Goal: Feedback & Contribution: Submit feedback/report problem

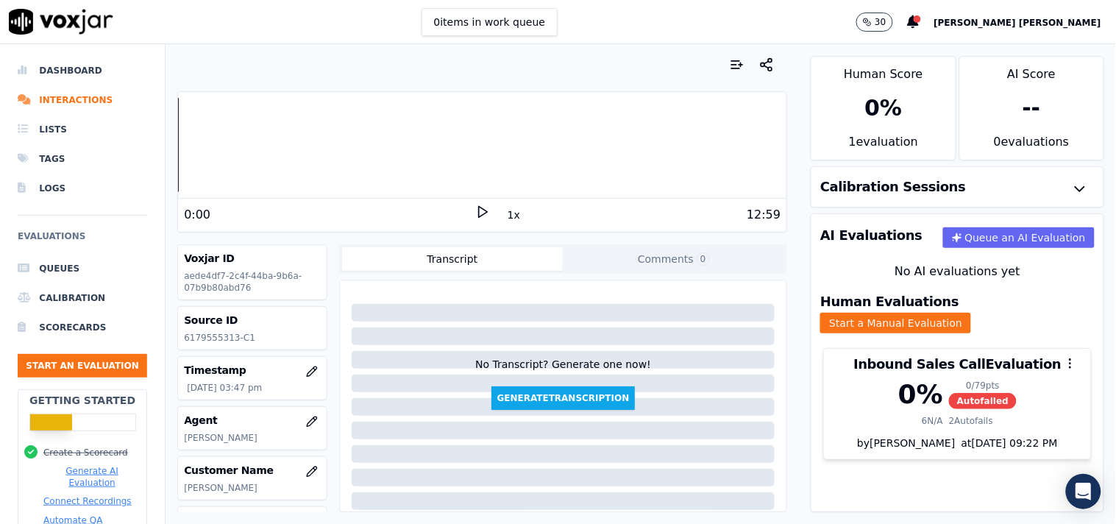
scroll to position [1, 0]
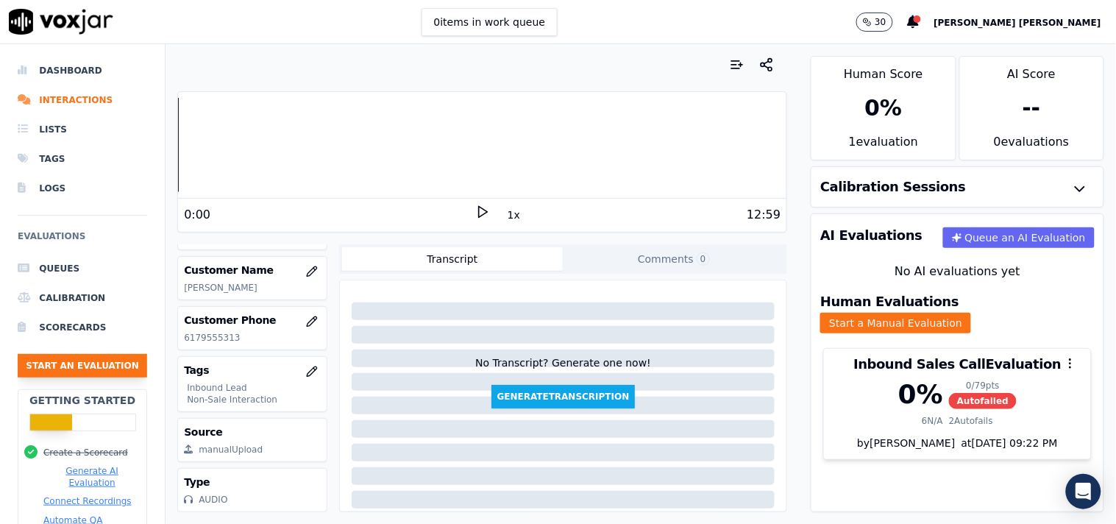
click at [110, 359] on button "Start an Evaluation" at bounding box center [82, 366] width 129 height 24
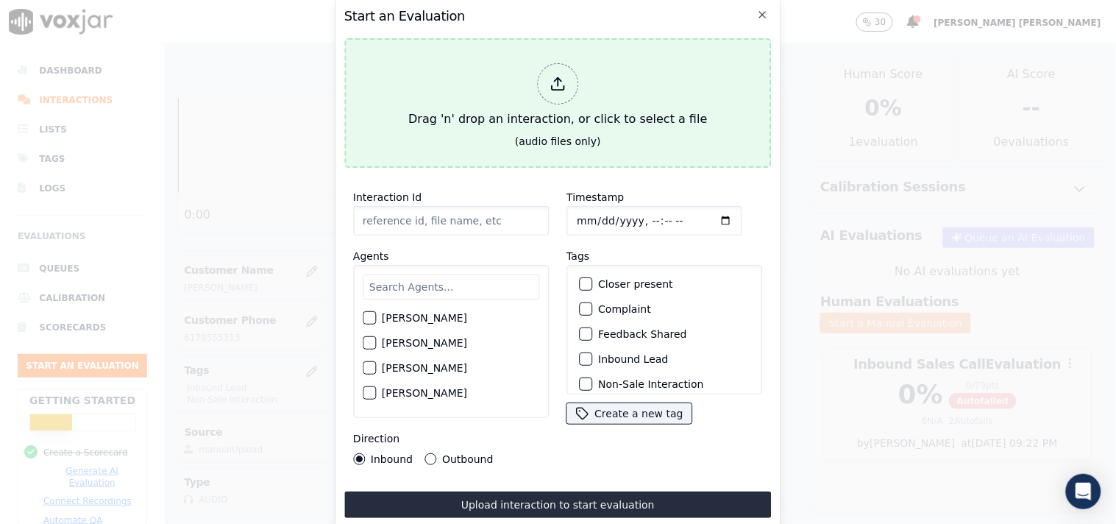
click at [538, 77] on div at bounding box center [557, 83] width 41 height 41
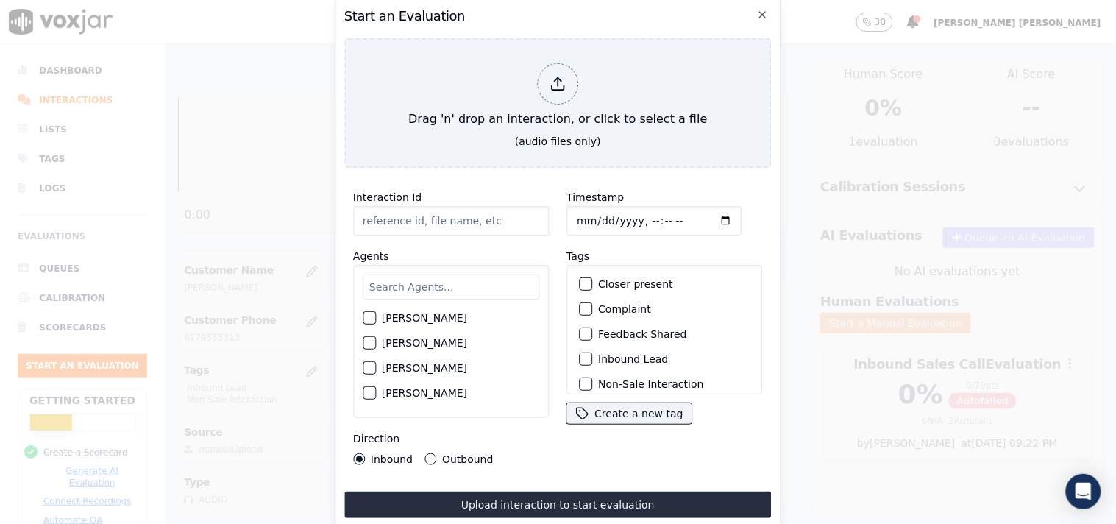
click at [442, 225] on input "Interaction Id" at bounding box center [451, 220] width 196 height 29
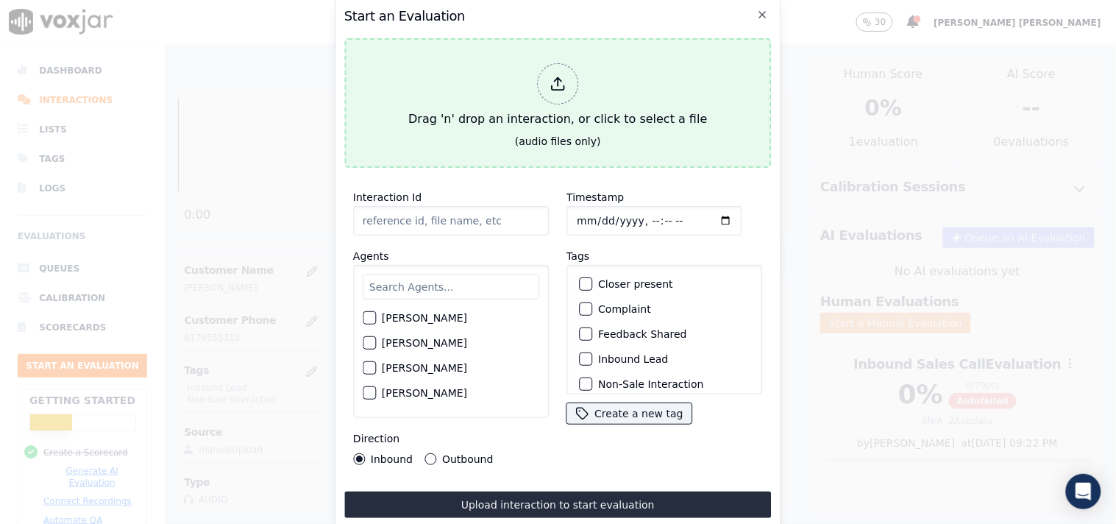
click at [550, 110] on div "Drag 'n' drop an interaction, or click to select a file" at bounding box center [557, 95] width 310 height 76
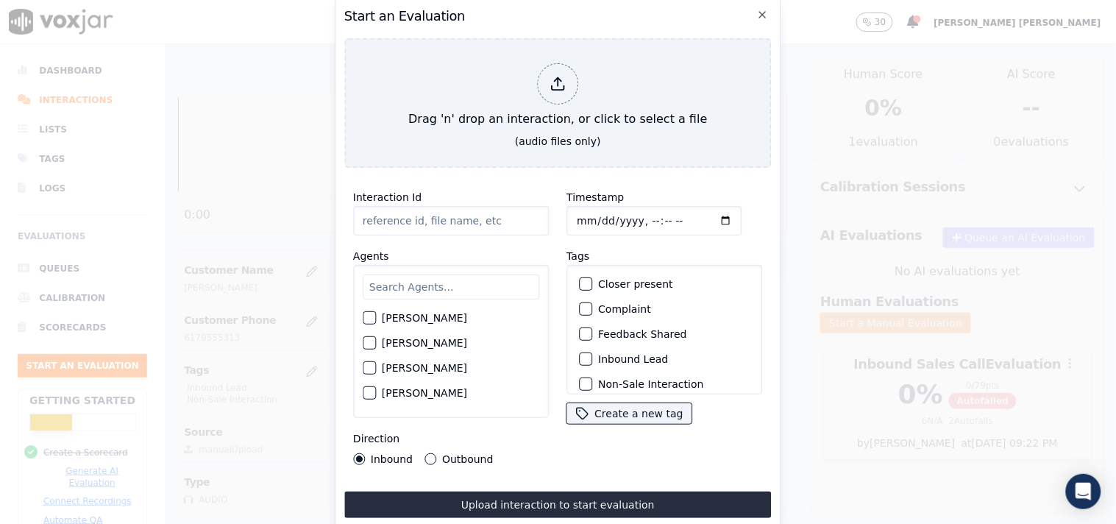
click at [410, 211] on input "Interaction Id" at bounding box center [451, 220] width 196 height 29
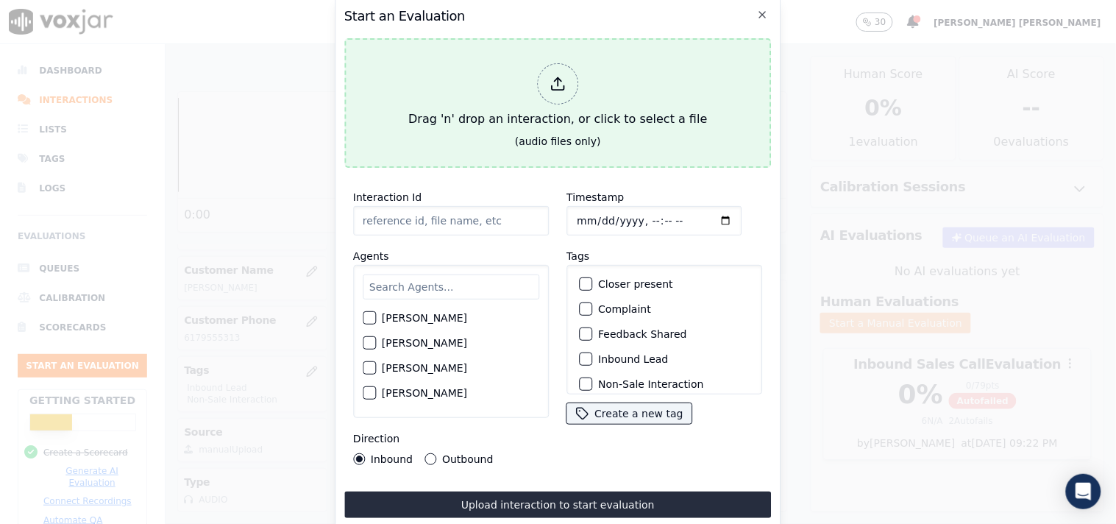
click at [556, 76] on icon at bounding box center [557, 84] width 16 height 16
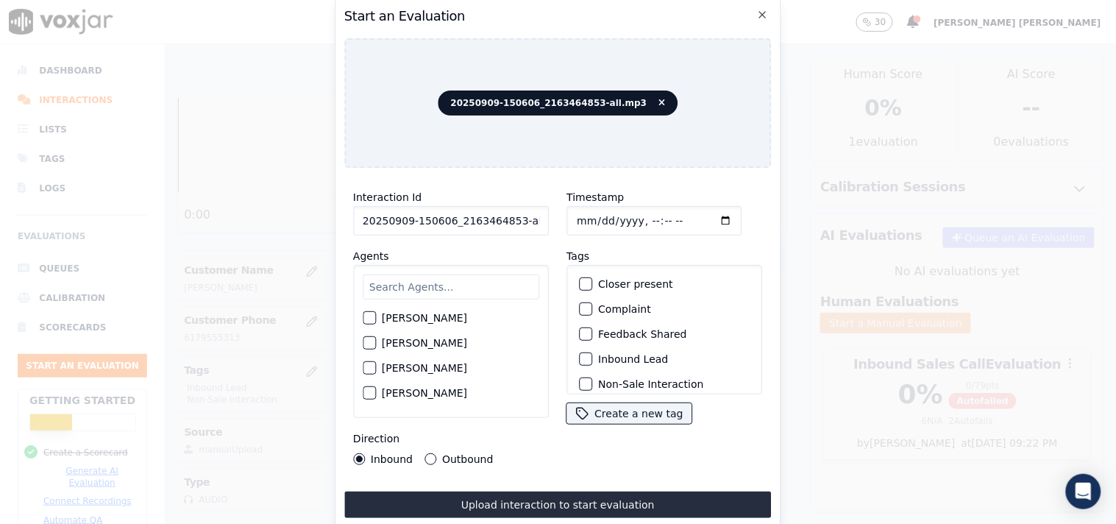
scroll to position [0, 8]
drag, startPoint x: 510, startPoint y: 219, endPoint x: 656, endPoint y: 215, distance: 146.4
click at [656, 215] on div "Interaction Id 20250909-150606_2163464853-all.mp3 Agents [PERSON_NAME] [PERSON_…" at bounding box center [557, 326] width 427 height 294
type input "20250909-150606_2163464853-C1"
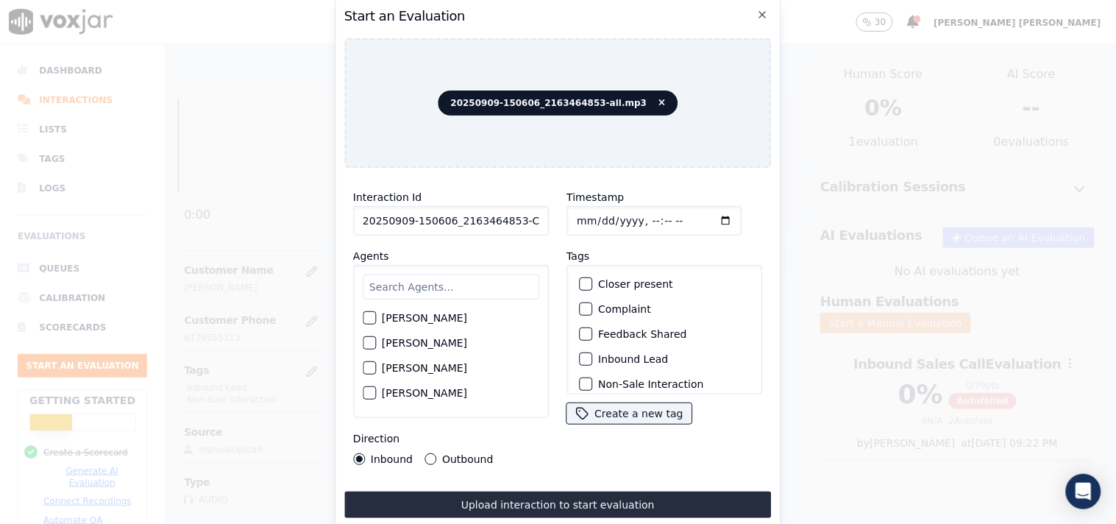
click at [578, 217] on input "Timestamp" at bounding box center [653, 220] width 175 height 29
type input "[DATE]T16:34"
click at [706, 252] on div "Tags Closer present Complaint Feedback Shared Inbound Lead Non-Sale Interaction…" at bounding box center [664, 336] width 196 height 178
click at [445, 282] on input "text" at bounding box center [451, 286] width 177 height 25
type input "[PERSON_NAME]"
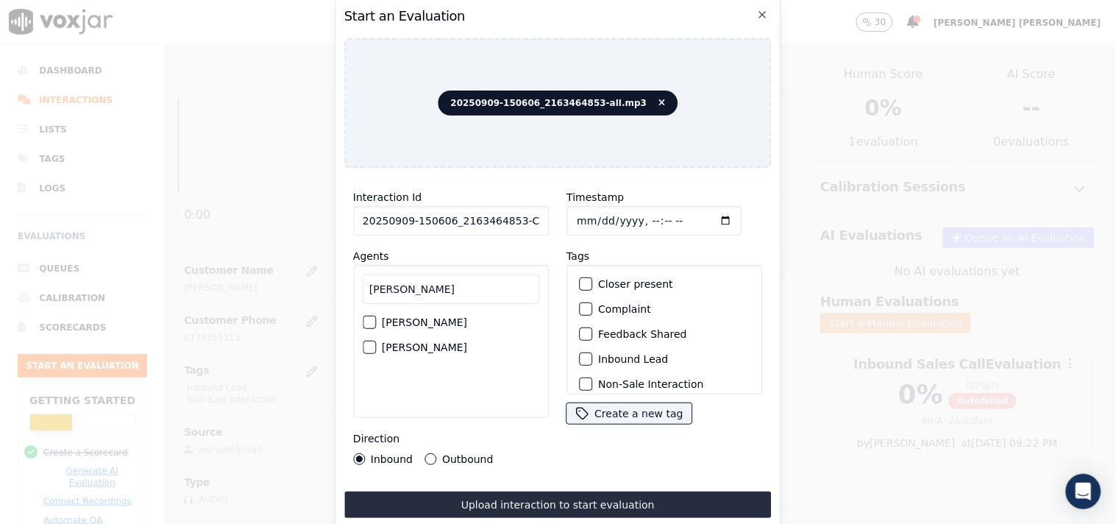
click at [435, 310] on div "[PERSON_NAME]" at bounding box center [451, 322] width 177 height 25
click at [435, 312] on div "[PERSON_NAME]" at bounding box center [451, 322] width 177 height 25
click at [423, 317] on label "[PERSON_NAME]" at bounding box center [424, 322] width 85 height 10
click at [376, 316] on button "[PERSON_NAME]" at bounding box center [369, 322] width 13 height 13
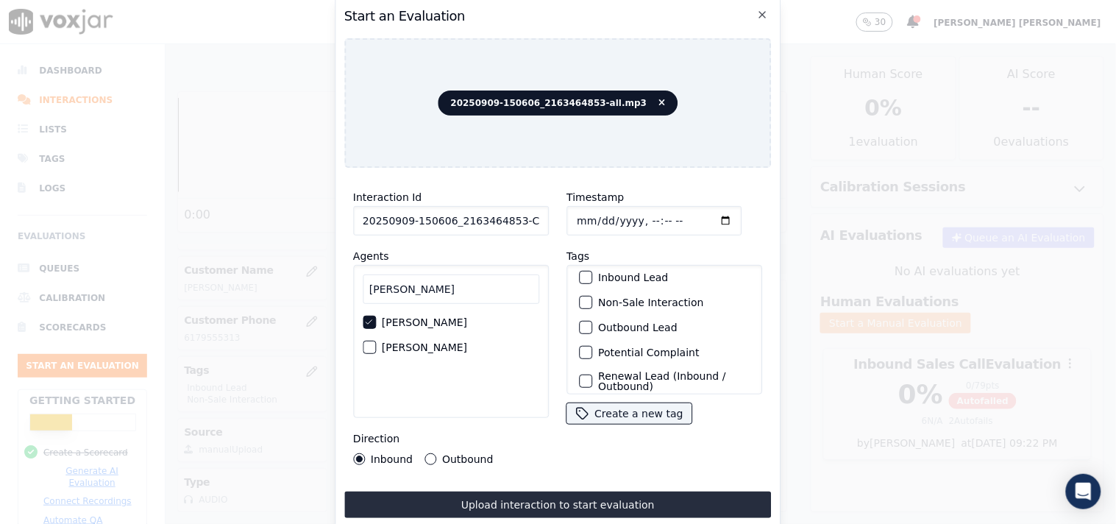
click at [627, 274] on label "Inbound Lead" at bounding box center [633, 277] width 70 height 10
click at [592, 274] on button "Inbound Lead" at bounding box center [585, 277] width 13 height 13
click at [619, 298] on label "Non-Sale Interaction" at bounding box center [650, 302] width 105 height 10
click at [592, 298] on button "Non-Sale Interaction" at bounding box center [585, 302] width 13 height 13
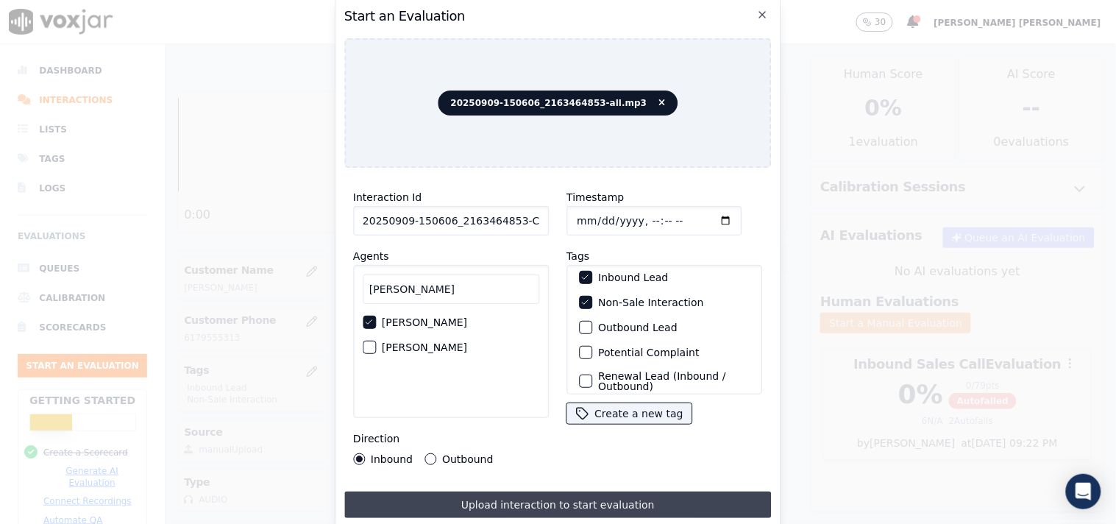
click at [552, 504] on button "Upload interaction to start evaluation" at bounding box center [557, 504] width 427 height 26
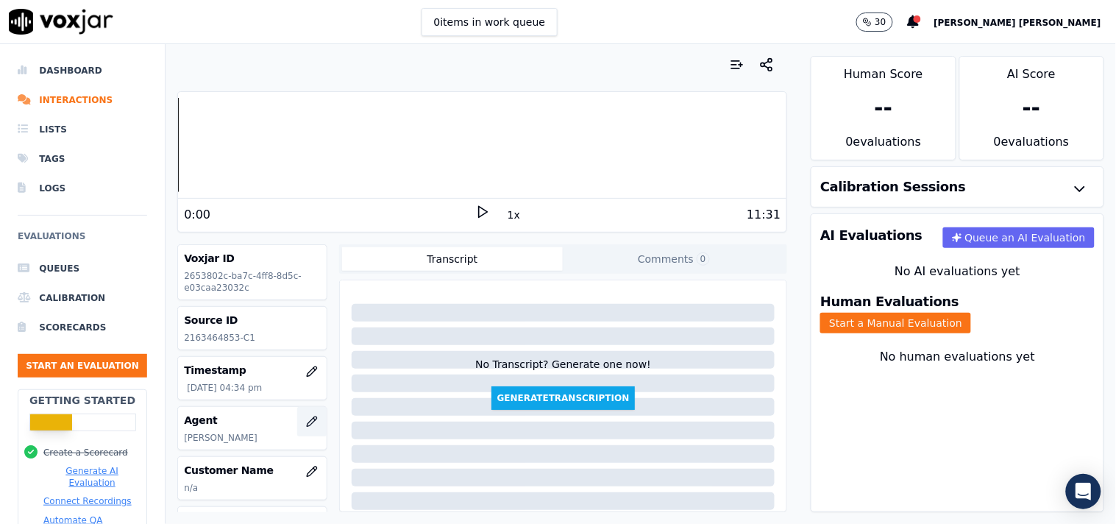
scroll to position [163, 0]
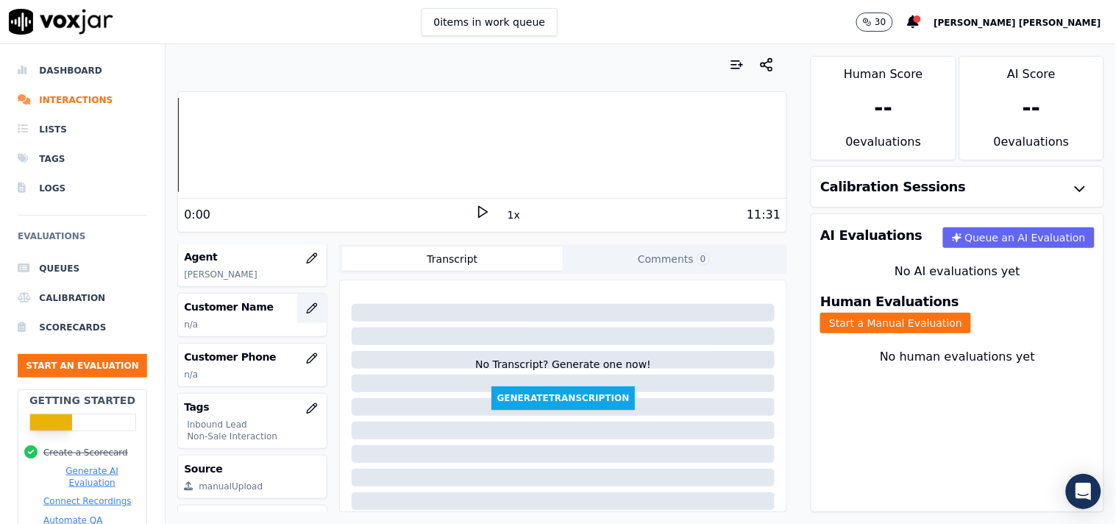
click at [306, 310] on icon "button" at bounding box center [312, 308] width 12 height 12
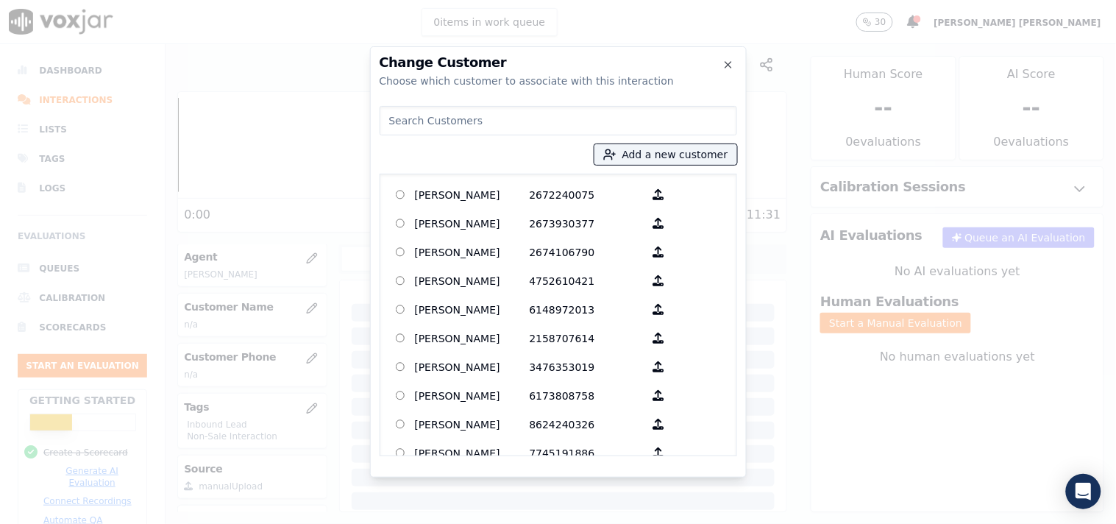
paste input "[PERSON_NAME]"
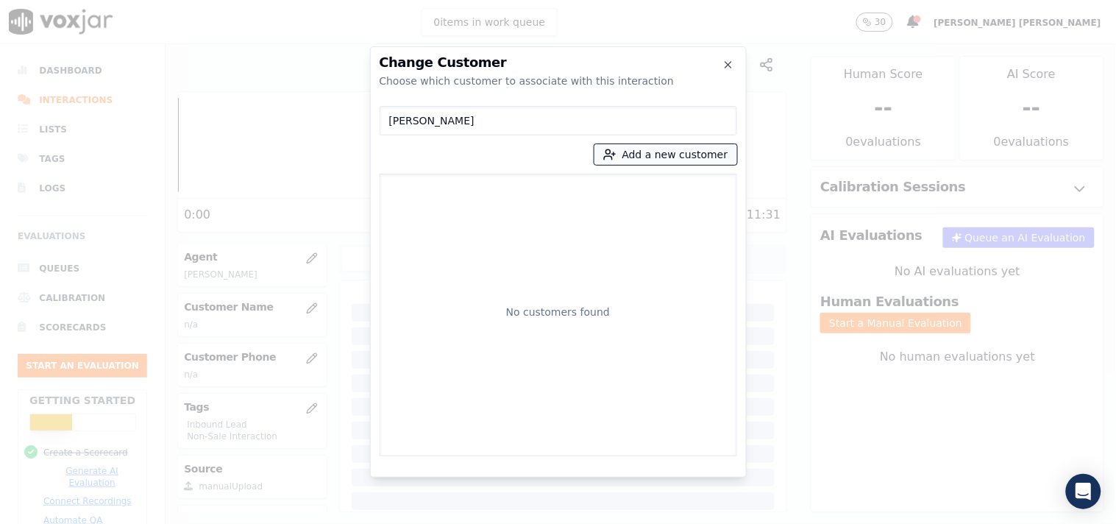
type input "[PERSON_NAME]"
click at [706, 154] on button "Add a new customer" at bounding box center [665, 154] width 143 height 21
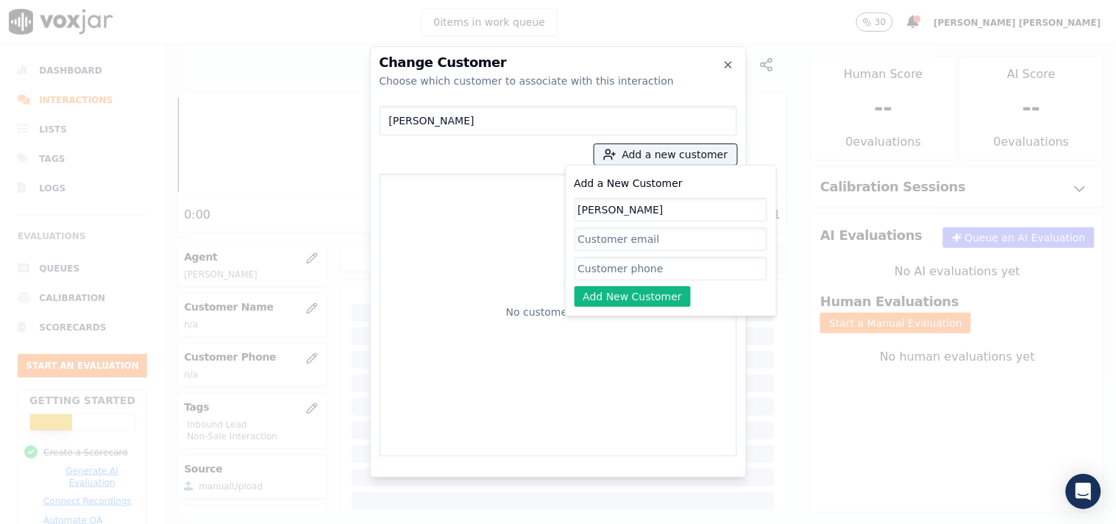
type input "[PERSON_NAME]"
drag, startPoint x: 613, startPoint y: 269, endPoint x: 587, endPoint y: 232, distance: 44.9
click at [613, 269] on input "Add a New Customer" at bounding box center [670, 269] width 193 height 24
paste input "2163464853"
type input "2163464853"
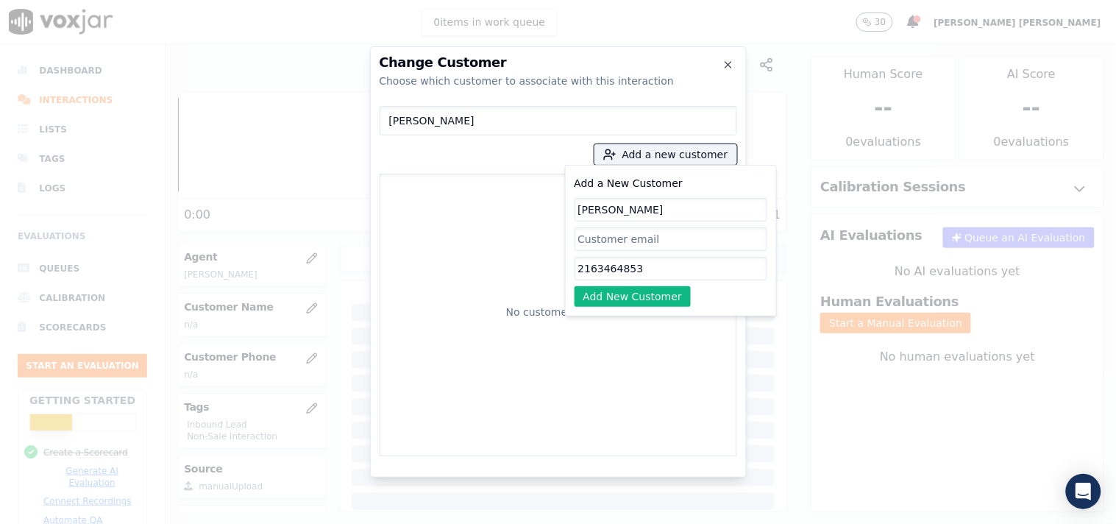
click at [616, 300] on button "Add New Customer" at bounding box center [632, 296] width 117 height 21
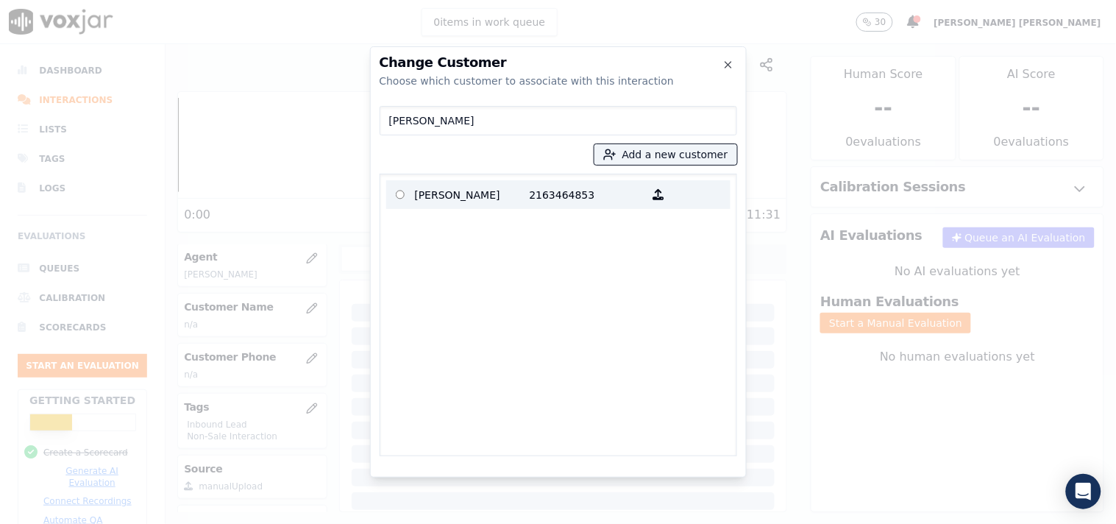
click at [530, 188] on p "2163464853" at bounding box center [587, 194] width 115 height 23
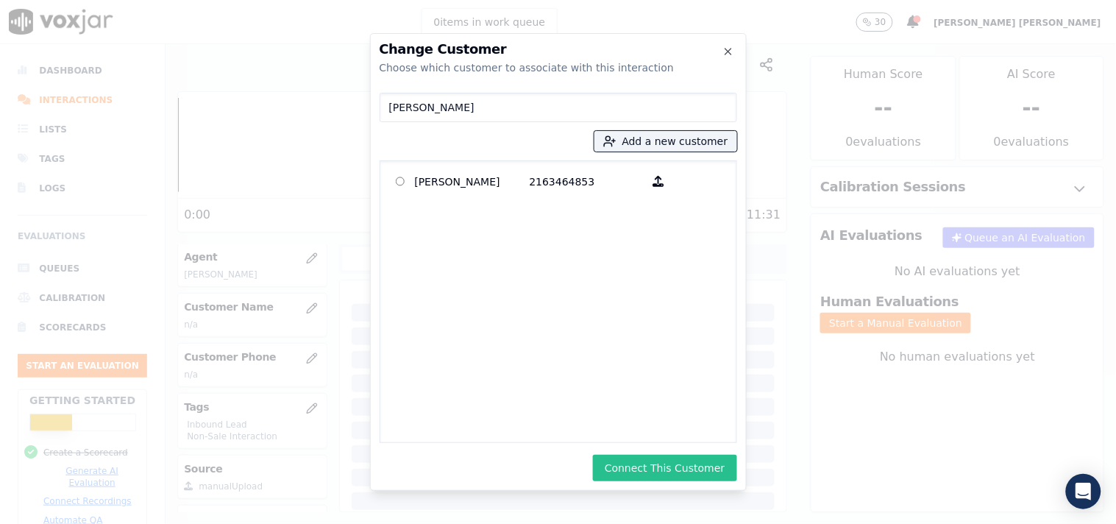
click at [648, 461] on button "Connect This Customer" at bounding box center [664, 468] width 143 height 26
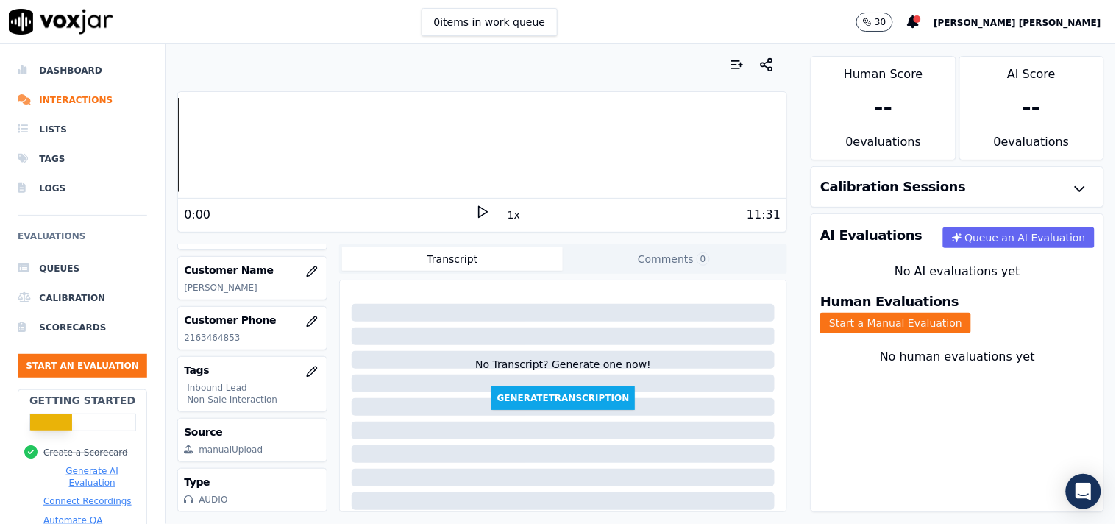
scroll to position [238, 0]
click at [949, 318] on button "Start a Manual Evaluation" at bounding box center [895, 323] width 151 height 21
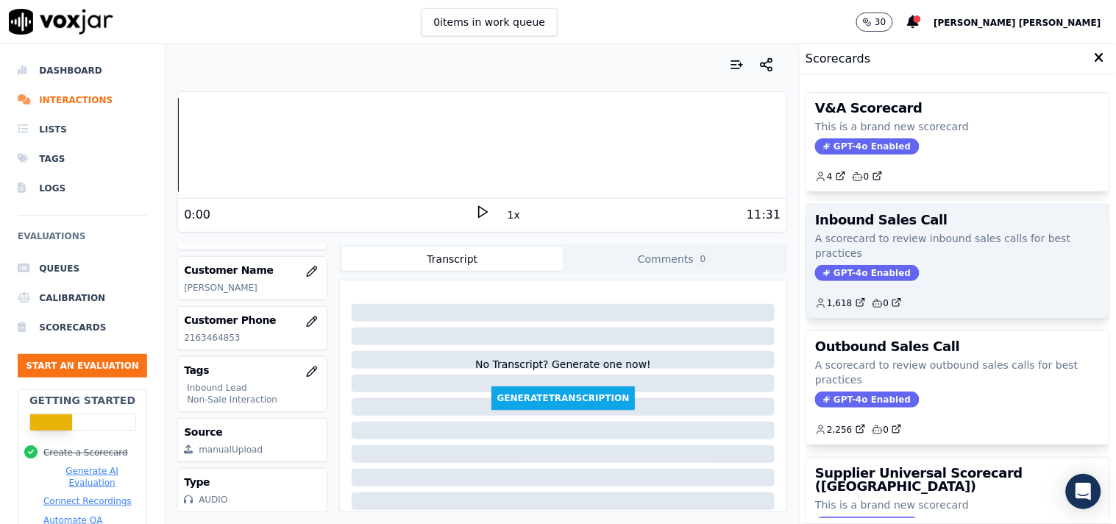
click at [855, 271] on span "GPT-4o Enabled" at bounding box center [867, 273] width 104 height 16
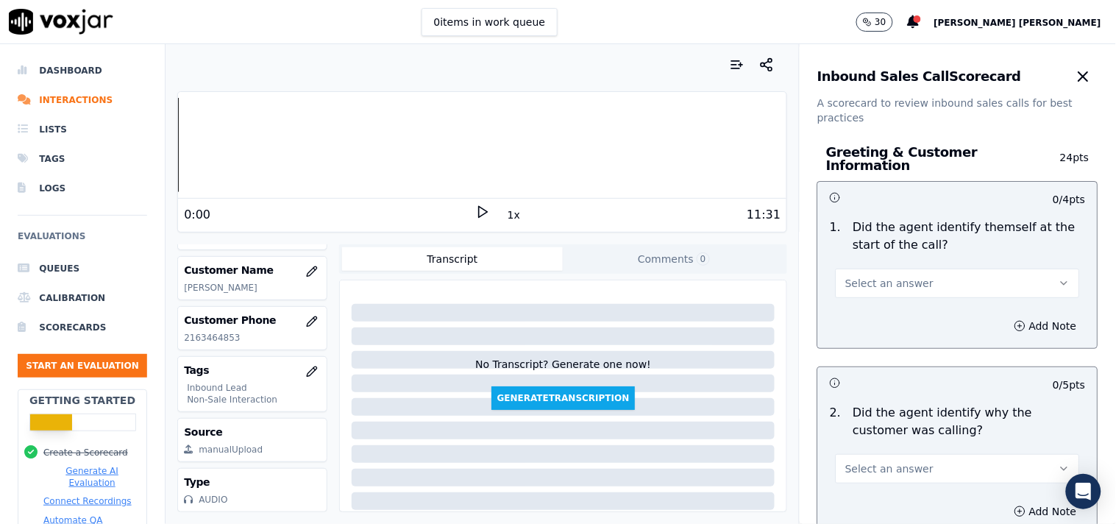
click at [877, 268] on button "Select an answer" at bounding box center [957, 282] width 244 height 29
click at [886, 314] on div "Yes" at bounding box center [932, 309] width 216 height 24
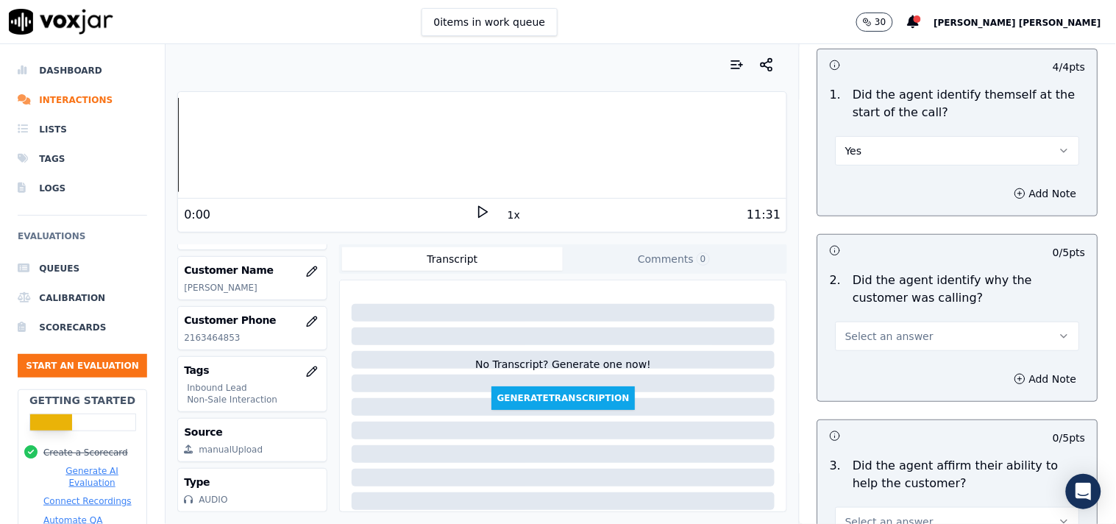
scroll to position [163, 0]
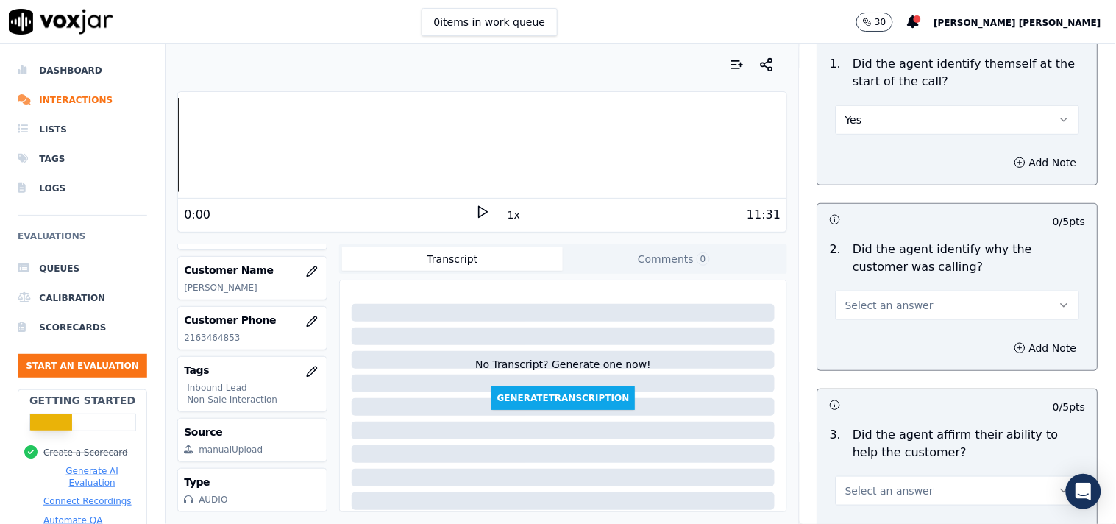
click at [899, 298] on span "Select an answer" at bounding box center [889, 305] width 88 height 15
click at [888, 327] on div "Yes" at bounding box center [932, 331] width 216 height 24
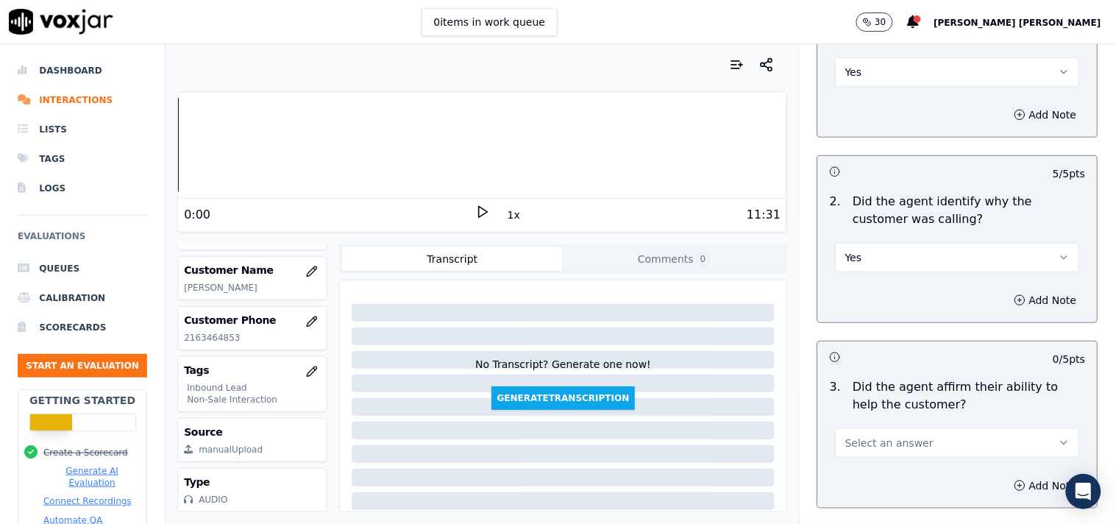
scroll to position [245, 0]
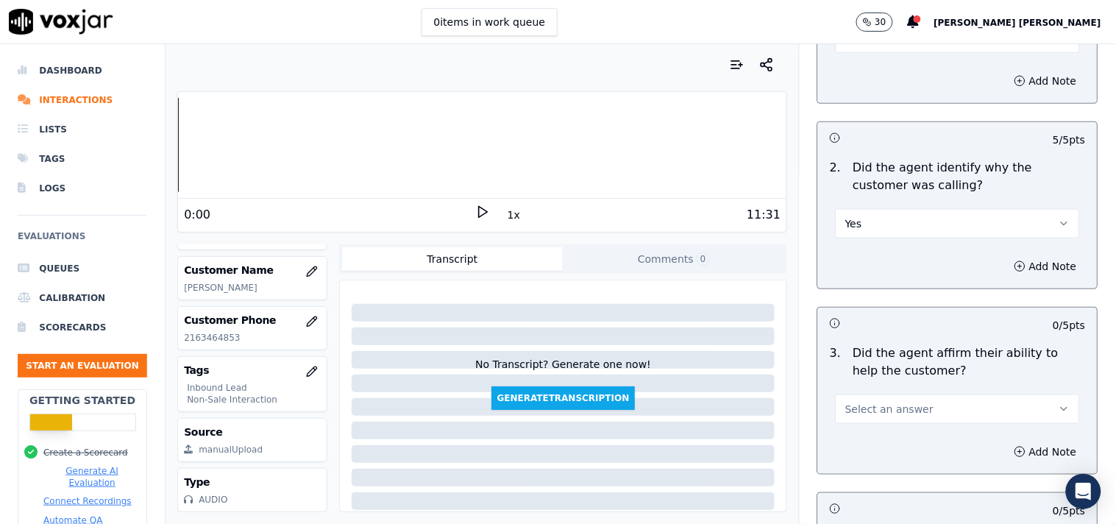
click at [861, 402] on span "Select an answer" at bounding box center [889, 409] width 88 height 15
click at [866, 437] on div "Yes" at bounding box center [932, 435] width 216 height 24
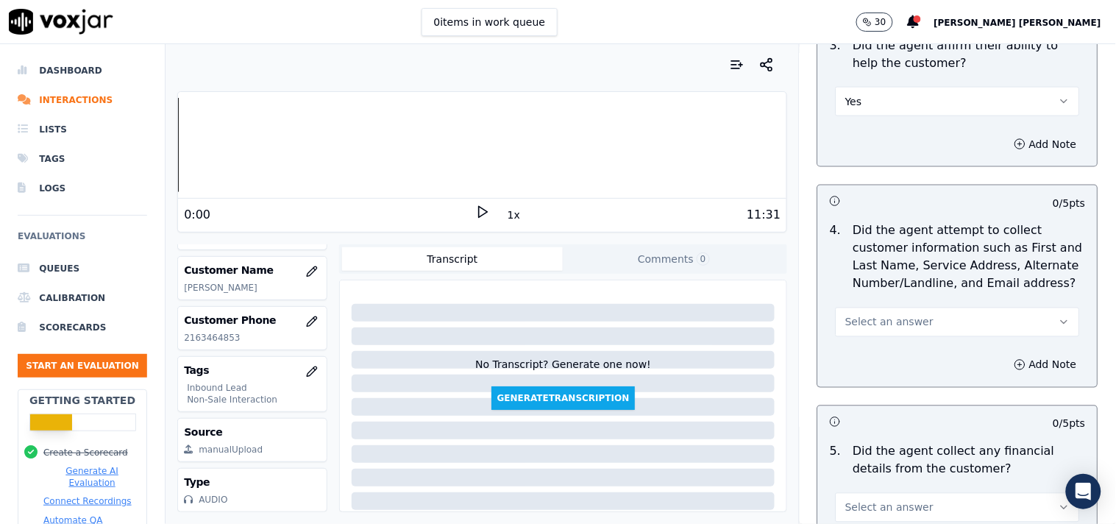
scroll to position [571, 0]
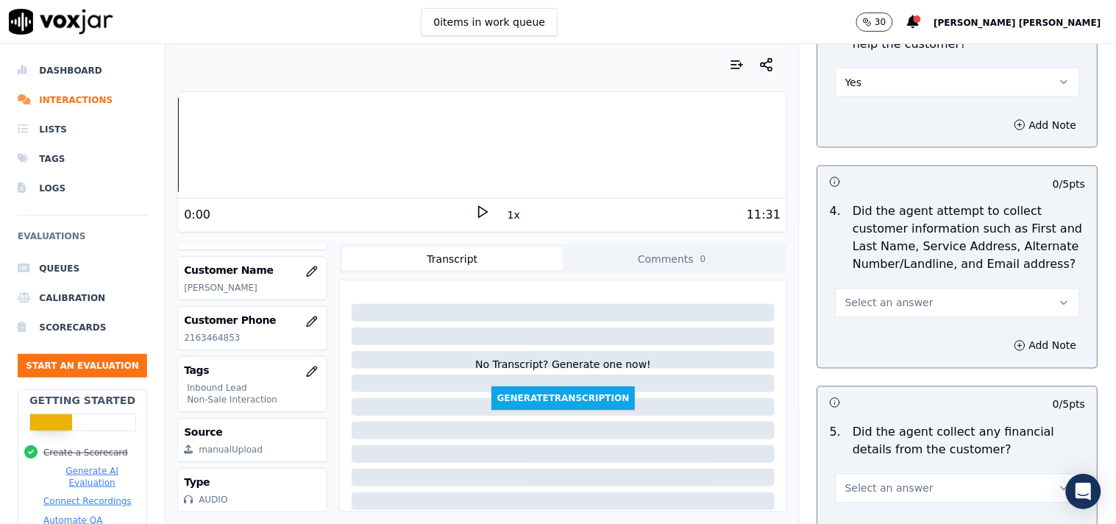
click at [924, 313] on div "4 . Did the agent attempt to collect customer information such as First and Las…" at bounding box center [957, 260] width 279 height 127
click at [927, 294] on button "Select an answer" at bounding box center [957, 302] width 244 height 29
click at [886, 333] on div "Yes" at bounding box center [932, 329] width 216 height 24
click at [898, 481] on span "Select an answer" at bounding box center [889, 488] width 88 height 15
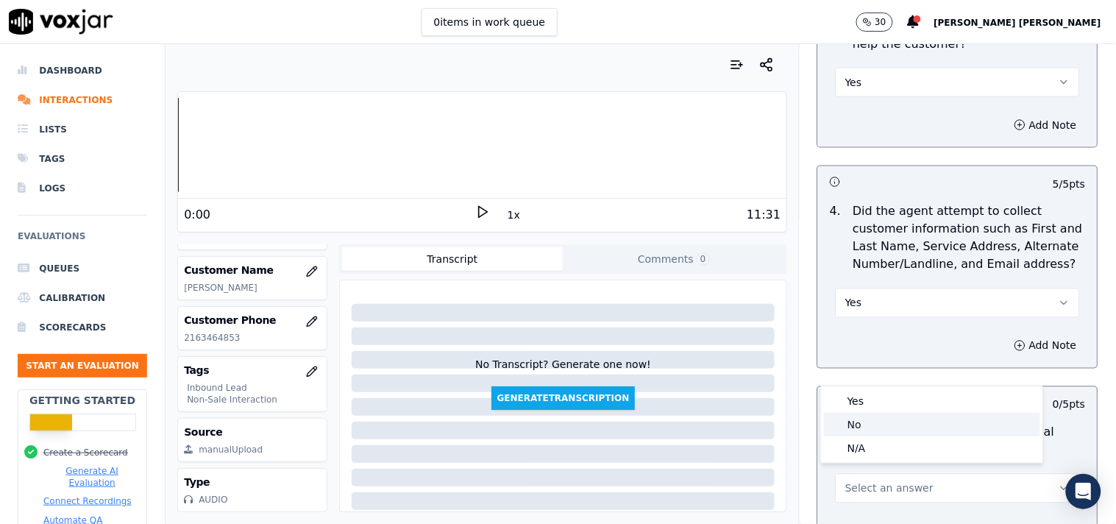
click at [887, 418] on div "No" at bounding box center [932, 425] width 216 height 24
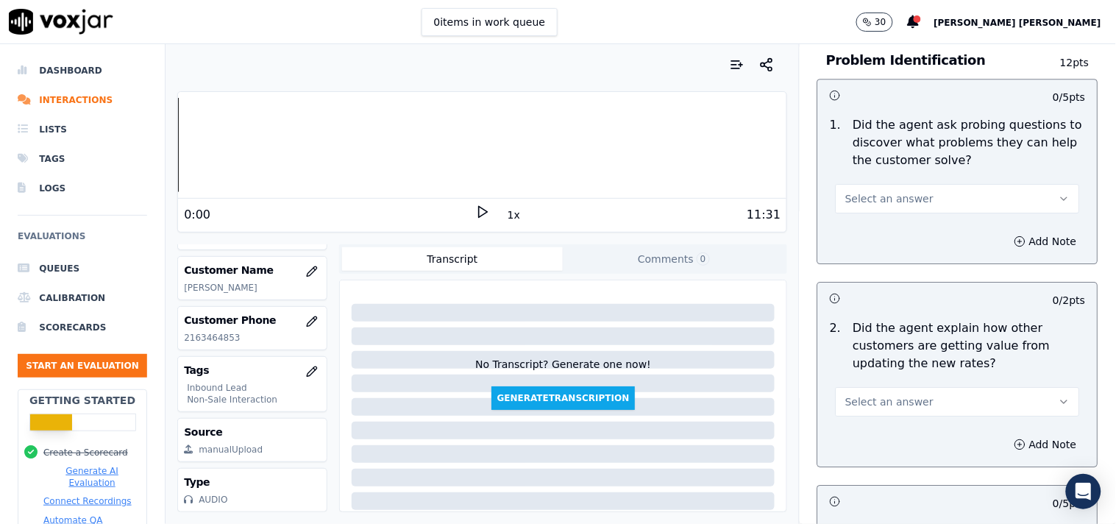
scroll to position [1144, 0]
click at [960, 387] on button "Select an answer" at bounding box center [957, 399] width 244 height 29
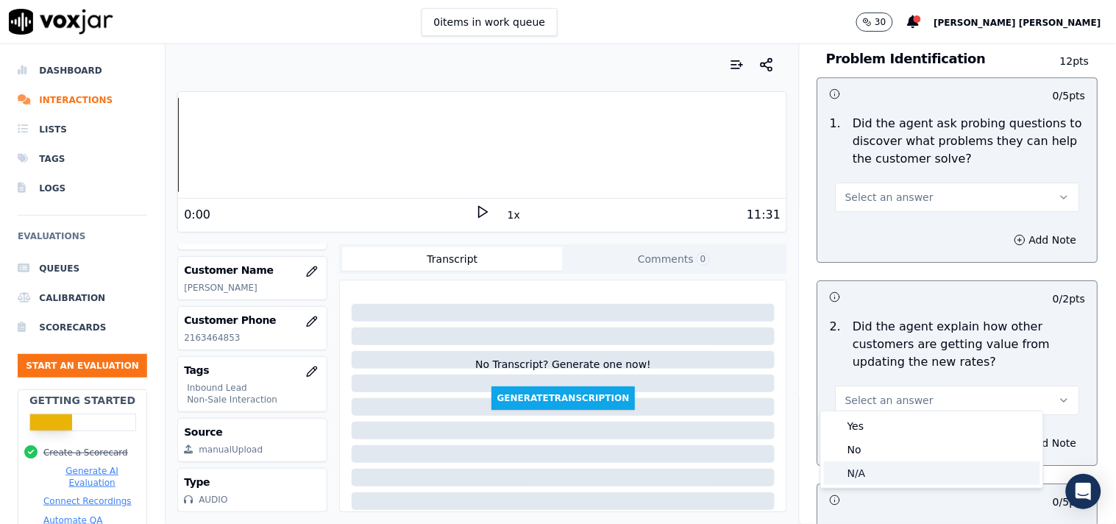
click at [866, 477] on div "N/A" at bounding box center [932, 473] width 216 height 24
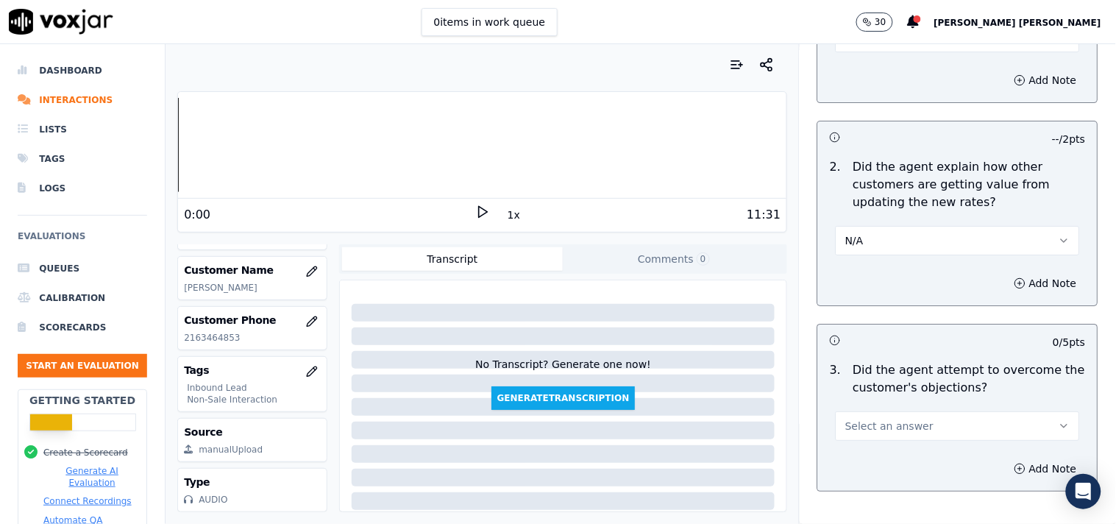
scroll to position [1307, 0]
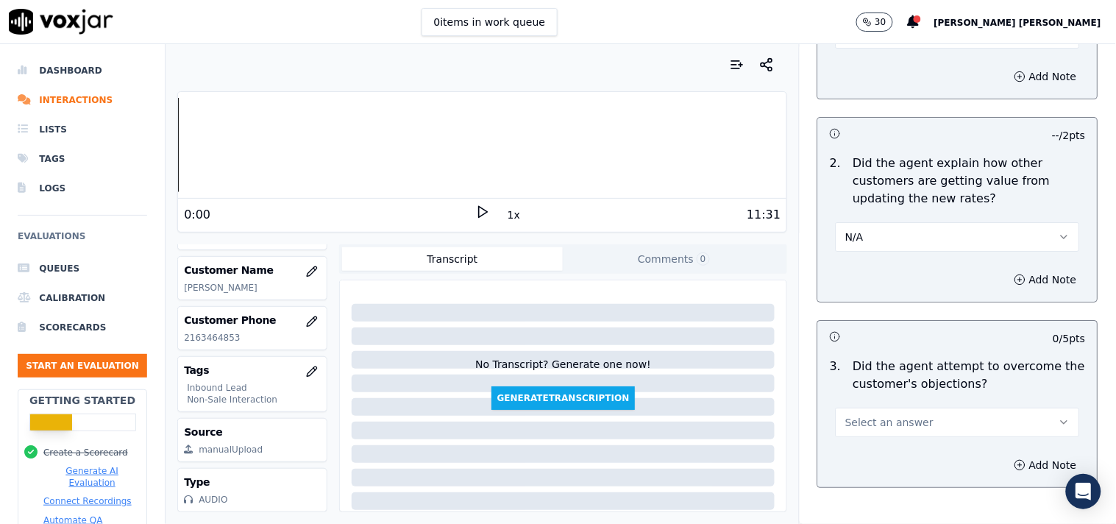
click at [901, 415] on span "Select an answer" at bounding box center [889, 422] width 88 height 15
click at [855, 466] on div "No" at bounding box center [932, 472] width 216 height 24
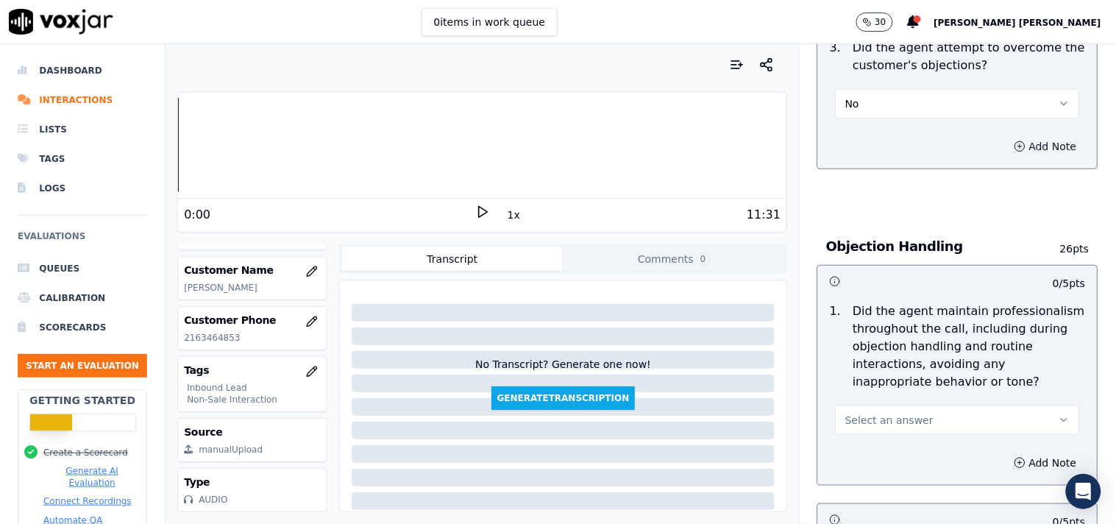
scroll to position [1634, 0]
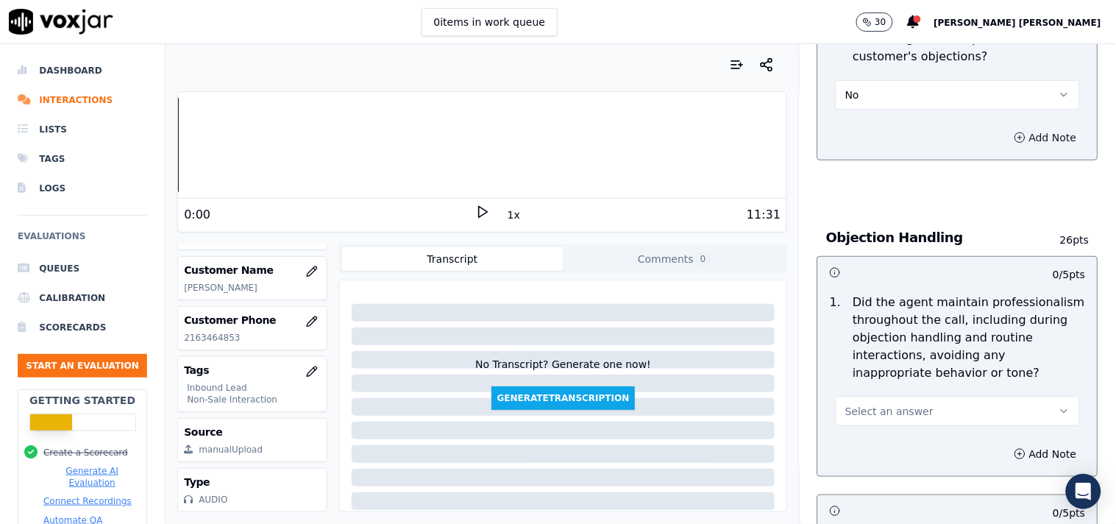
click at [1014, 133] on icon "button" at bounding box center [1020, 138] width 12 height 12
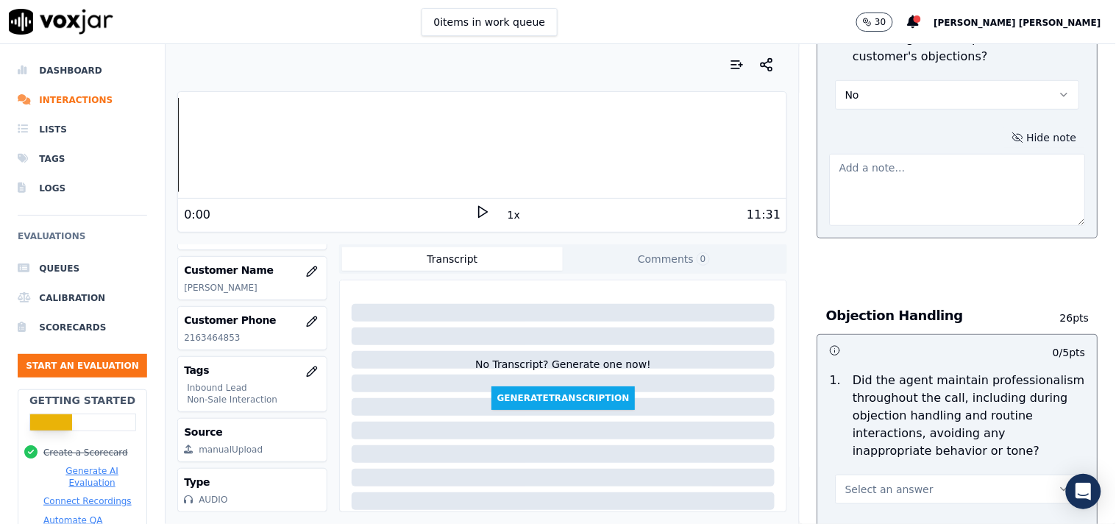
click at [886, 182] on textarea at bounding box center [958, 190] width 256 height 72
paste textarea "@05:30 Cx -"Let me pay my Bills" and cx said sevral times that he wants to pay …"
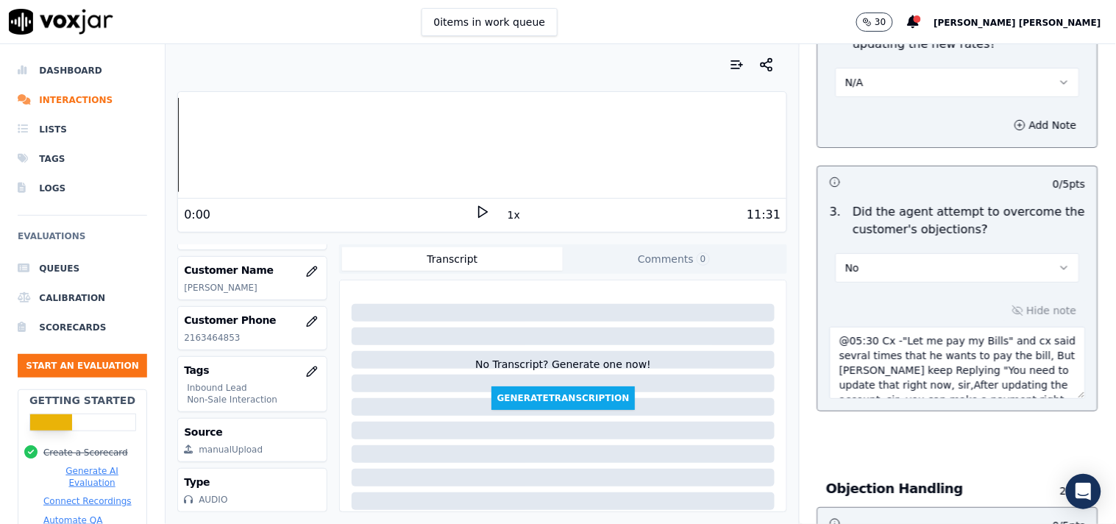
scroll to position [1471, 0]
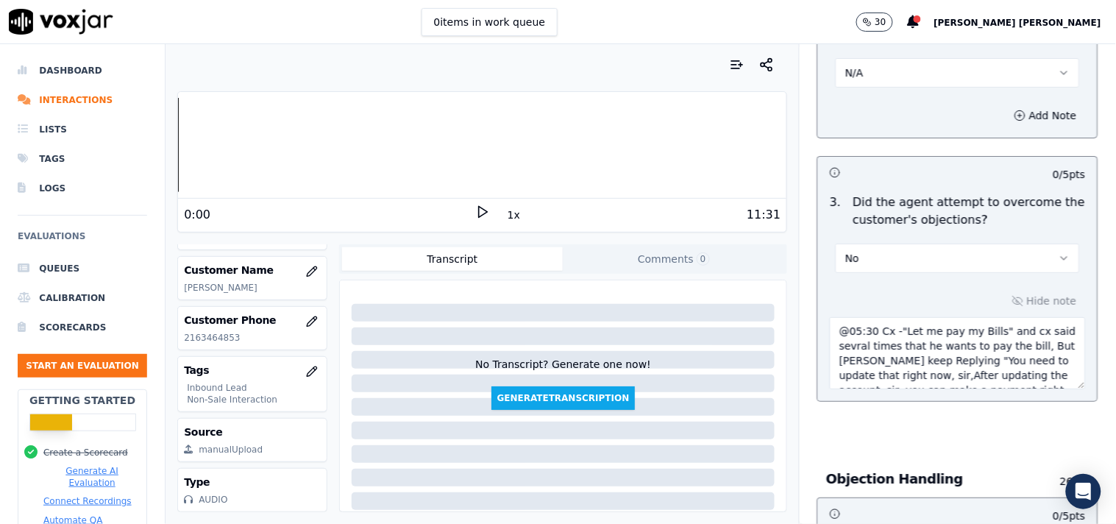
click at [830, 326] on textarea "@05:30 Cx -"Let me pay my Bills" and cx said sevral times that he wants to pay …" at bounding box center [958, 353] width 256 height 72
paste textarea "Call id-20250909-150606"
click at [830, 334] on textarea "Call id-20250909-150606 @05:30 Cx -"Let me pay my Bills" and cx said sevral tim…" at bounding box center [958, 353] width 256 height 72
click at [830, 343] on textarea "Call id-20250909-150606 @05:30 Cx -"Let me pay my Bills" and cx said sevral tim…" at bounding box center [958, 353] width 256 height 72
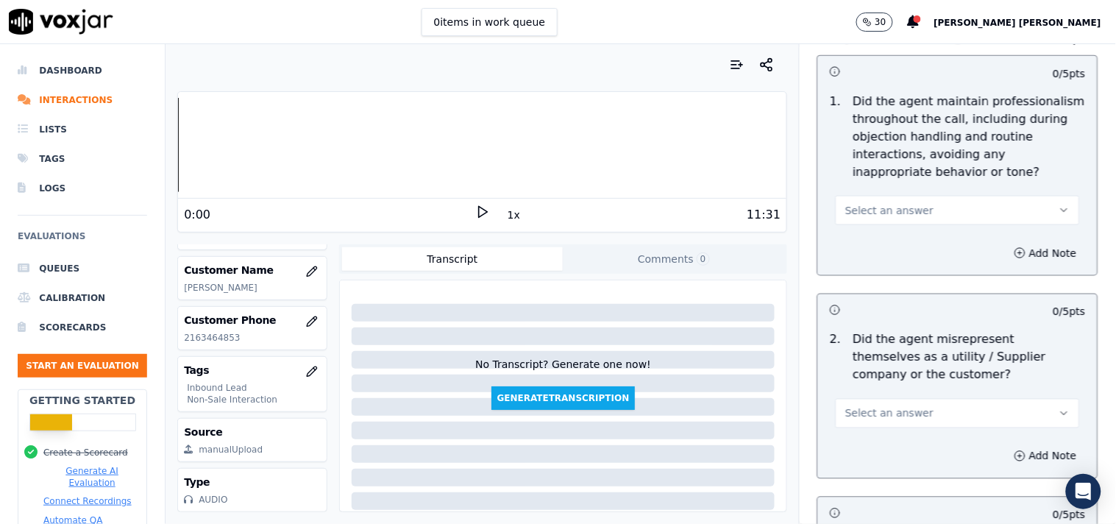
scroll to position [1879, 0]
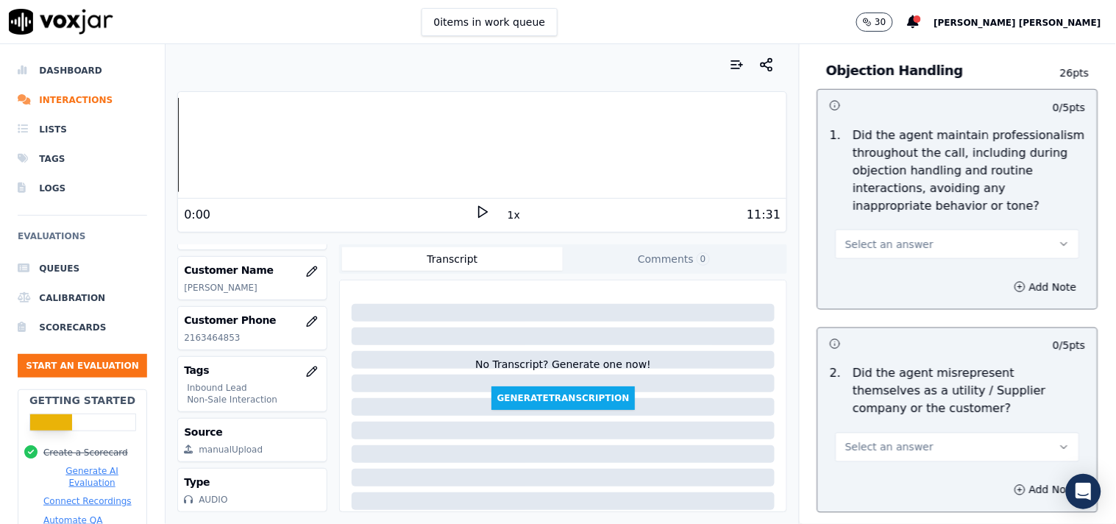
type textarea "Call id-20250909-150606 @05:30 Cx -"Let me pay my Bills" and cx said several ti…"
click at [927, 240] on button "Select an answer" at bounding box center [957, 243] width 244 height 29
click at [902, 272] on div "Yes" at bounding box center [932, 271] width 216 height 24
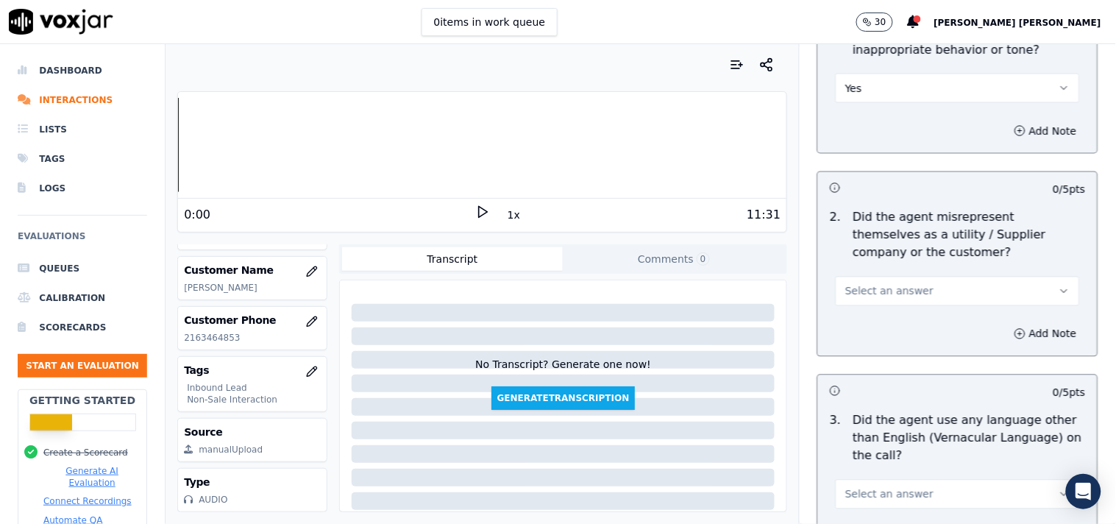
scroll to position [2042, 0]
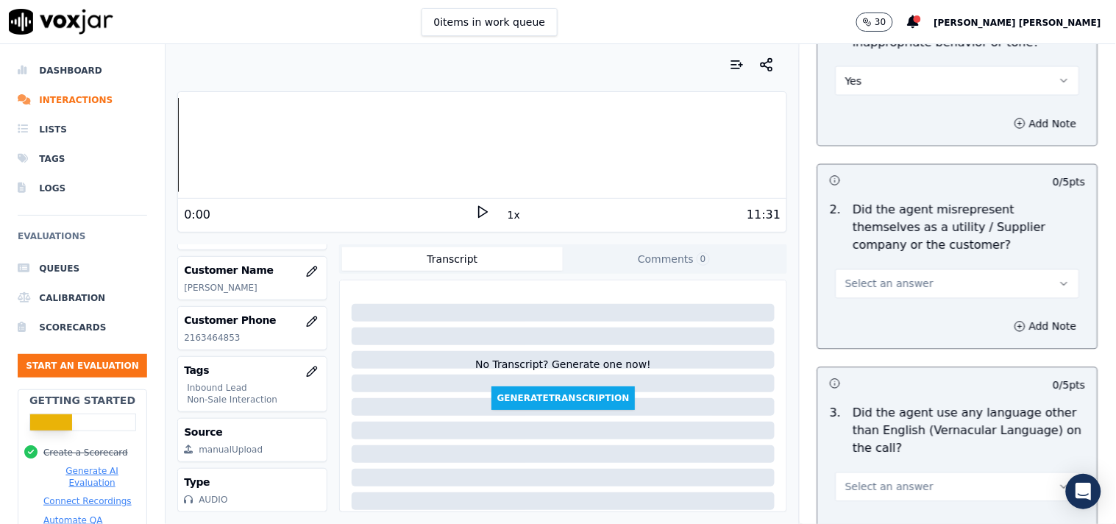
click at [898, 288] on button "Select an answer" at bounding box center [957, 283] width 244 height 29
click at [886, 336] on div "No" at bounding box center [932, 334] width 216 height 24
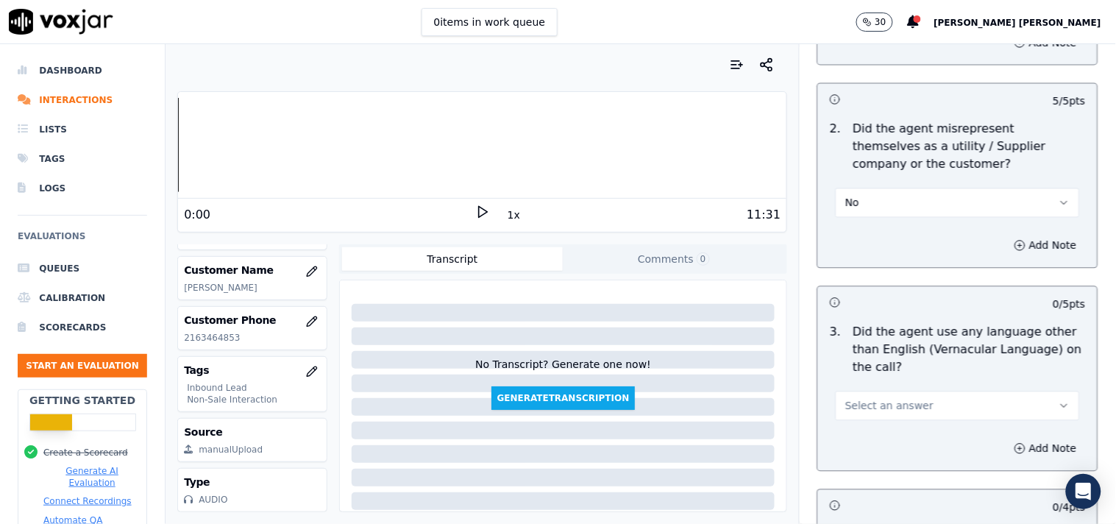
scroll to position [2124, 0]
click at [880, 368] on p "Did the agent use any language other than English (Vernacular Language) on the …" at bounding box center [969, 349] width 232 height 53
click at [872, 398] on span "Select an answer" at bounding box center [889, 405] width 88 height 15
click at [865, 460] on div "No" at bounding box center [932, 455] width 216 height 24
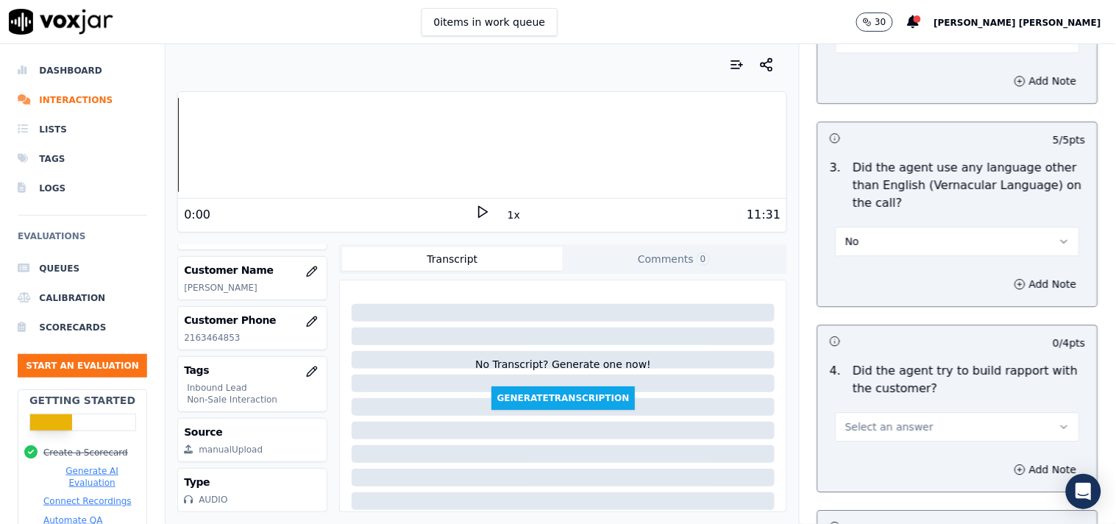
scroll to position [2370, 0]
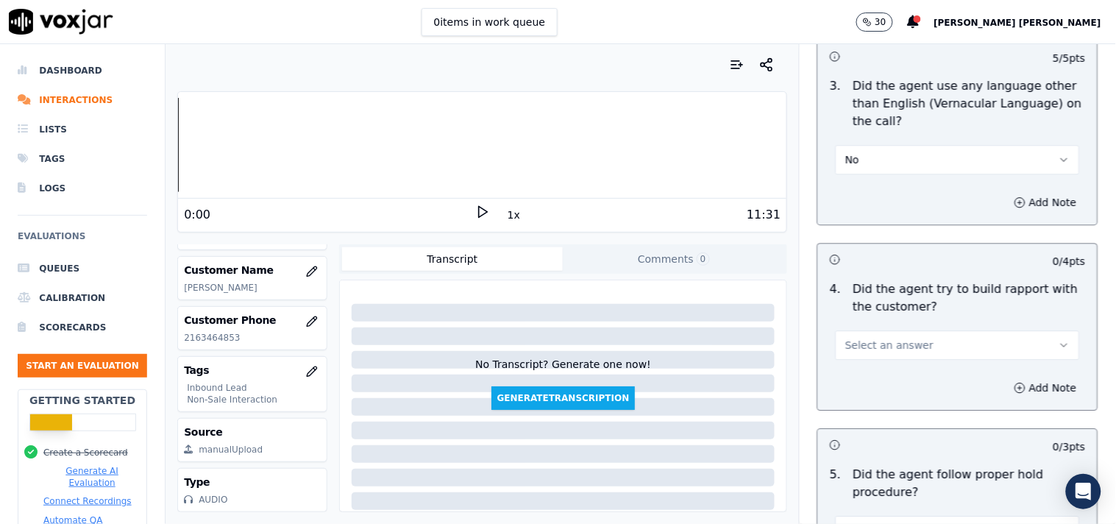
click at [897, 348] on button "Select an answer" at bounding box center [957, 344] width 244 height 29
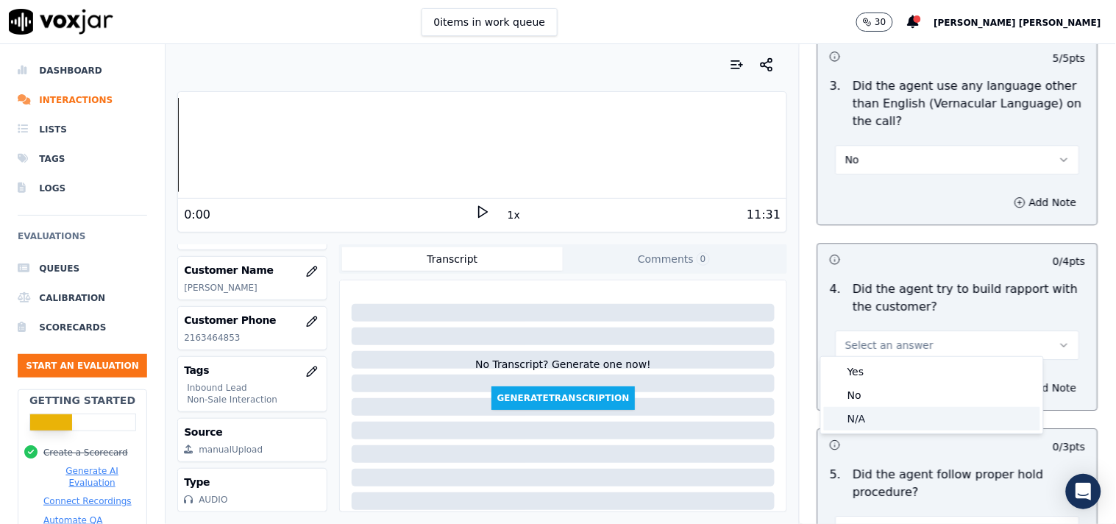
click at [852, 407] on div "N/A" at bounding box center [932, 419] width 216 height 24
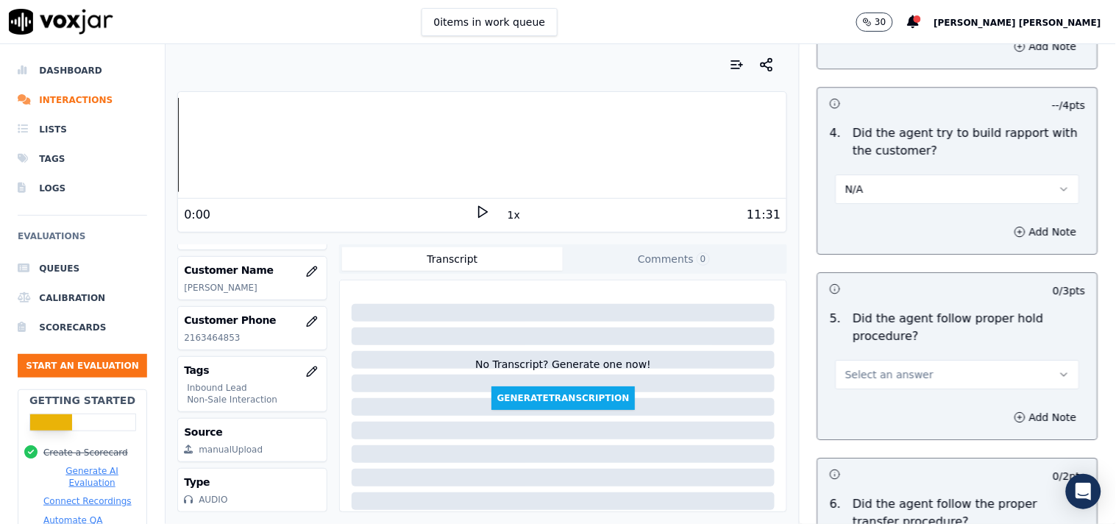
scroll to position [2533, 0]
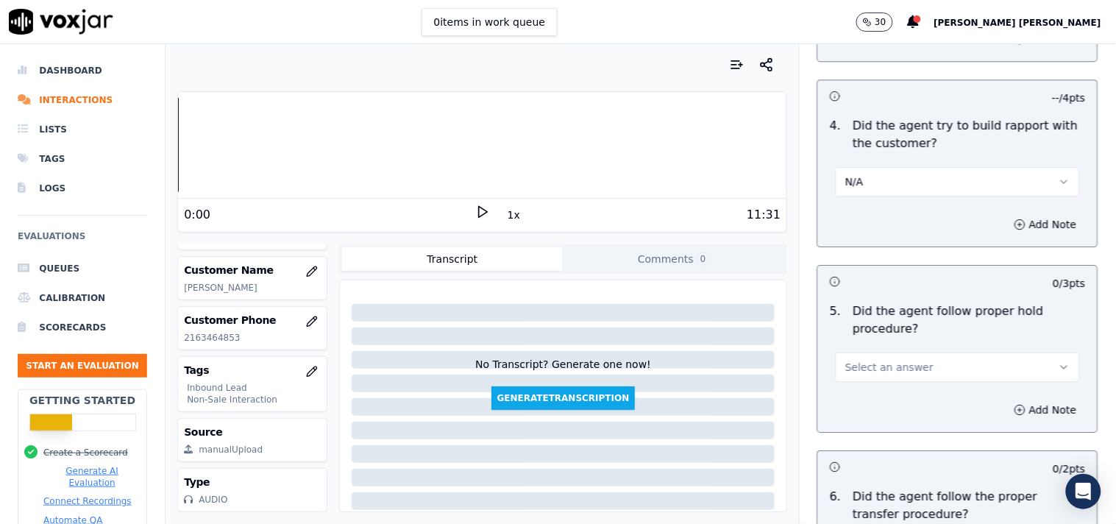
click at [885, 369] on button "Select an answer" at bounding box center [957, 366] width 244 height 29
click at [877, 390] on div "Yes" at bounding box center [932, 394] width 216 height 24
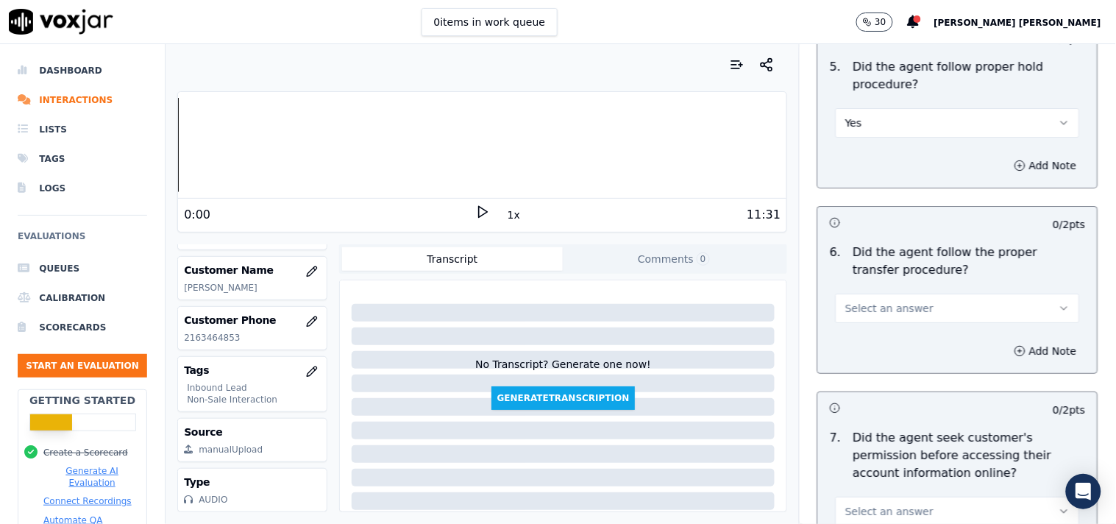
scroll to position [2778, 0]
click at [903, 302] on span "Select an answer" at bounding box center [889, 307] width 88 height 15
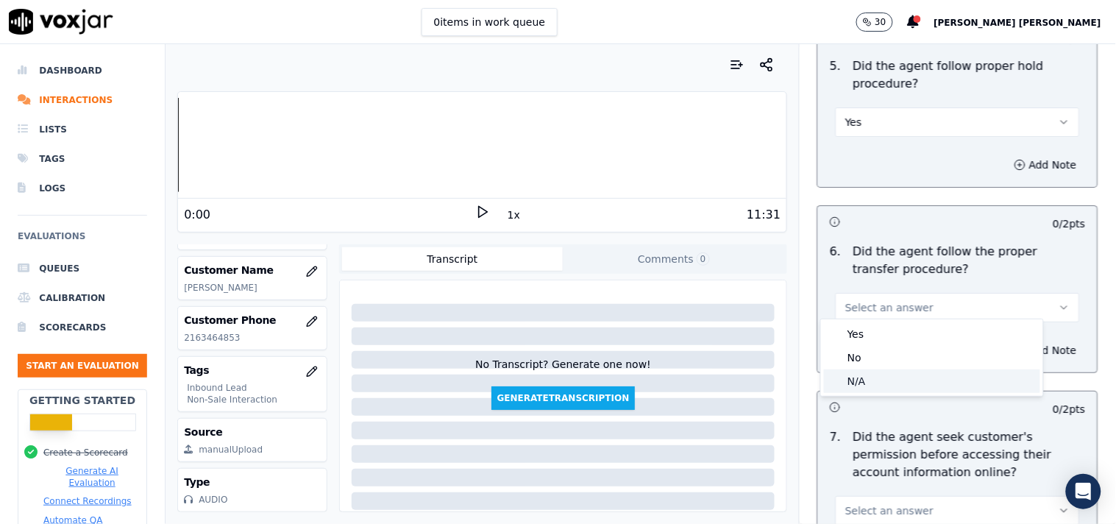
click at [884, 379] on div "N/A" at bounding box center [932, 381] width 216 height 24
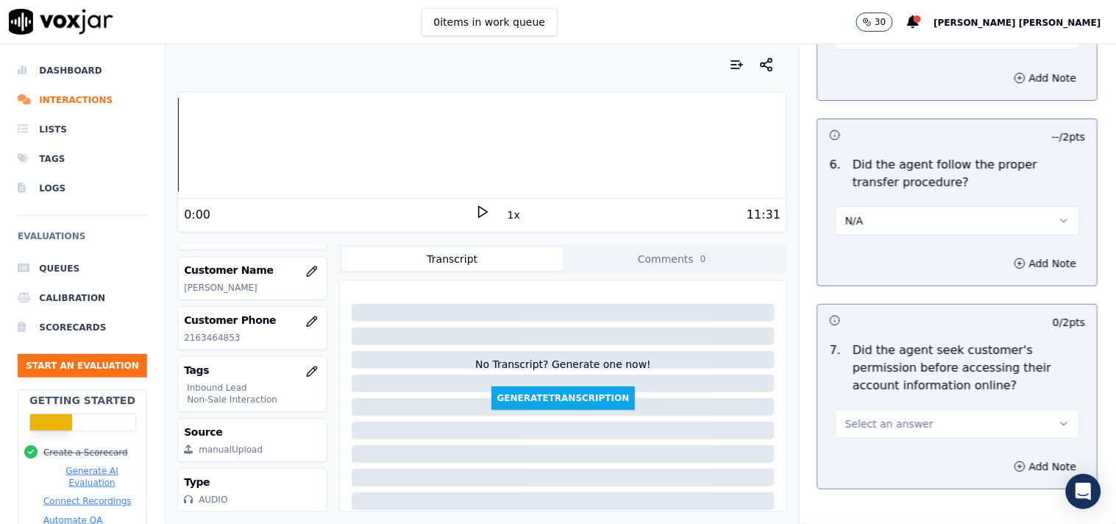
scroll to position [3024, 0]
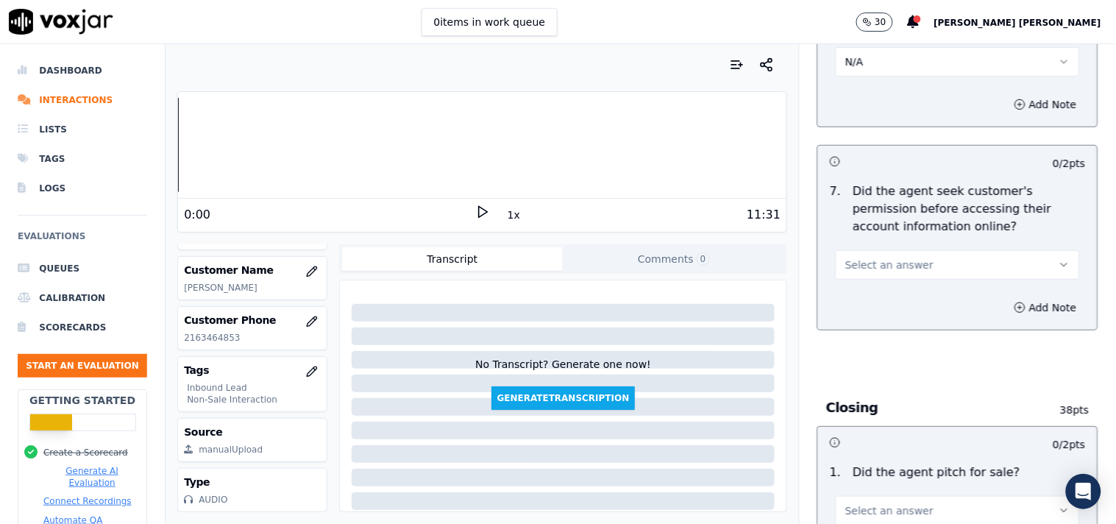
click at [932, 266] on button "Select an answer" at bounding box center [957, 264] width 244 height 29
click at [909, 295] on div "Yes" at bounding box center [932, 292] width 216 height 24
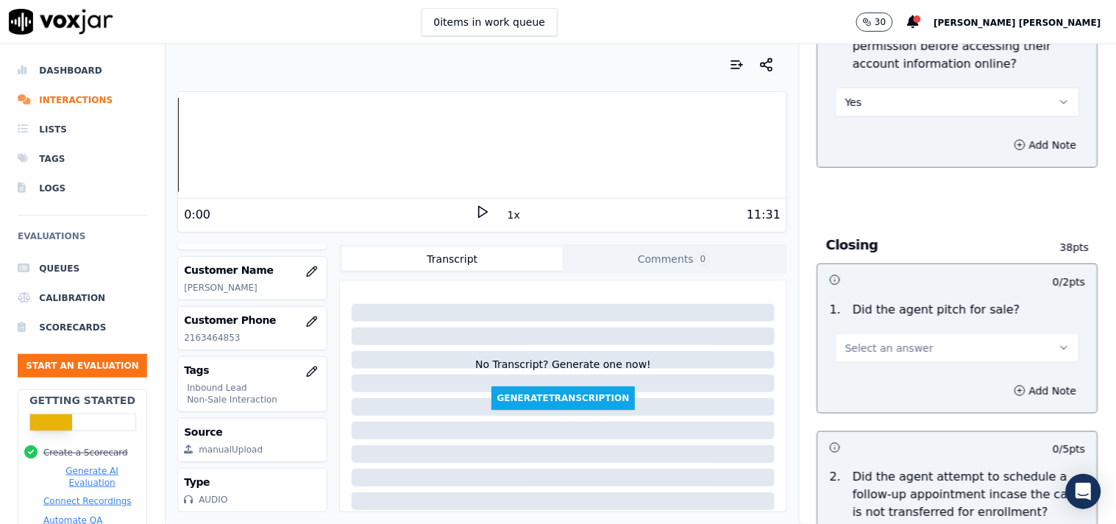
scroll to position [3187, 0]
click at [905, 349] on button "Select an answer" at bounding box center [957, 346] width 244 height 29
click at [880, 375] on div "Yes" at bounding box center [932, 375] width 216 height 24
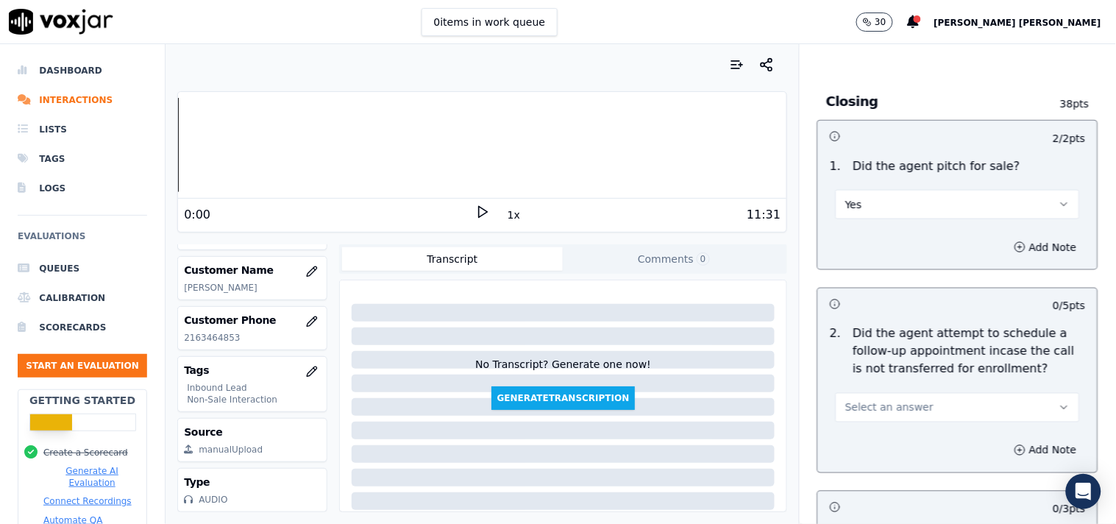
scroll to position [3350, 0]
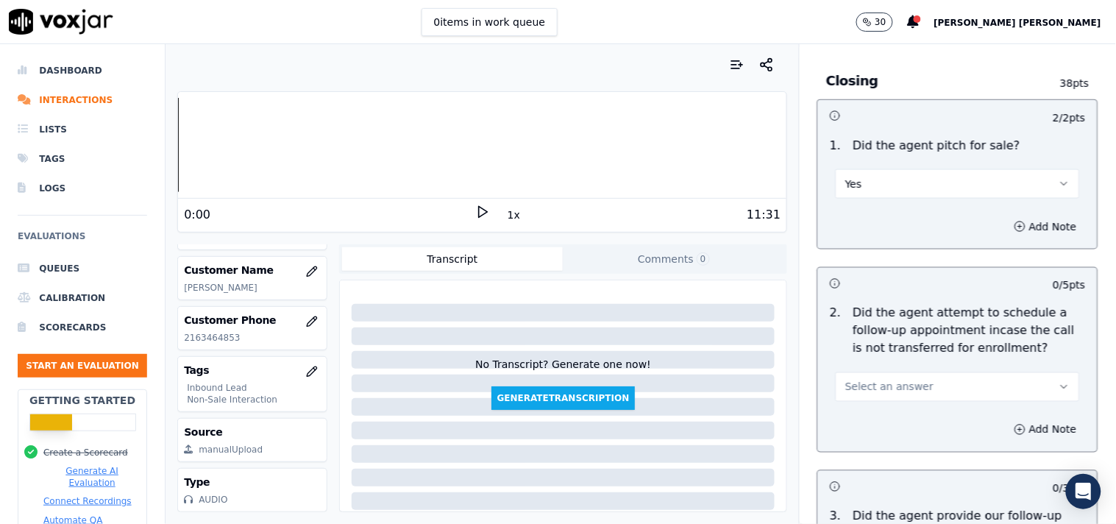
click at [880, 380] on span "Select an answer" at bounding box center [889, 387] width 88 height 15
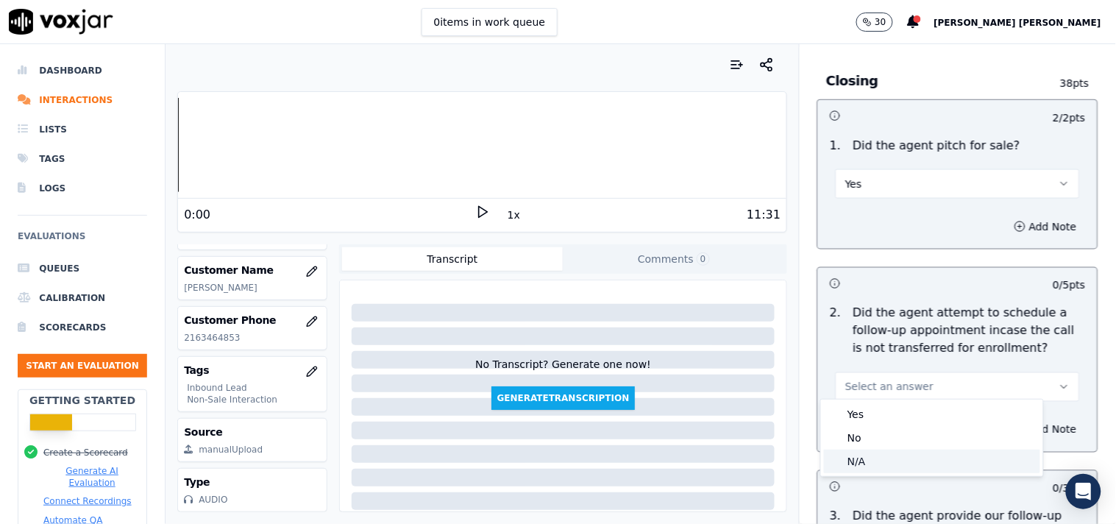
click at [850, 463] on div "N/A" at bounding box center [932, 461] width 216 height 24
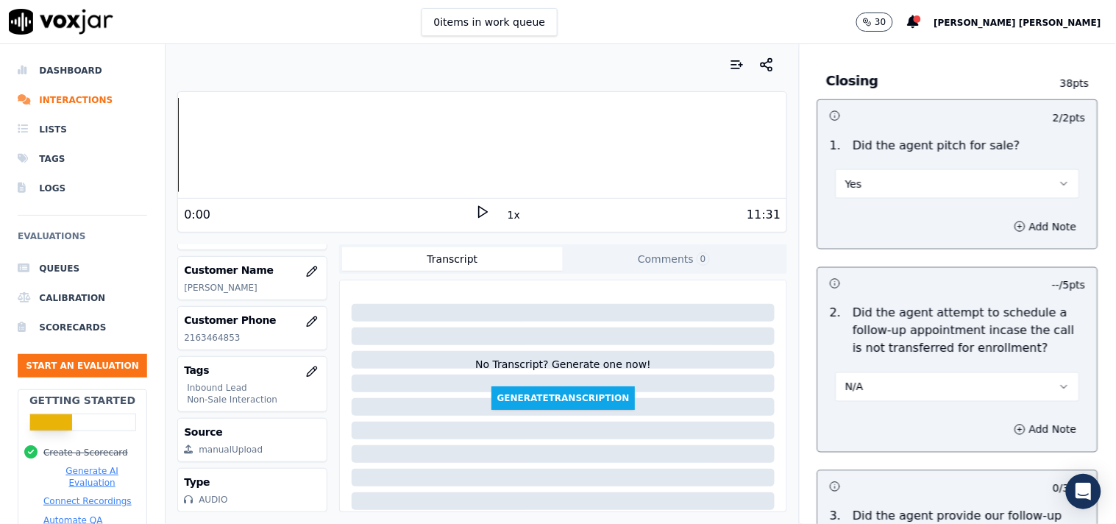
scroll to position [3513, 0]
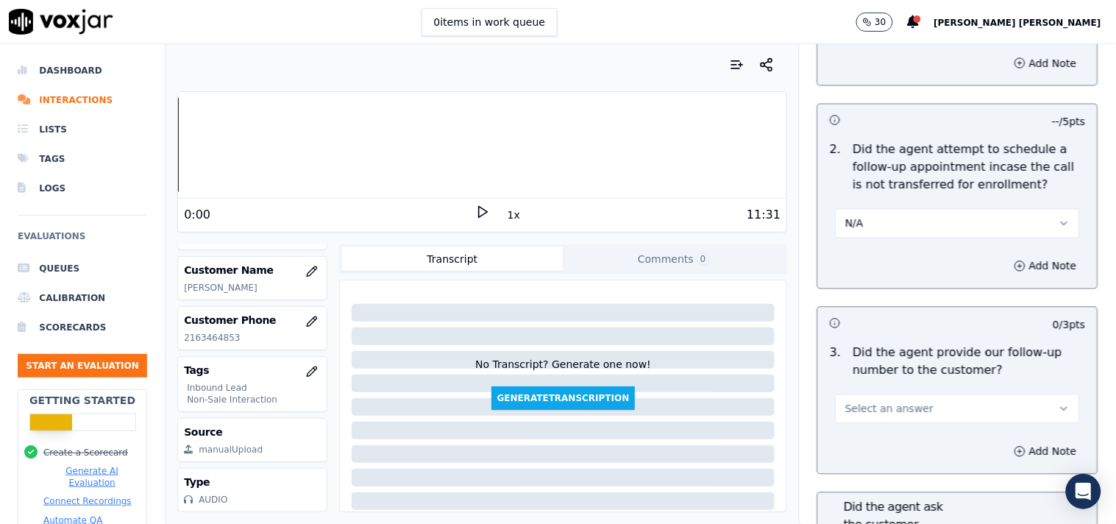
click at [857, 406] on span "Select an answer" at bounding box center [889, 409] width 88 height 15
click at [858, 443] on div "Yes" at bounding box center [932, 436] width 216 height 24
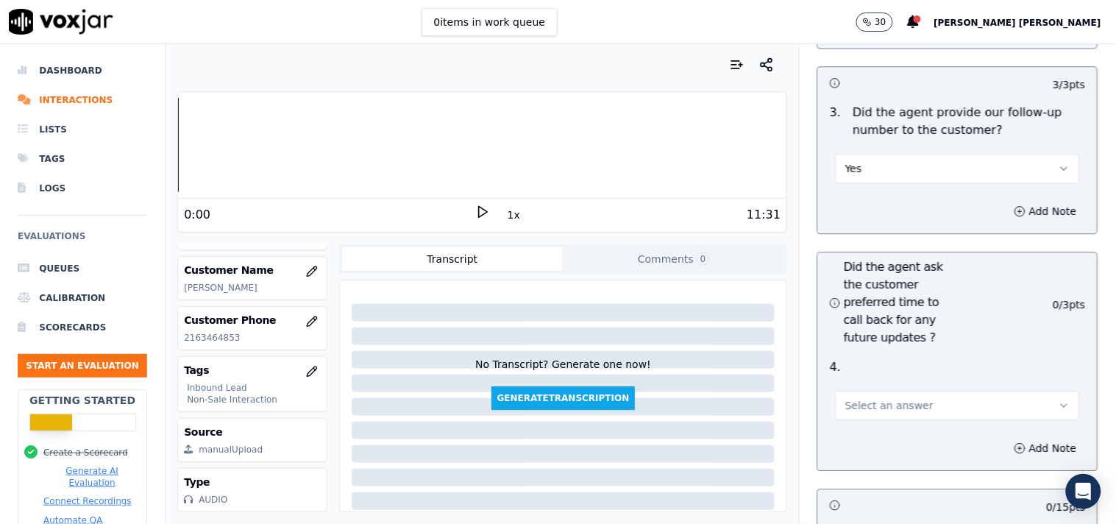
scroll to position [3841, 0]
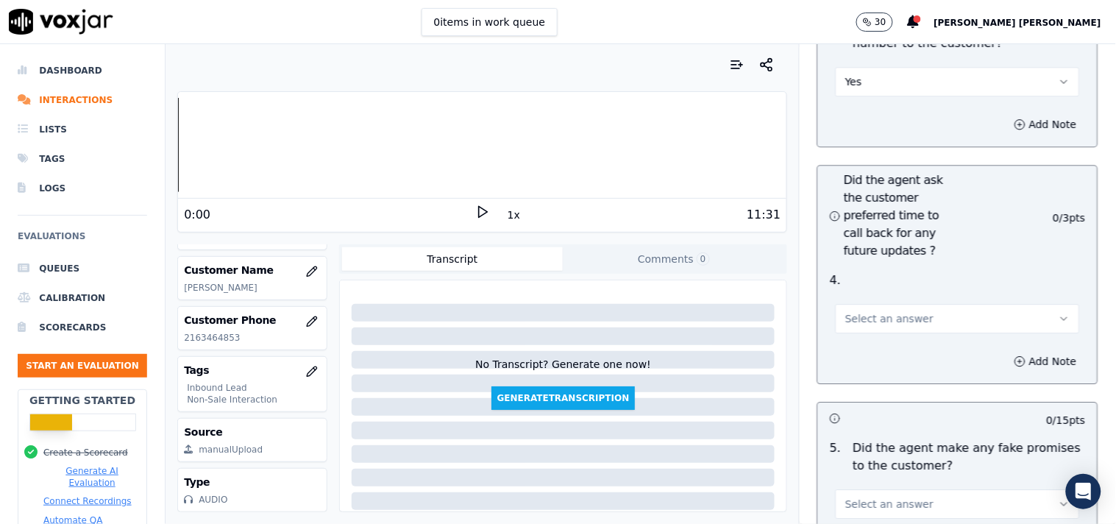
click at [891, 304] on button "Select an answer" at bounding box center [957, 318] width 244 height 29
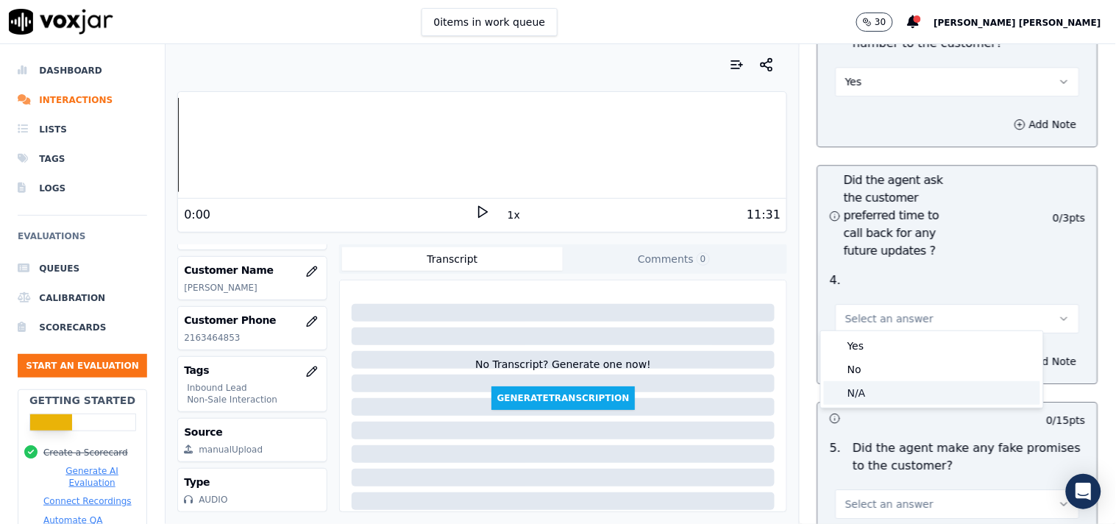
click at [869, 387] on div "N/A" at bounding box center [932, 393] width 216 height 24
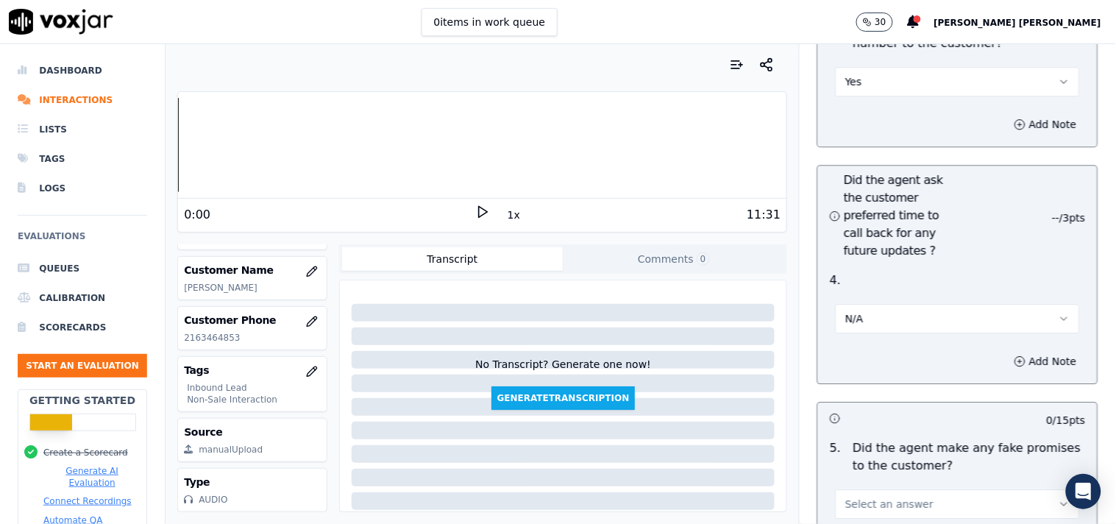
scroll to position [4004, 0]
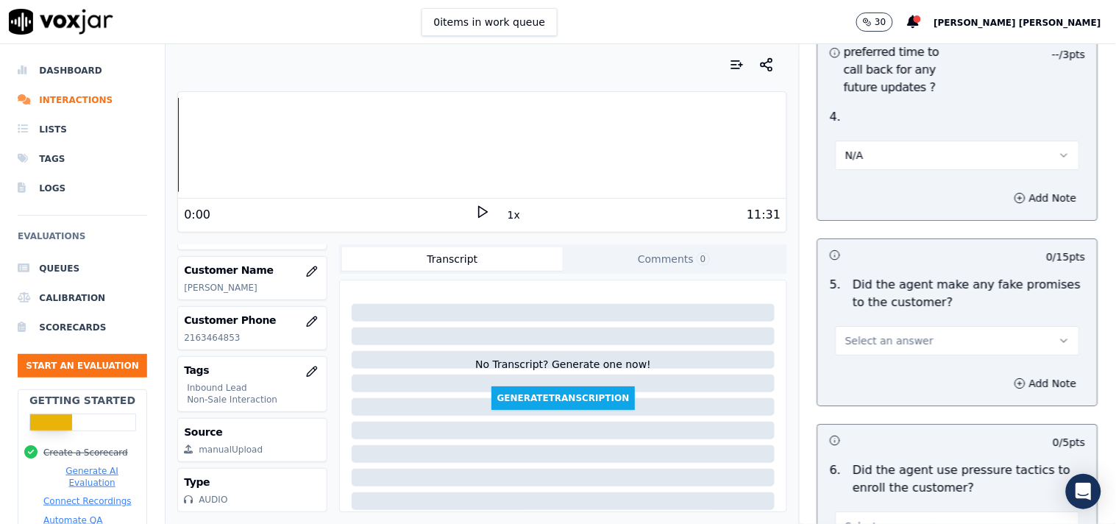
click at [929, 326] on button "Select an answer" at bounding box center [957, 340] width 244 height 29
click at [881, 394] on div "No" at bounding box center [932, 392] width 216 height 24
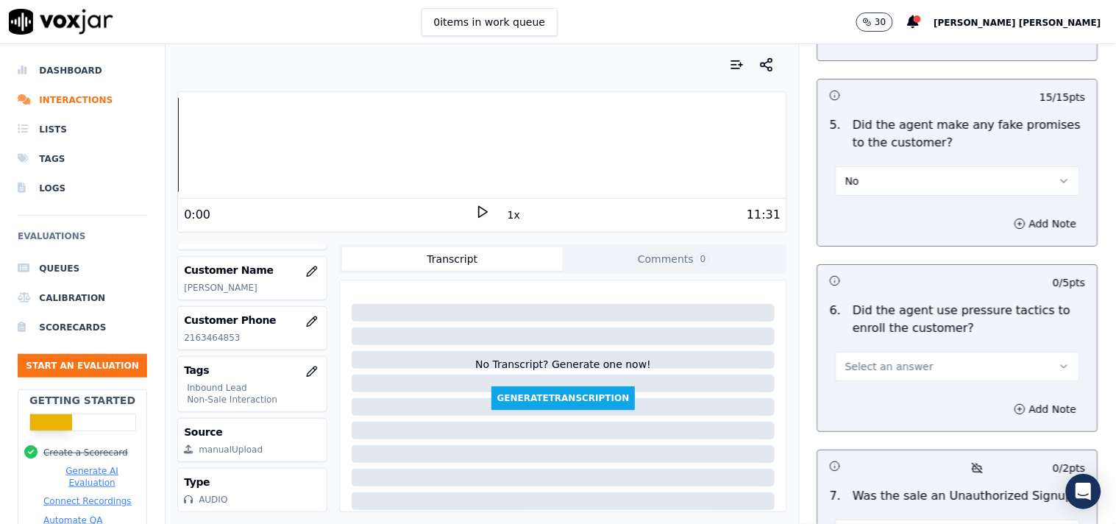
scroll to position [4167, 0]
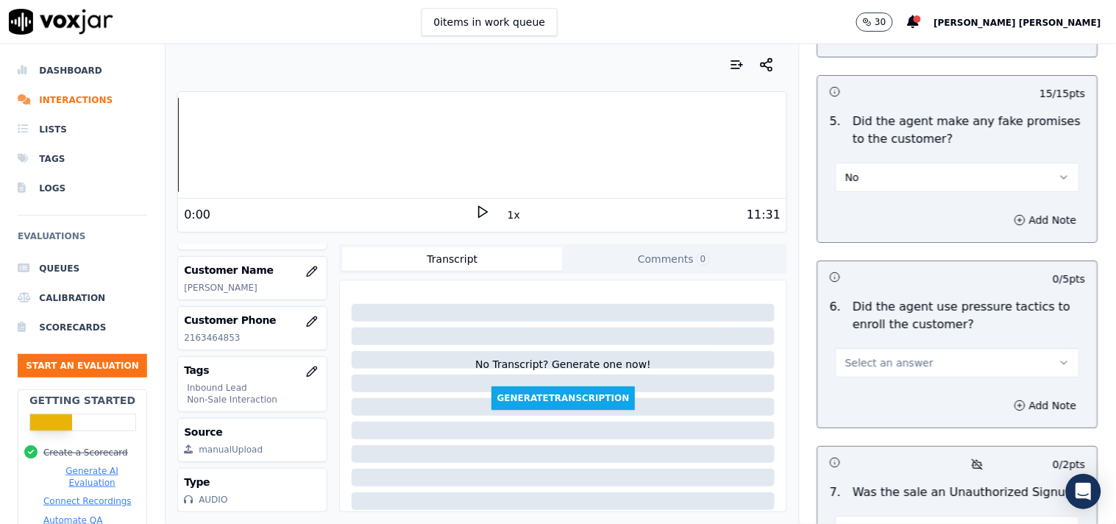
click at [890, 355] on span "Select an answer" at bounding box center [889, 362] width 88 height 15
click at [868, 387] on div "Yes" at bounding box center [932, 390] width 216 height 24
click at [1015, 406] on button "Add Note" at bounding box center [1045, 405] width 80 height 21
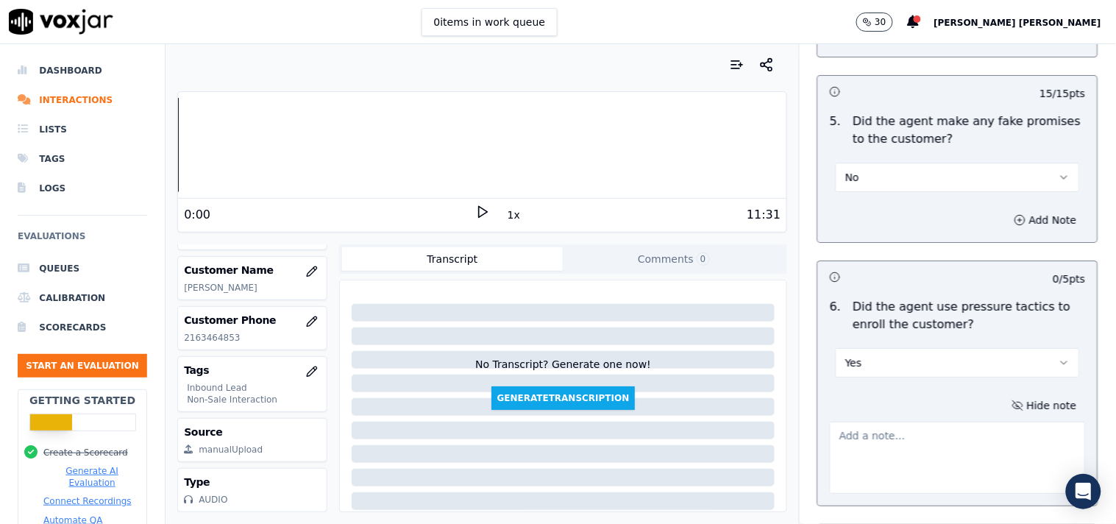
click at [938, 431] on textarea at bounding box center [958, 457] width 256 height 72
paste textarea "@05:30 Cx -"Let me pay my Bills" and cx said sevral times that he wants to pay …"
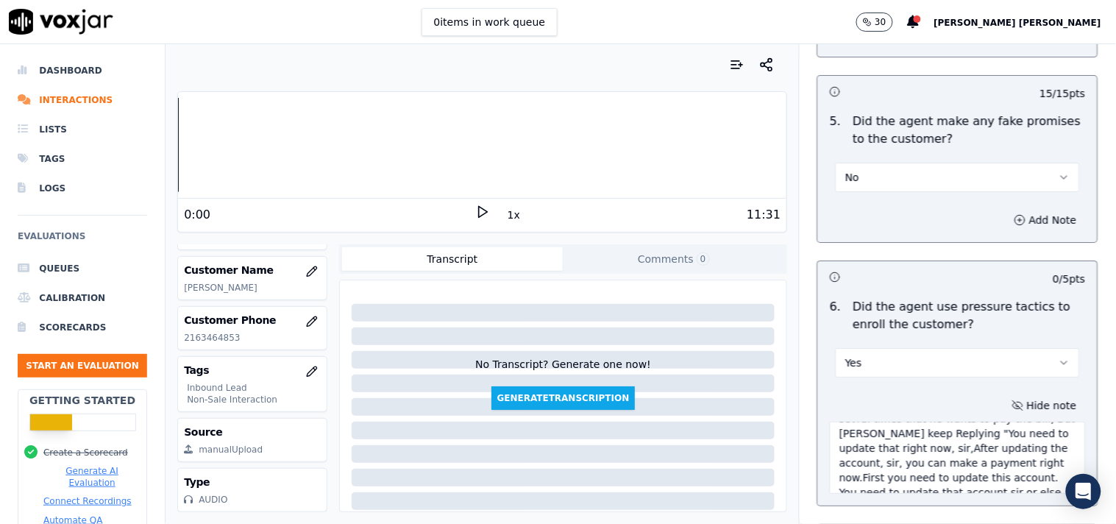
scroll to position [0, 0]
click at [830, 422] on textarea "@05:30 Cx -"Let me pay my Bills" and cx said sevral times that he wants to pay …" at bounding box center [958, 457] width 256 height 72
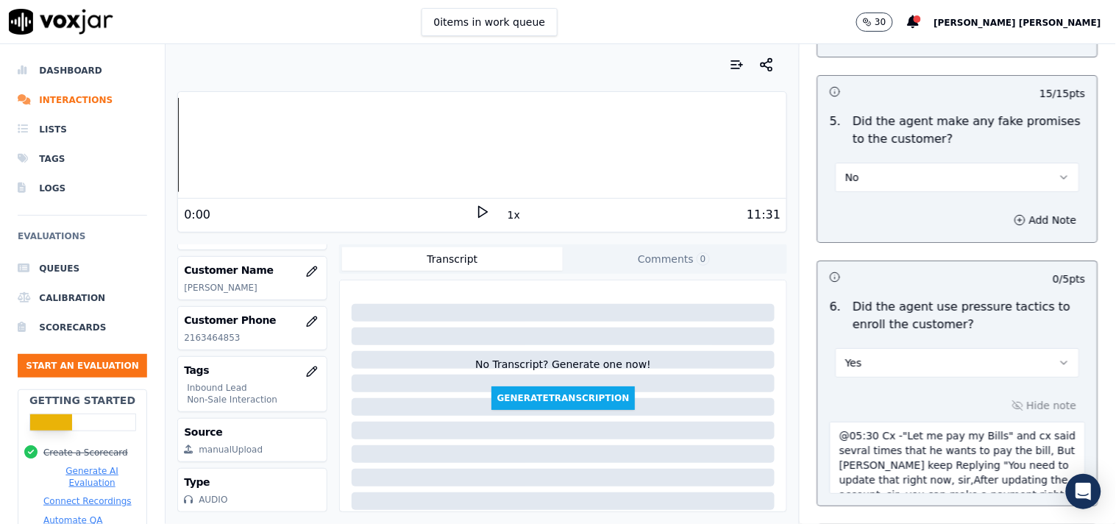
paste textarea "Call id-20250909-150606"
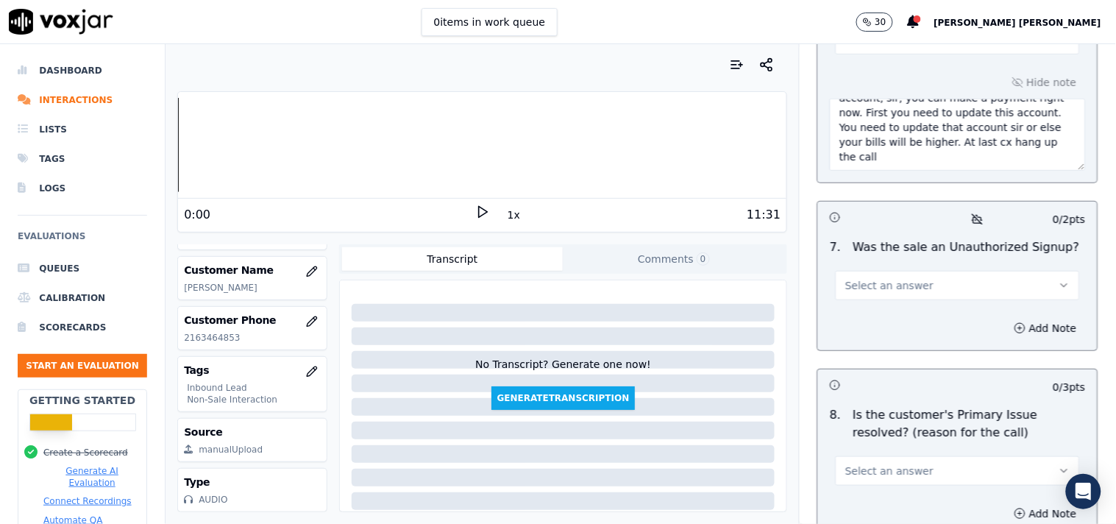
scroll to position [4494, 0]
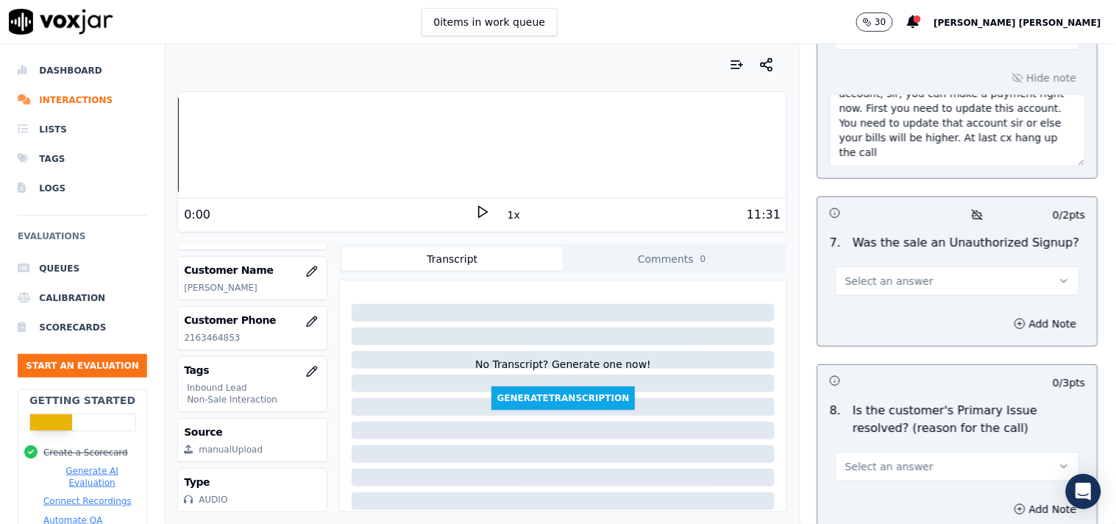
type textarea "Call id-20250909-150606 @05:30 Cx -"Let me pay my Bills" and cx said sevral tim…"
click at [931, 277] on button "Select an answer" at bounding box center [957, 280] width 244 height 29
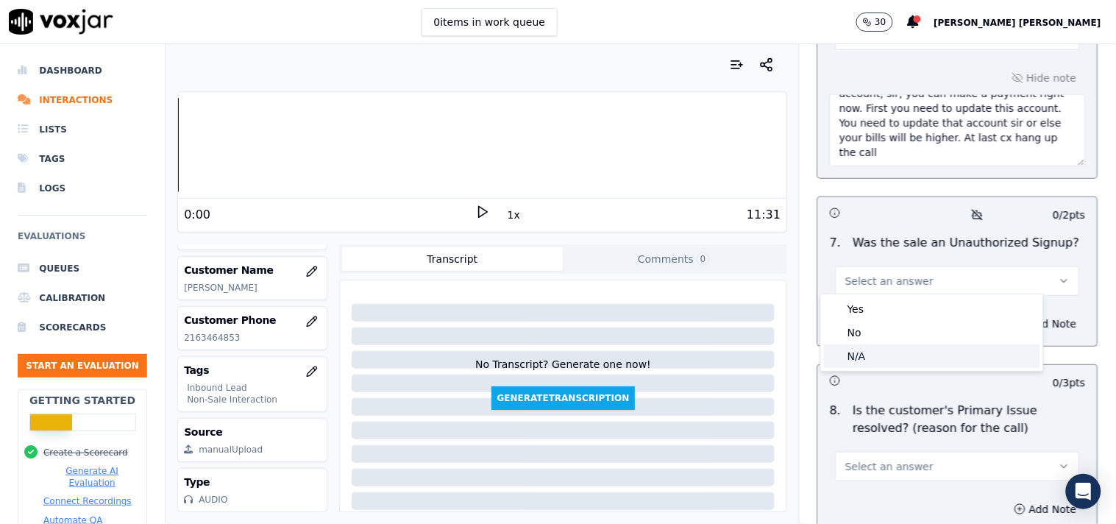
click at [905, 347] on div "N/A" at bounding box center [932, 356] width 216 height 24
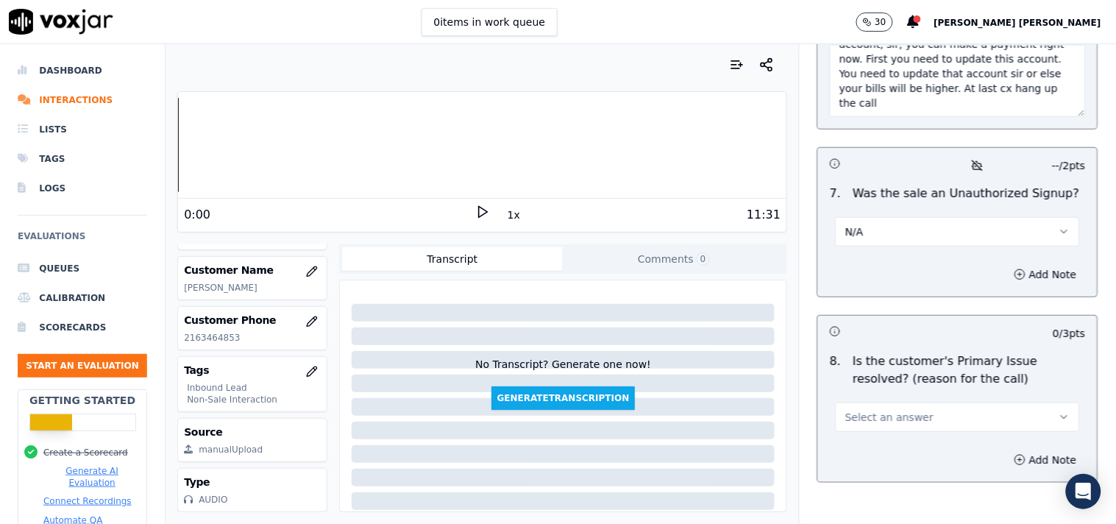
scroll to position [4576, 0]
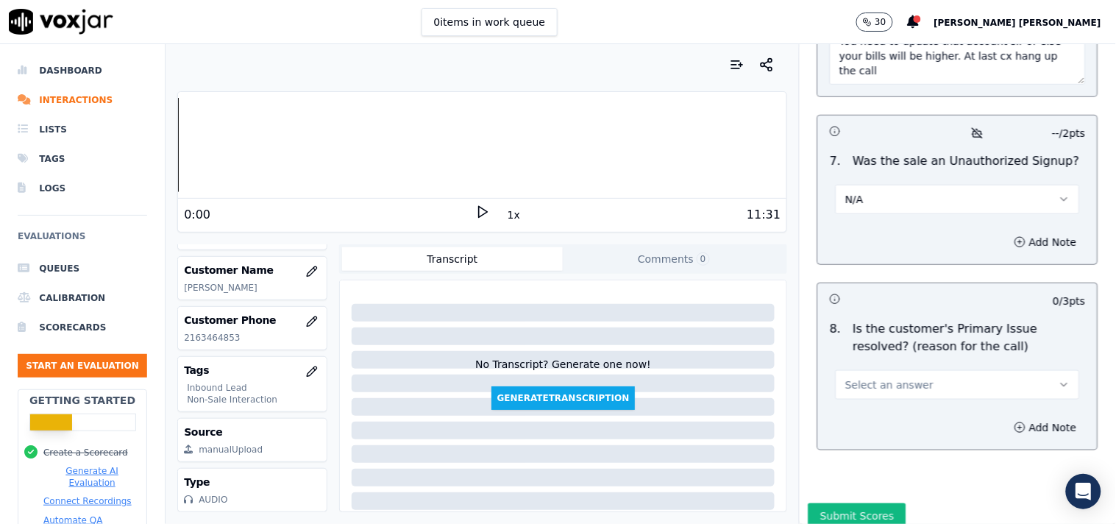
click at [934, 387] on button "Select an answer" at bounding box center [957, 384] width 244 height 29
click at [891, 435] on div "No" at bounding box center [932, 436] width 216 height 24
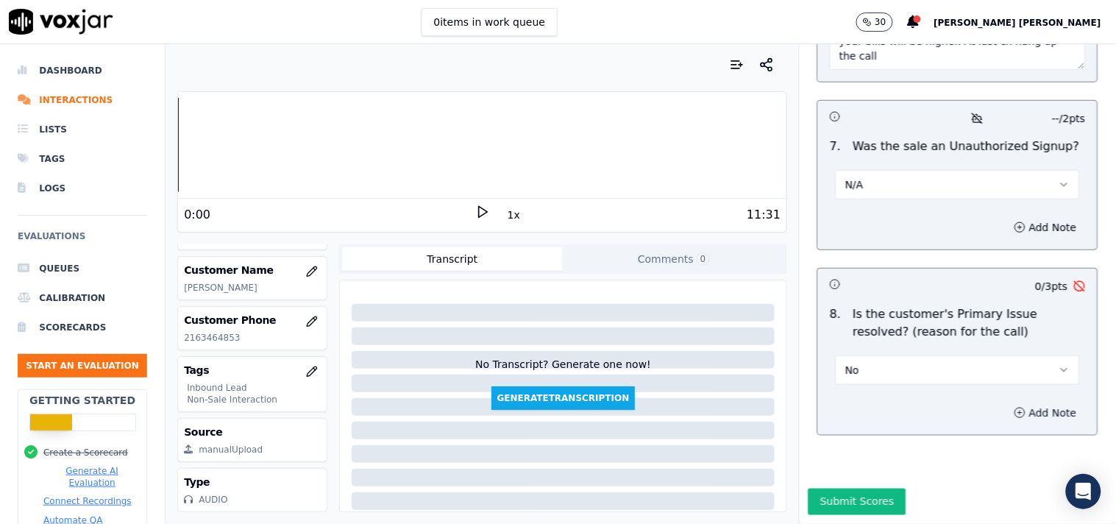
click at [1014, 407] on icon "button" at bounding box center [1020, 413] width 12 height 12
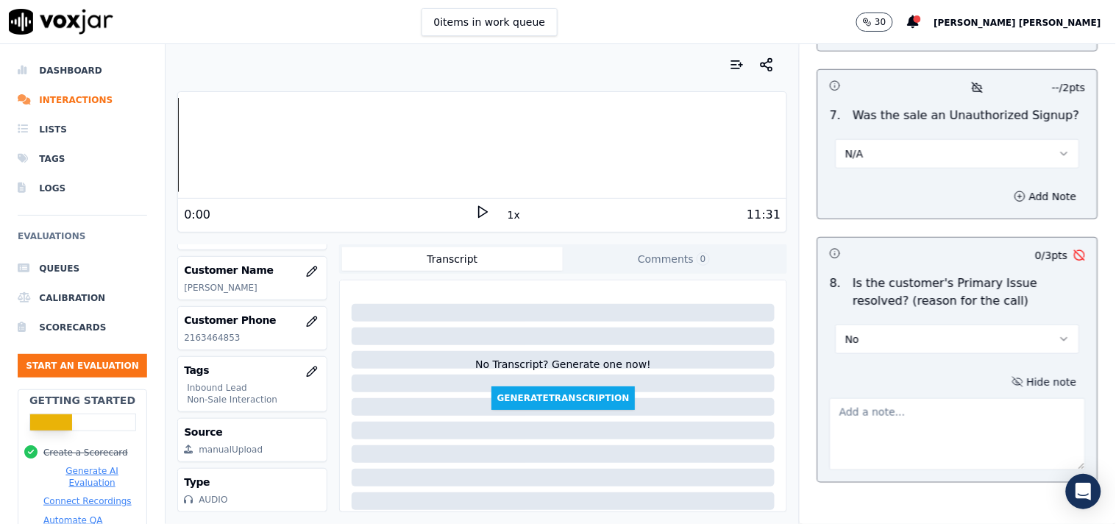
click at [917, 414] on textarea at bounding box center [958, 434] width 256 height 72
click at [910, 427] on textarea "As cx wants to pay the bill ,but agent help to solve the cx query" at bounding box center [958, 434] width 256 height 72
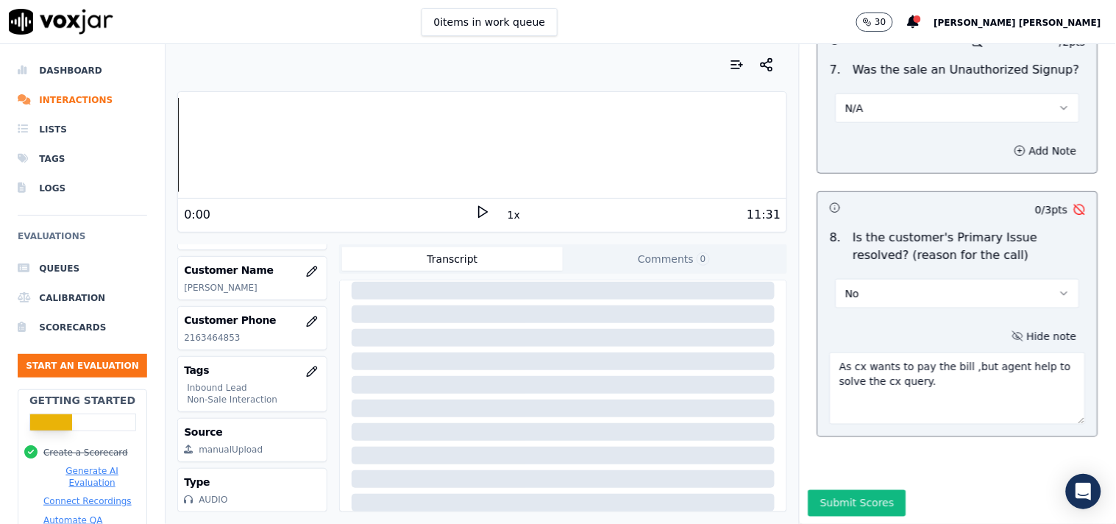
scroll to position [4700, 0]
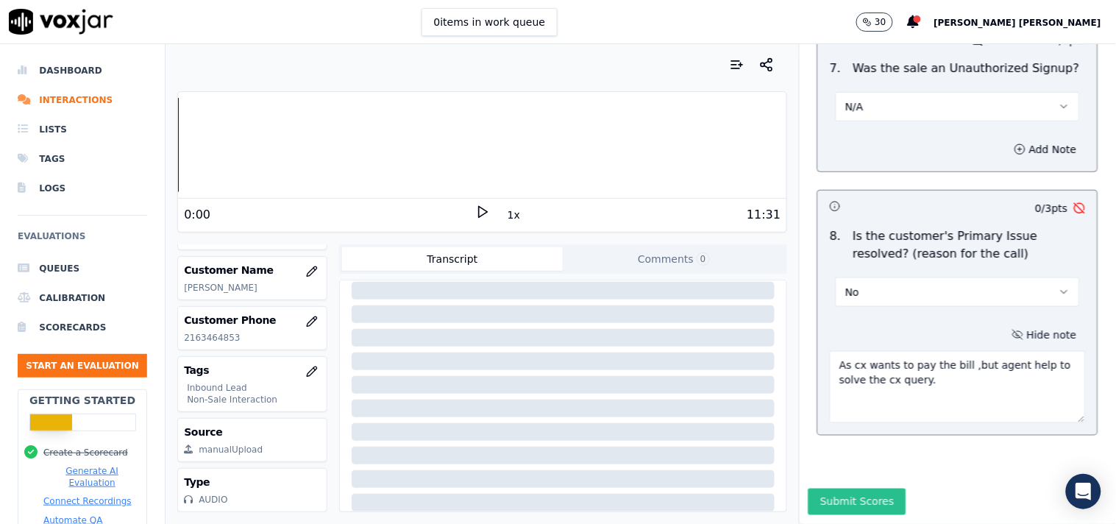
type textarea "As cx wants to pay the bill ,but agent help to solve the cx query."
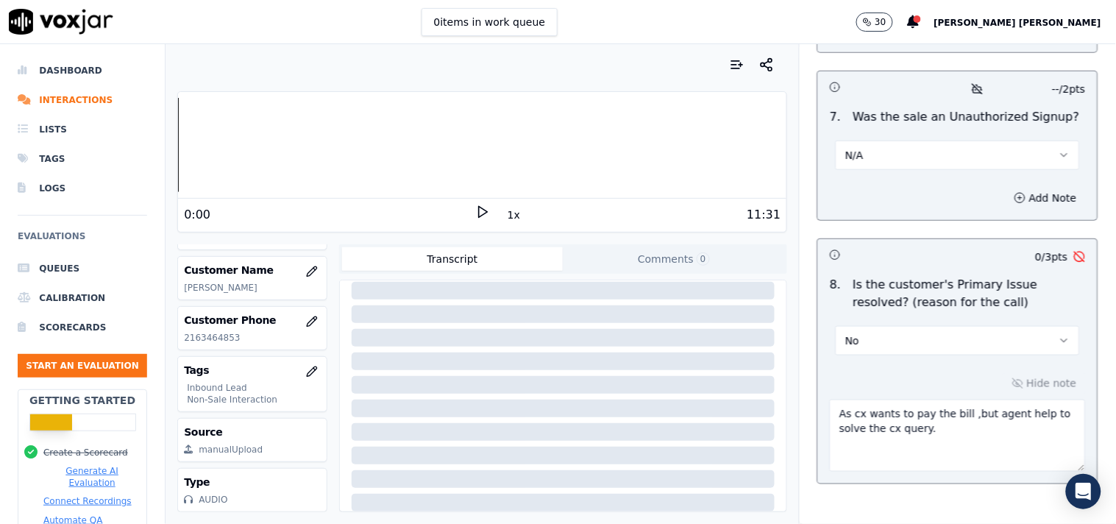
scroll to position [4619, 0]
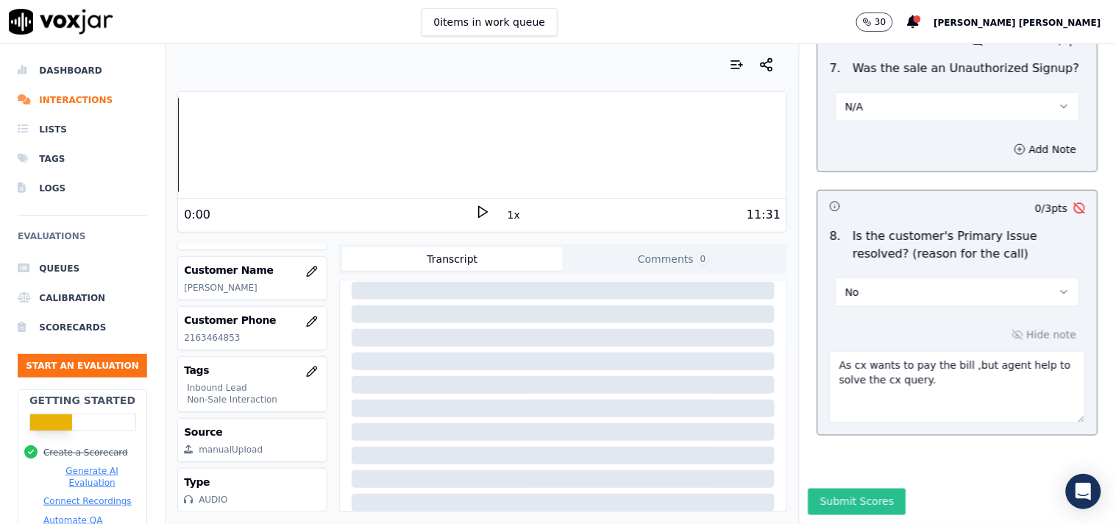
click at [849, 488] on button "Submit Scores" at bounding box center [857, 501] width 98 height 26
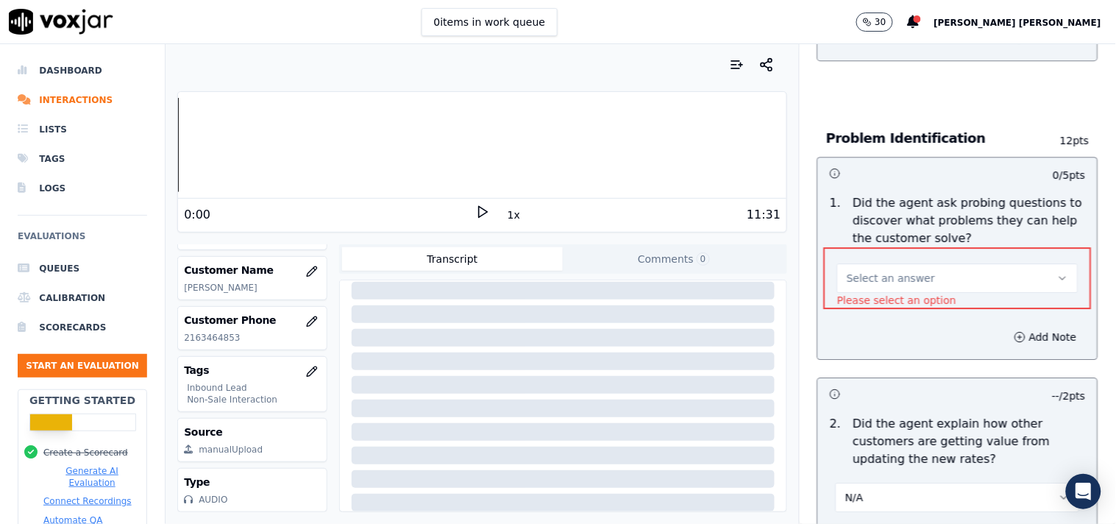
scroll to position [1039, 0]
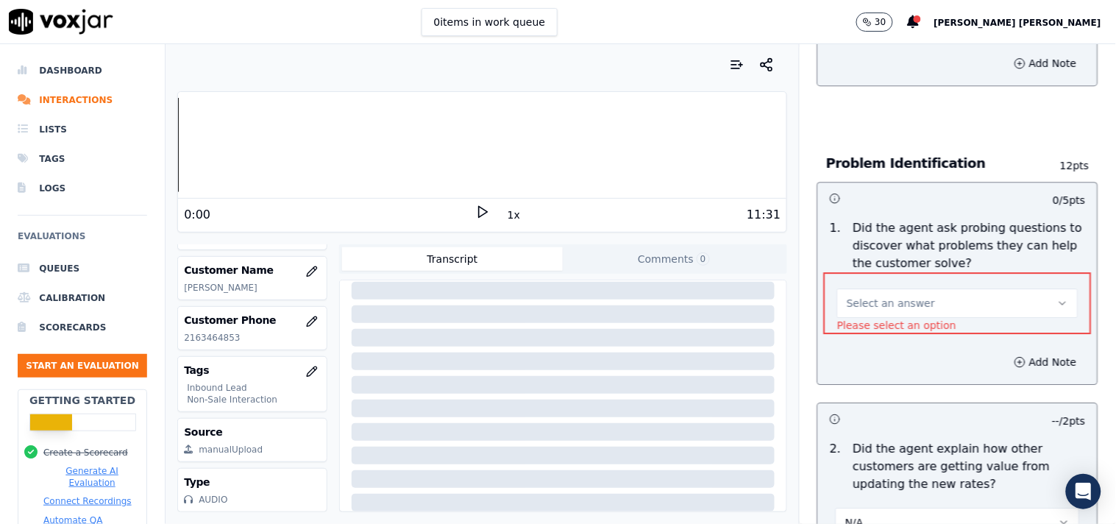
click at [897, 296] on span "Select an answer" at bounding box center [891, 303] width 88 height 15
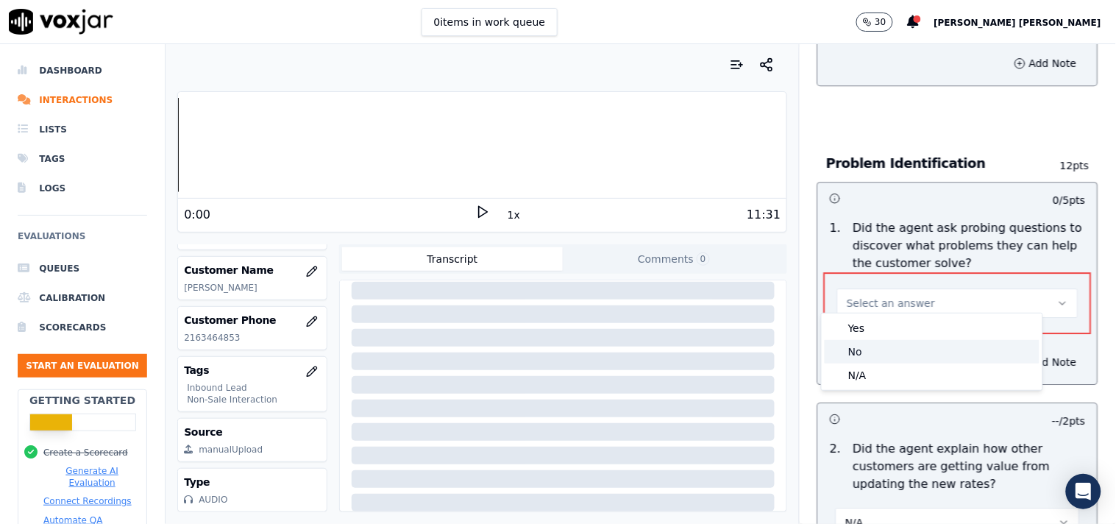
click at [875, 332] on div "Yes" at bounding box center [931, 328] width 215 height 24
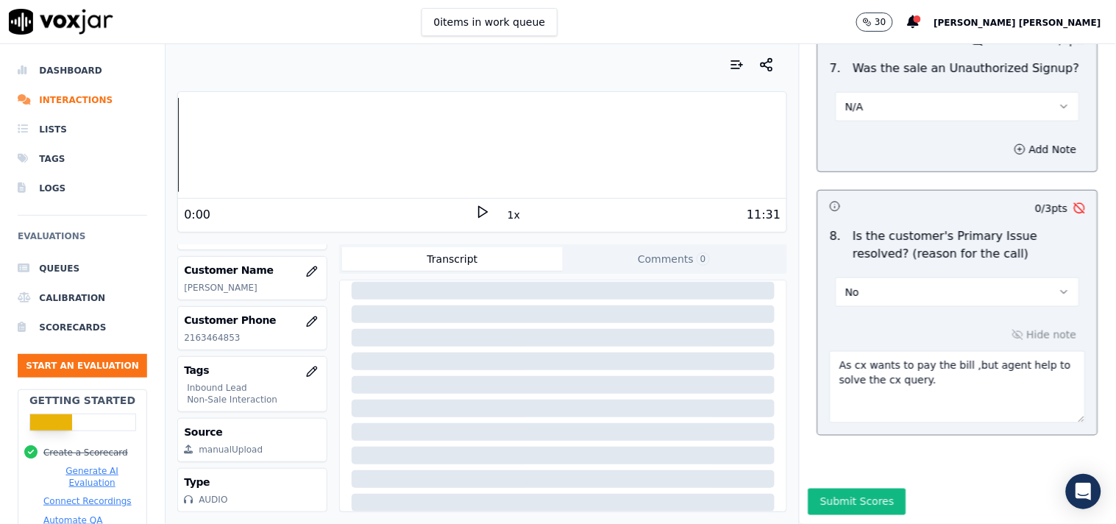
scroll to position [4700, 0]
click at [888, 488] on div "Submit Scores" at bounding box center [957, 505] width 316 height 35
click at [883, 488] on div "Submit Scores" at bounding box center [957, 505] width 316 height 35
click at [868, 488] on button "Submit Scores" at bounding box center [857, 501] width 98 height 26
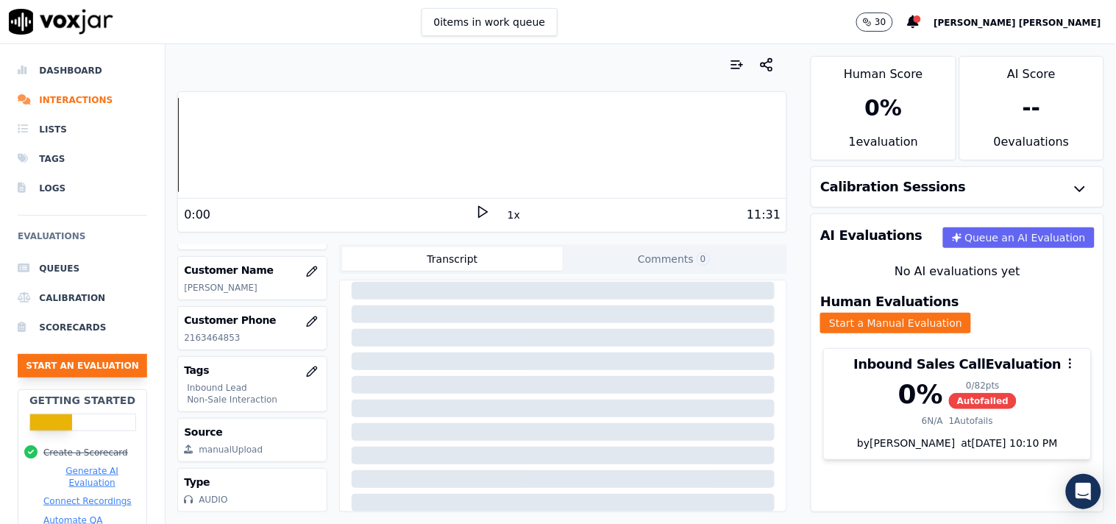
click at [105, 376] on button "Start an Evaluation" at bounding box center [82, 366] width 129 height 24
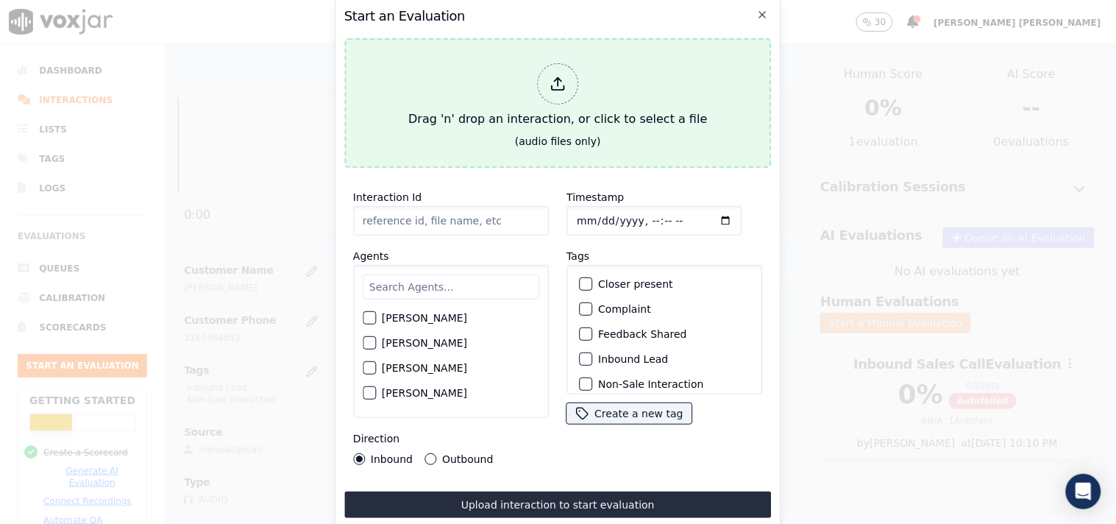
click at [549, 76] on icon at bounding box center [557, 84] width 16 height 16
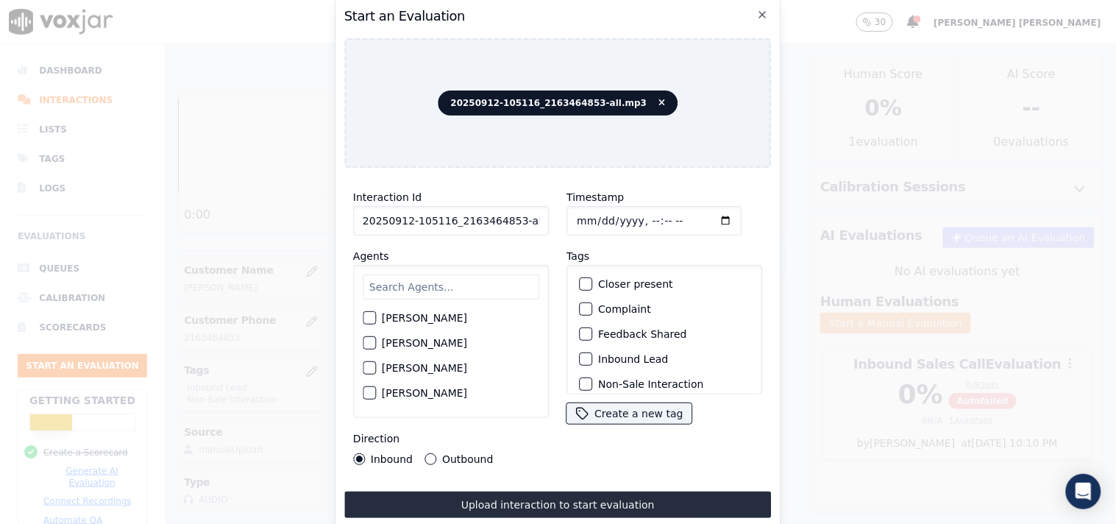
scroll to position [0, 8]
drag, startPoint x: 507, startPoint y: 218, endPoint x: 557, endPoint y: 221, distance: 49.3
click at [557, 221] on div "Interaction Id 20250912-105116_2163464853-all.mp3 Agents [PERSON_NAME] [PERSON_…" at bounding box center [557, 326] width 427 height 294
type input "20250912-105116_2163464853-C2"
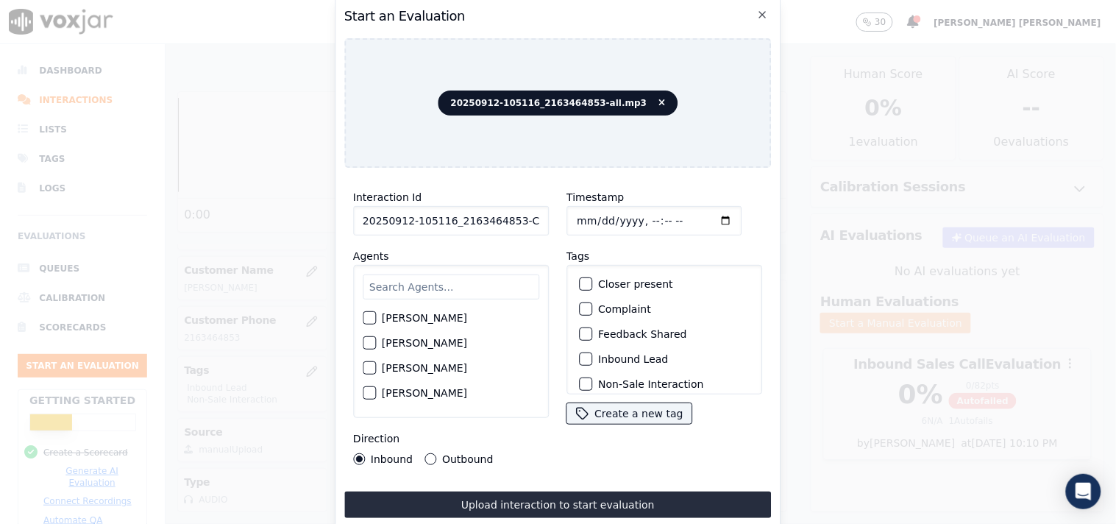
click at [582, 215] on input "Timestamp" at bounding box center [653, 220] width 175 height 29
type input "[DATE]T16:40"
click at [440, 277] on input "text" at bounding box center [451, 286] width 177 height 25
type input "rich"
click at [423, 310] on div "[PERSON_NAME]" at bounding box center [451, 322] width 177 height 25
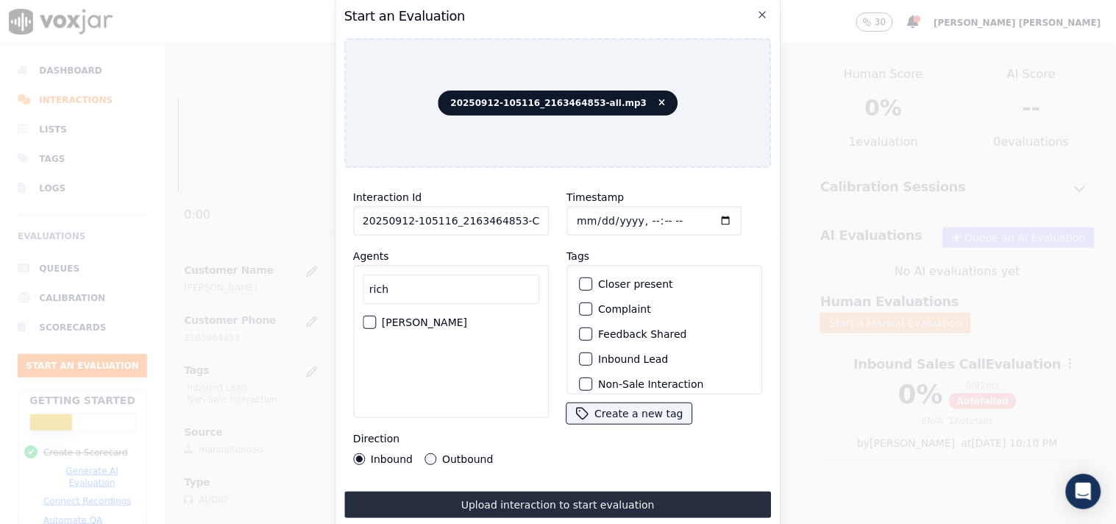
click at [423, 317] on label "[PERSON_NAME]" at bounding box center [424, 322] width 85 height 10
click at [376, 316] on button "[PERSON_NAME]" at bounding box center [369, 322] width 13 height 13
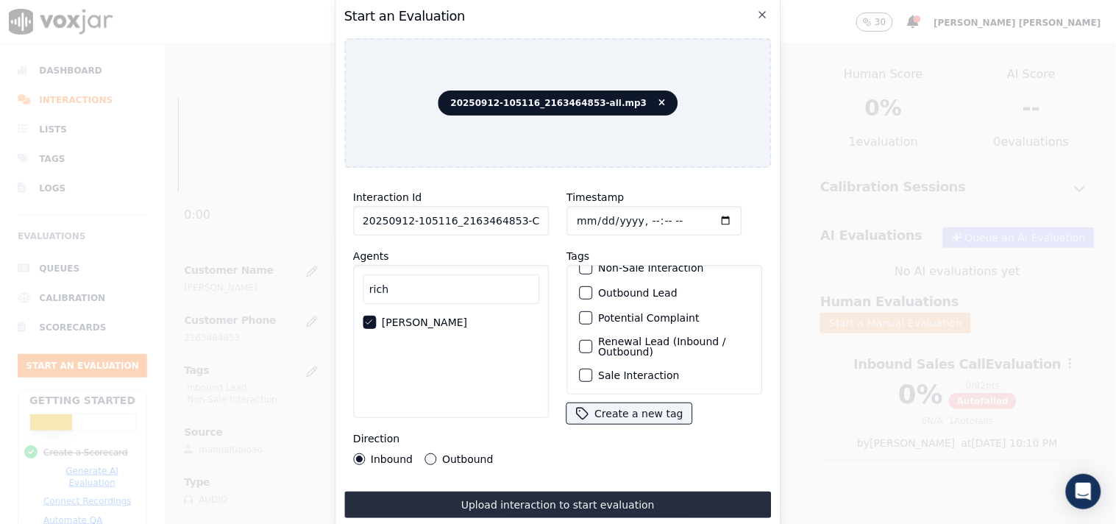
scroll to position [48, 0]
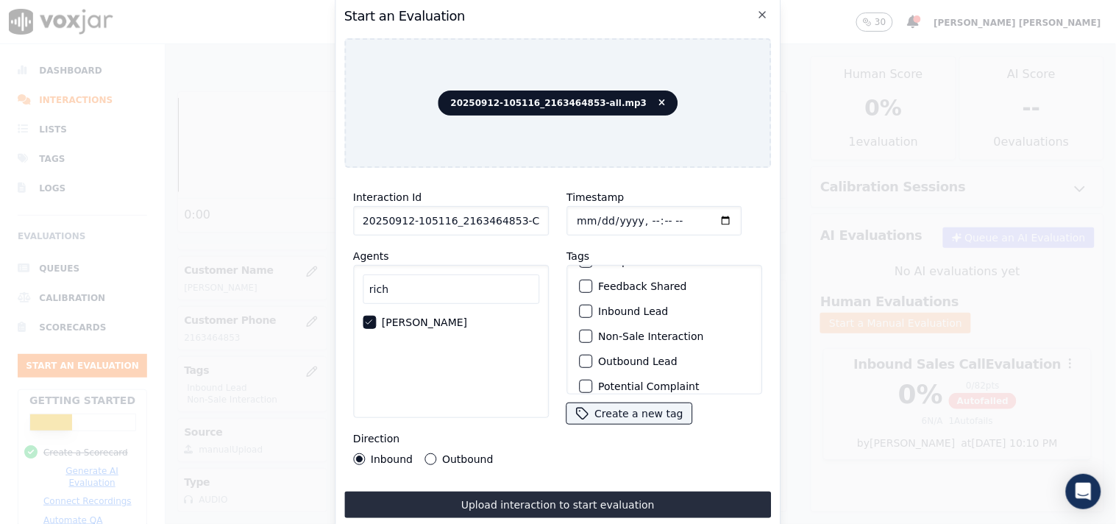
click at [599, 356] on label "Outbound Lead" at bounding box center [637, 361] width 79 height 10
click at [592, 354] on button "Outbound Lead" at bounding box center [585, 360] width 13 height 13
click at [614, 331] on label "Non-Sale Interaction" at bounding box center [650, 336] width 105 height 10
click at [592, 329] on button "Non-Sale Interaction" at bounding box center [585, 335] width 13 height 13
click at [427, 453] on button "Outbound" at bounding box center [430, 459] width 12 height 12
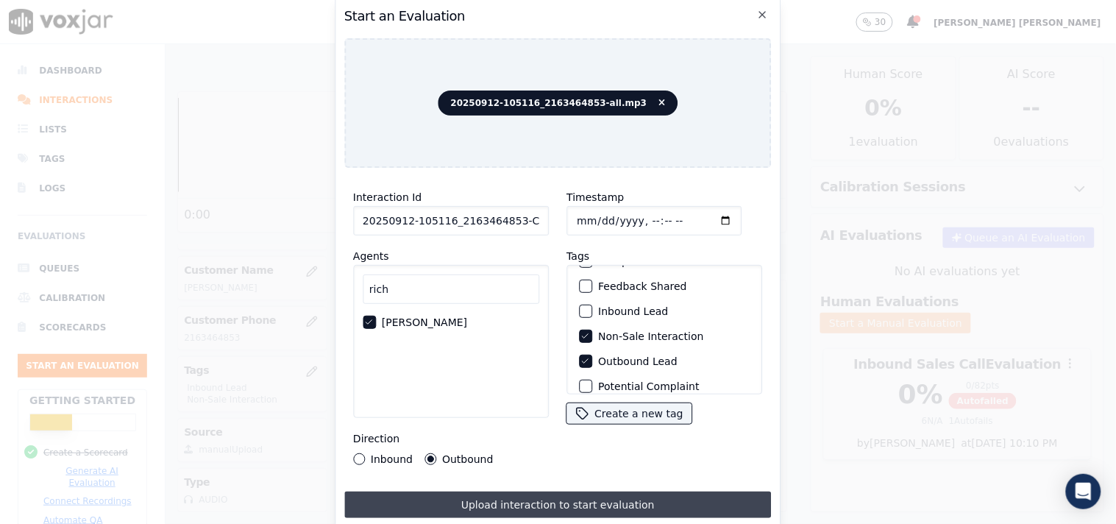
click at [477, 494] on button "Upload interaction to start evaluation" at bounding box center [557, 504] width 427 height 26
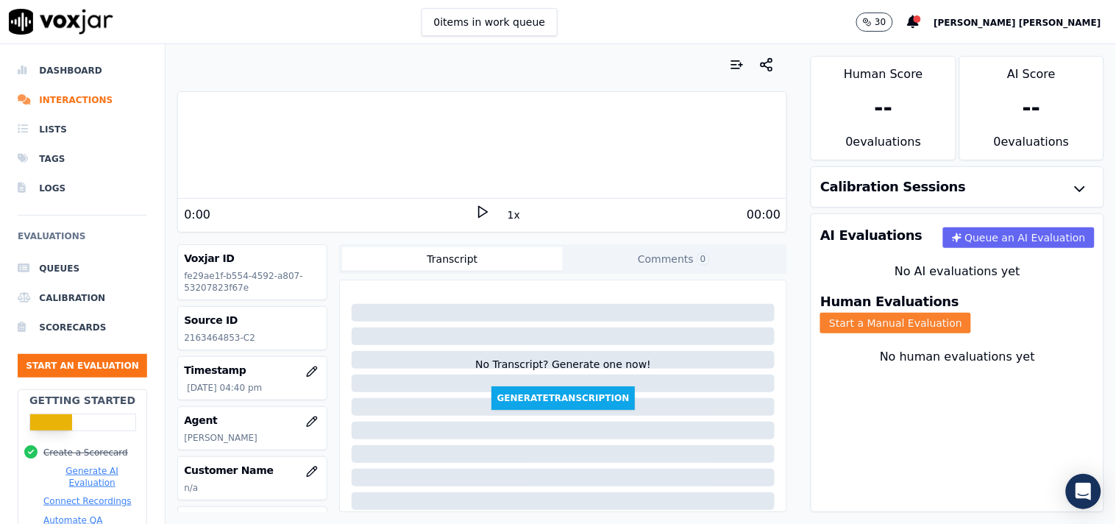
click at [971, 313] on button "Start a Manual Evaluation" at bounding box center [895, 323] width 151 height 21
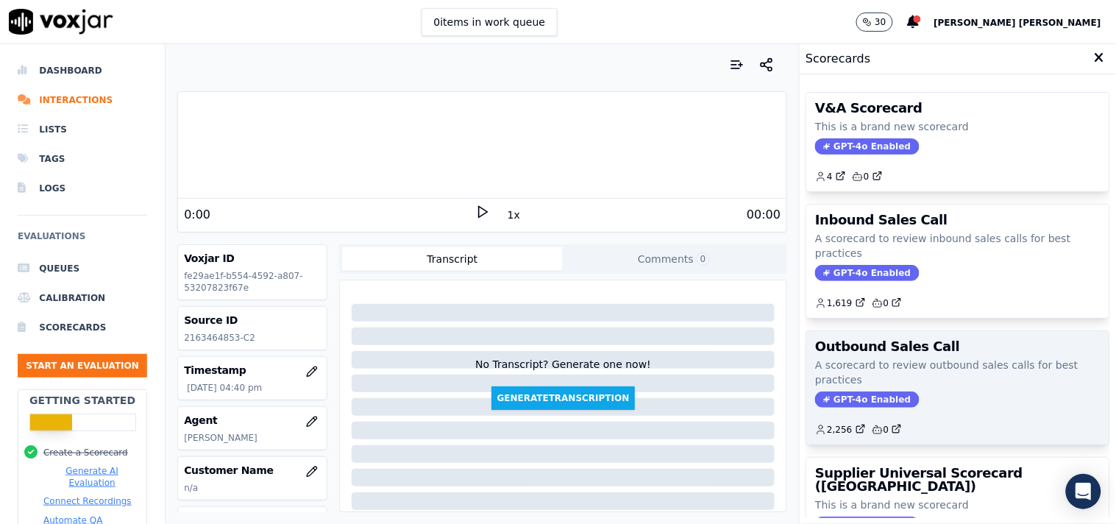
click at [847, 402] on span "GPT-4o Enabled" at bounding box center [867, 399] width 104 height 16
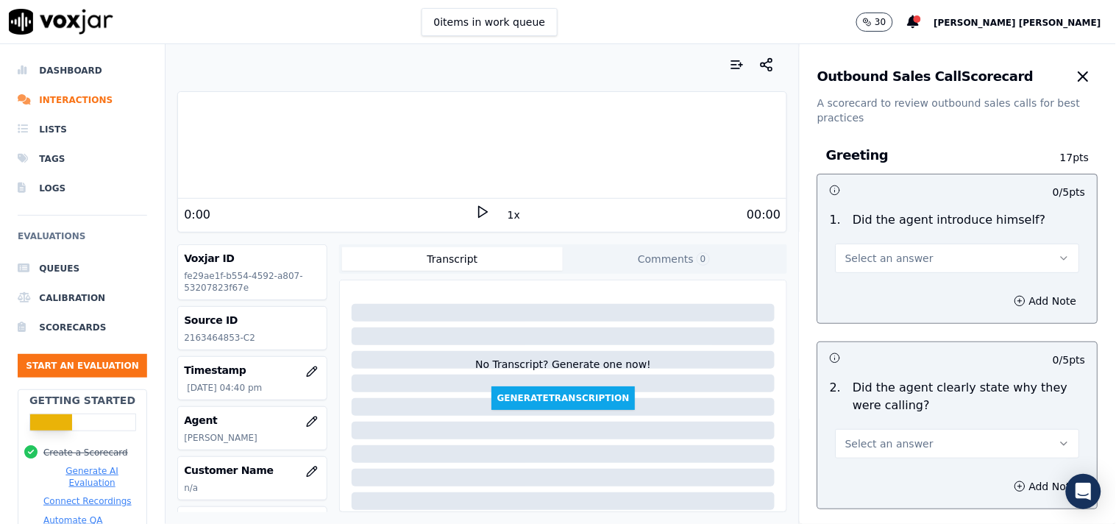
click at [901, 248] on button "Select an answer" at bounding box center [957, 257] width 244 height 29
click at [873, 297] on div "Yes" at bounding box center [932, 291] width 216 height 24
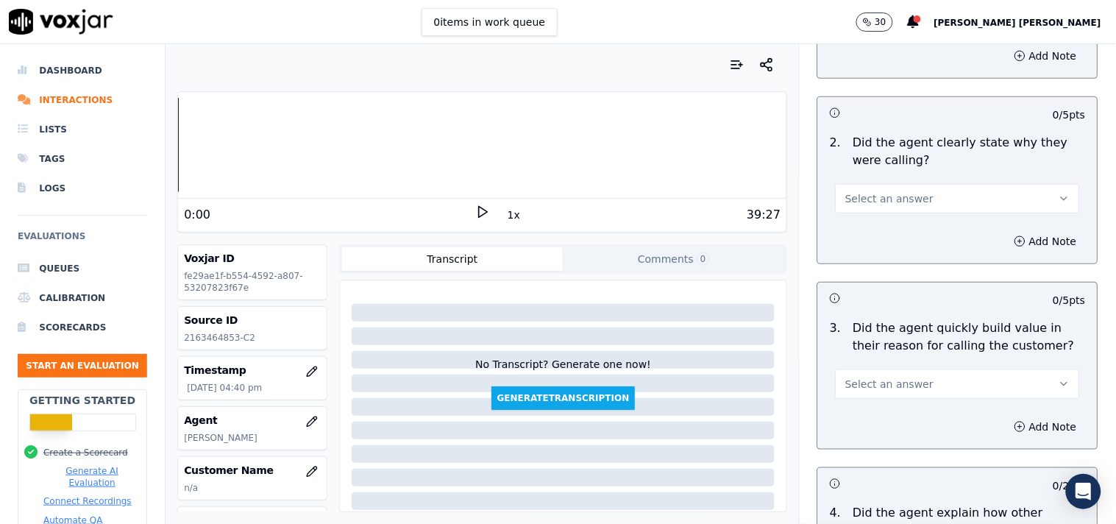
scroll to position [163, 0]
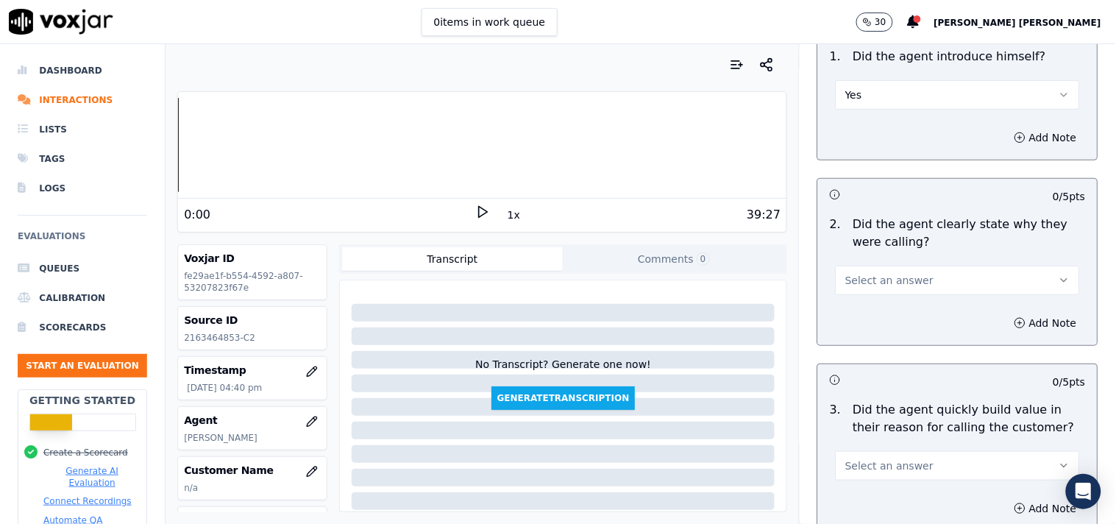
click at [915, 288] on button "Select an answer" at bounding box center [957, 280] width 244 height 29
click at [903, 309] on div "Yes" at bounding box center [932, 314] width 216 height 24
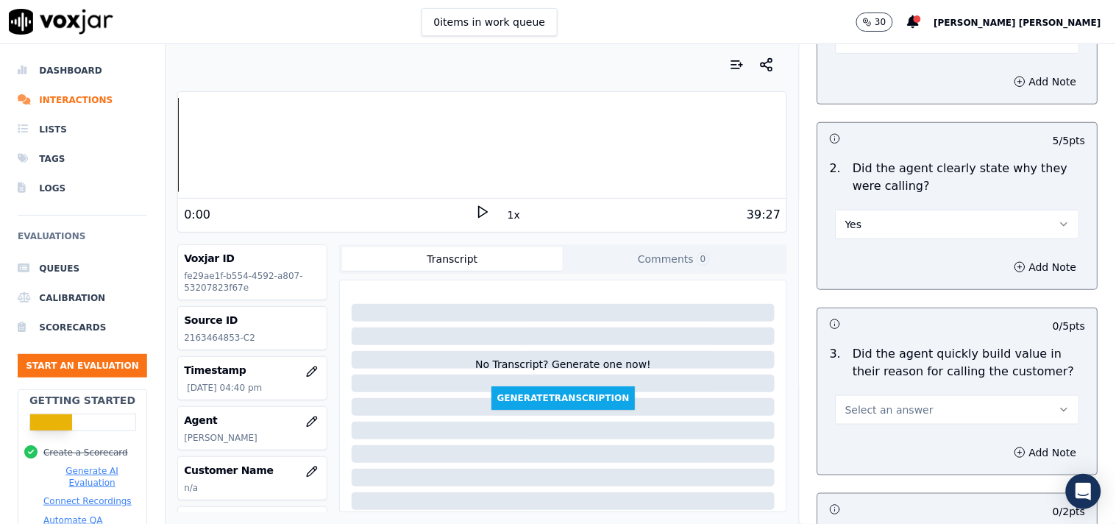
scroll to position [327, 0]
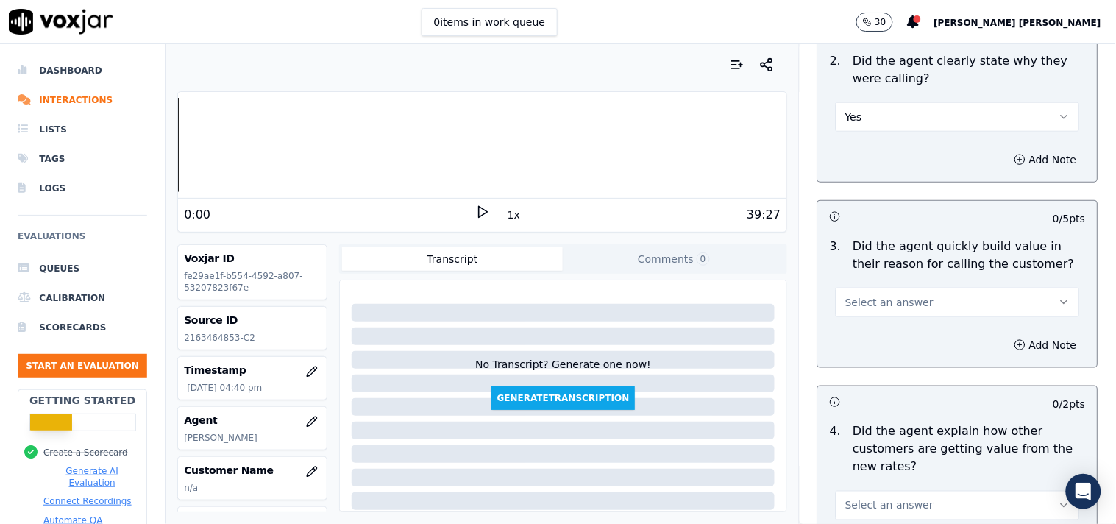
click at [928, 305] on button "Select an answer" at bounding box center [957, 302] width 244 height 29
click at [907, 328] on div "Yes" at bounding box center [932, 336] width 216 height 24
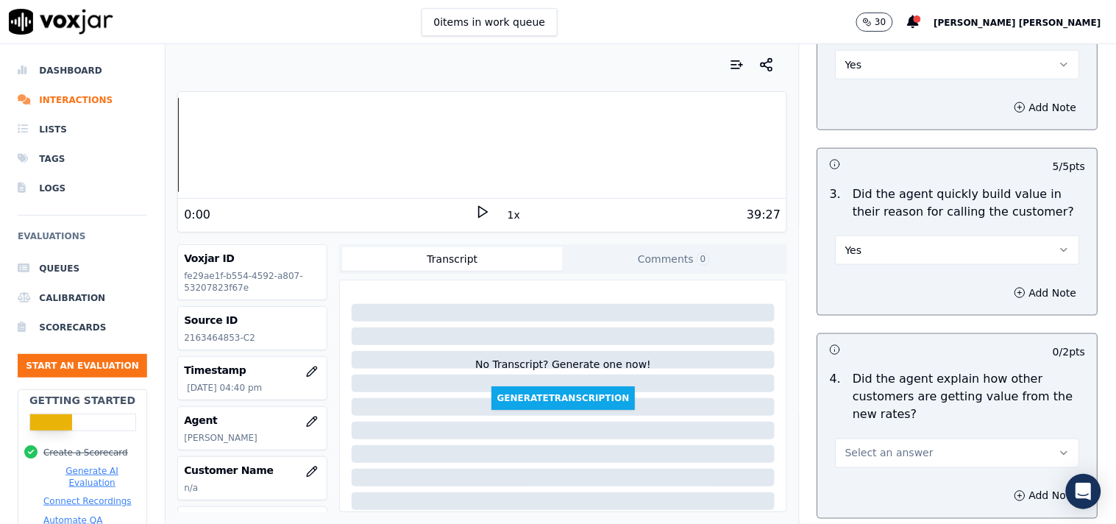
scroll to position [490, 0]
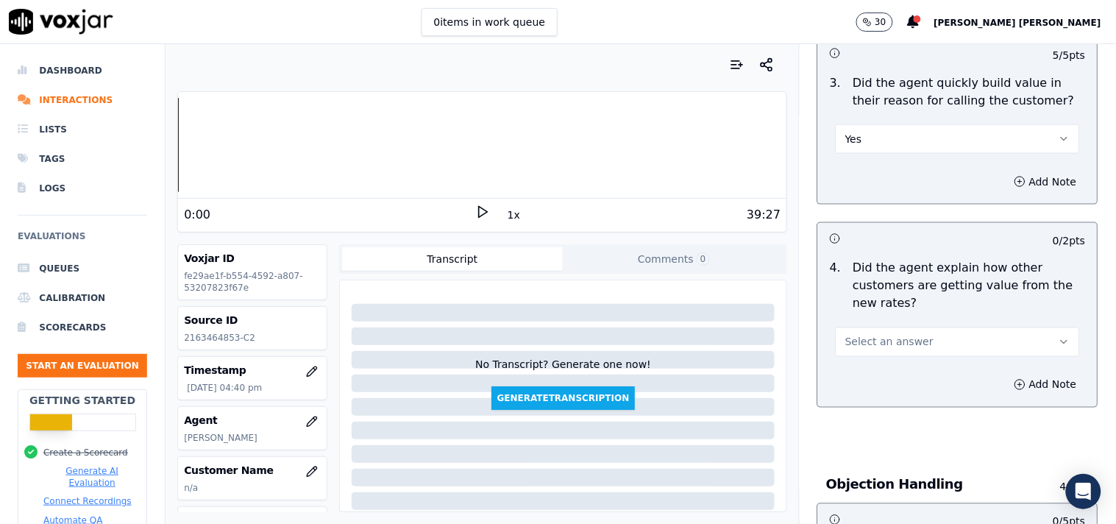
click at [900, 341] on span "Select an answer" at bounding box center [889, 342] width 88 height 15
drag, startPoint x: 880, startPoint y: 398, endPoint x: 879, endPoint y: 418, distance: 19.9
click at [879, 418] on div "Yes No N/A" at bounding box center [932, 398] width 222 height 76
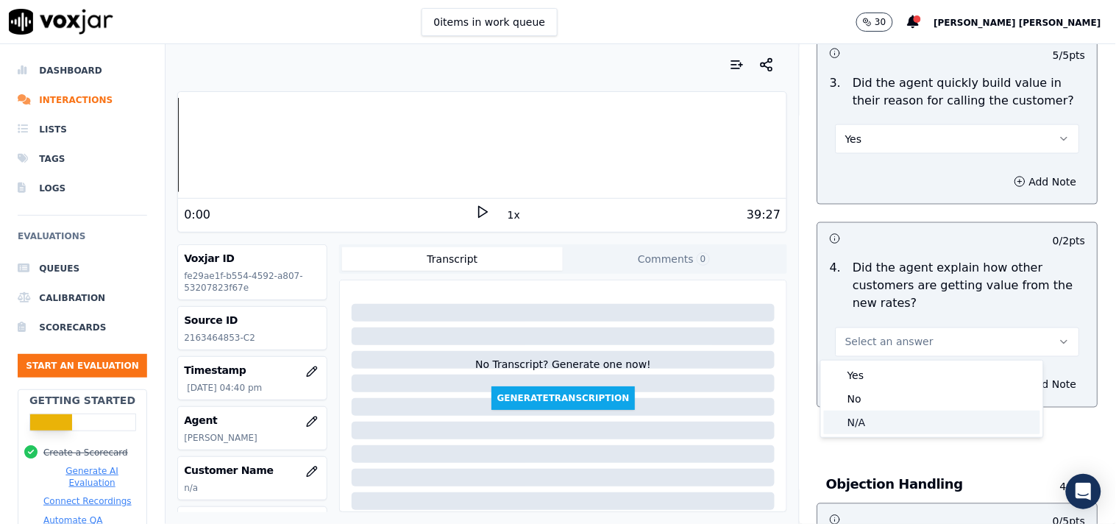
click at [879, 418] on div "N/A" at bounding box center [932, 422] width 216 height 24
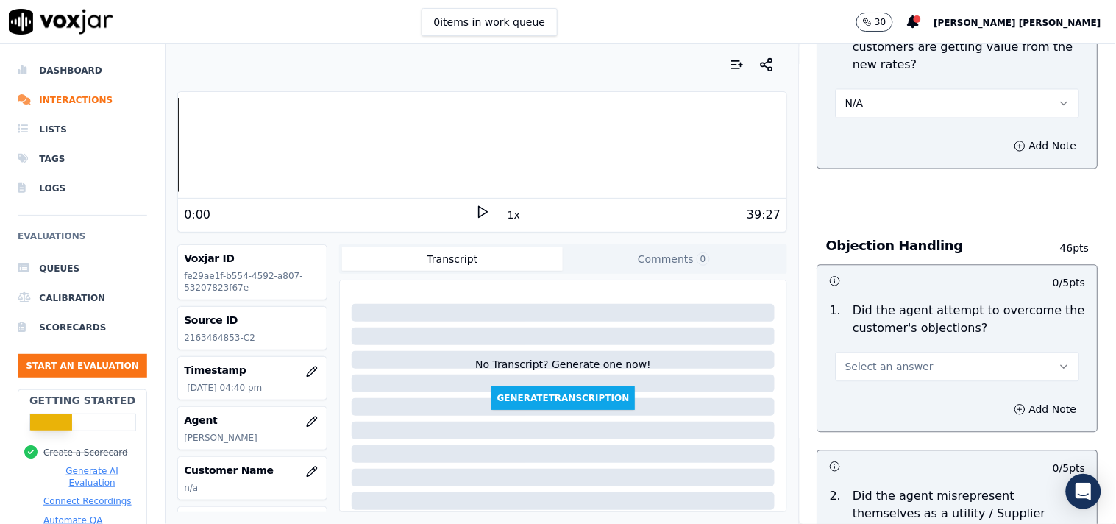
scroll to position [735, 0]
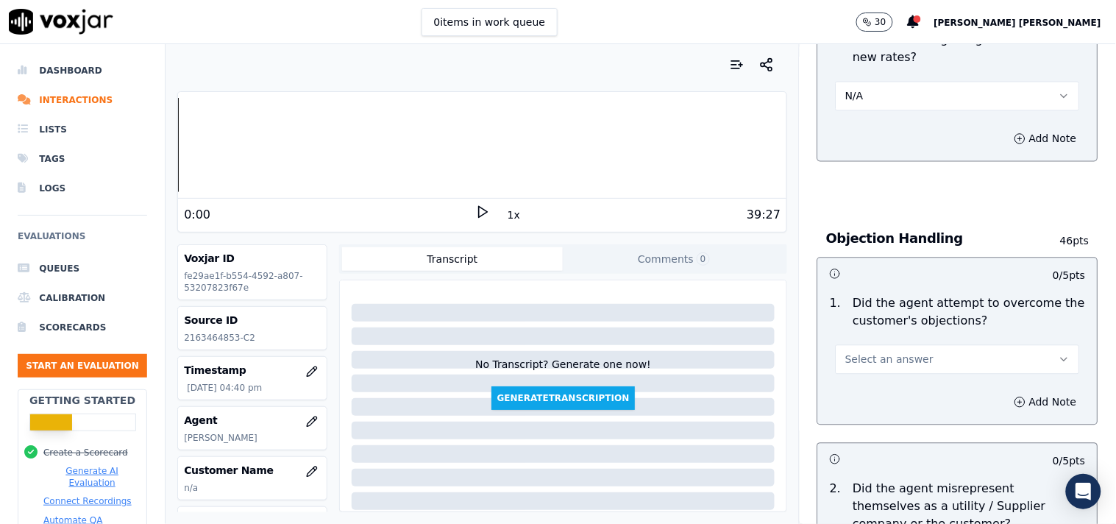
click at [873, 359] on span "Select an answer" at bounding box center [889, 359] width 88 height 15
click at [866, 388] on div "Yes" at bounding box center [932, 394] width 216 height 24
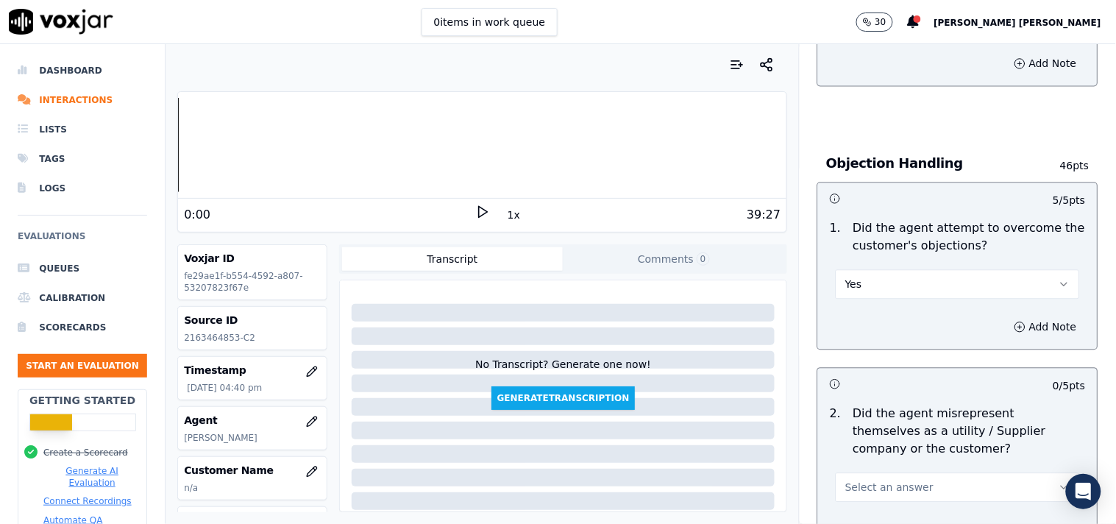
scroll to position [899, 0]
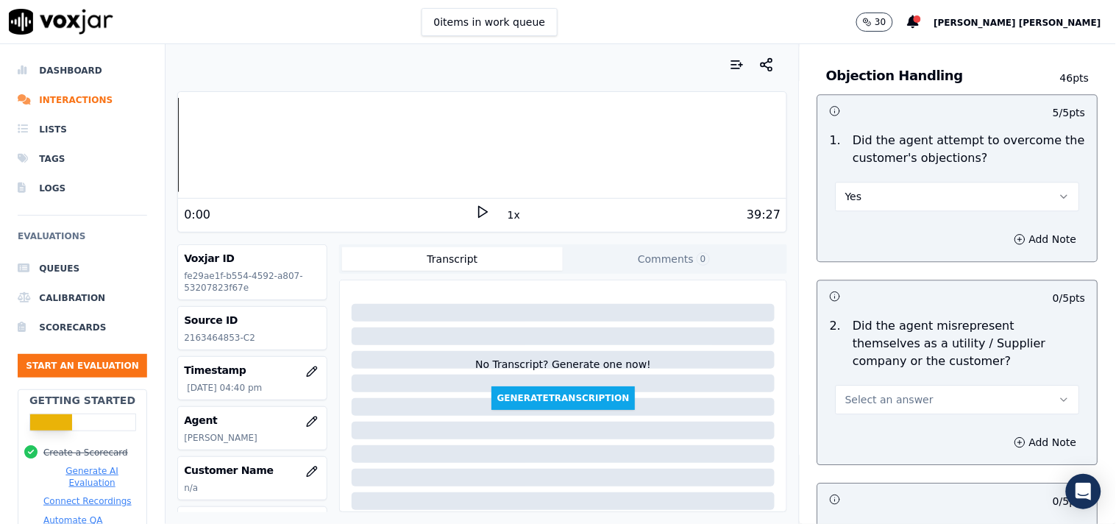
click at [868, 403] on span "Select an answer" at bounding box center [889, 399] width 88 height 15
click at [854, 456] on div "No" at bounding box center [932, 456] width 216 height 24
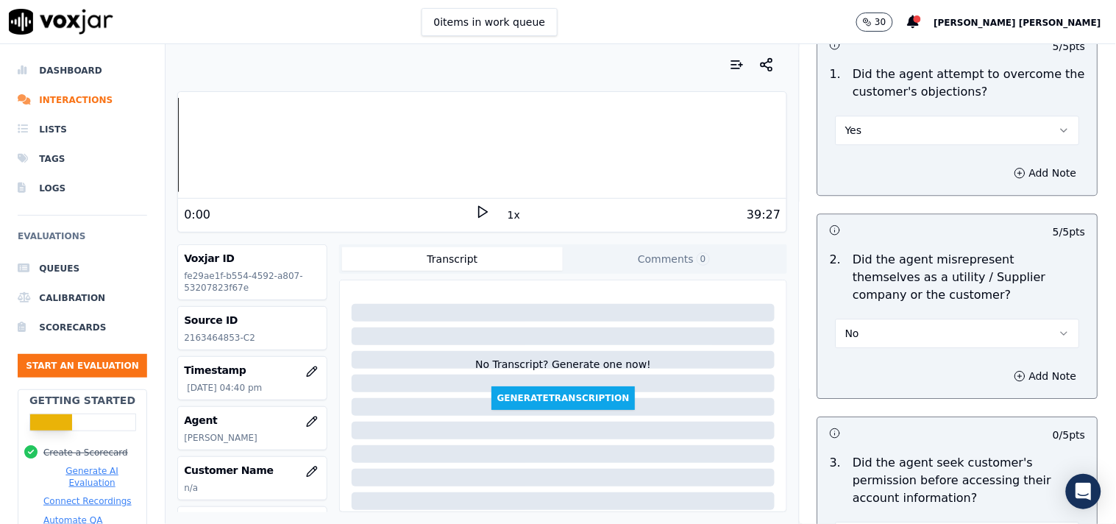
scroll to position [1062, 0]
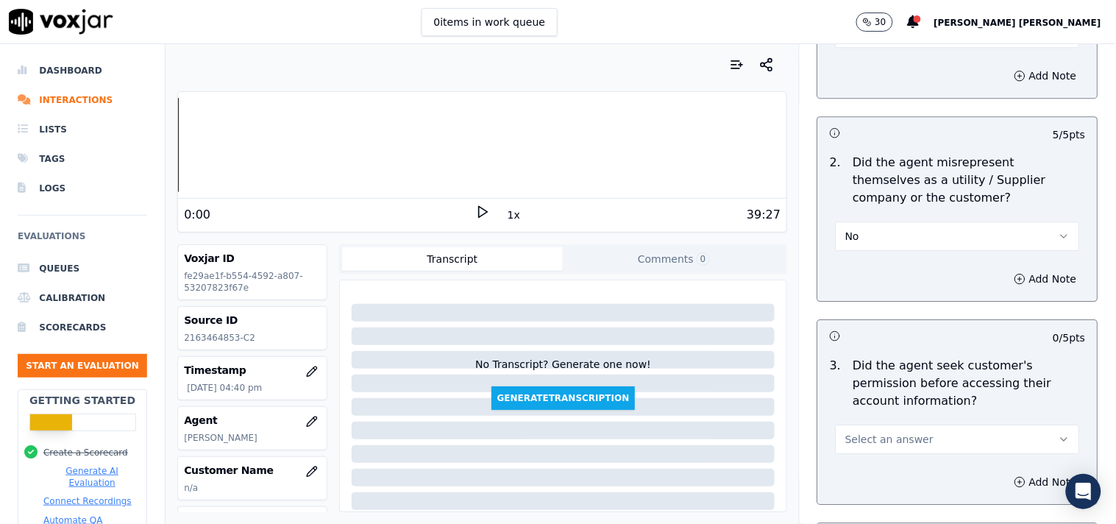
click at [866, 435] on span "Select an answer" at bounding box center [889, 439] width 88 height 15
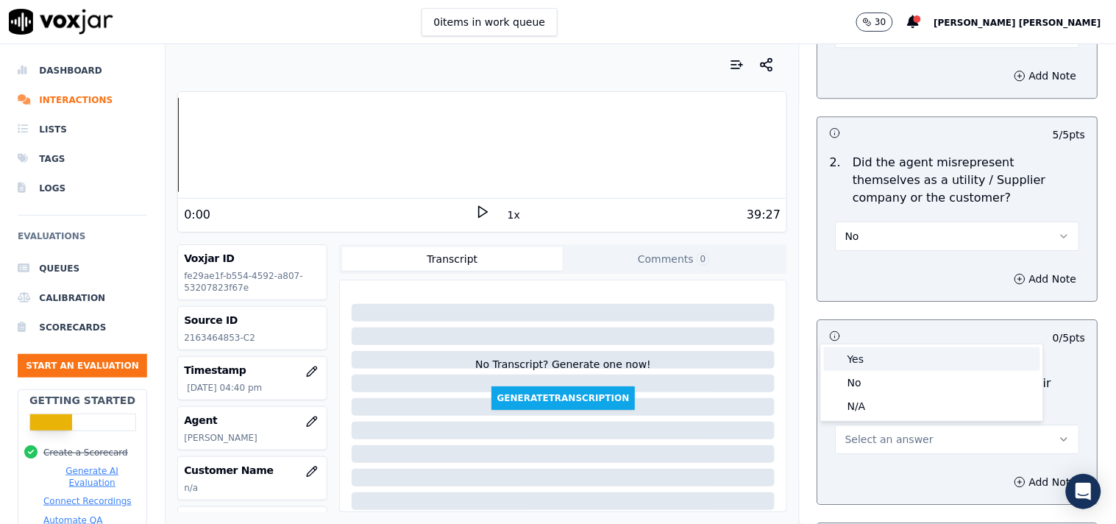
click at [890, 354] on div "Yes" at bounding box center [932, 359] width 216 height 24
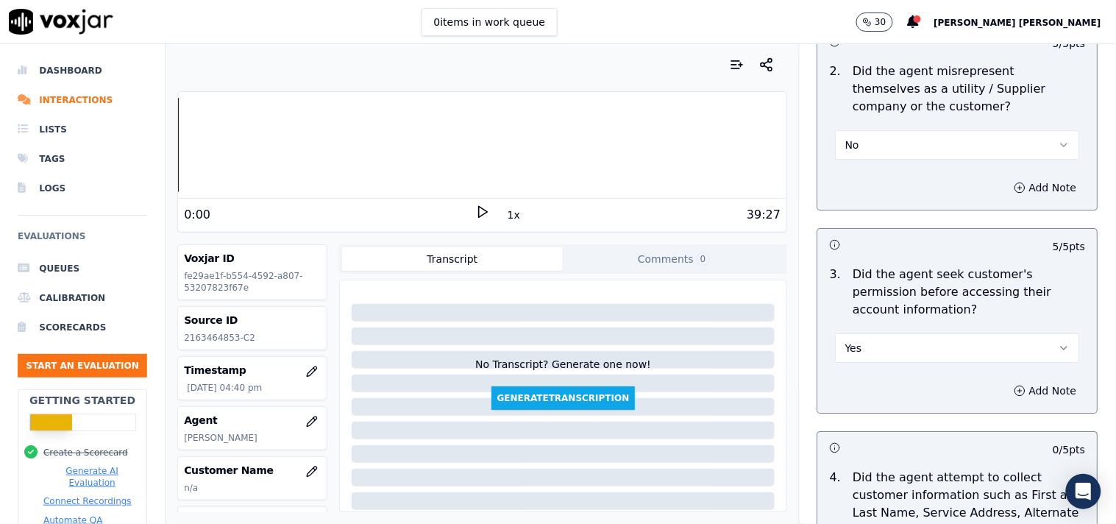
scroll to position [1307, 0]
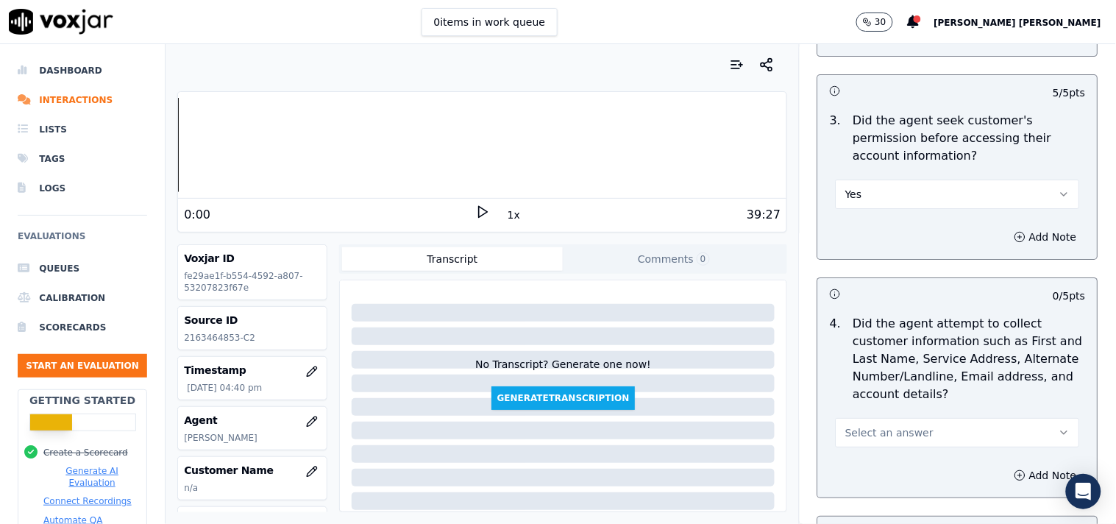
click at [866, 435] on span "Select an answer" at bounding box center [889, 432] width 88 height 15
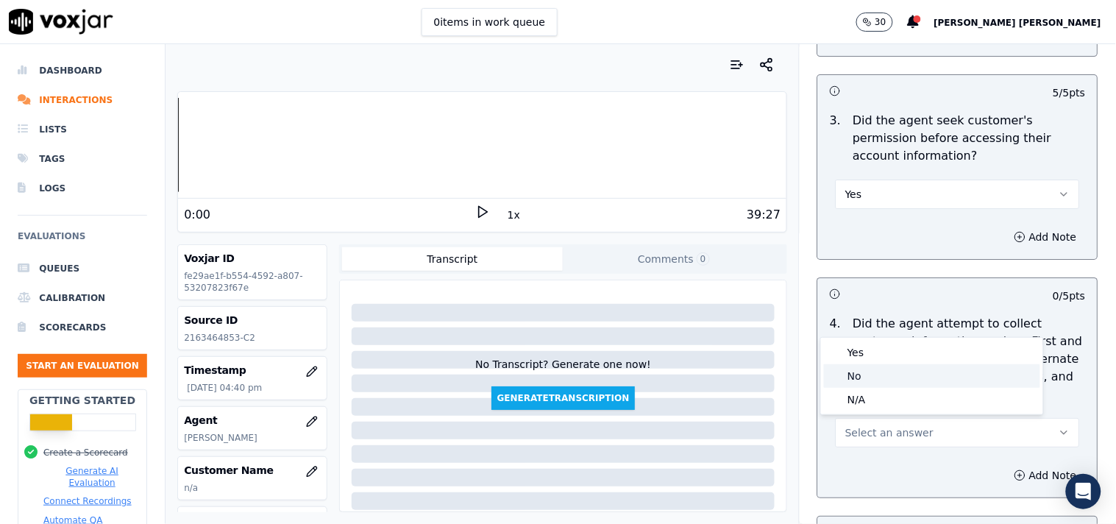
click at [890, 354] on div "Yes" at bounding box center [932, 353] width 216 height 24
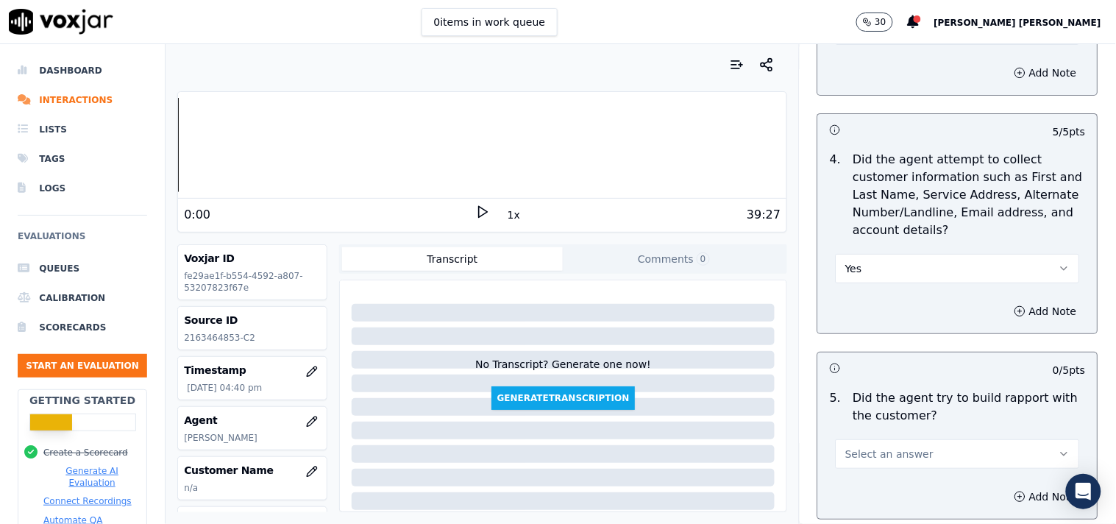
scroll to position [1553, 0]
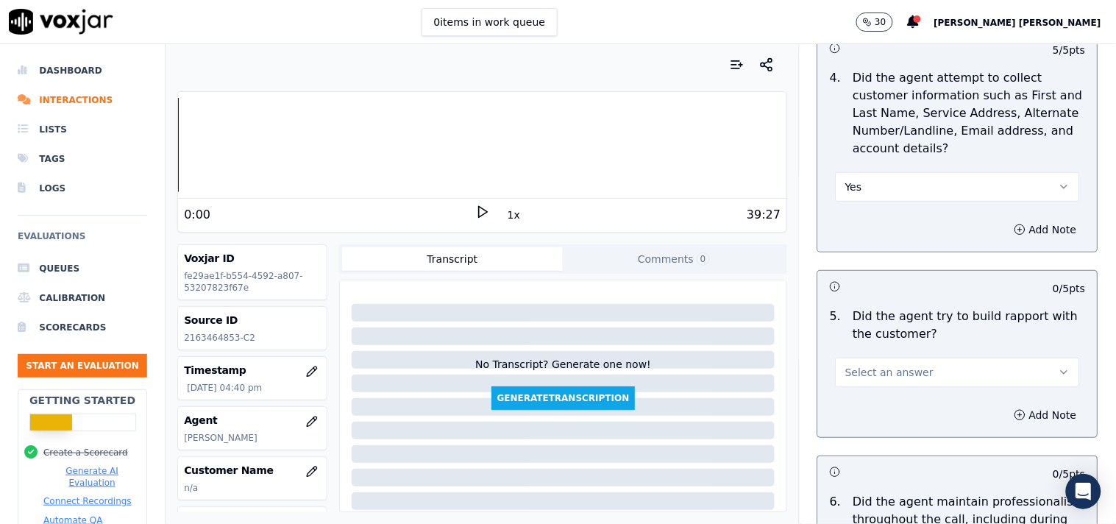
click at [894, 371] on span "Select an answer" at bounding box center [889, 372] width 88 height 15
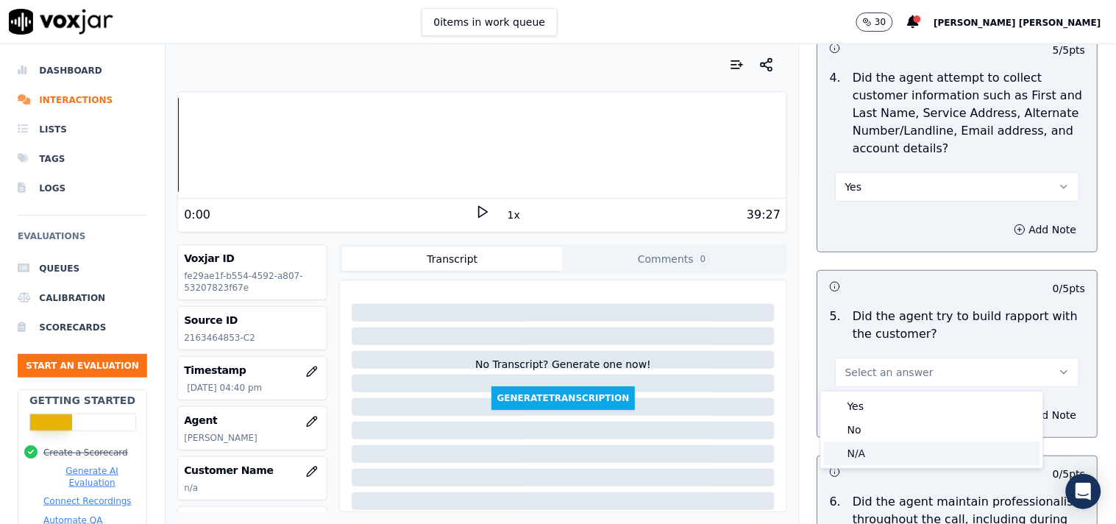
click at [866, 449] on div "N/A" at bounding box center [932, 453] width 216 height 24
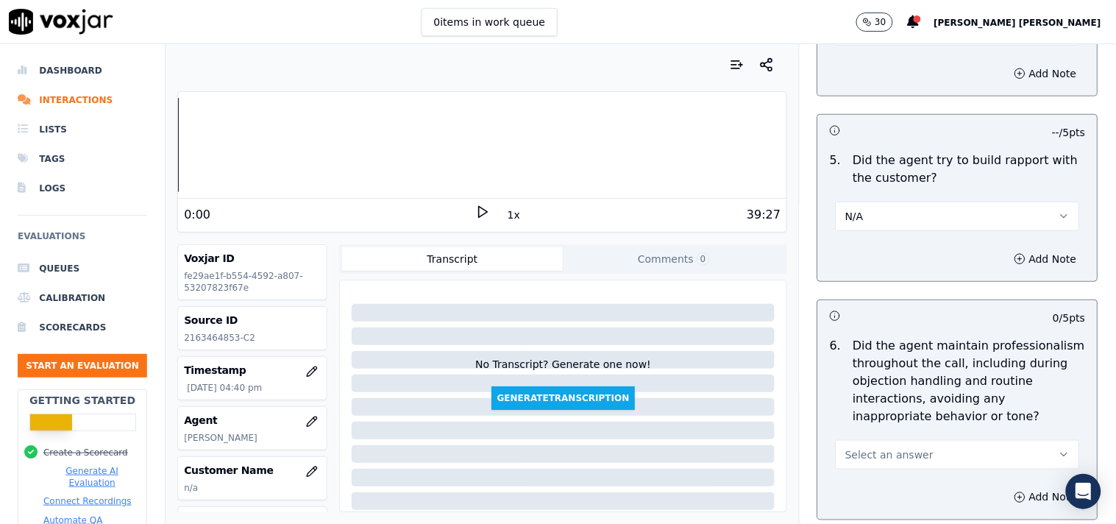
scroll to position [1716, 0]
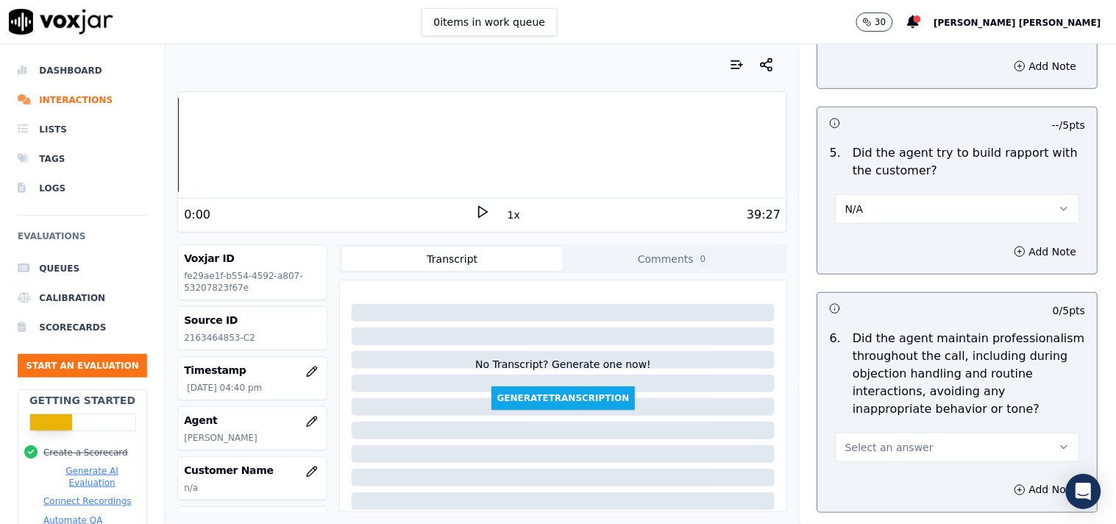
click at [869, 449] on span "Select an answer" at bounding box center [889, 447] width 88 height 15
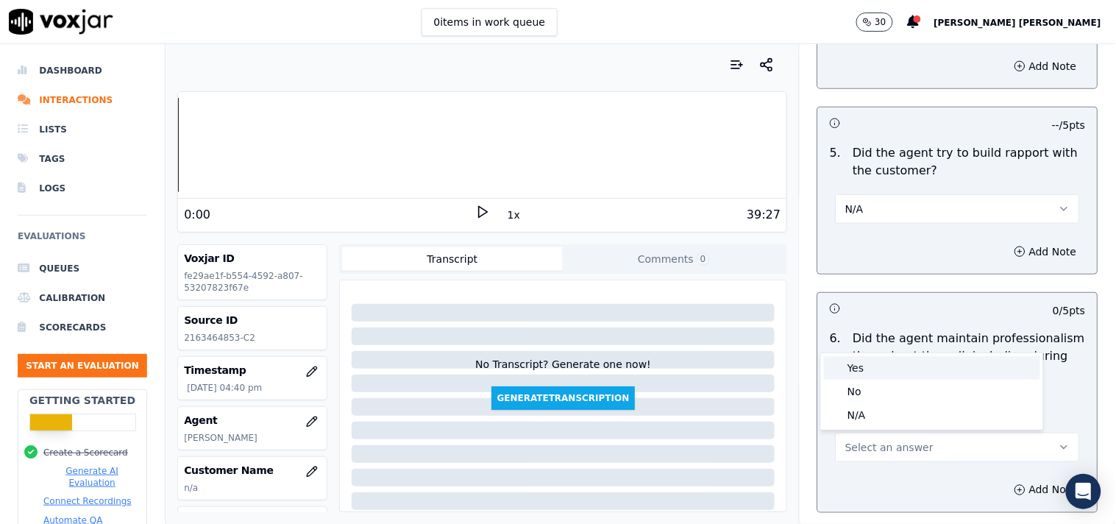
click at [874, 377] on div "Yes" at bounding box center [932, 368] width 216 height 24
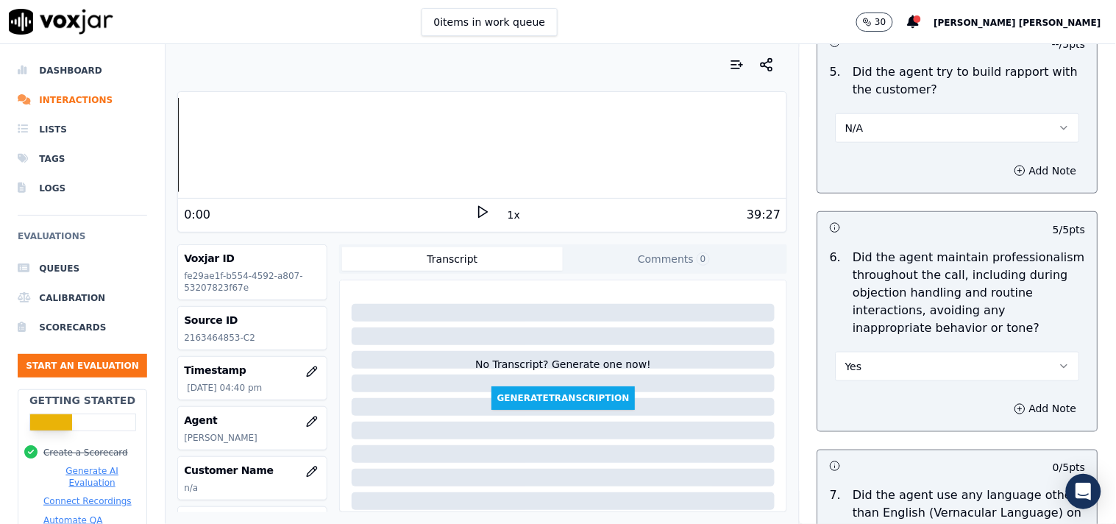
scroll to position [1961, 0]
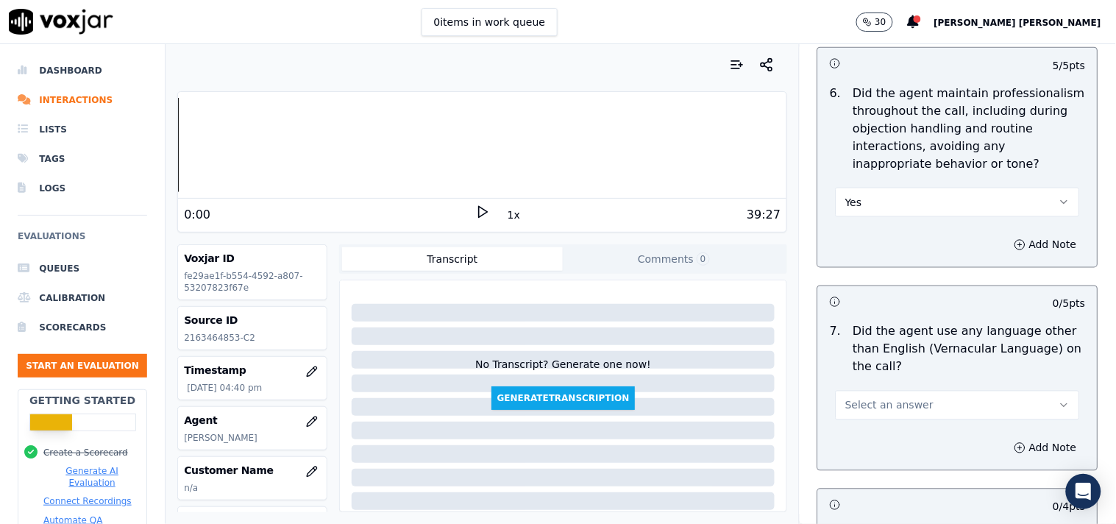
click at [870, 412] on span "Select an answer" at bounding box center [889, 405] width 88 height 15
click at [869, 459] on div "No" at bounding box center [932, 463] width 216 height 24
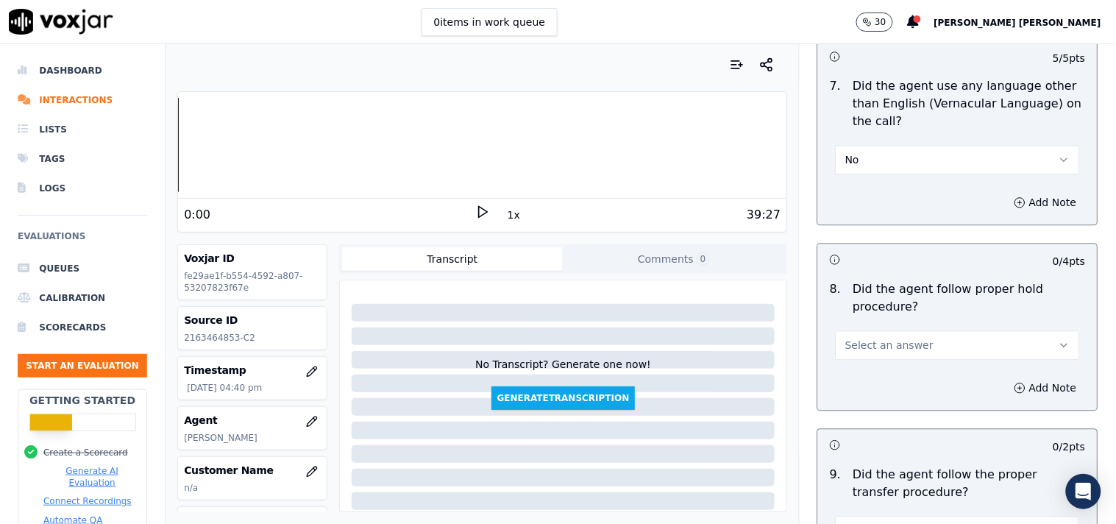
click at [895, 346] on span "Select an answer" at bounding box center [889, 345] width 88 height 15
click at [888, 380] on div "Yes" at bounding box center [932, 379] width 216 height 24
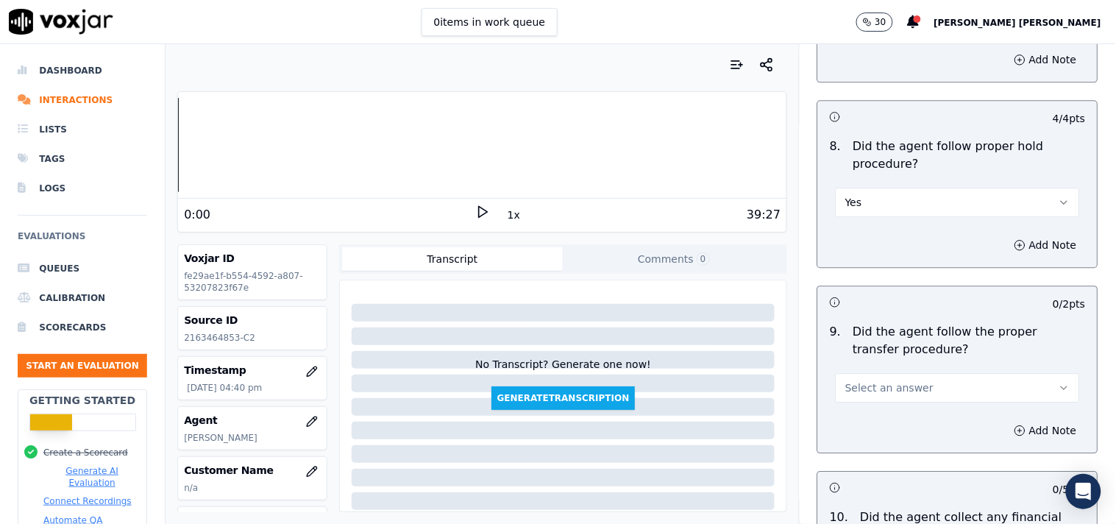
scroll to position [2370, 0]
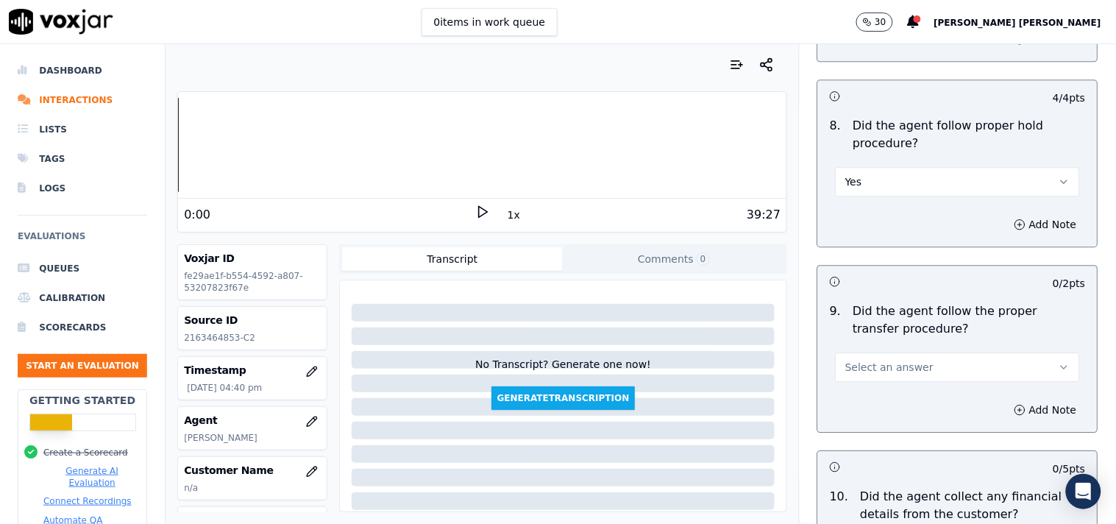
click at [898, 374] on span "Select an answer" at bounding box center [889, 367] width 88 height 15
click at [887, 398] on div "Yes" at bounding box center [932, 401] width 216 height 24
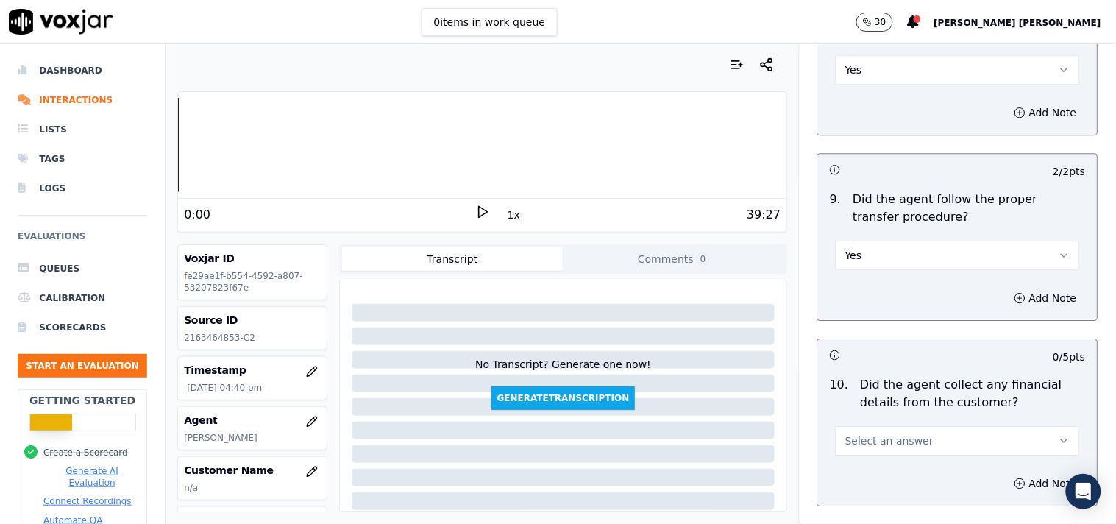
scroll to position [2615, 0]
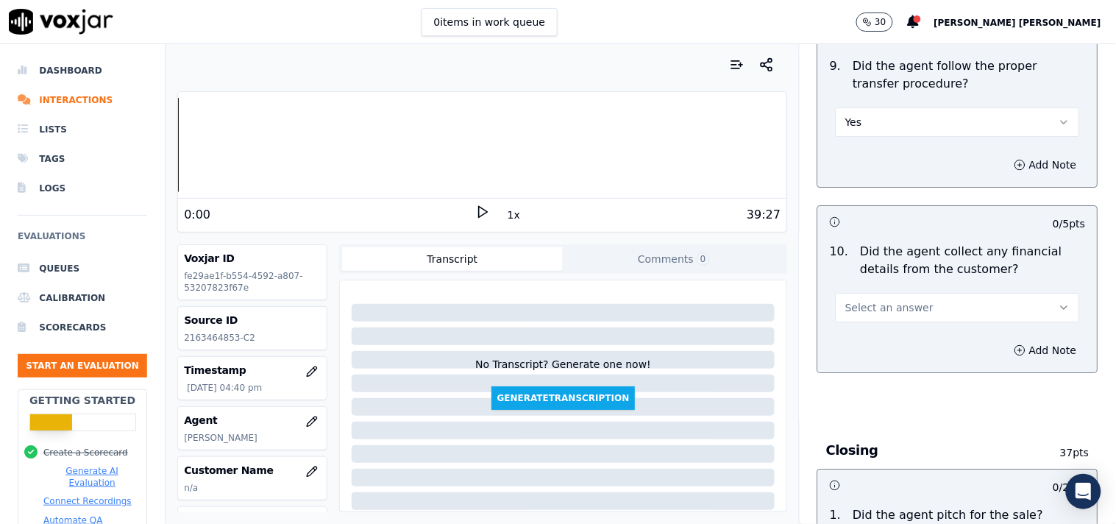
click at [915, 335] on div "Add Note" at bounding box center [957, 350] width 279 height 44
click at [924, 317] on button "Select an answer" at bounding box center [957, 307] width 244 height 29
click at [891, 374] on div "No" at bounding box center [932, 365] width 216 height 24
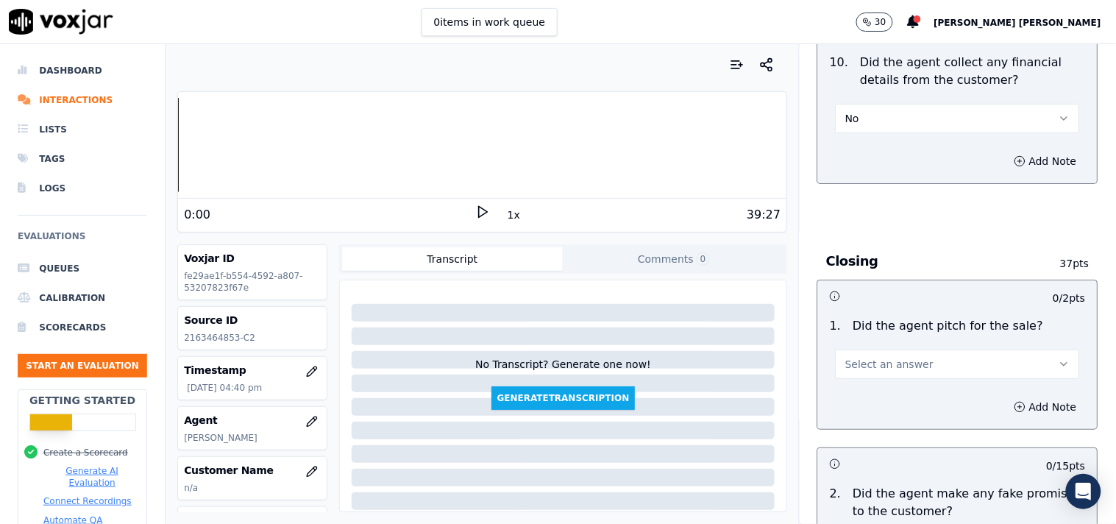
scroll to position [3024, 0]
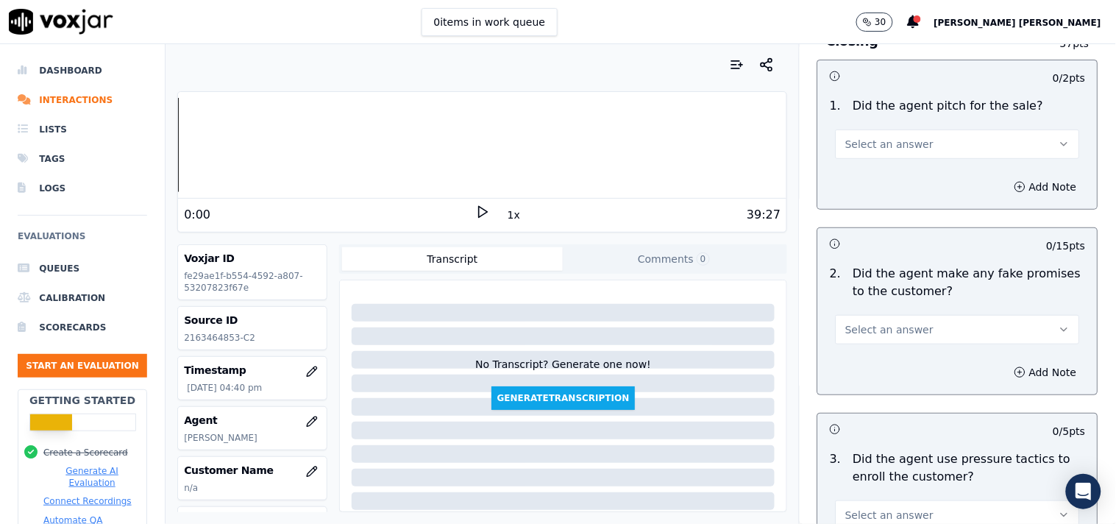
click at [891, 333] on span "Select an answer" at bounding box center [889, 329] width 88 height 15
click at [874, 380] on div "No" at bounding box center [932, 388] width 216 height 24
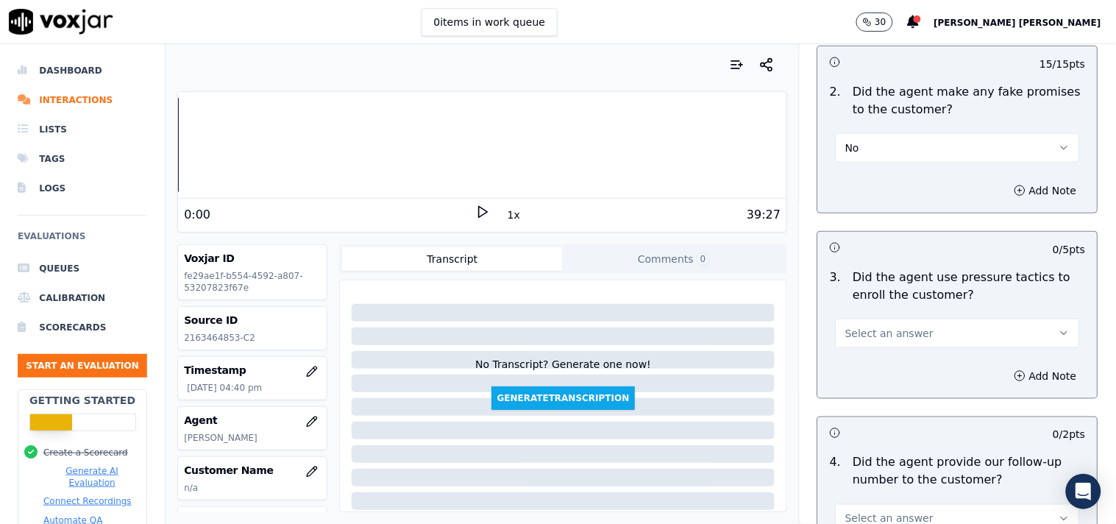
scroll to position [3350, 0]
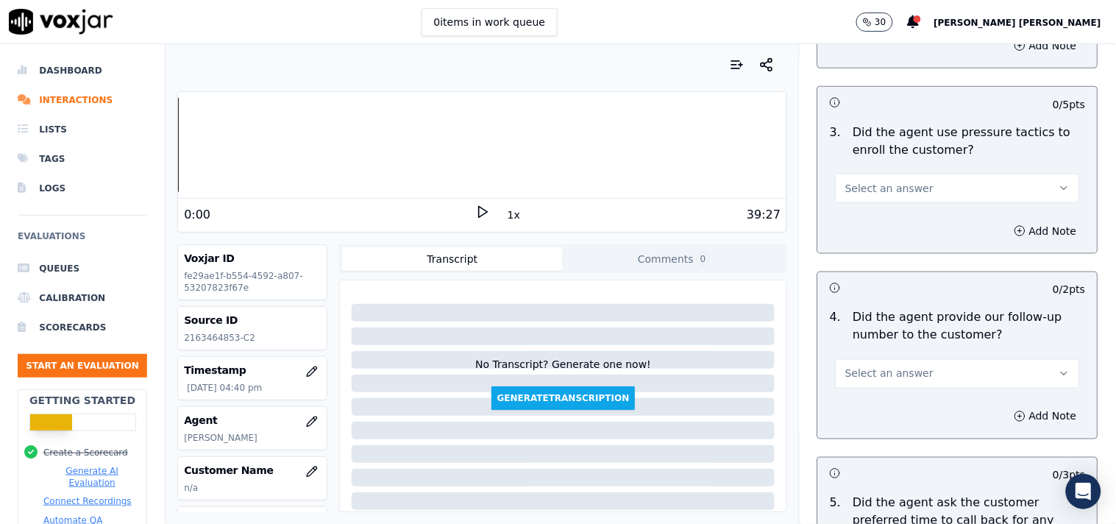
click at [886, 192] on span "Select an answer" at bounding box center [889, 188] width 88 height 15
click at [877, 254] on div "No" at bounding box center [932, 246] width 216 height 24
click at [869, 366] on button "Select an answer" at bounding box center [957, 373] width 244 height 29
click at [866, 396] on div "Yes" at bounding box center [932, 408] width 216 height 24
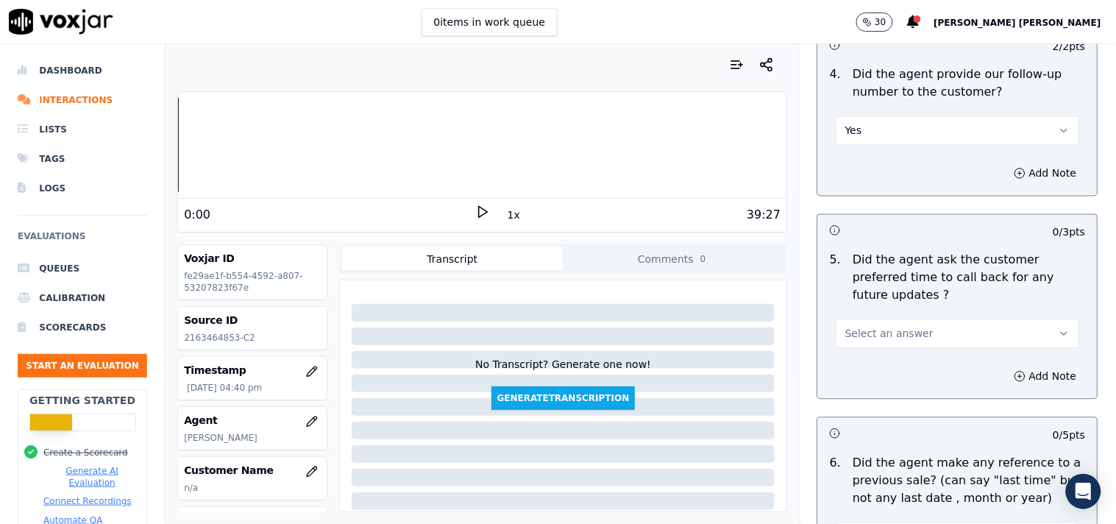
scroll to position [3595, 0]
click at [900, 324] on span "Select an answer" at bounding box center [889, 331] width 88 height 15
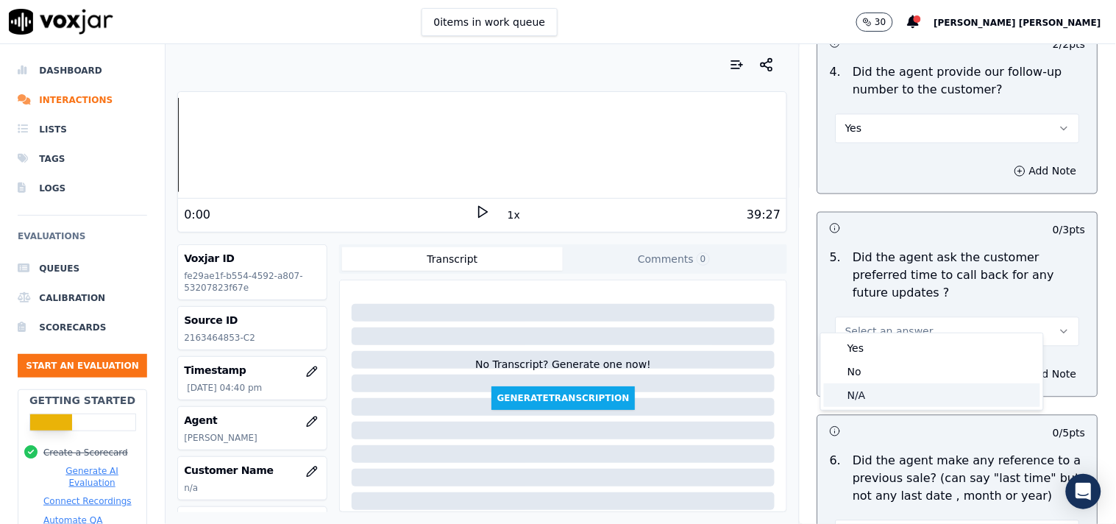
click at [869, 391] on div "N/A" at bounding box center [932, 395] width 216 height 24
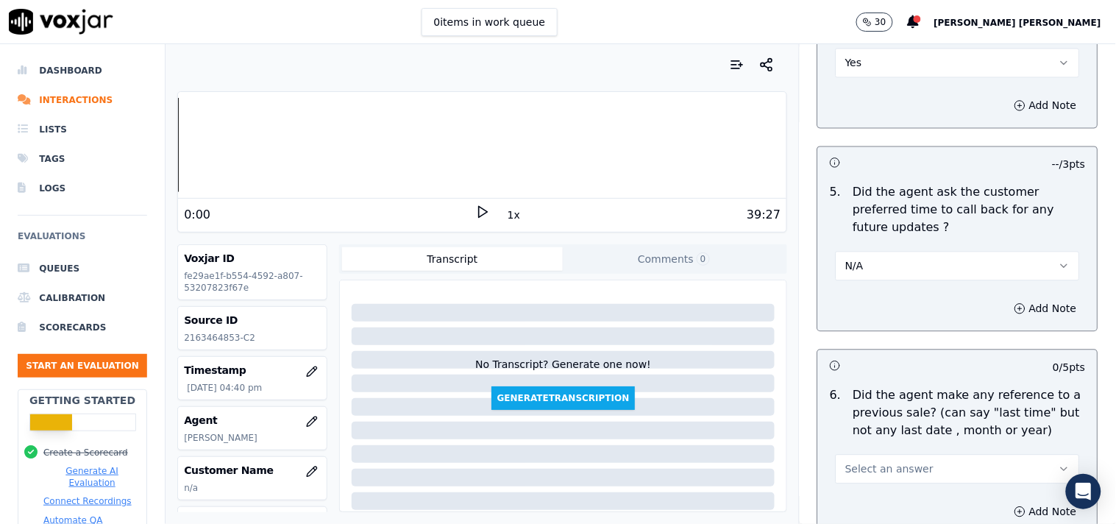
scroll to position [3759, 0]
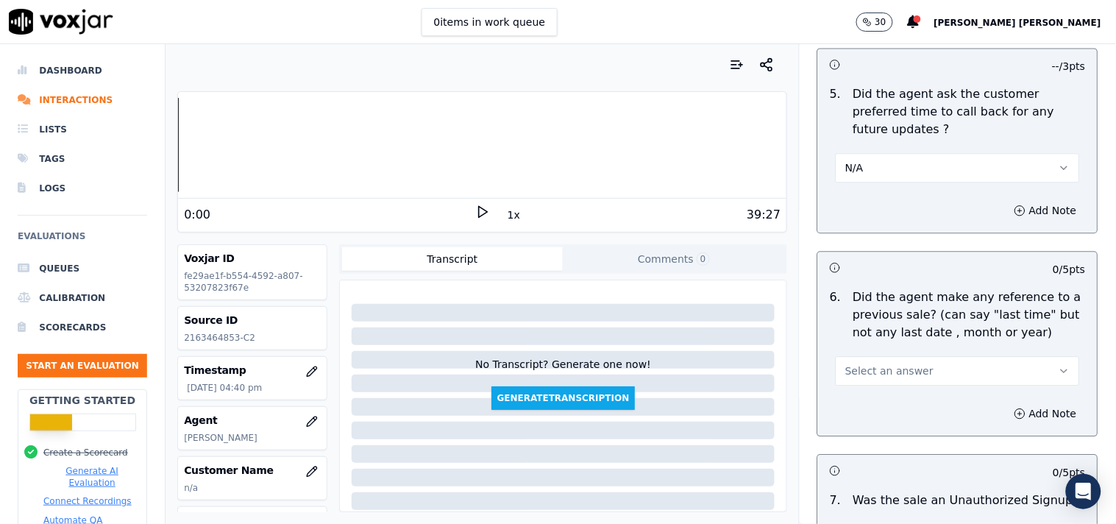
click at [894, 363] on span "Select an answer" at bounding box center [889, 370] width 88 height 15
click at [862, 430] on div "N/A" at bounding box center [932, 435] width 216 height 24
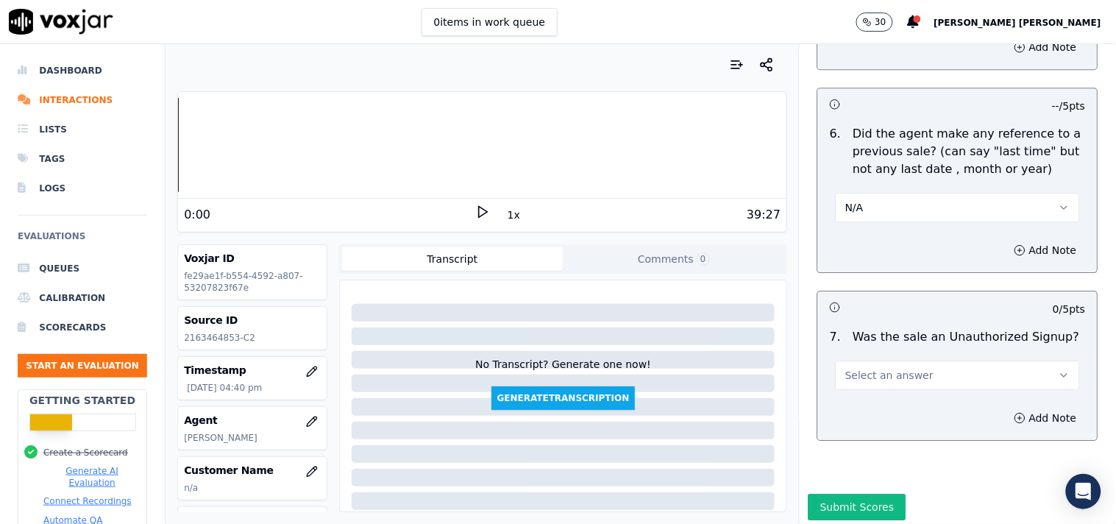
click at [908, 178] on div "N/A" at bounding box center [958, 200] width 268 height 44
click at [897, 201] on button "N/A" at bounding box center [957, 207] width 244 height 29
click at [877, 254] on div "No" at bounding box center [932, 248] width 216 height 24
click at [870, 366] on button "Select an answer" at bounding box center [957, 374] width 244 height 29
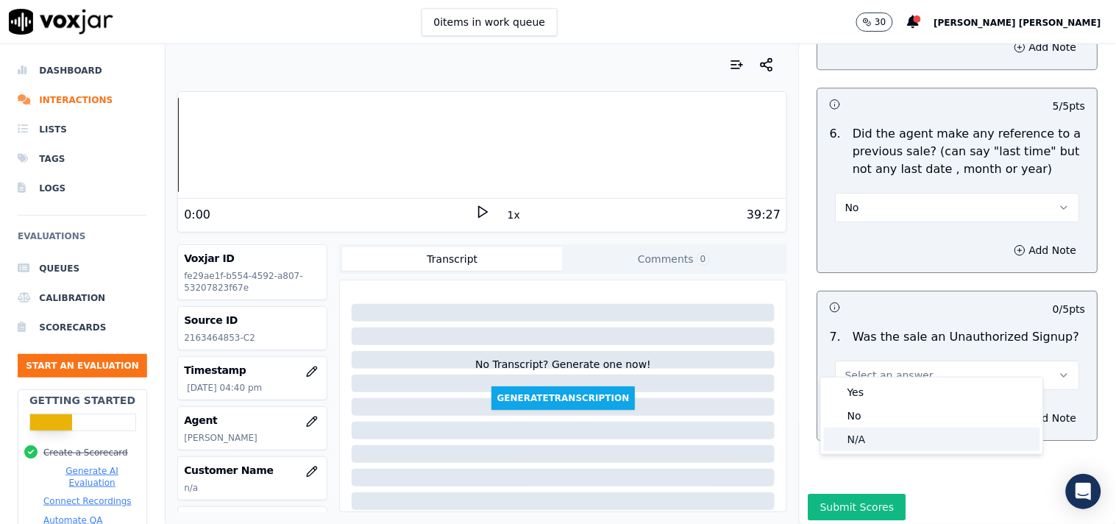
click at [855, 442] on div "N/A" at bounding box center [932, 439] width 216 height 24
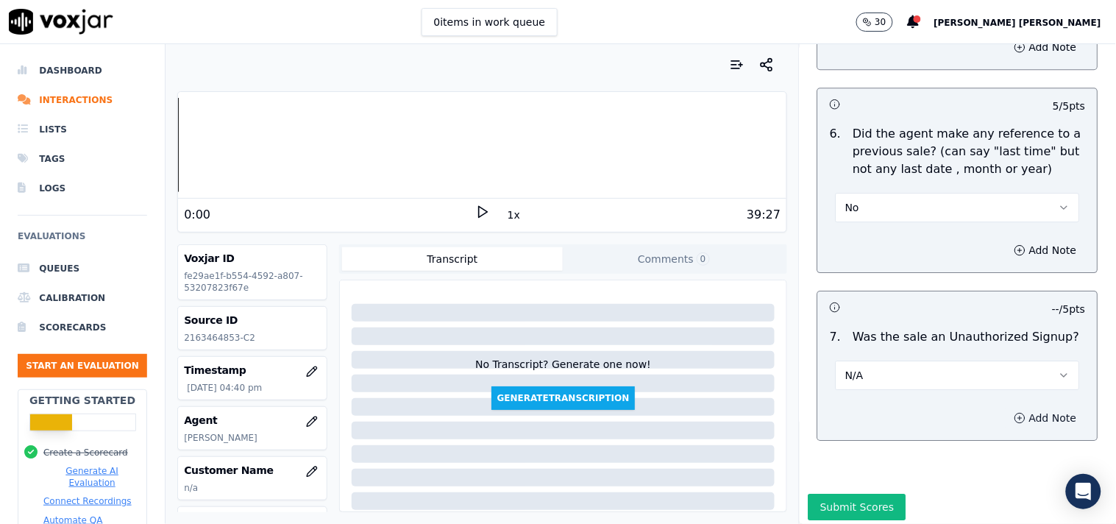
click at [1026, 407] on button "Add Note" at bounding box center [1045, 417] width 80 height 21
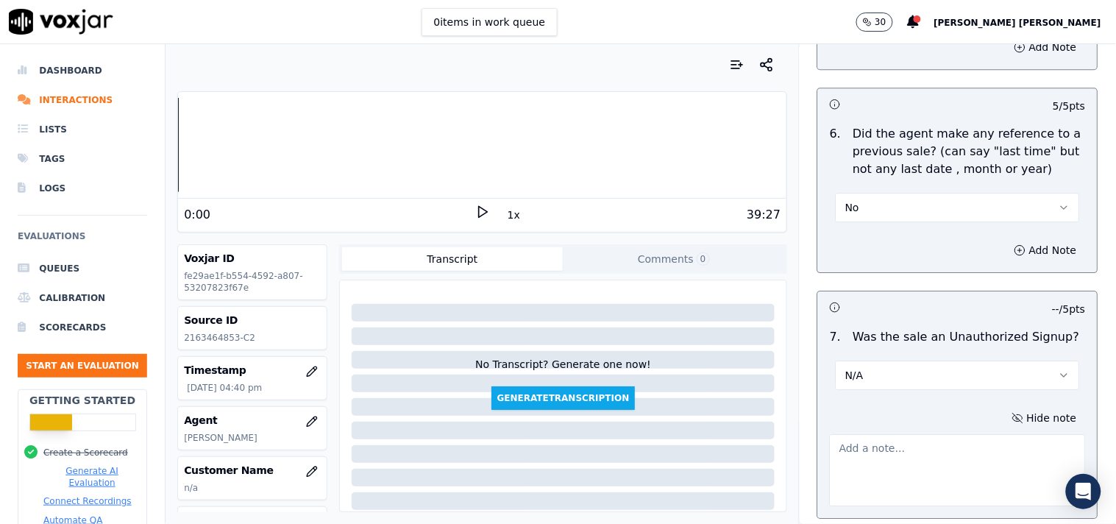
click at [928, 438] on textarea at bounding box center [958, 470] width 256 height 72
paste textarea "Call id-20250912-105116 When TPV verifier asked question @27:23 -Do you underst…"
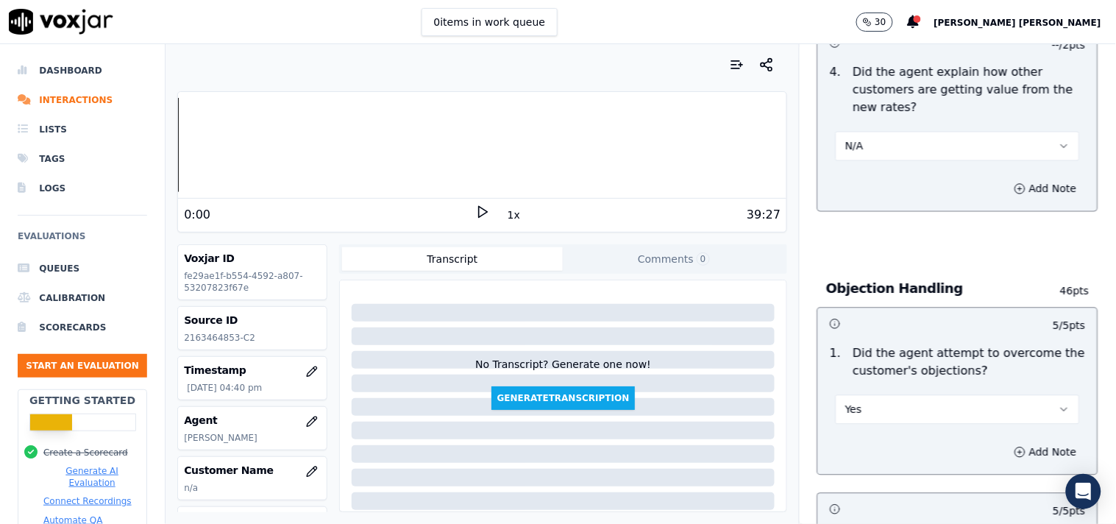
scroll to position [0, 0]
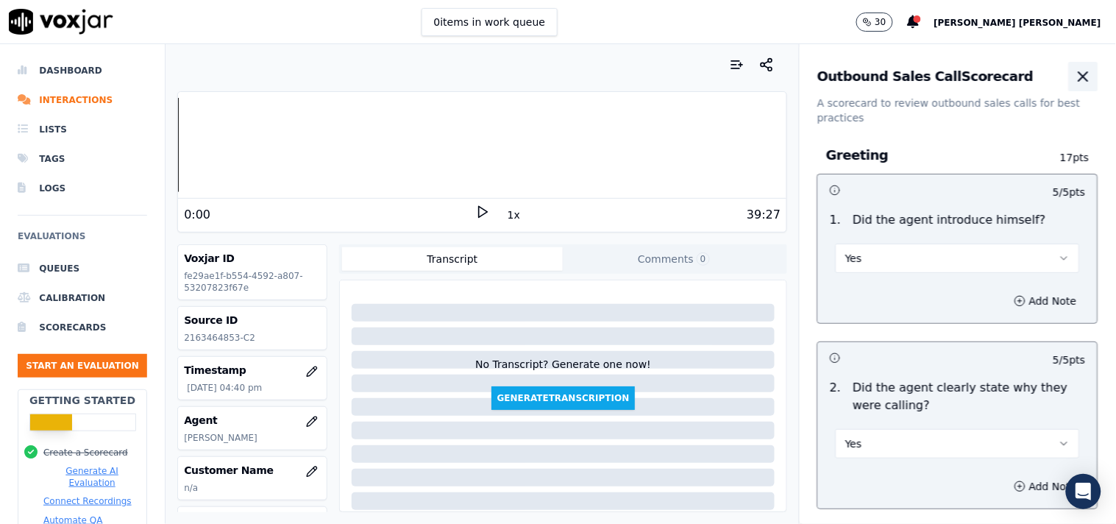
type textarea "Call id-20250912-105116 When TPV verifier asked question @27:23 -Do you underst…"
click at [1075, 76] on icon "button" at bounding box center [1084, 77] width 18 height 18
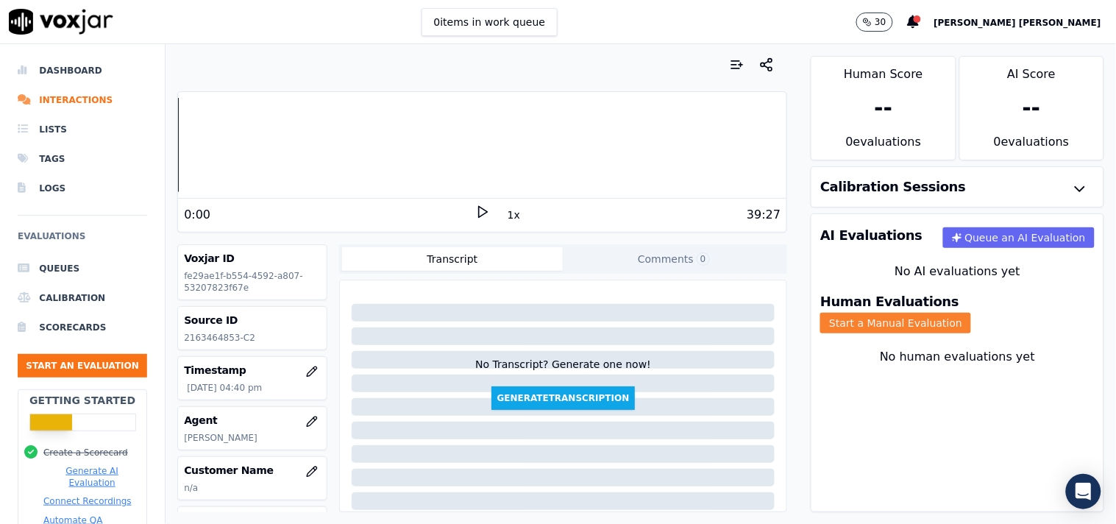
click at [956, 313] on button "Start a Manual Evaluation" at bounding box center [895, 323] width 151 height 21
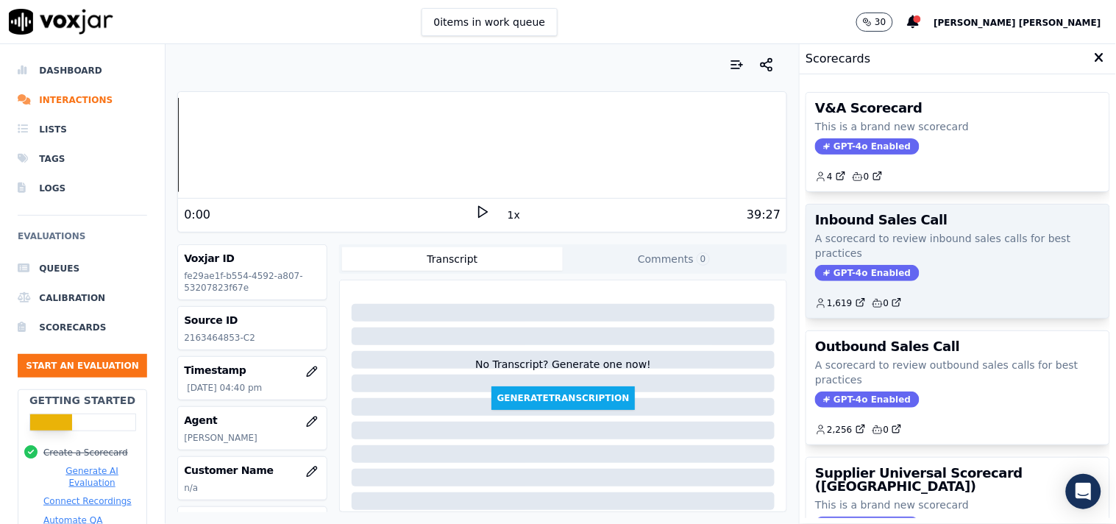
click at [880, 269] on span "GPT-4o Enabled" at bounding box center [867, 273] width 104 height 16
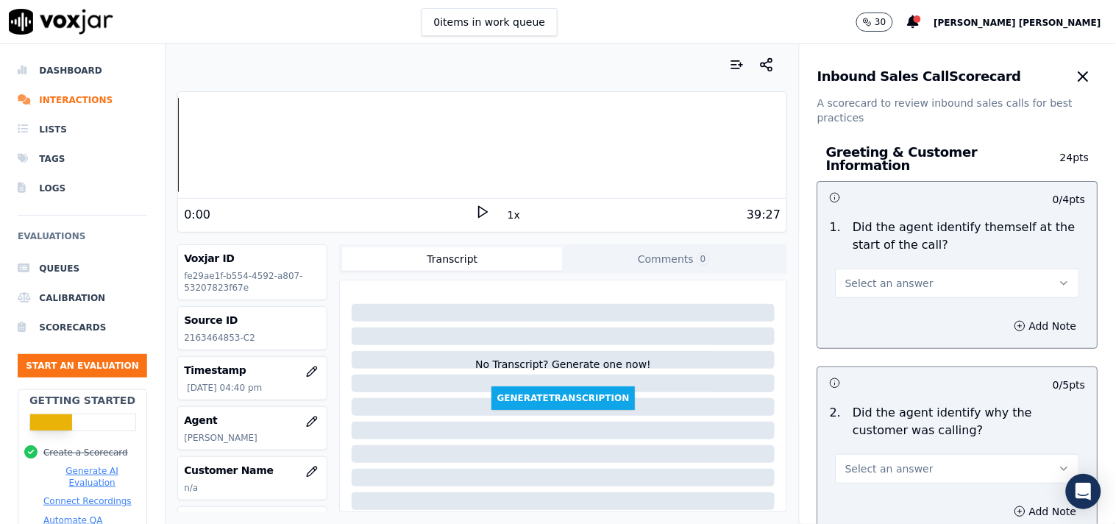
click at [880, 276] on span "Select an answer" at bounding box center [889, 283] width 88 height 15
click at [888, 321] on div "No" at bounding box center [932, 333] width 216 height 24
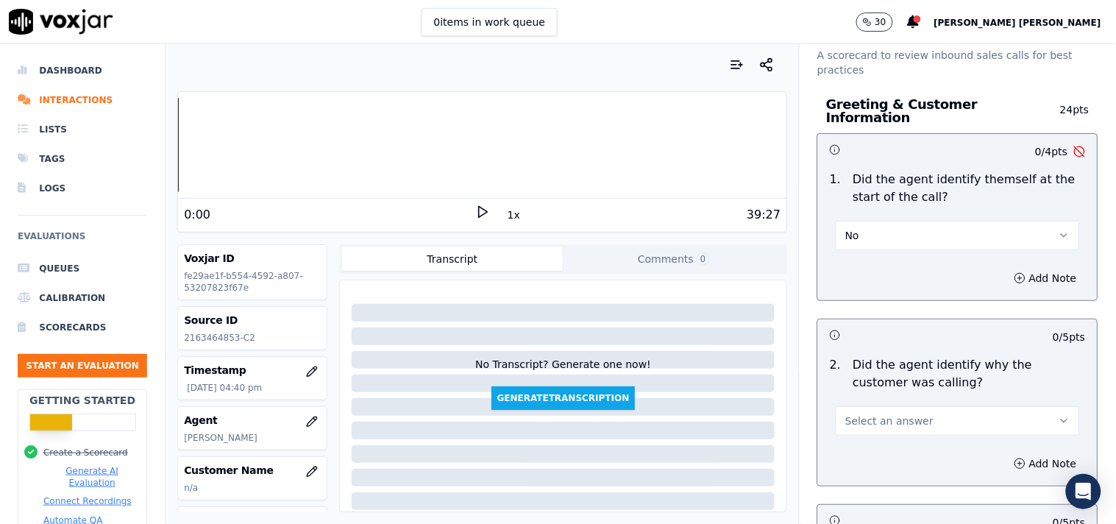
scroll to position [82, 0]
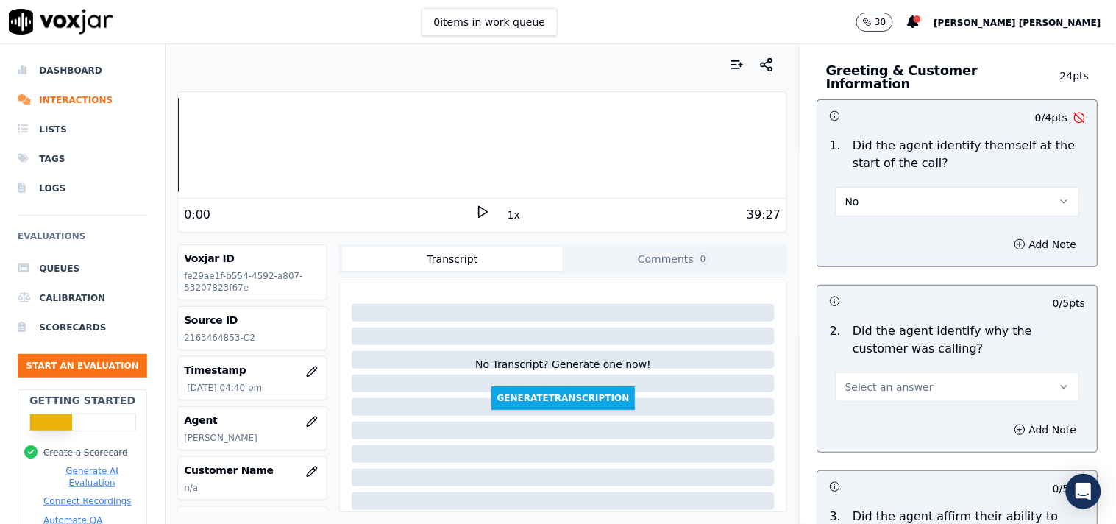
click at [875, 211] on div "1 . Did the agent identify themself at the start of the call? No" at bounding box center [957, 176] width 279 height 91
click at [880, 199] on button "No" at bounding box center [957, 201] width 244 height 29
click at [866, 229] on div "Yes" at bounding box center [932, 227] width 216 height 24
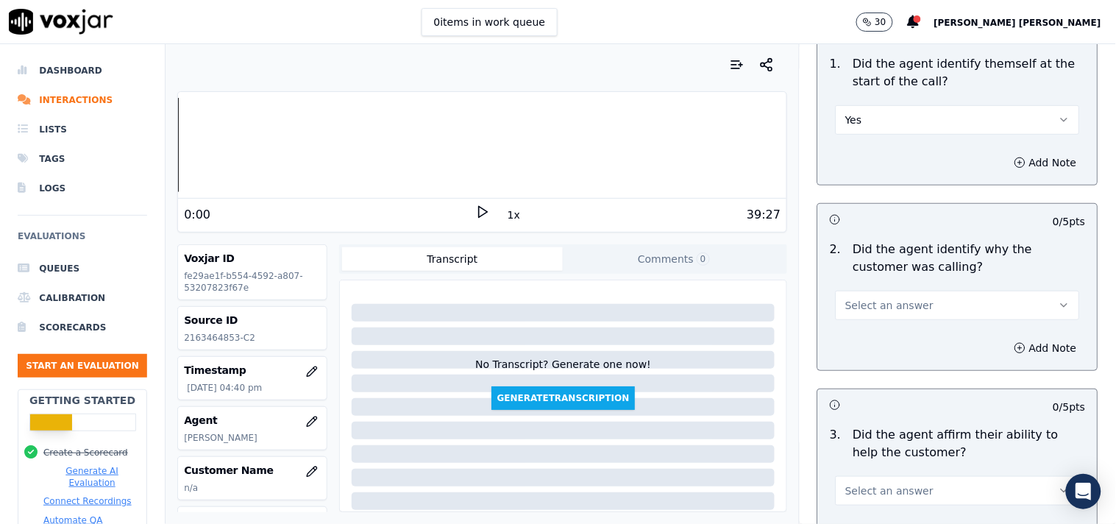
click at [861, 298] on span "Select an answer" at bounding box center [889, 305] width 88 height 15
click at [858, 332] on div "Yes" at bounding box center [932, 331] width 216 height 24
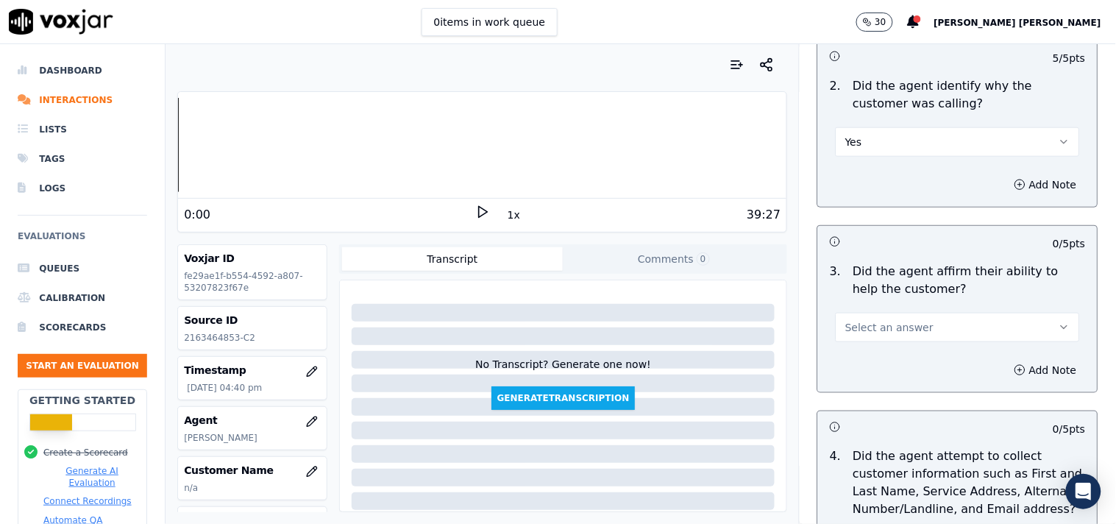
click at [888, 320] on span "Select an answer" at bounding box center [889, 327] width 88 height 15
click at [878, 360] on div "Yes" at bounding box center [932, 353] width 216 height 24
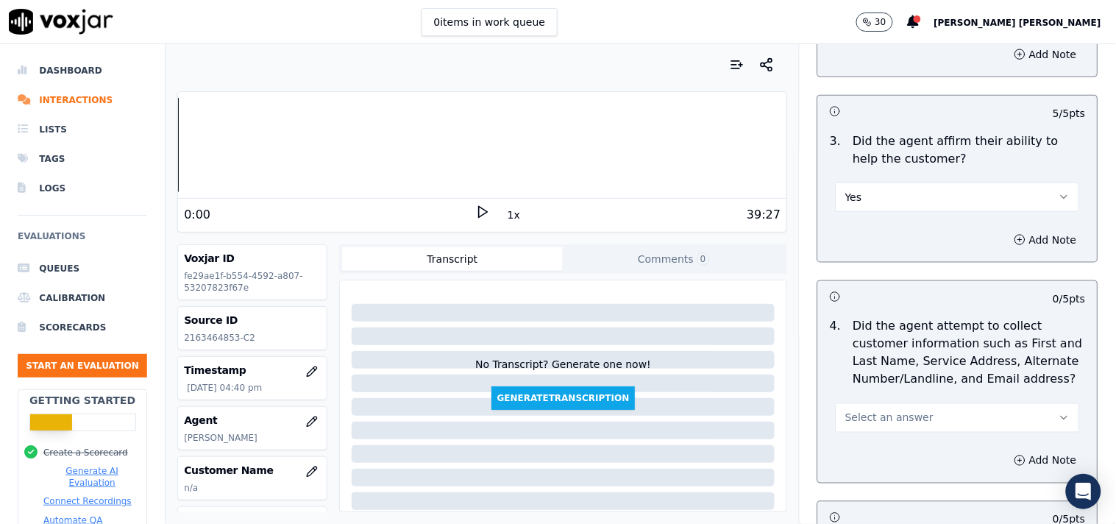
scroll to position [571, 0]
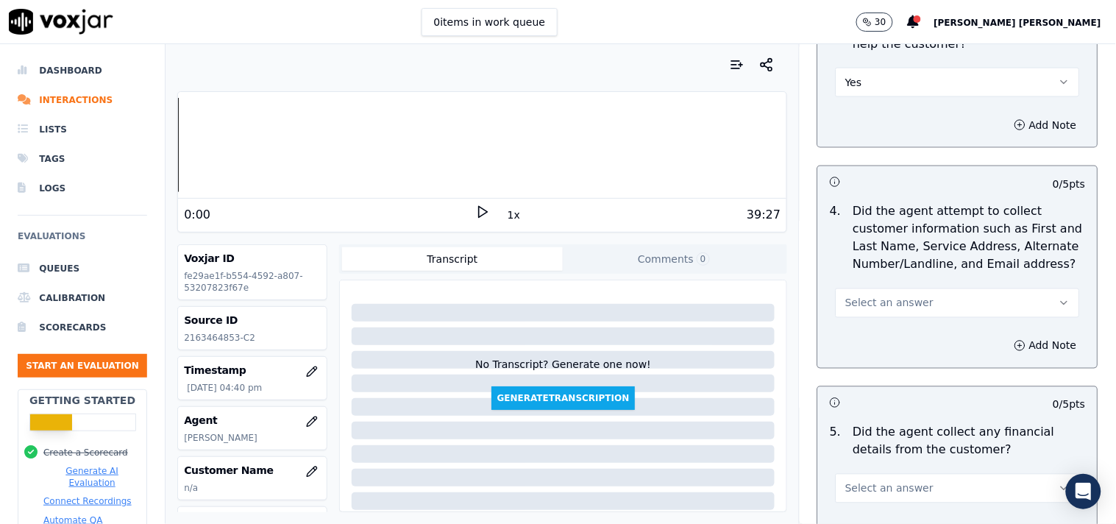
click at [890, 296] on span "Select an answer" at bounding box center [889, 303] width 88 height 15
click at [890, 318] on div "Yes" at bounding box center [932, 329] width 216 height 24
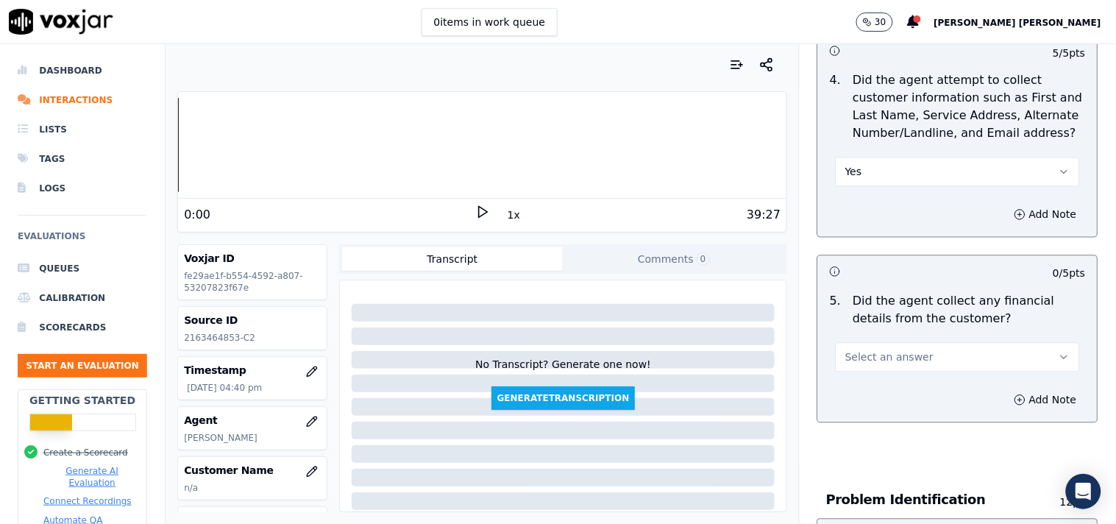
scroll to position [899, 0]
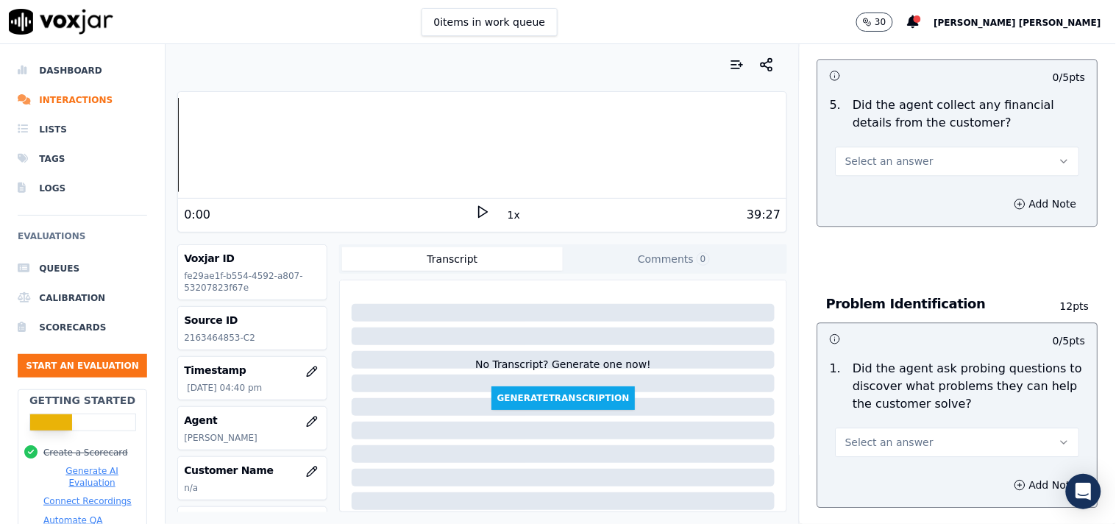
click at [925, 160] on button "Select an answer" at bounding box center [957, 160] width 244 height 29
click at [921, 211] on div "No" at bounding box center [932, 211] width 216 height 24
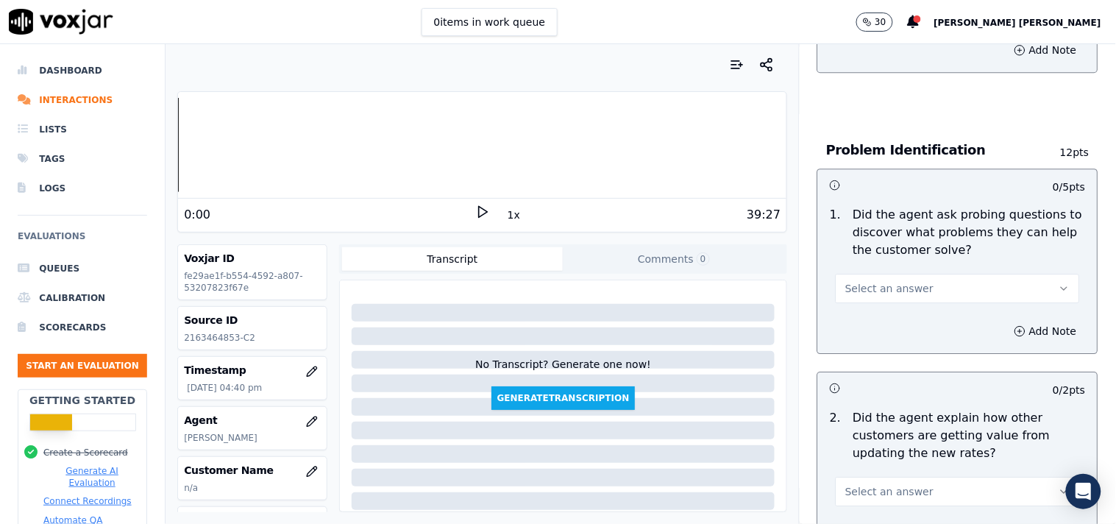
scroll to position [1062, 0]
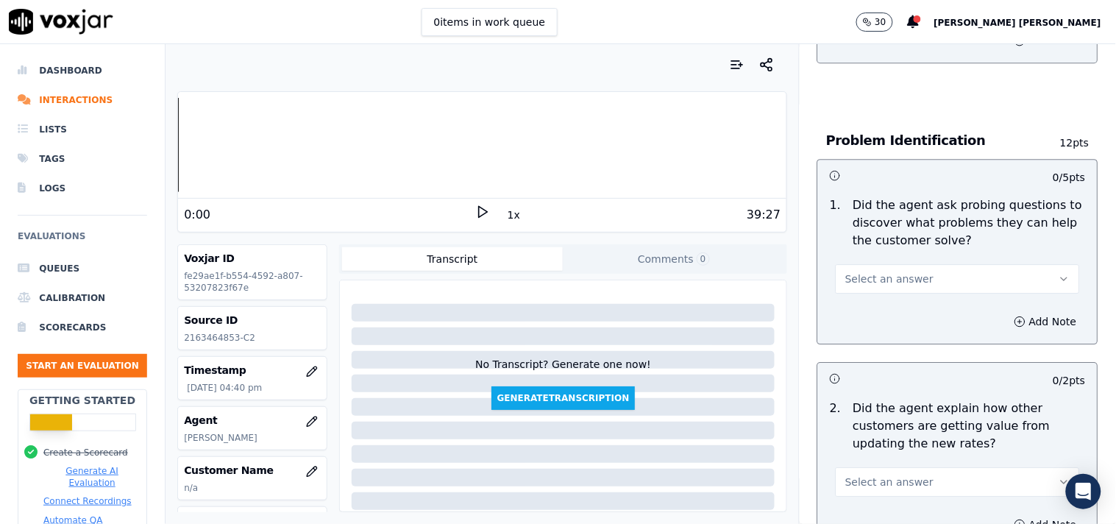
click at [908, 265] on button "Select an answer" at bounding box center [957, 278] width 244 height 29
click at [880, 305] on div "Yes" at bounding box center [932, 305] width 216 height 24
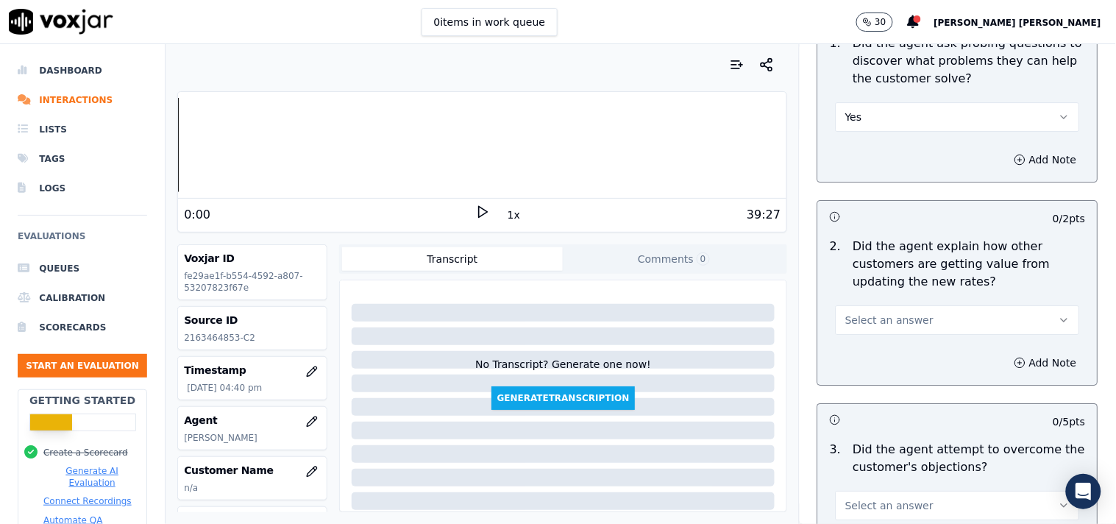
scroll to position [1225, 0]
click at [954, 306] on button "Select an answer" at bounding box center [957, 318] width 244 height 29
drag, startPoint x: 899, startPoint y: 369, endPoint x: 897, endPoint y: 378, distance: 9.1
click at [897, 378] on div "No" at bounding box center [932, 368] width 216 height 24
click at [897, 378] on div "5 / 5 pts 1 . Did the agent ask probing questions to discover what problems the…" at bounding box center [957, 283] width 281 height 574
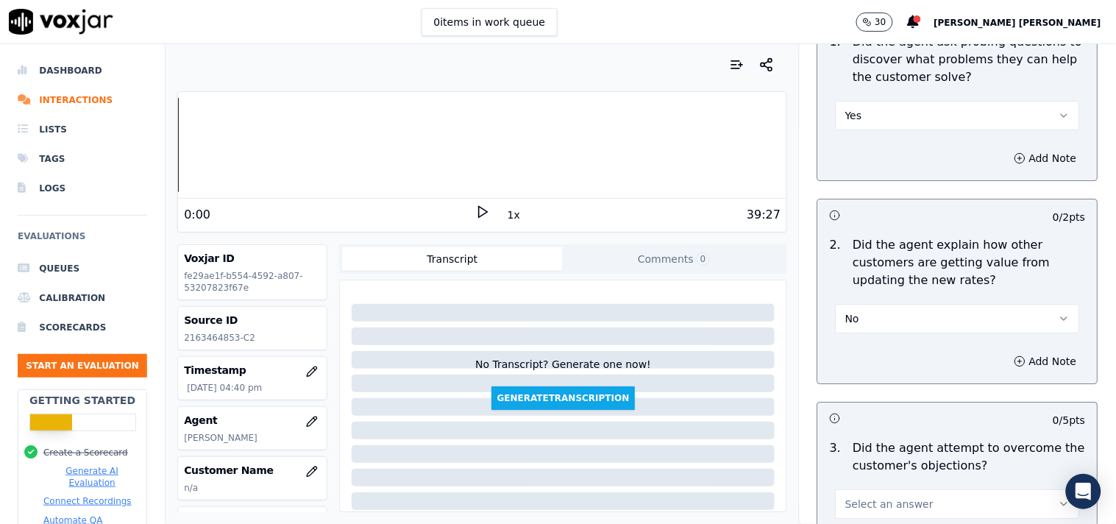
click at [913, 339] on div "Add Note" at bounding box center [957, 361] width 279 height 44
click at [927, 312] on button "No" at bounding box center [957, 318] width 244 height 29
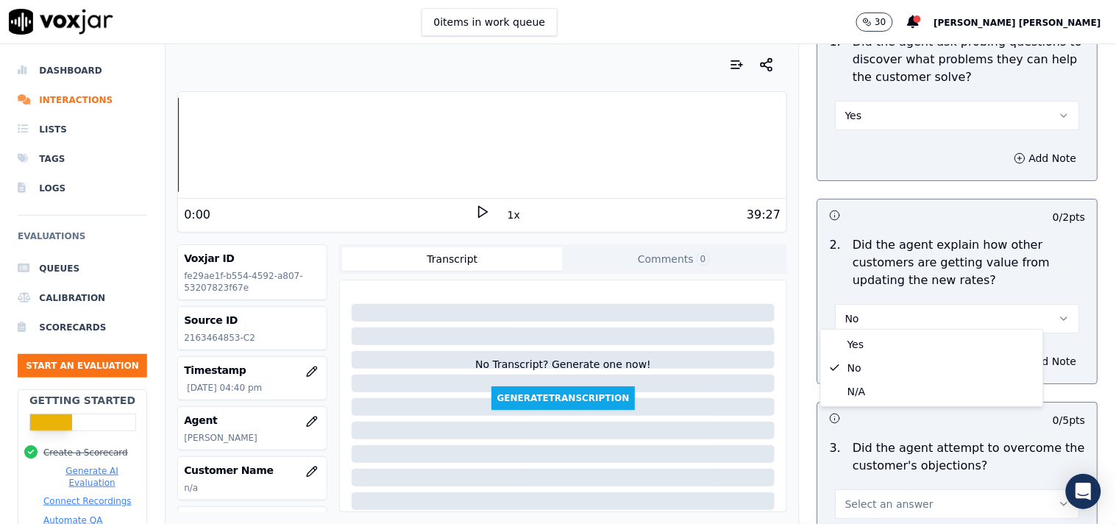
click at [927, 393] on div "N/A" at bounding box center [932, 392] width 216 height 24
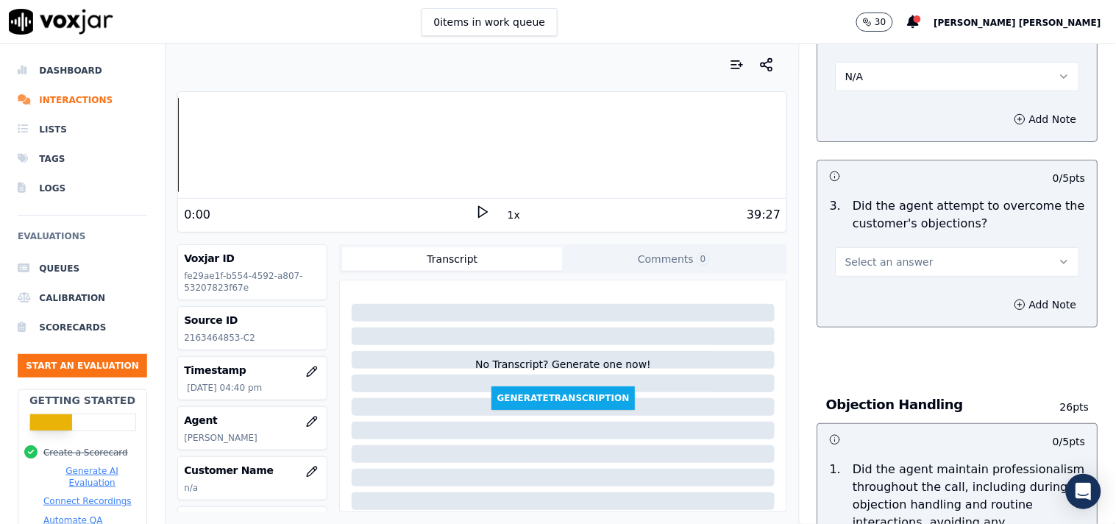
scroll to position [1471, 0]
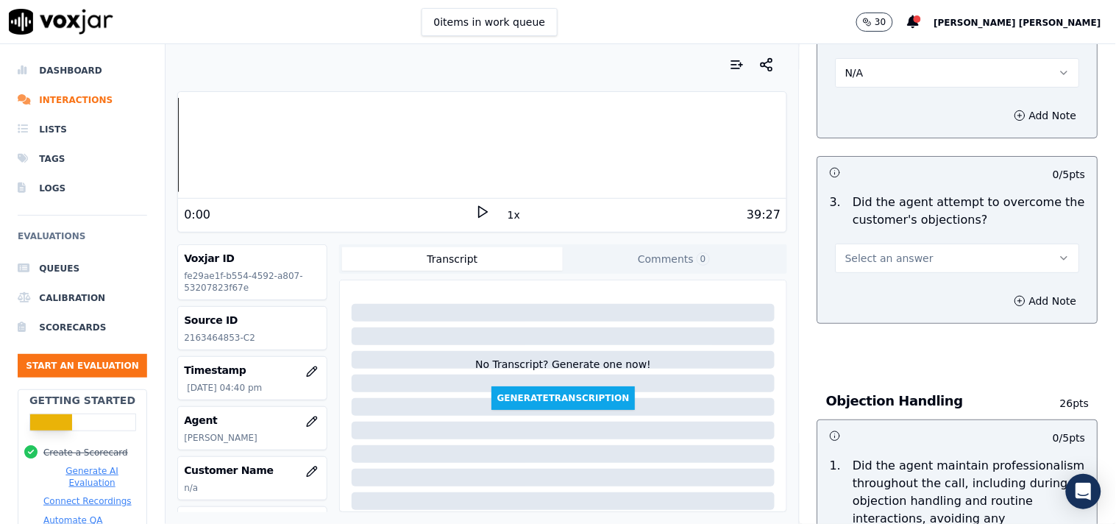
click at [961, 249] on button "Select an answer" at bounding box center [957, 257] width 244 height 29
click at [958, 274] on div "Yes" at bounding box center [932, 285] width 216 height 24
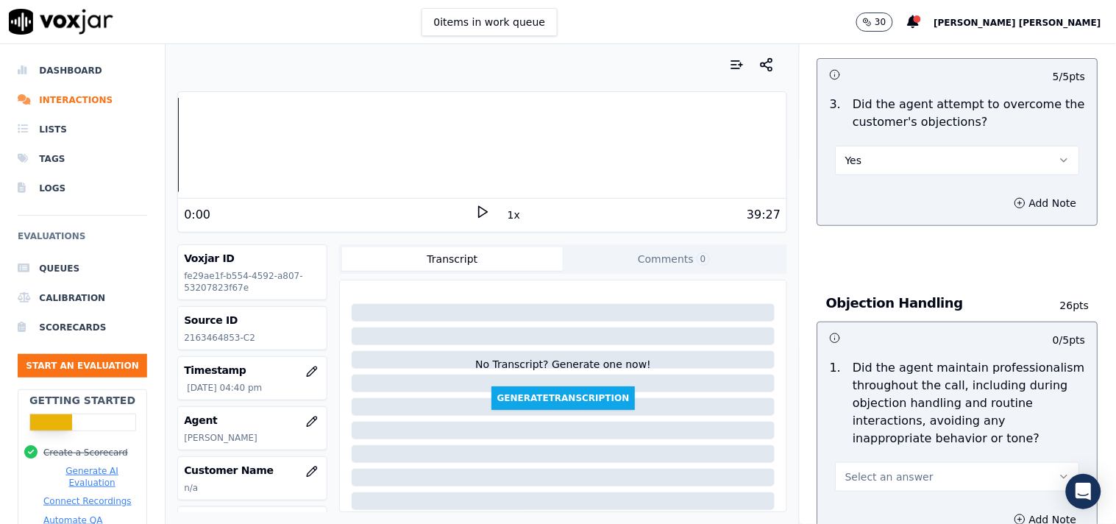
scroll to position [1634, 0]
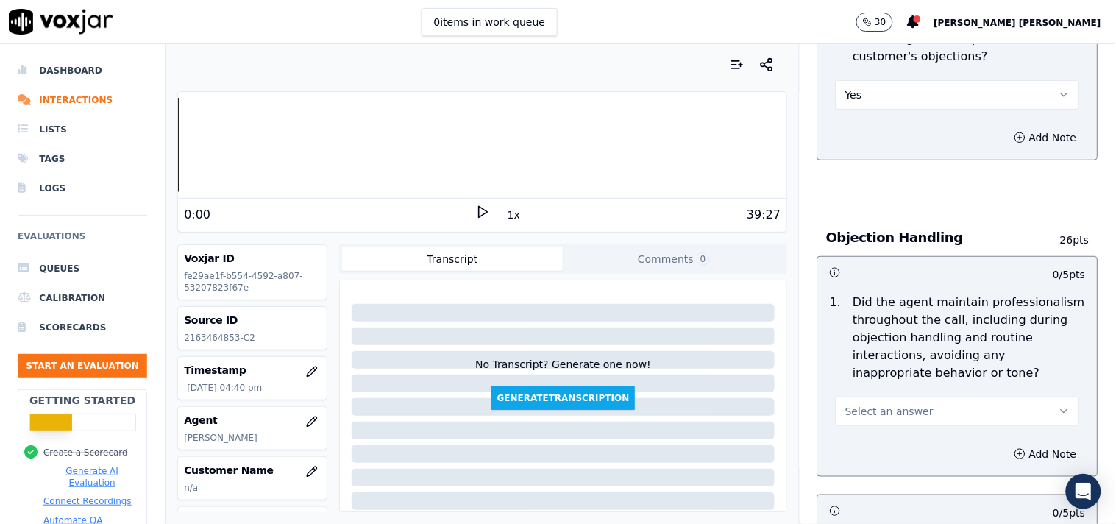
click at [933, 398] on button "Select an answer" at bounding box center [957, 410] width 244 height 29
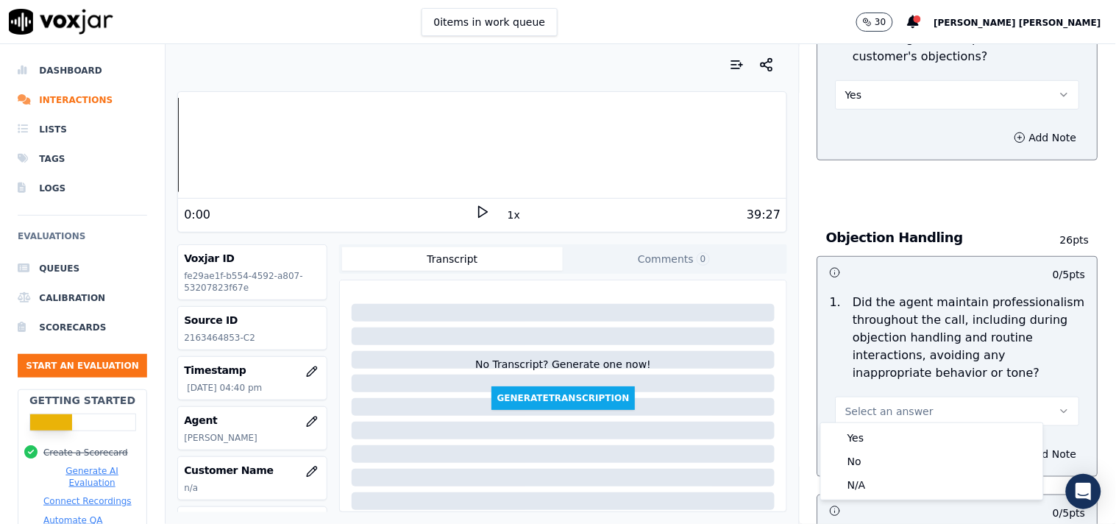
click at [870, 441] on div "Yes" at bounding box center [932, 438] width 216 height 24
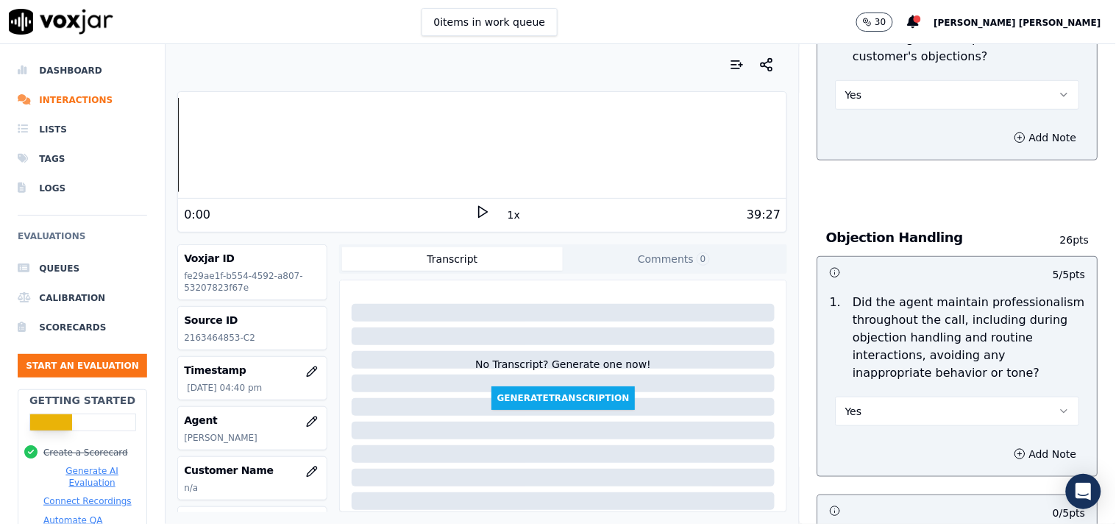
scroll to position [1797, 0]
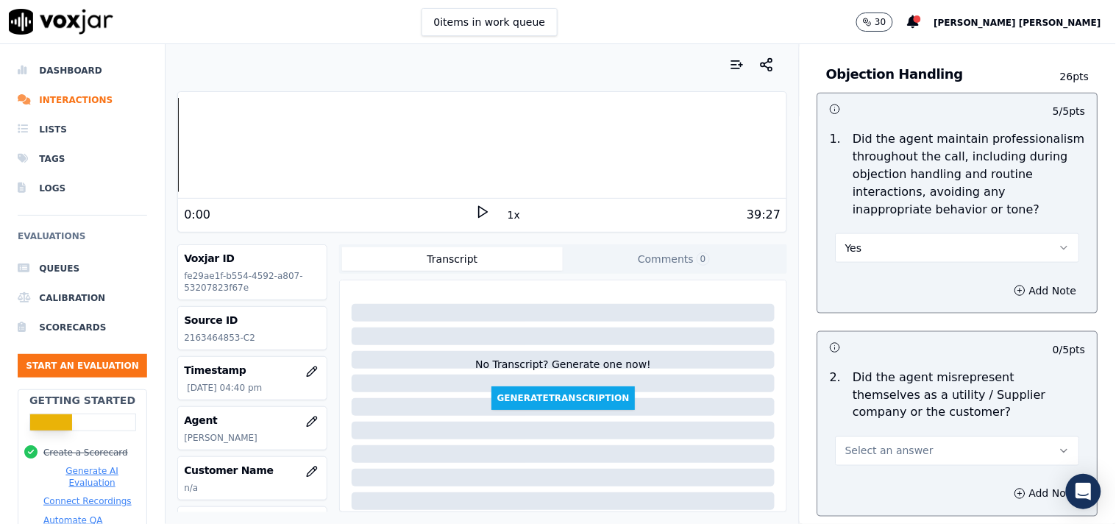
click at [878, 443] on span "Select an answer" at bounding box center [889, 450] width 88 height 15
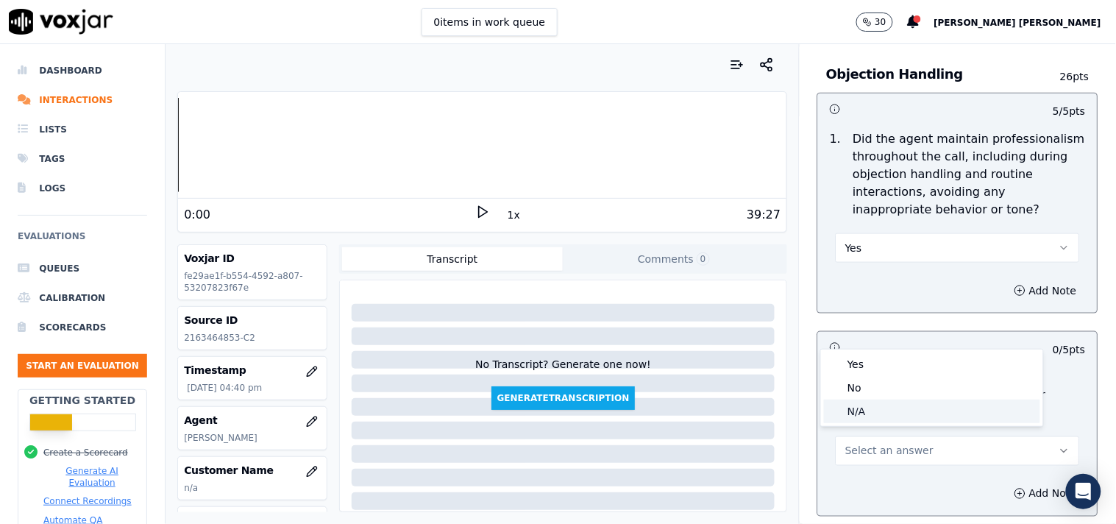
click at [877, 393] on div "No" at bounding box center [932, 388] width 216 height 24
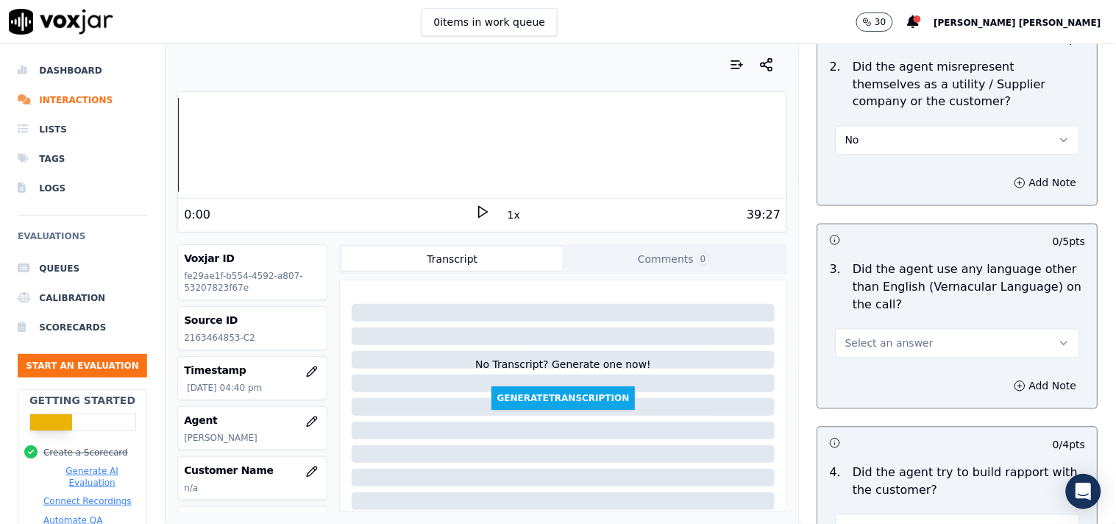
scroll to position [2124, 0]
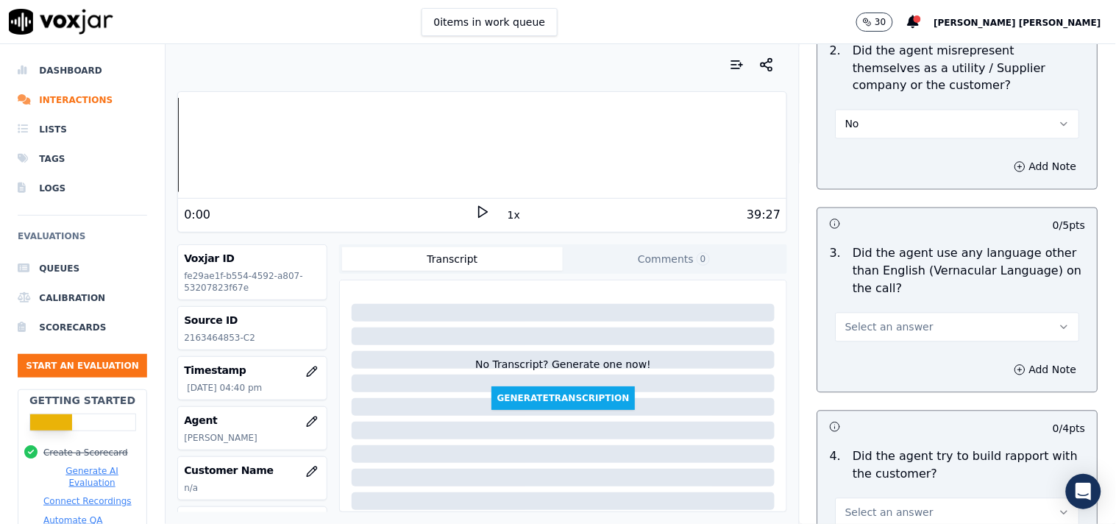
click at [883, 326] on span "Select an answer" at bounding box center [889, 327] width 88 height 15
click at [872, 383] on div "No" at bounding box center [932, 377] width 216 height 24
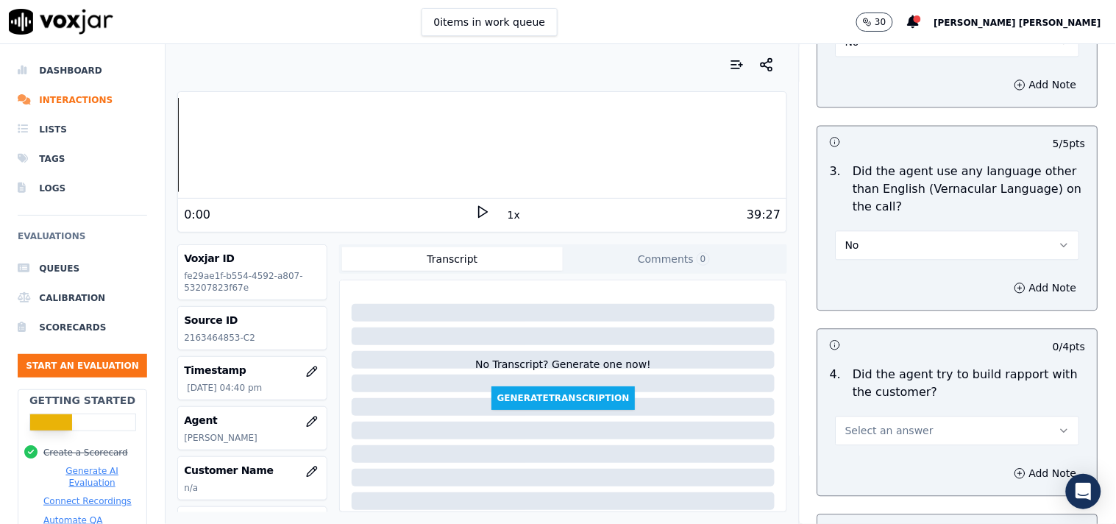
click at [875, 416] on button "Select an answer" at bounding box center [957, 430] width 244 height 29
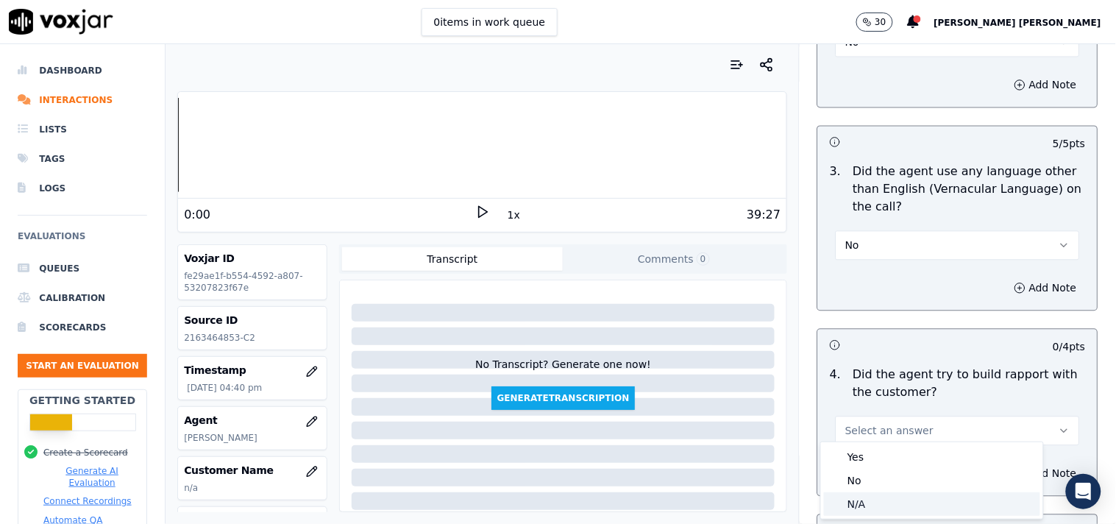
click at [858, 502] on div "N/A" at bounding box center [932, 504] width 216 height 24
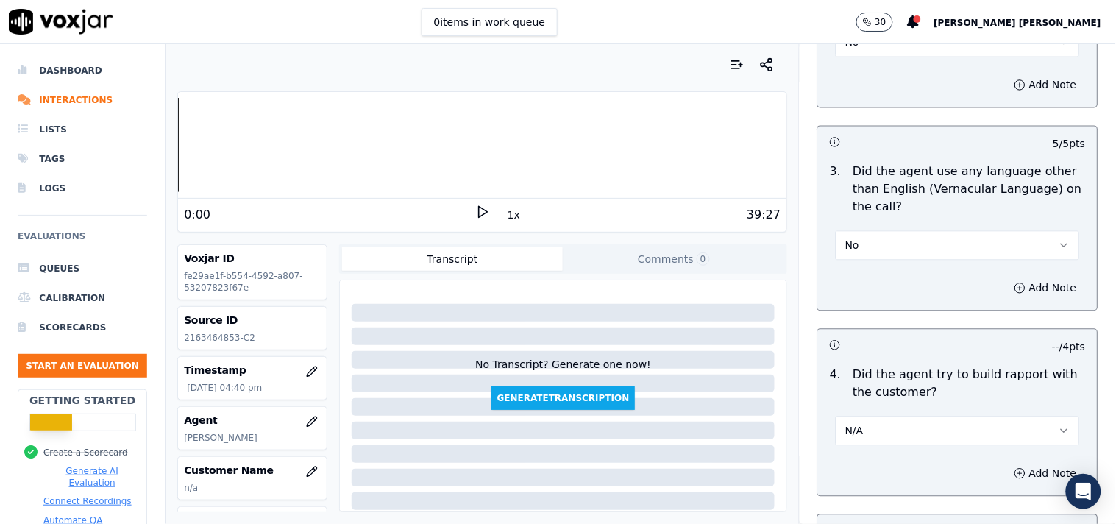
scroll to position [2370, 0]
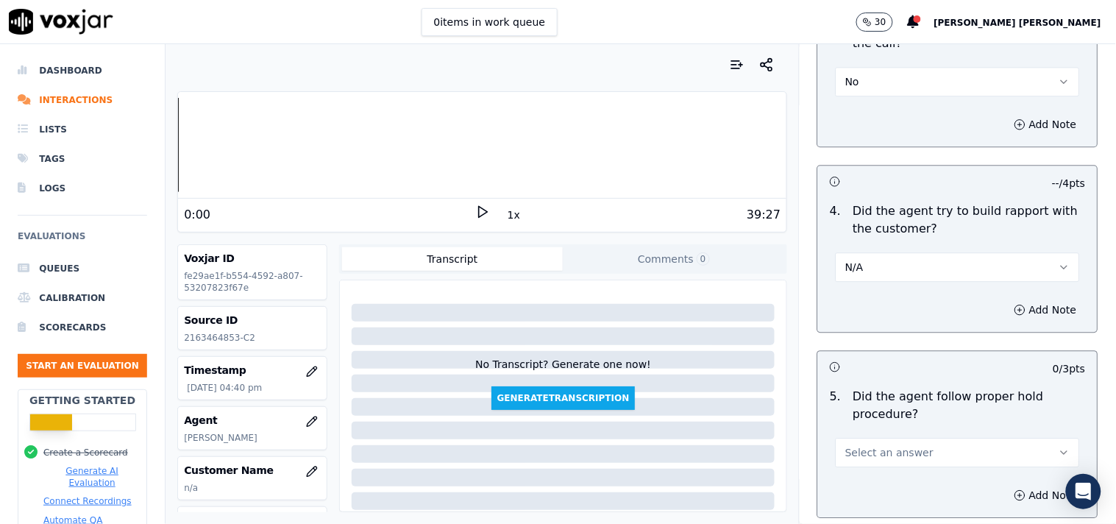
click at [874, 445] on span "Select an answer" at bounding box center [889, 452] width 88 height 15
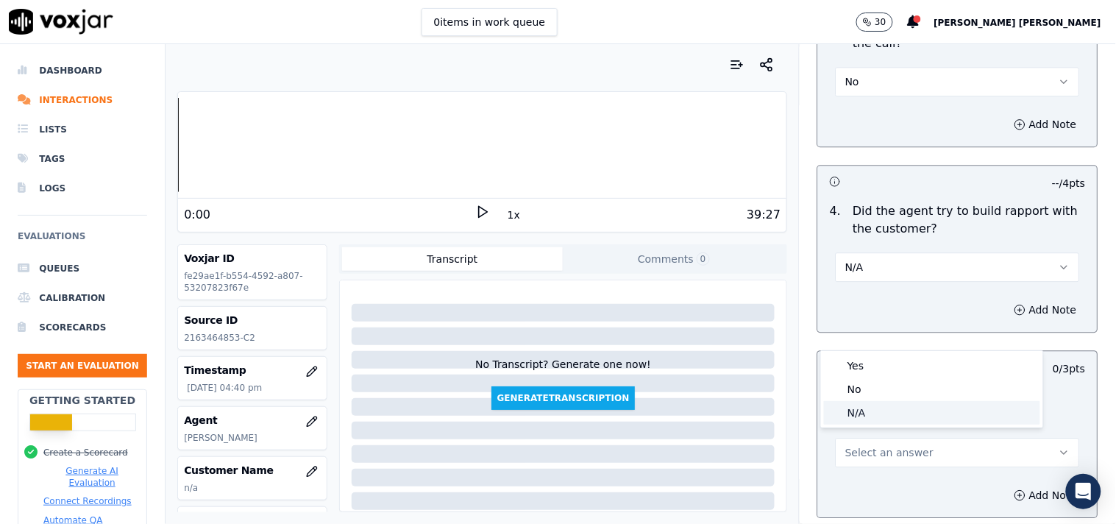
click at [879, 399] on div "No" at bounding box center [932, 389] width 216 height 24
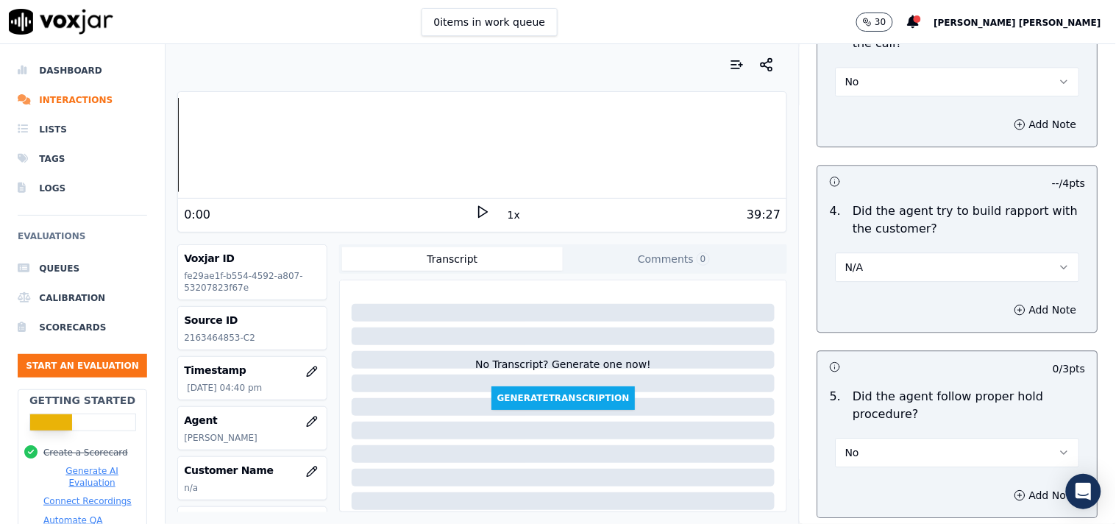
click at [877, 441] on button "No" at bounding box center [957, 452] width 244 height 29
click at [883, 357] on div "Yes" at bounding box center [932, 366] width 216 height 24
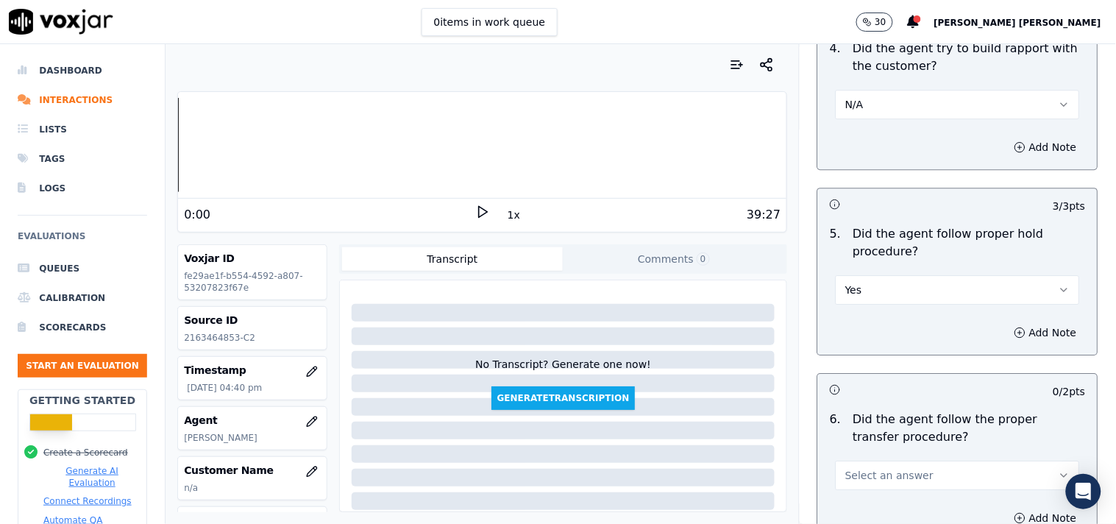
scroll to position [2533, 0]
click at [863, 460] on button "Select an answer" at bounding box center [957, 474] width 244 height 29
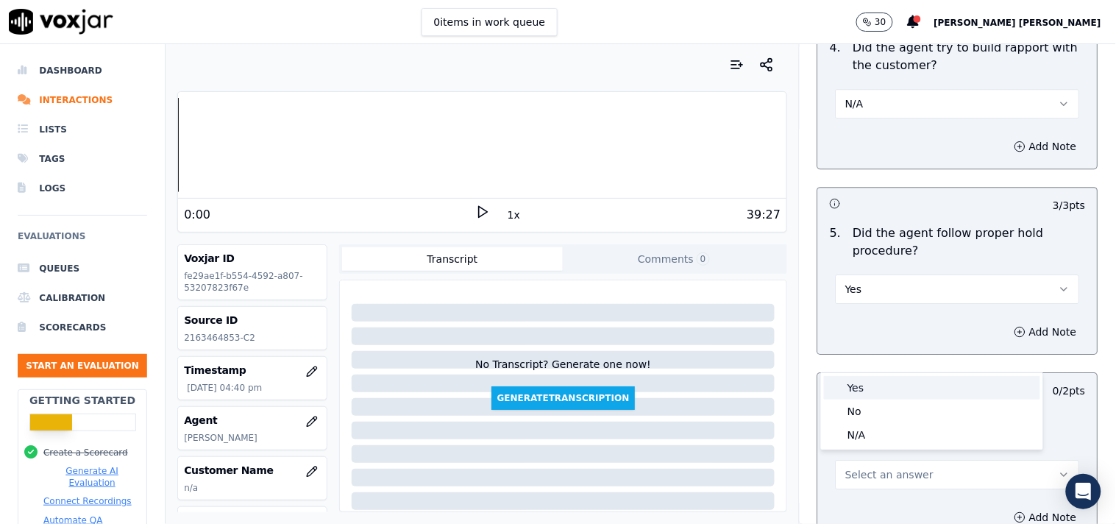
click at [865, 388] on div "Yes" at bounding box center [932, 388] width 216 height 24
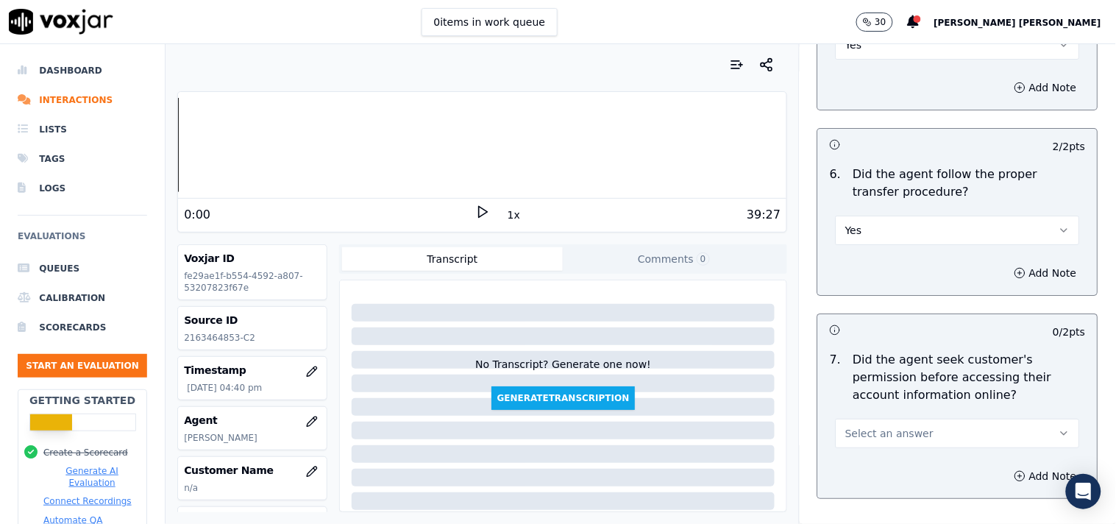
scroll to position [2778, 0]
click at [871, 434] on button "Select an answer" at bounding box center [957, 432] width 244 height 29
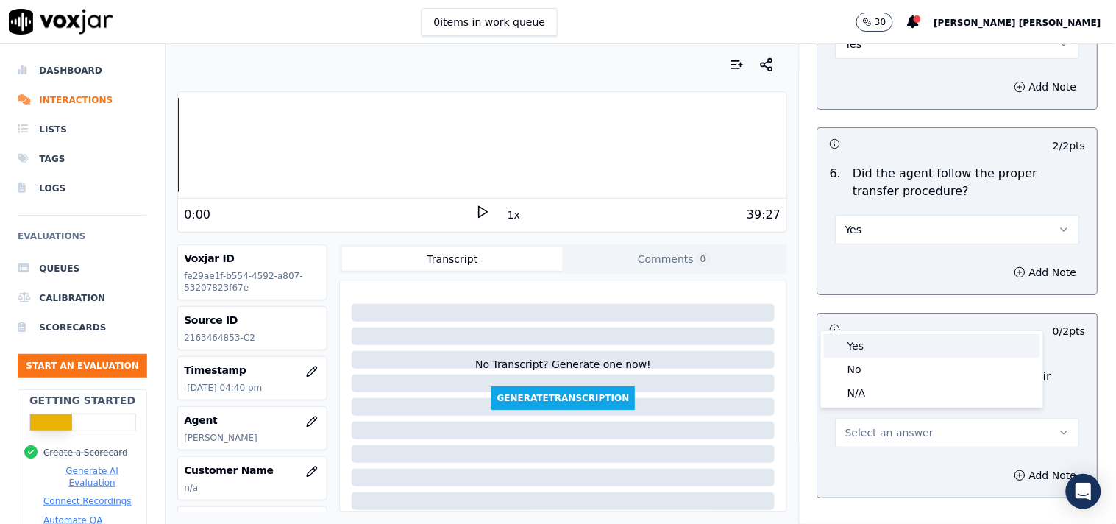
click at [888, 346] on div "Yes" at bounding box center [932, 346] width 216 height 24
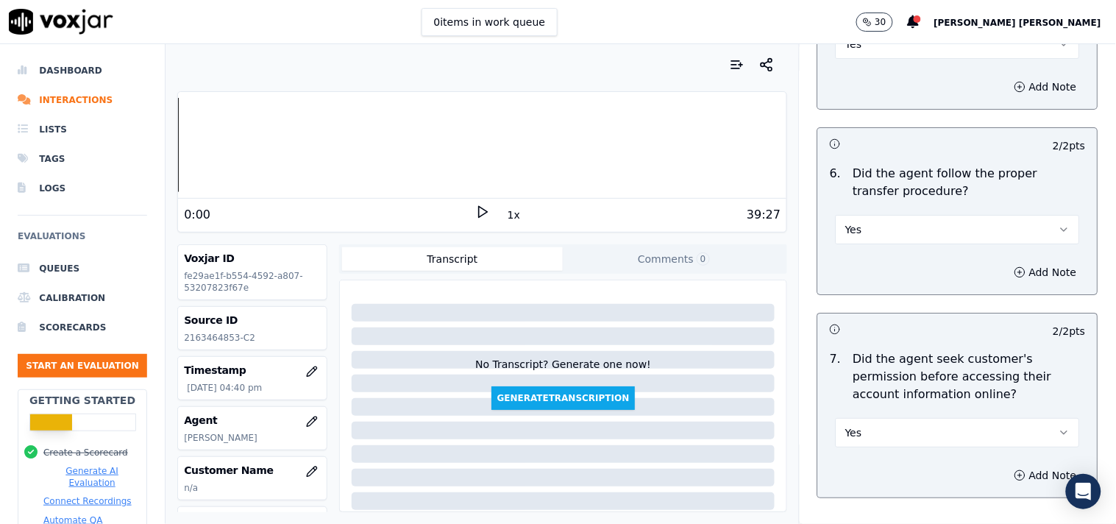
scroll to position [3024, 0]
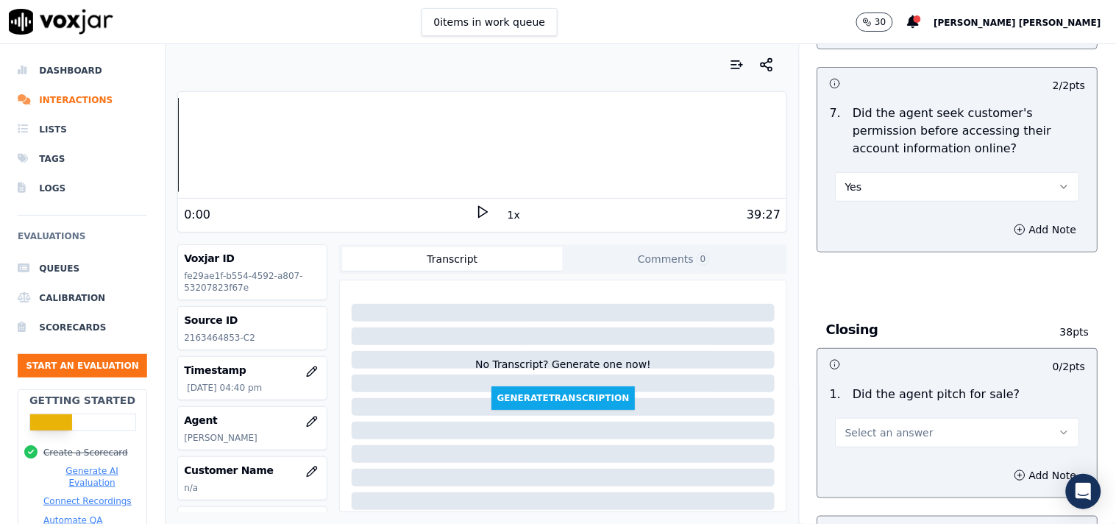
click at [879, 430] on span "Select an answer" at bounding box center [889, 432] width 88 height 15
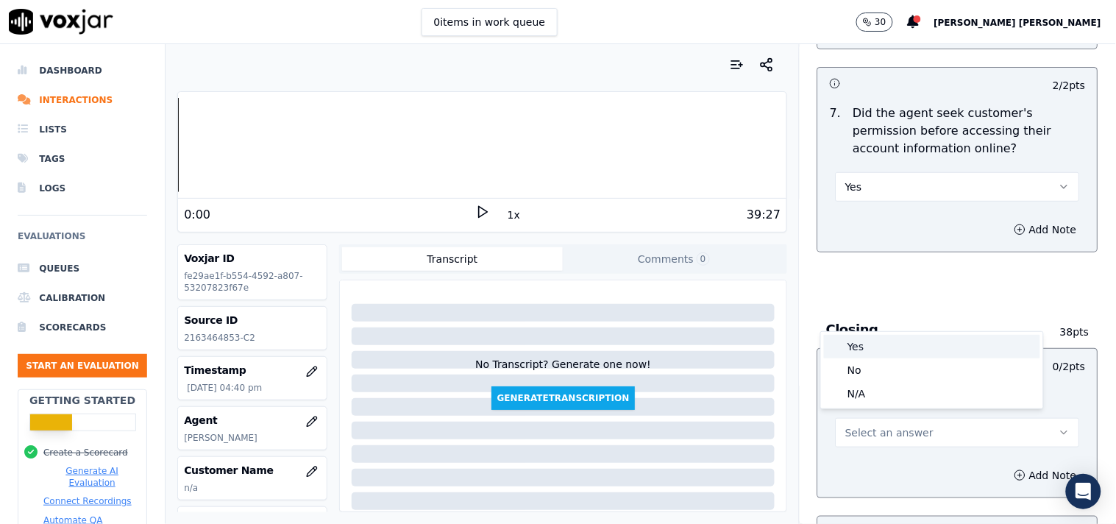
click at [883, 335] on div "Yes" at bounding box center [932, 347] width 216 height 24
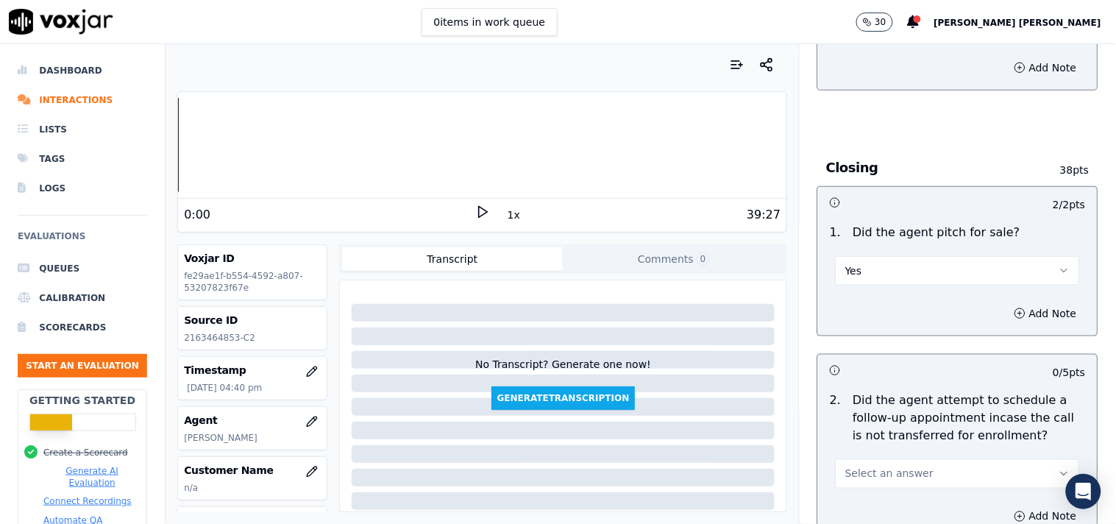
scroll to position [3350, 0]
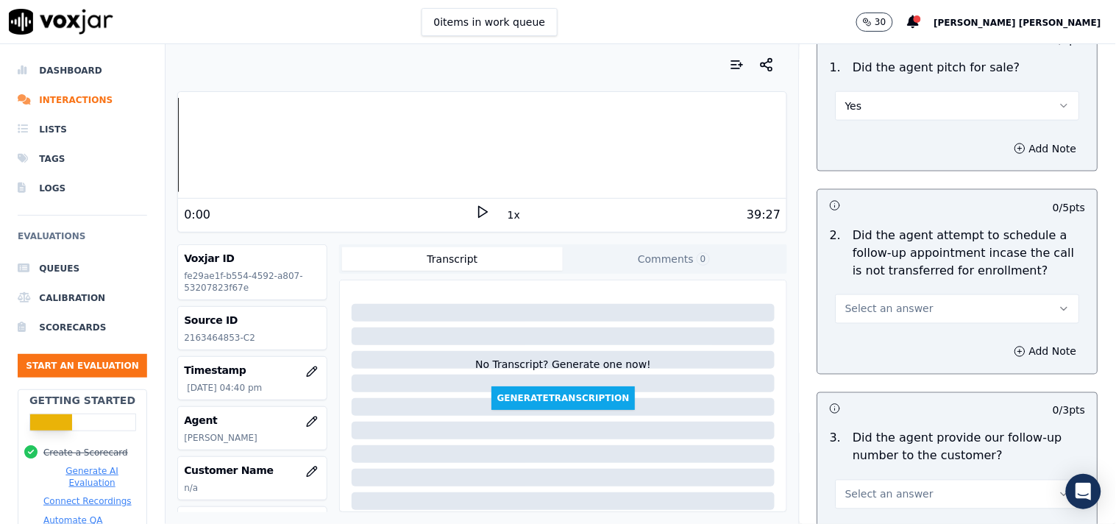
click at [919, 294] on button "Select an answer" at bounding box center [957, 308] width 244 height 29
click at [883, 385] on div "N/A" at bounding box center [932, 383] width 216 height 24
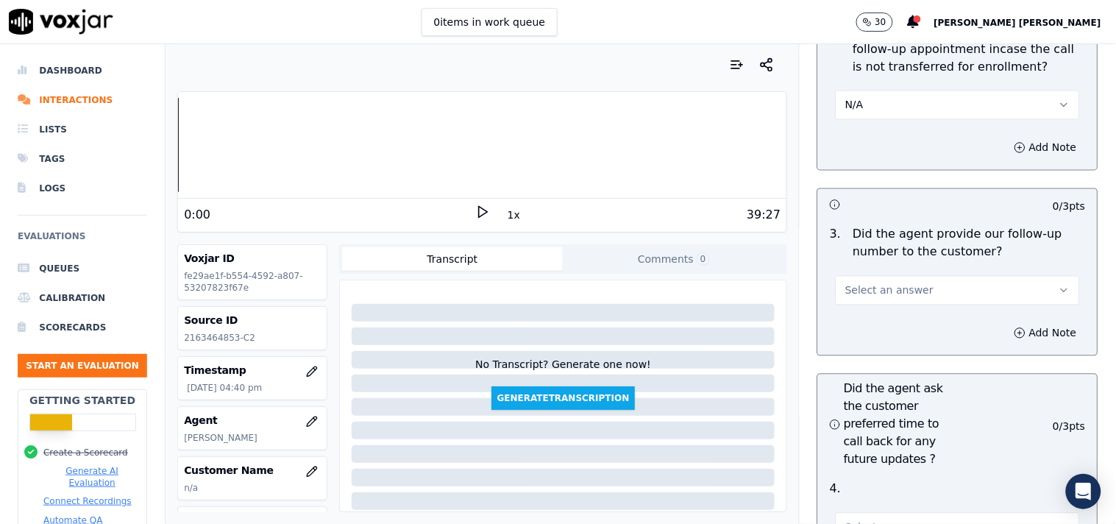
scroll to position [3595, 0]
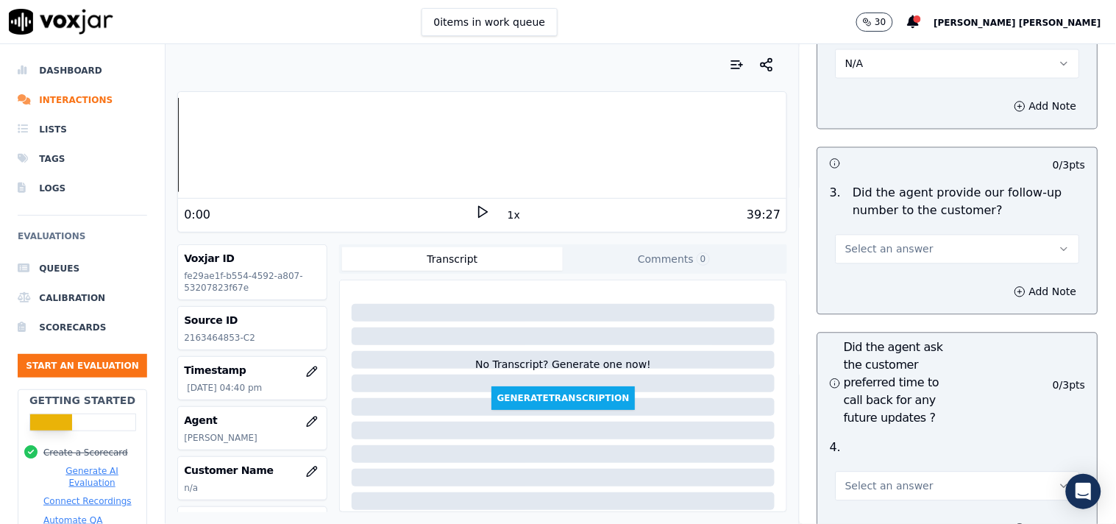
click at [902, 242] on span "Select an answer" at bounding box center [889, 249] width 88 height 15
click at [886, 282] on div "Yes" at bounding box center [932, 276] width 216 height 24
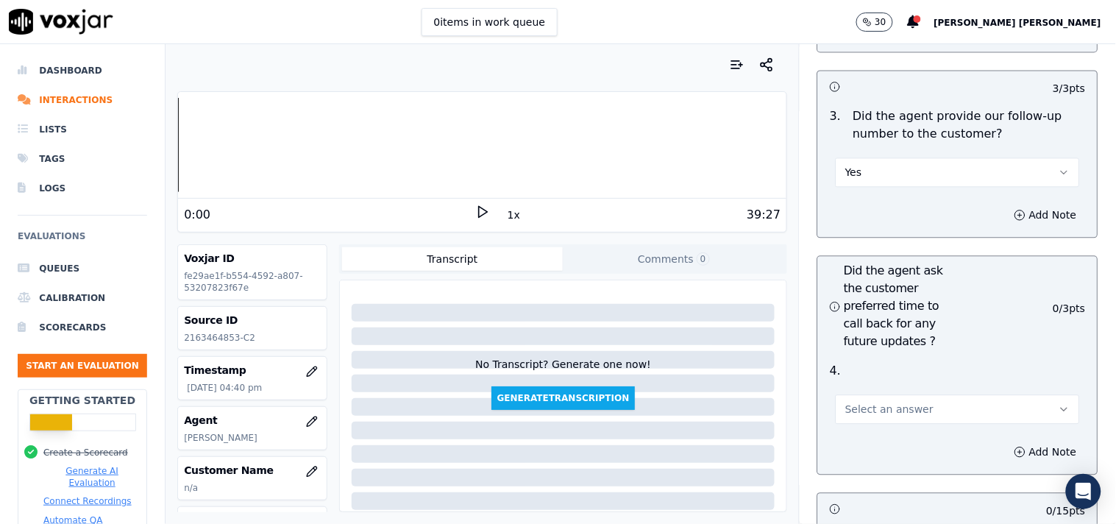
scroll to position [3759, 0]
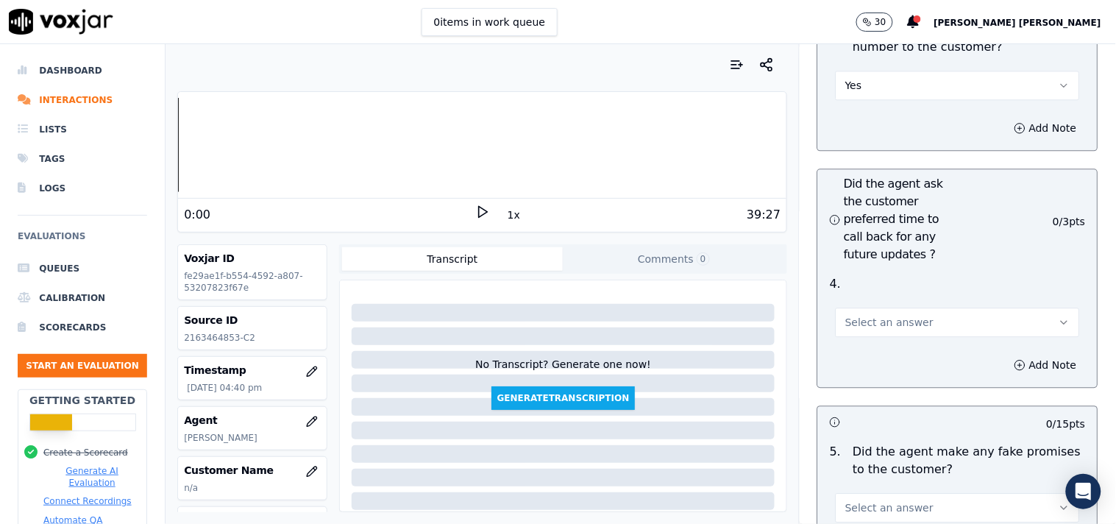
click at [873, 370] on div "Add Note" at bounding box center [957, 365] width 279 height 44
click at [898, 322] on span "Select an answer" at bounding box center [889, 322] width 88 height 15
click at [872, 393] on div "N/A" at bounding box center [932, 397] width 216 height 24
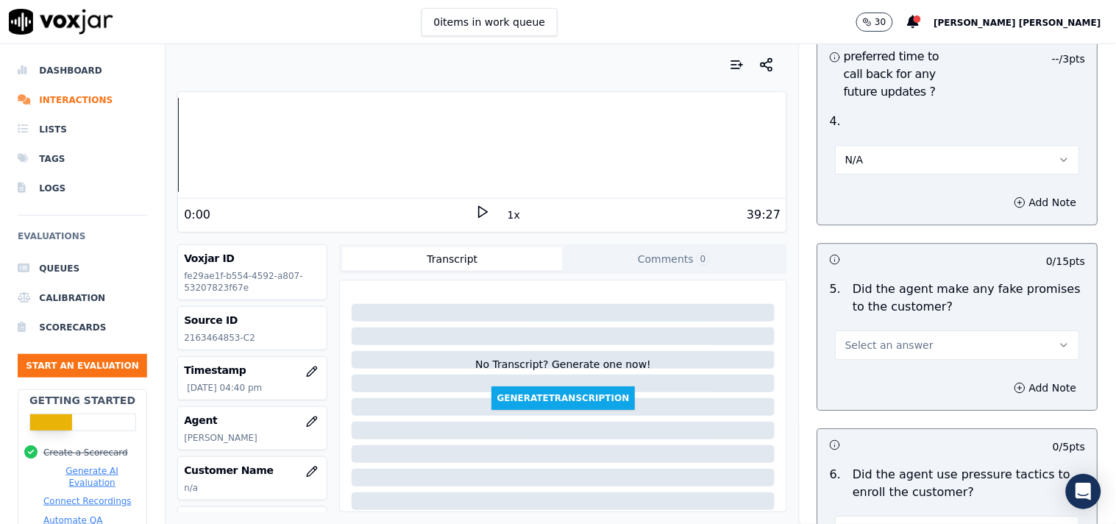
scroll to position [3922, 0]
click at [913, 337] on button "Select an answer" at bounding box center [957, 343] width 244 height 29
click at [883, 385] on div "No" at bounding box center [932, 395] width 216 height 24
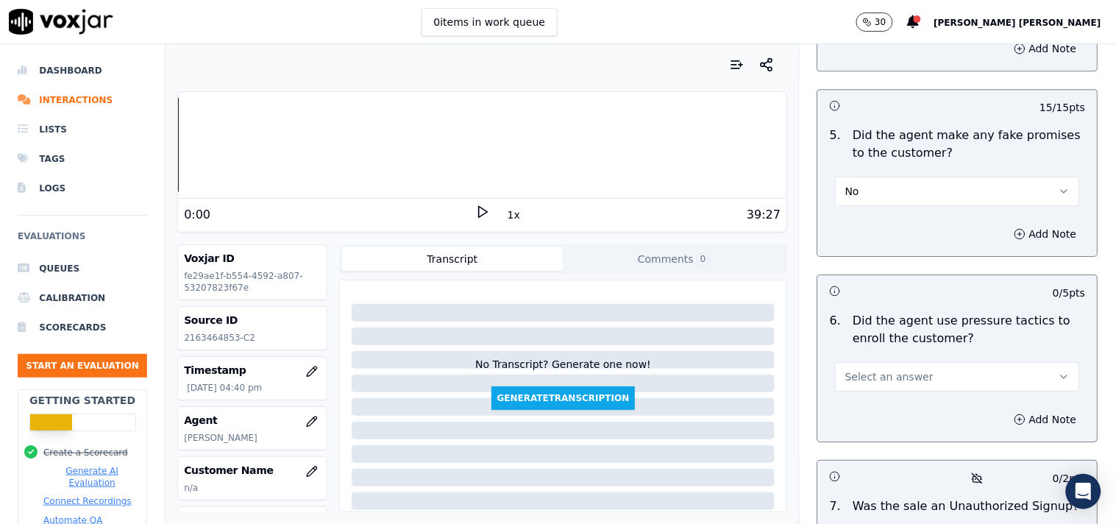
scroll to position [4086, 0]
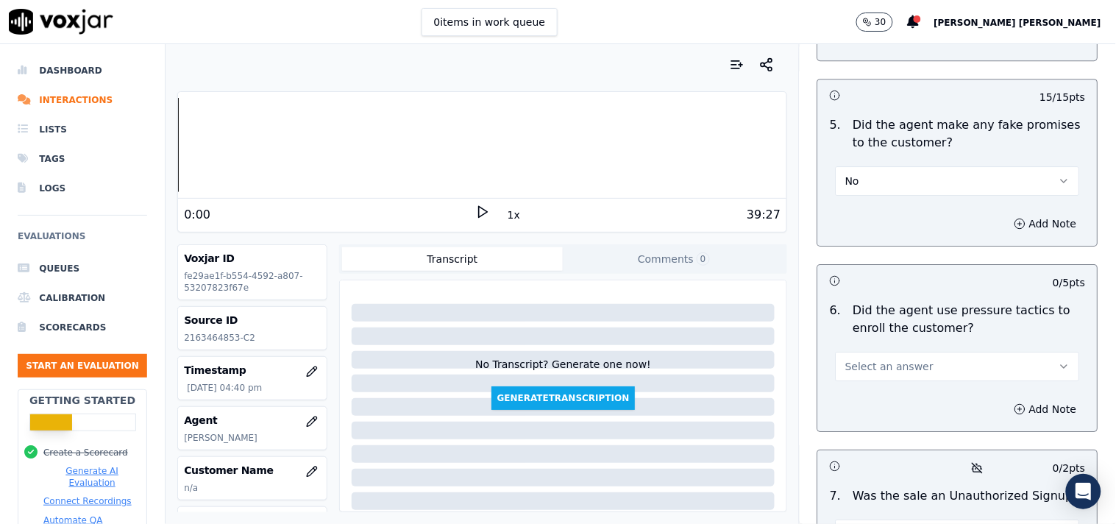
click at [908, 364] on button "Select an answer" at bounding box center [957, 366] width 244 height 29
click at [890, 418] on div "No" at bounding box center [932, 417] width 216 height 24
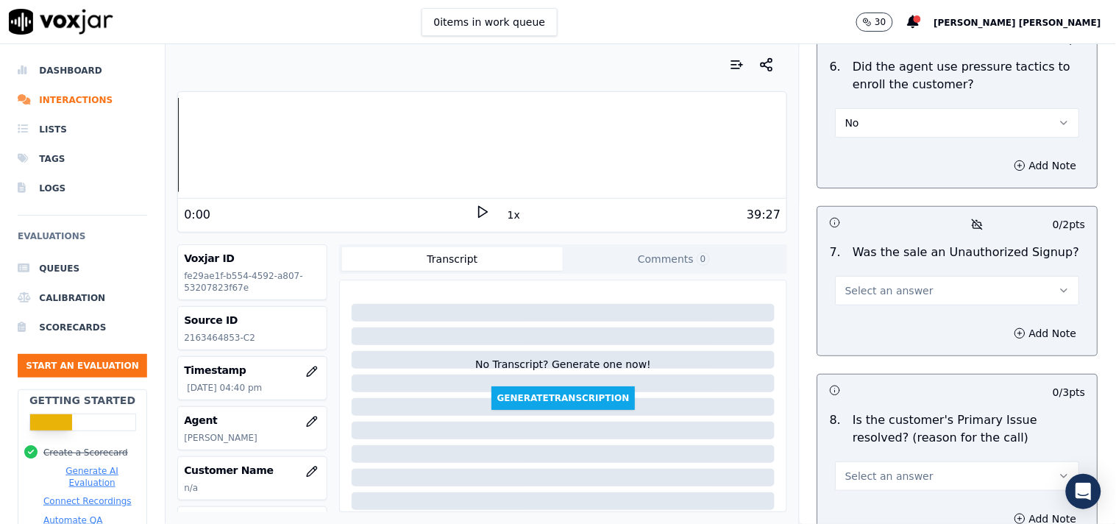
scroll to position [4330, 0]
click at [922, 290] on button "Select an answer" at bounding box center [957, 288] width 244 height 29
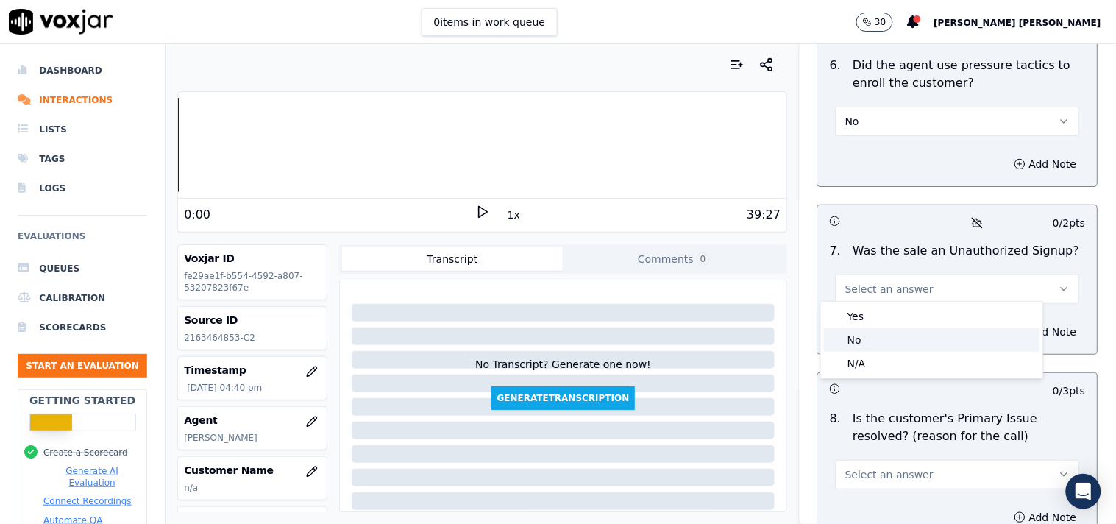
click at [899, 336] on div "No" at bounding box center [932, 340] width 216 height 24
click at [916, 291] on button "No" at bounding box center [957, 288] width 244 height 29
click at [894, 349] on div "No" at bounding box center [932, 340] width 216 height 24
click at [923, 288] on button "No" at bounding box center [957, 288] width 244 height 29
drag, startPoint x: 911, startPoint y: 348, endPoint x: 908, endPoint y: 360, distance: 12.7
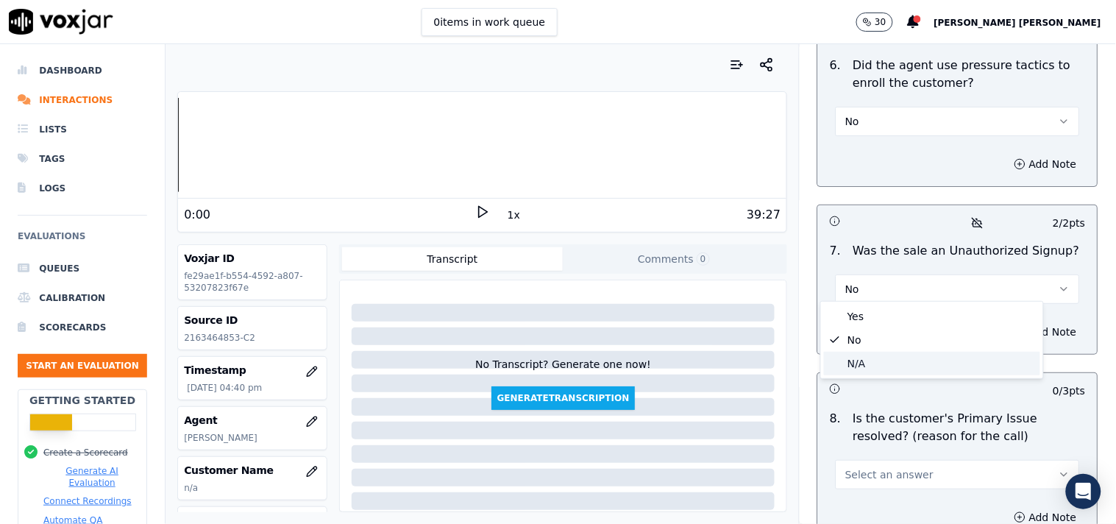
click at [908, 360] on div "Yes No N/A" at bounding box center [932, 340] width 222 height 76
click at [908, 362] on div "N/A" at bounding box center [932, 364] width 216 height 24
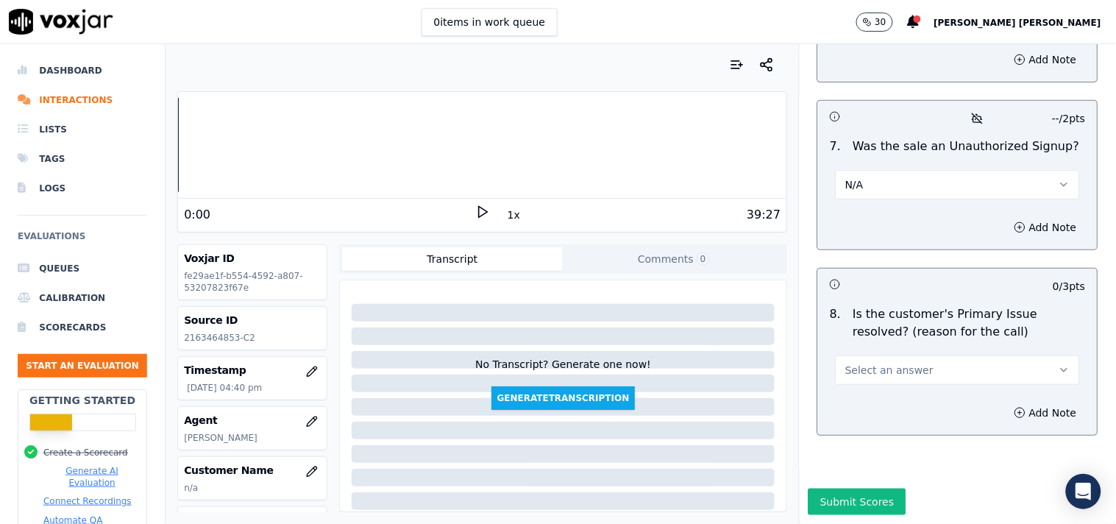
scroll to position [4466, 0]
click at [930, 355] on button "Select an answer" at bounding box center [957, 369] width 244 height 29
click at [888, 387] on div "No" at bounding box center [932, 390] width 216 height 24
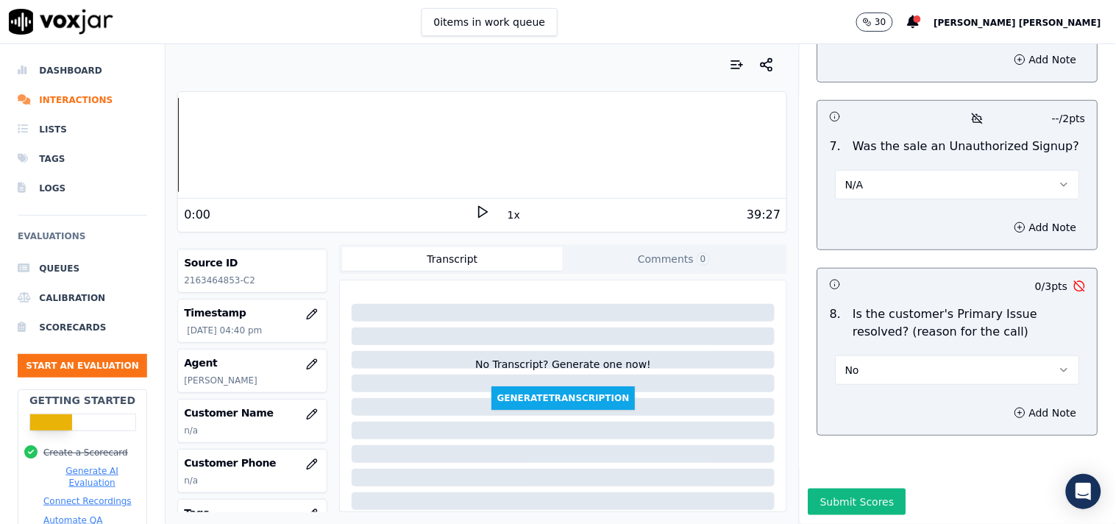
scroll to position [82, 0]
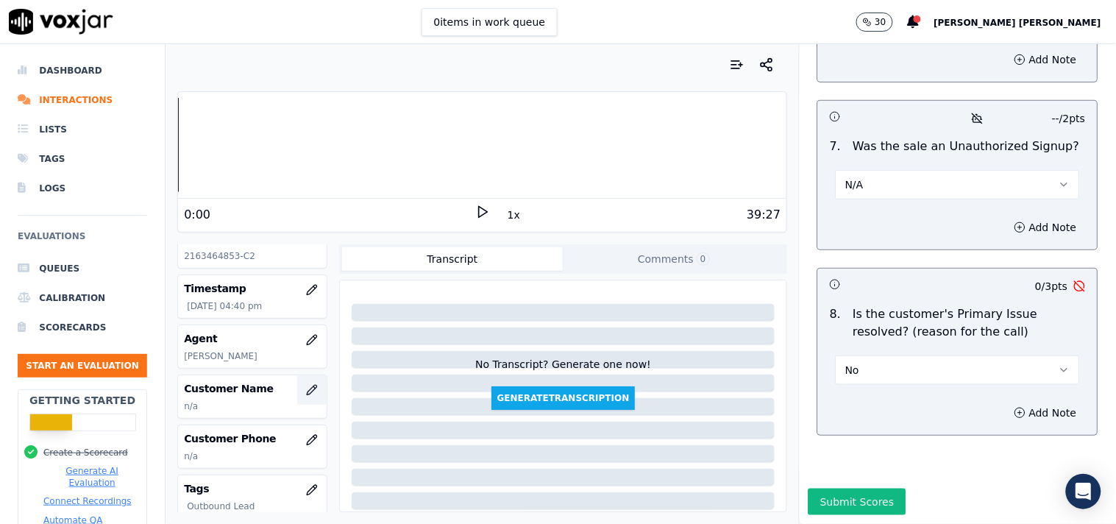
click at [297, 394] on button "button" at bounding box center [311, 389] width 29 height 29
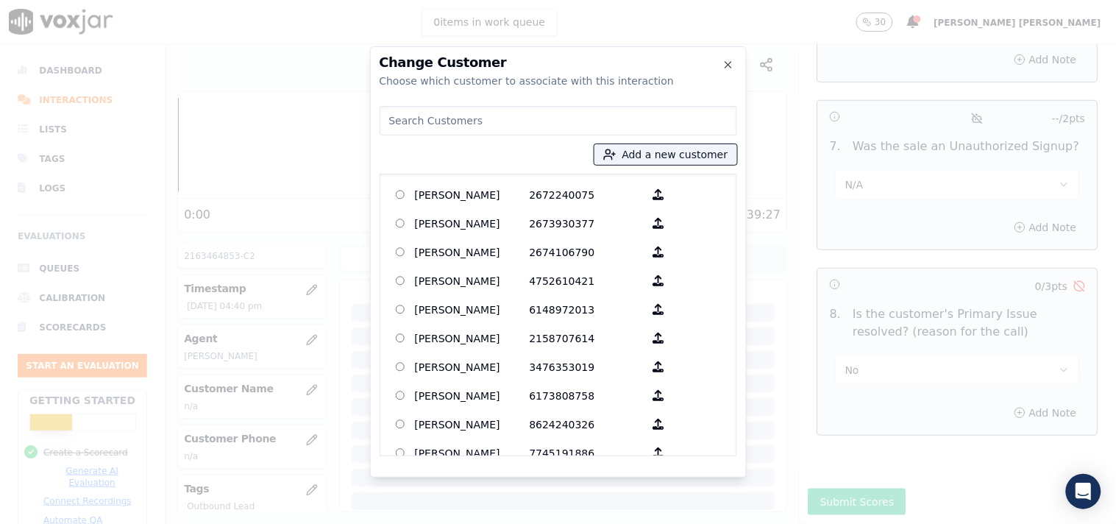
paste input "Call id-20250912-105116 When TPV verifier asked question @27:23 -Do you underst…"
type input "Call id-20250912-105116 When TPV verifier asked question @27:23 -Do you underst…"
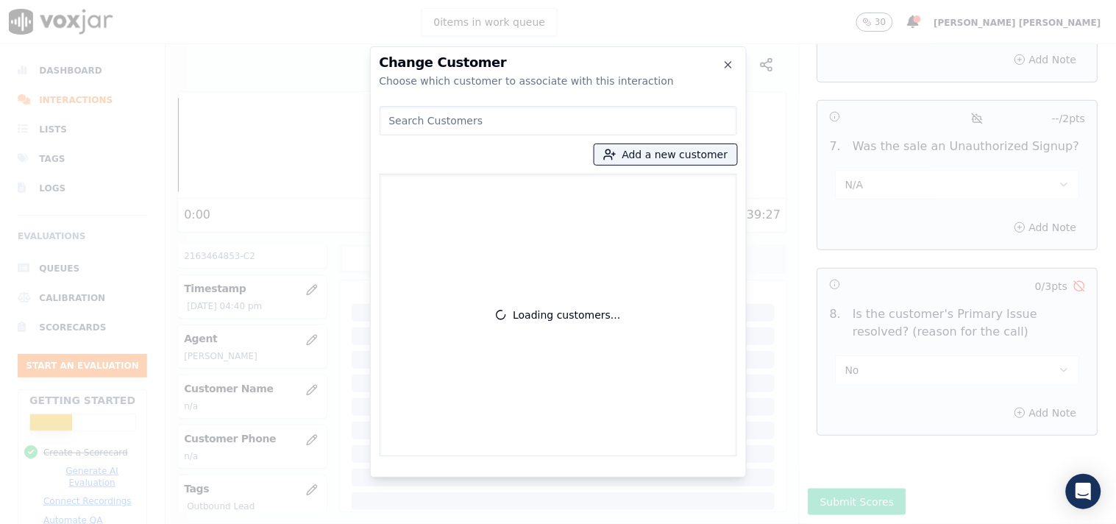
scroll to position [0, 0]
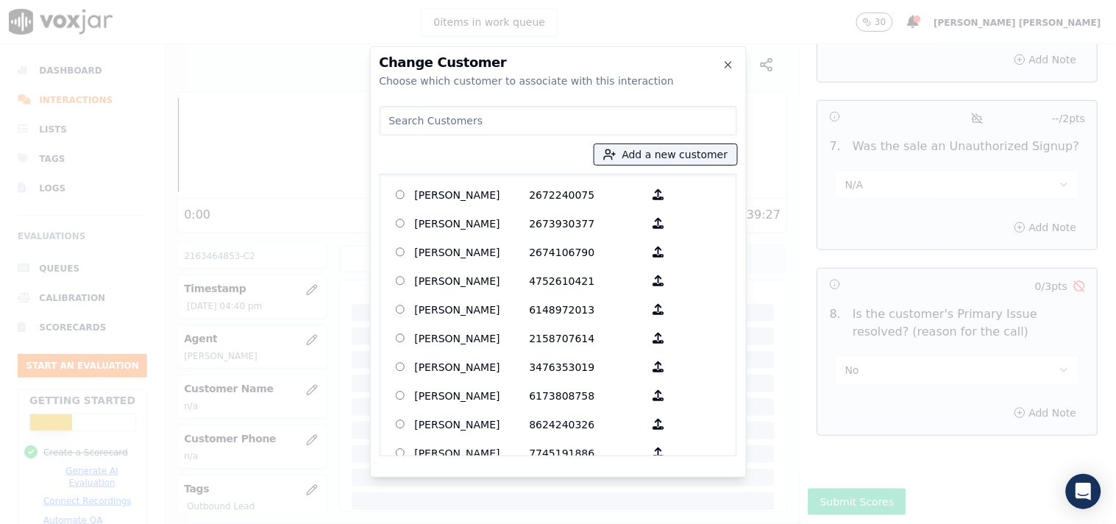
paste input "2163464853"
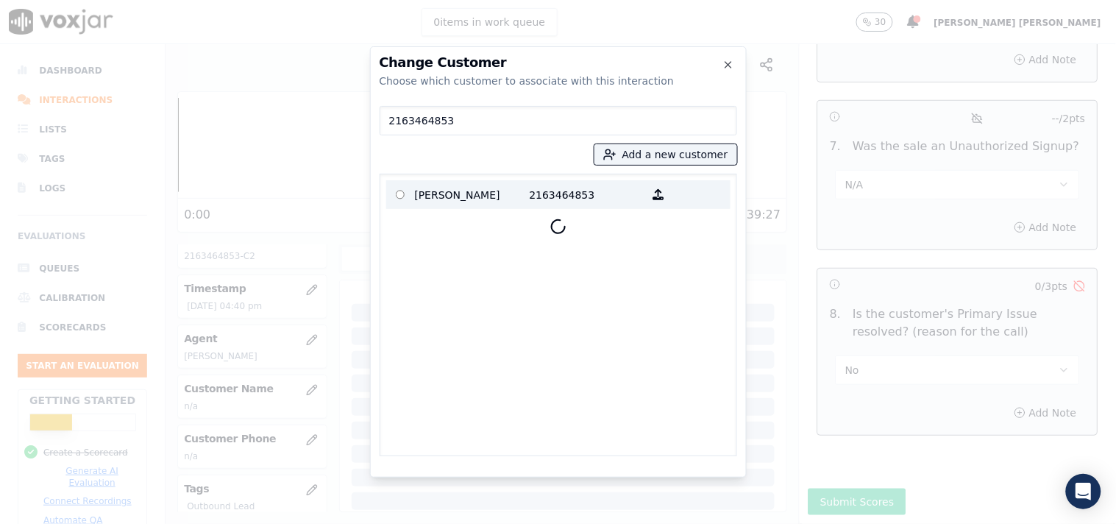
type input "2163464853"
click at [515, 200] on p "[PERSON_NAME]" at bounding box center [472, 194] width 115 height 23
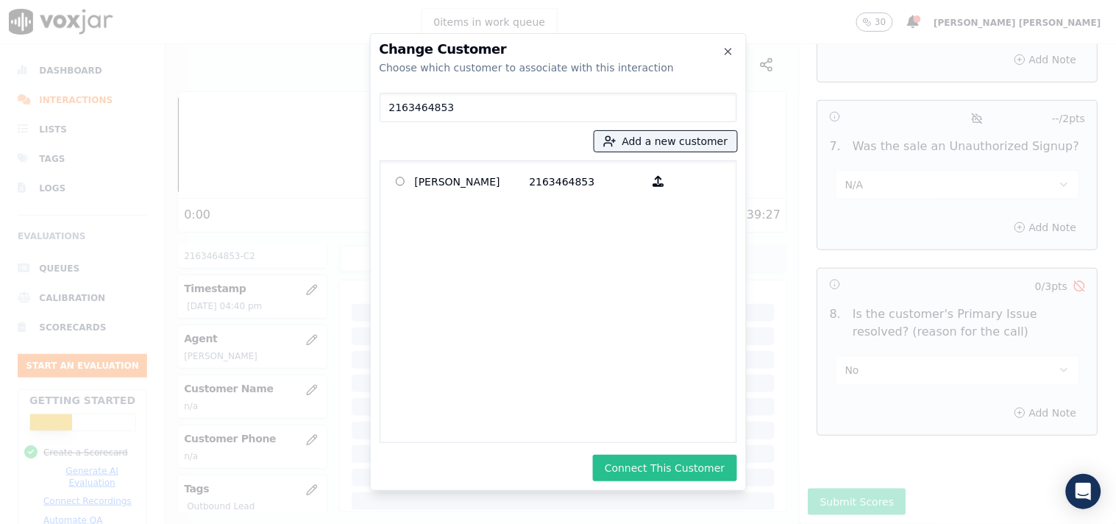
click at [669, 462] on button "Connect This Customer" at bounding box center [664, 468] width 143 height 26
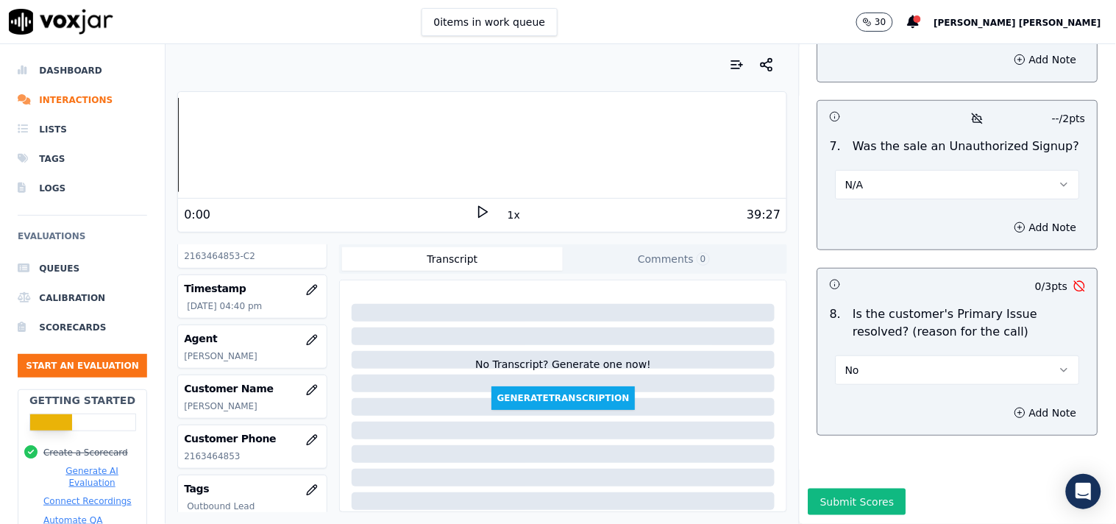
scroll to position [4384, 0]
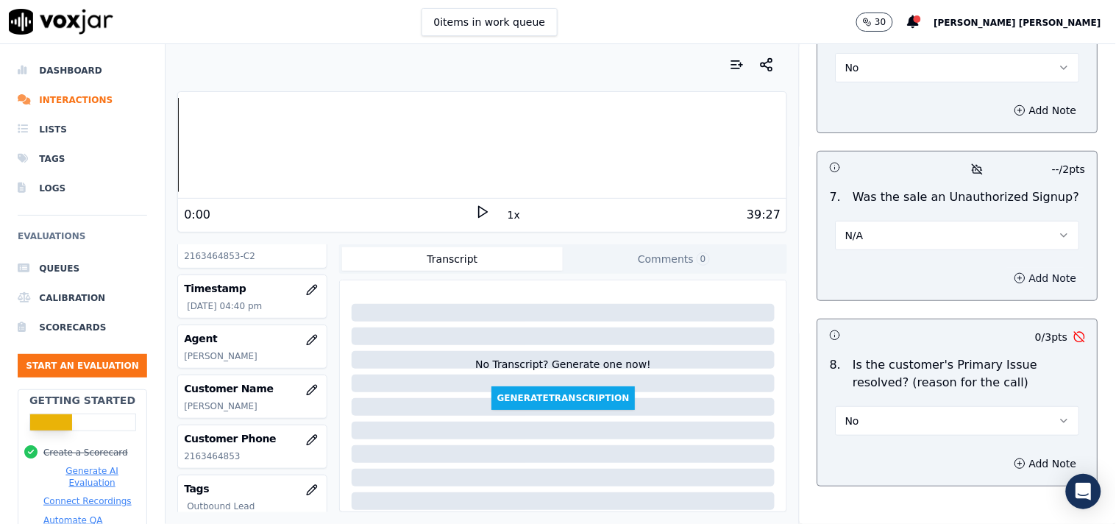
click at [1005, 268] on button "Add Note" at bounding box center [1045, 278] width 80 height 21
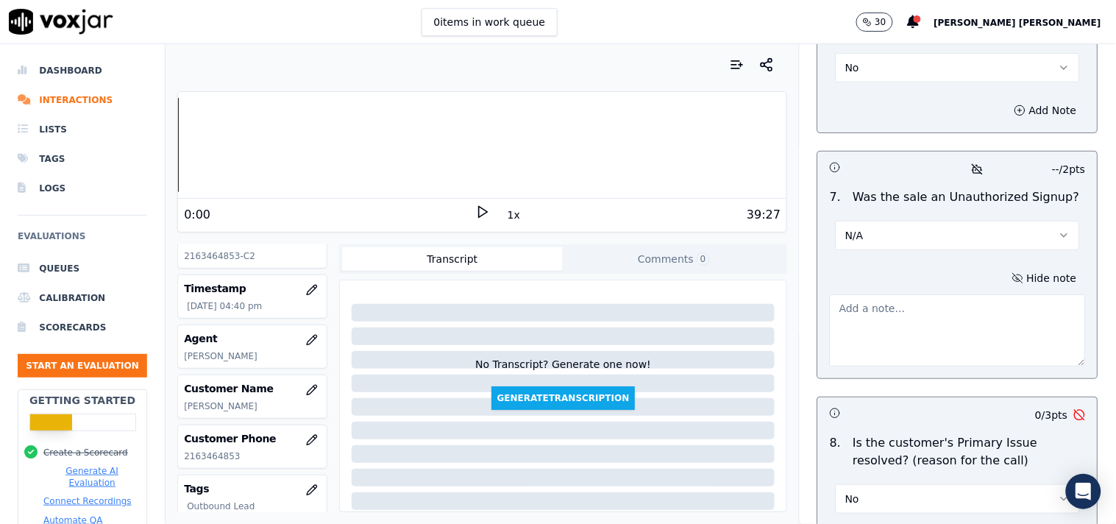
click at [942, 311] on textarea at bounding box center [958, 330] width 256 height 72
paste textarea "Call id-20250912-105116 When TPV verifier asked question @27:23 -Do you underst…"
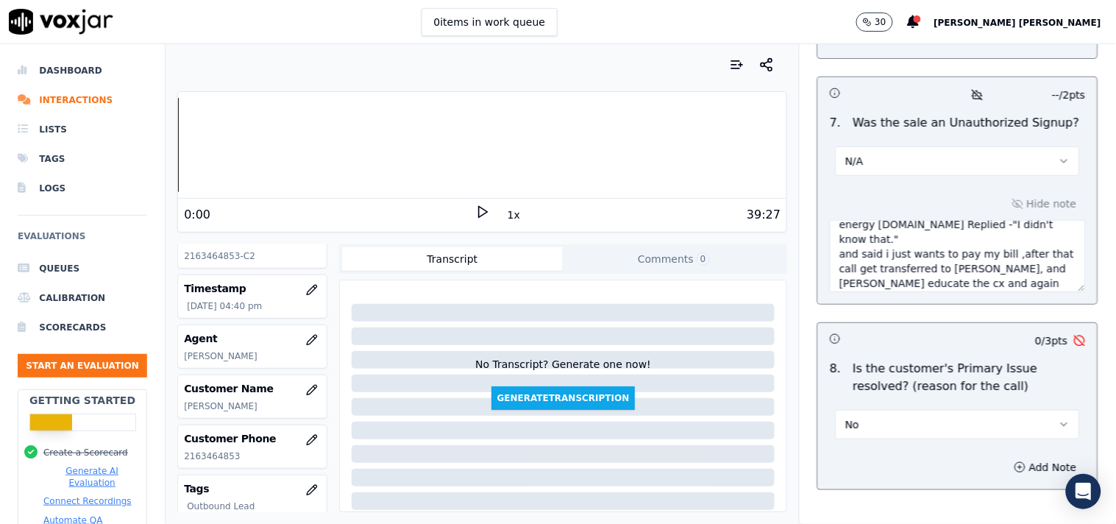
scroll to position [4544, 0]
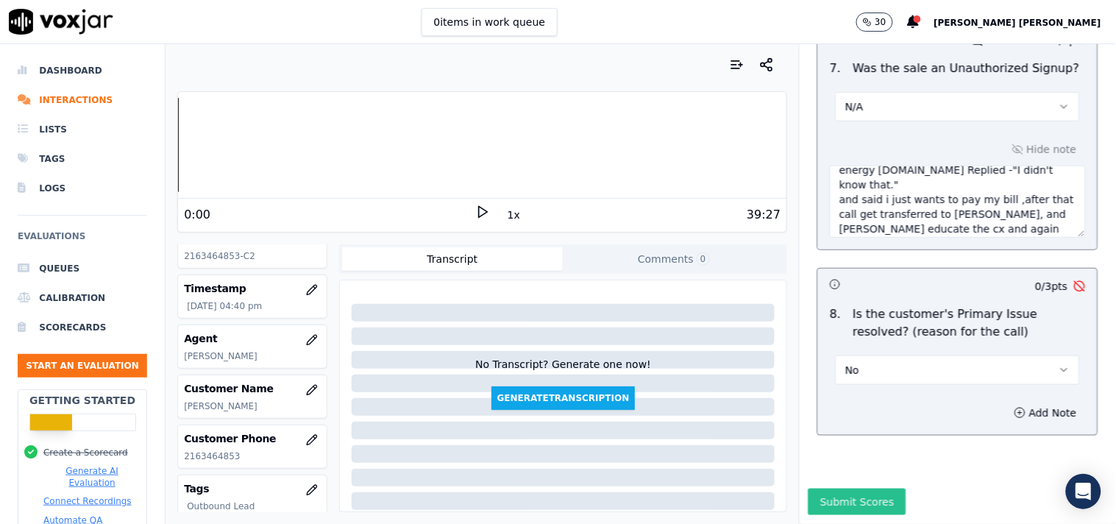
type textarea "Call id-20250912-105116 When TPV verifier asked question @27:23 -Do you underst…"
click at [841, 488] on button "Submit Scores" at bounding box center [857, 501] width 98 height 26
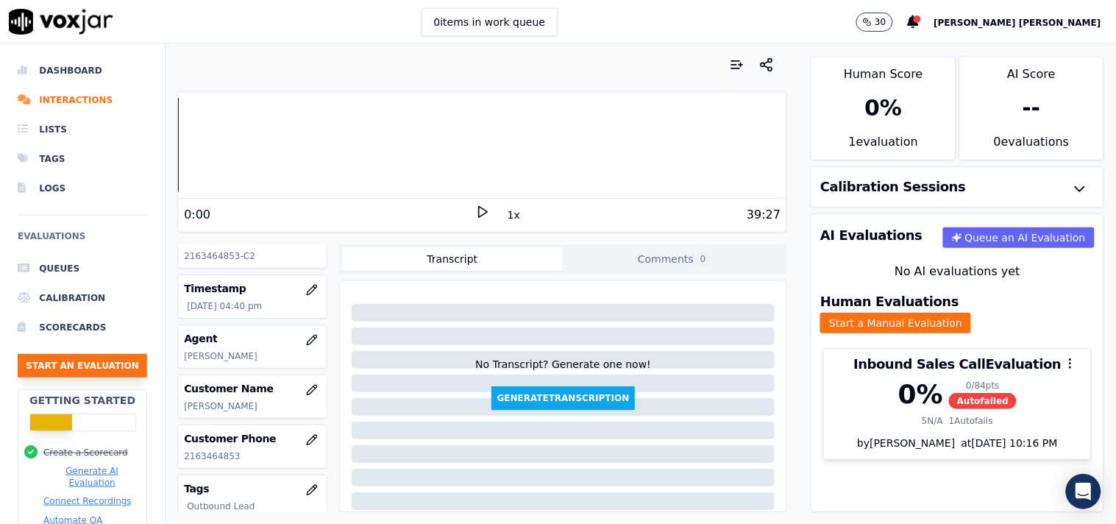
click at [126, 371] on button "Start an Evaluation" at bounding box center [82, 366] width 129 height 24
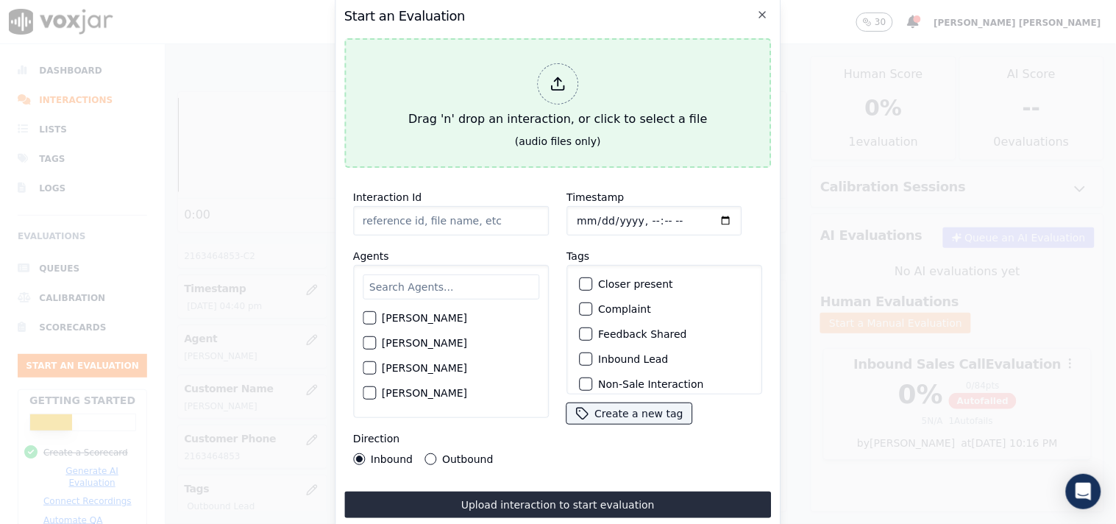
click at [585, 93] on div "Drag 'n' drop an interaction, or click to select a file" at bounding box center [557, 95] width 310 height 76
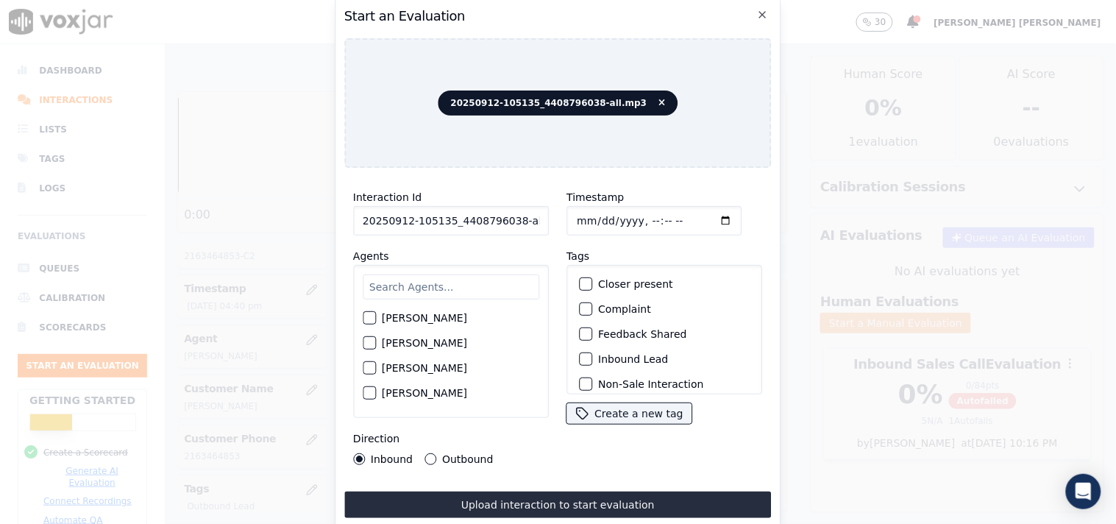
scroll to position [0, 8]
drag, startPoint x: 508, startPoint y: 218, endPoint x: 622, endPoint y: 226, distance: 114.3
click at [622, 226] on div "Interaction Id 20250912-105135_4408796038-all.mp3 Agents [PERSON_NAME] [PERSON_…" at bounding box center [557, 326] width 427 height 294
type input "20250912-105135_4408796038-C1"
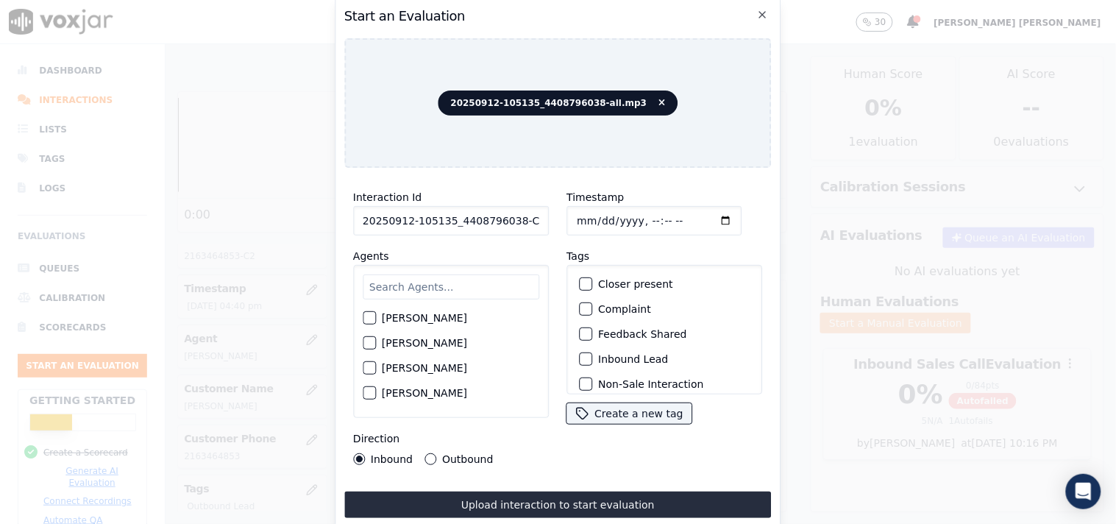
click at [585, 214] on input "Timestamp" at bounding box center [653, 220] width 175 height 29
type input "[DATE]T17:12"
click at [442, 275] on input "text" at bounding box center [451, 286] width 177 height 25
type input "eth"
click at [431, 317] on label "[PERSON_NAME]" at bounding box center [424, 322] width 85 height 10
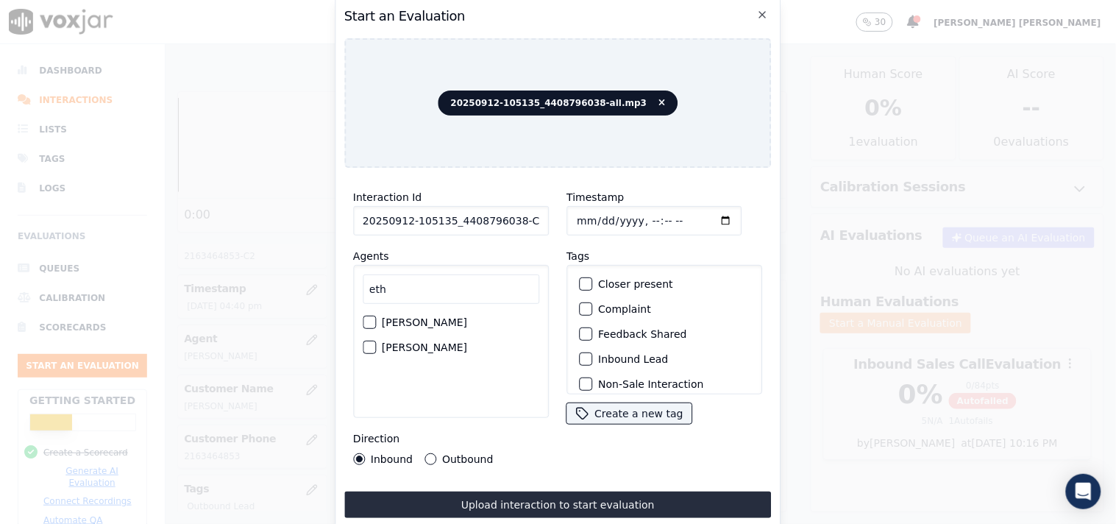
click at [376, 316] on button "[PERSON_NAME]" at bounding box center [369, 322] width 13 height 13
click at [644, 354] on label "Inbound Lead" at bounding box center [633, 359] width 70 height 10
click at [592, 352] on button "Inbound Lead" at bounding box center [585, 358] width 13 height 13
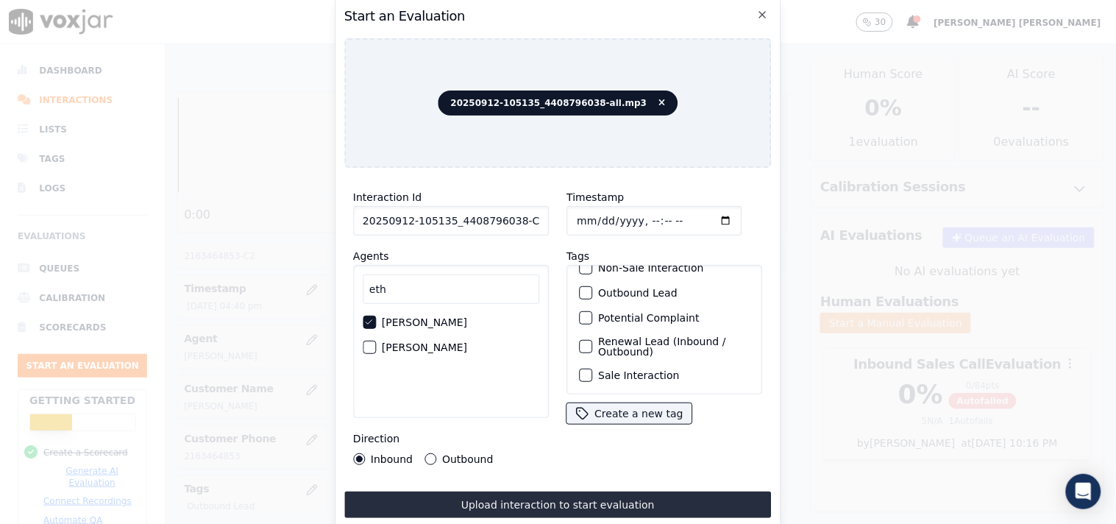
scroll to position [48, 0]
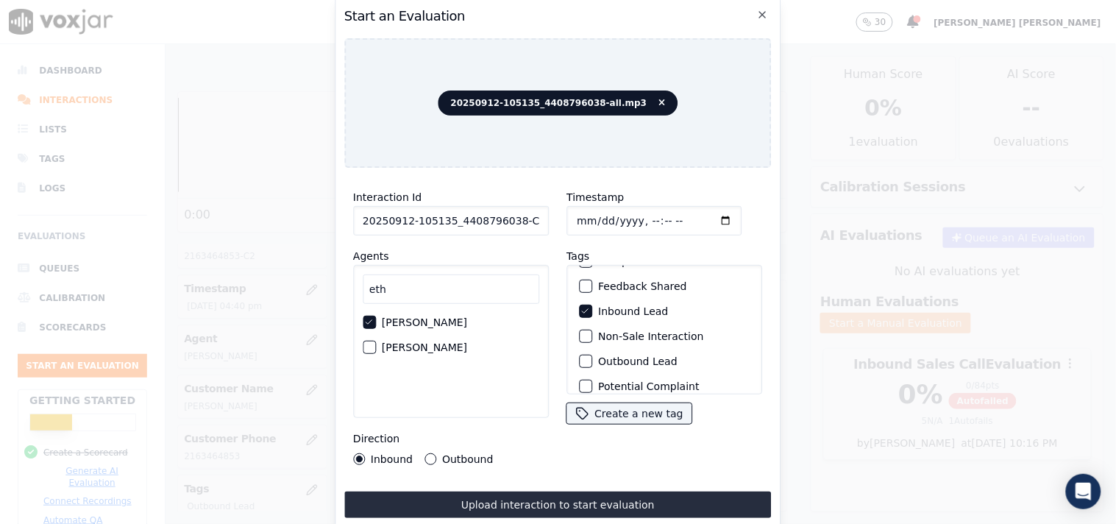
click at [658, 335] on label "Non-Sale Interaction" at bounding box center [650, 336] width 105 height 10
click at [592, 335] on button "Non-Sale Interaction" at bounding box center [585, 335] width 13 height 13
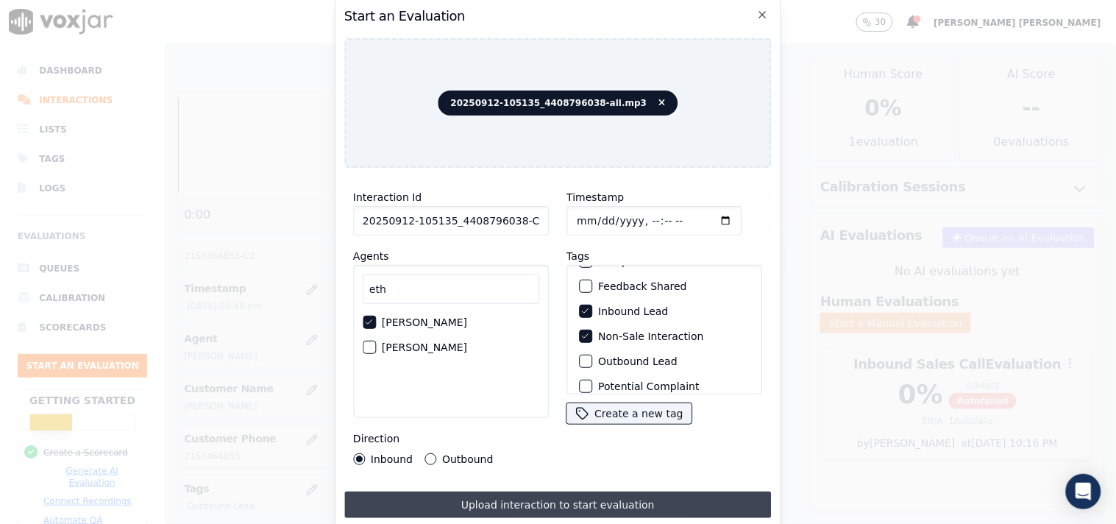
click at [488, 496] on button "Upload interaction to start evaluation" at bounding box center [557, 504] width 427 height 26
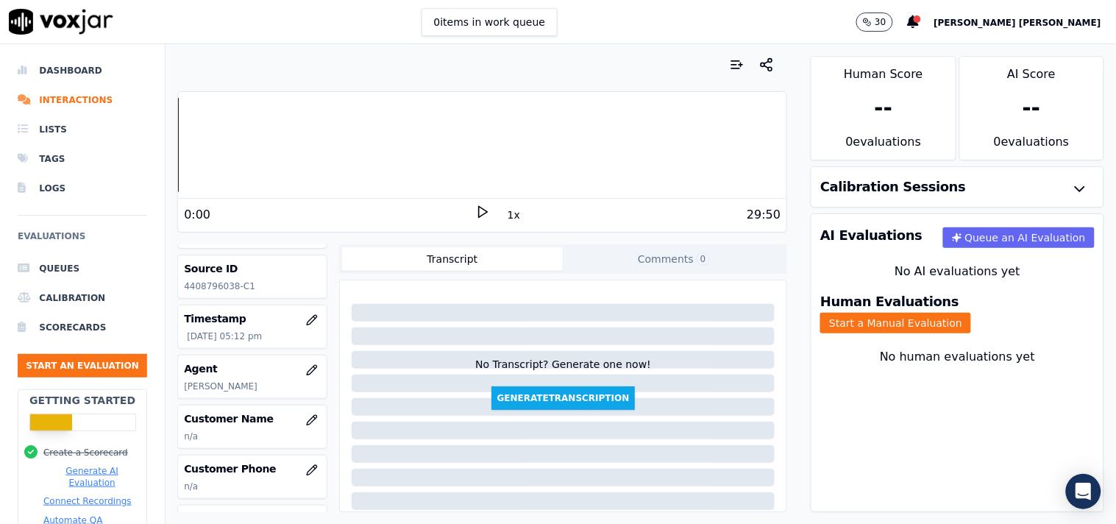
scroll to position [82, 0]
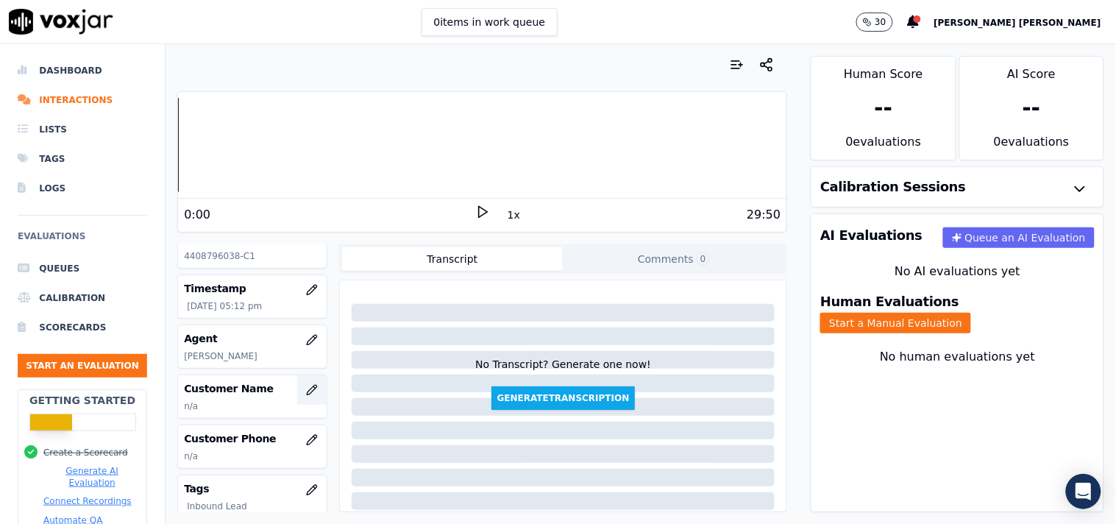
click at [307, 385] on icon "button" at bounding box center [312, 390] width 10 height 10
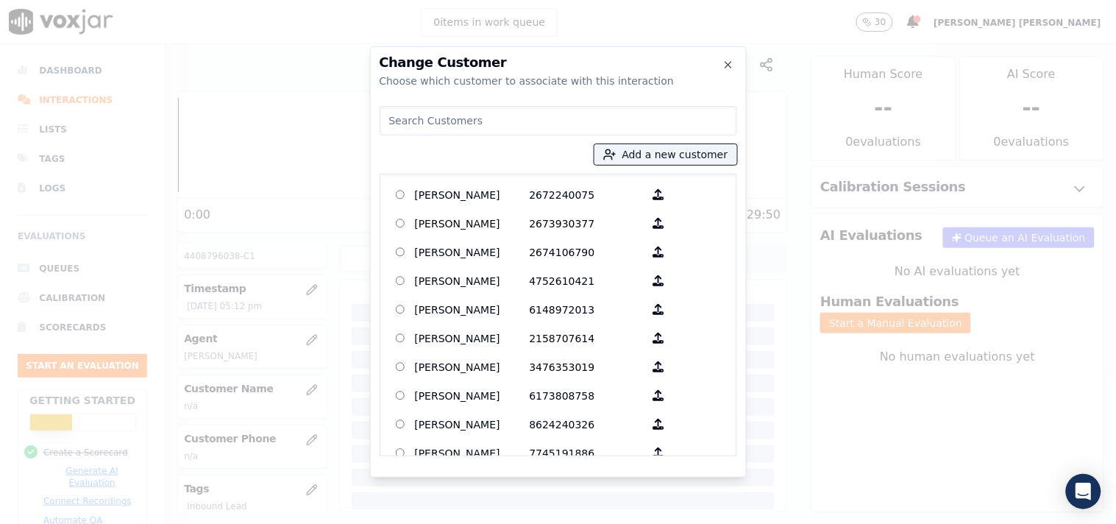
paste input "[PERSON_NAME]"
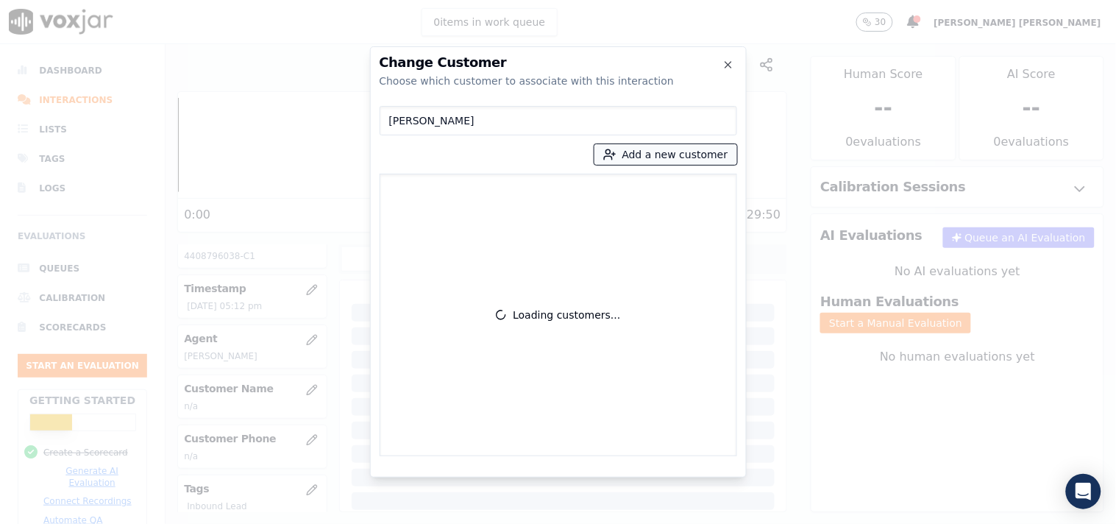
type input "[PERSON_NAME]"
click at [677, 153] on button "Add a new customer" at bounding box center [665, 154] width 143 height 21
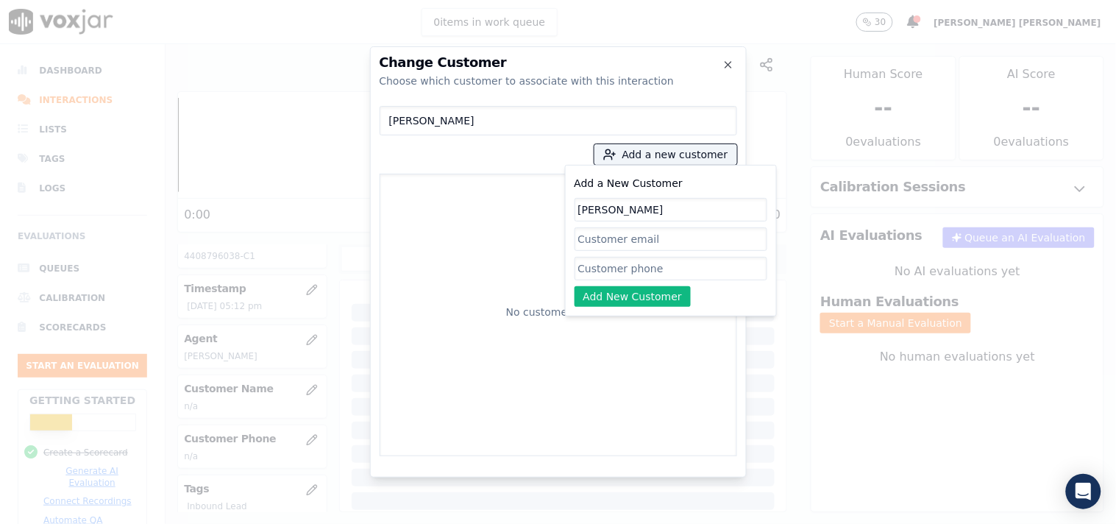
paste input "4408796038"
type input "[PERSON_NAME]"
click at [658, 266] on input "Add a New Customer" at bounding box center [670, 269] width 193 height 24
paste input "4408796038"
type input "4408796038"
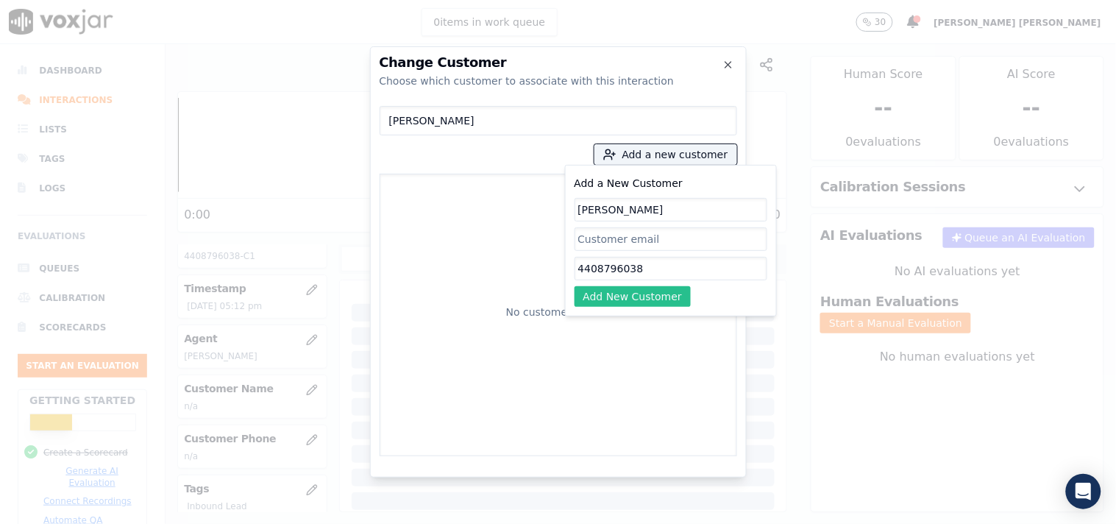
click at [613, 291] on button "Add New Customer" at bounding box center [632, 296] width 117 height 21
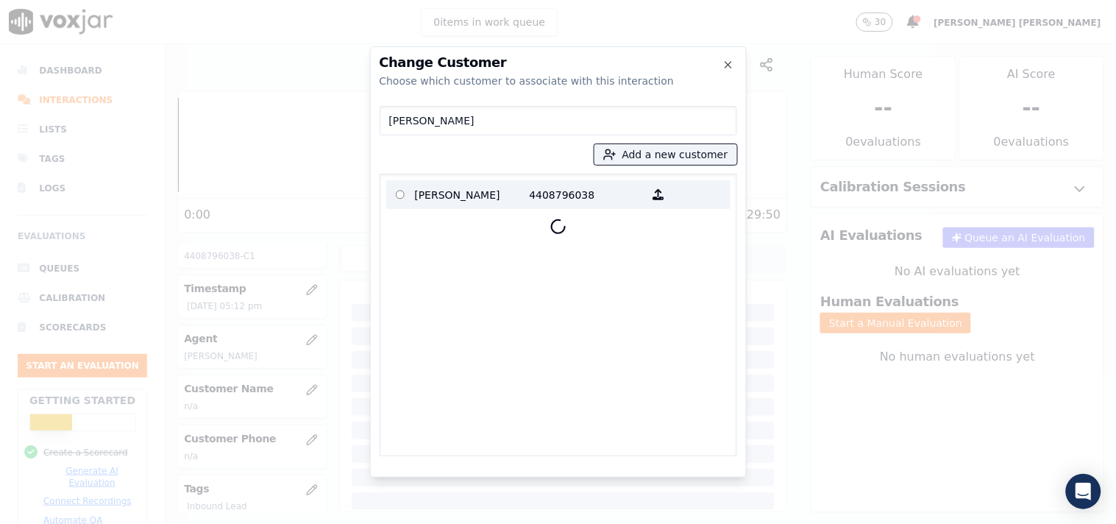
click at [480, 184] on p "[PERSON_NAME]" at bounding box center [472, 194] width 115 height 23
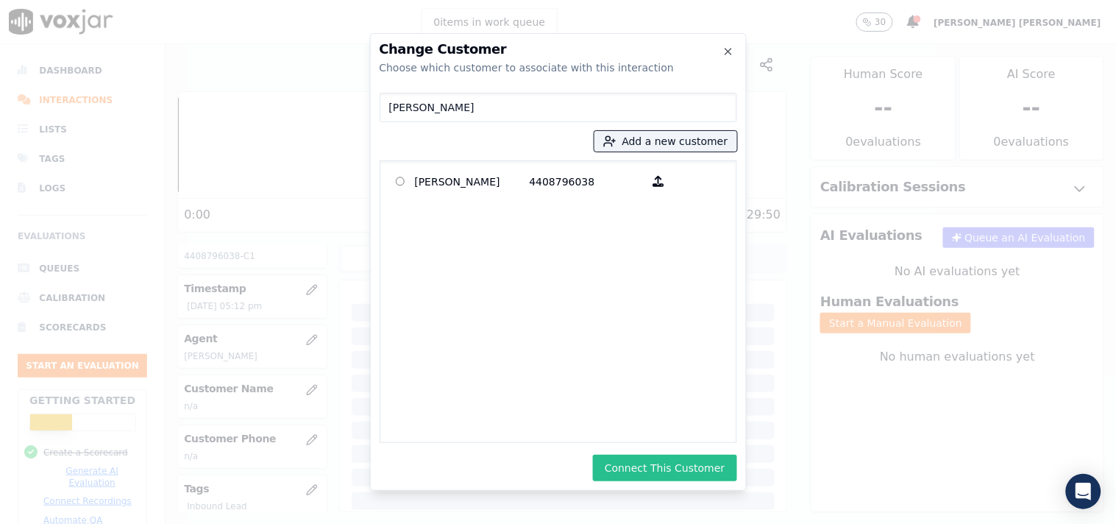
click at [680, 461] on button "Connect This Customer" at bounding box center [664, 468] width 143 height 26
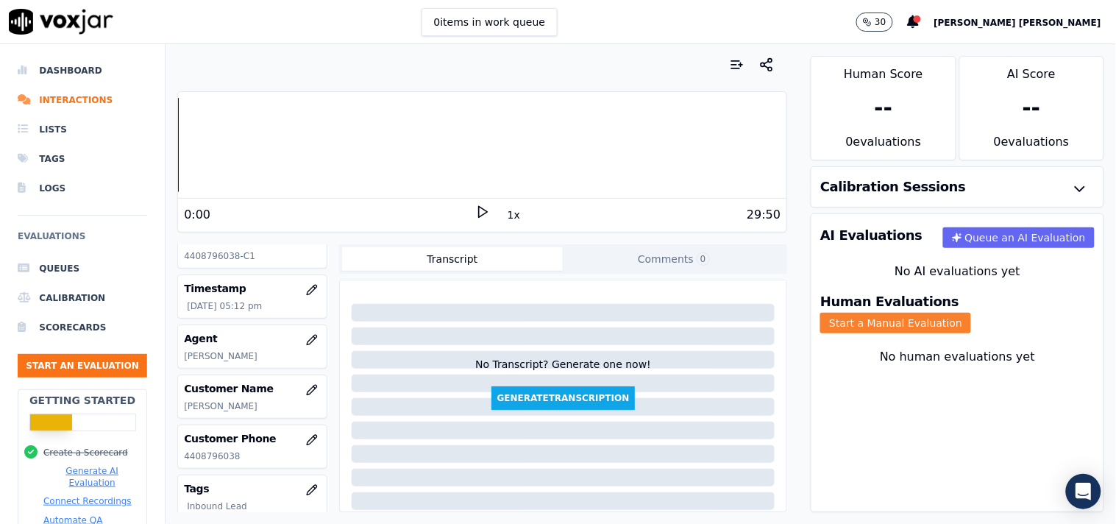
click at [971, 313] on button "Start a Manual Evaluation" at bounding box center [895, 323] width 151 height 21
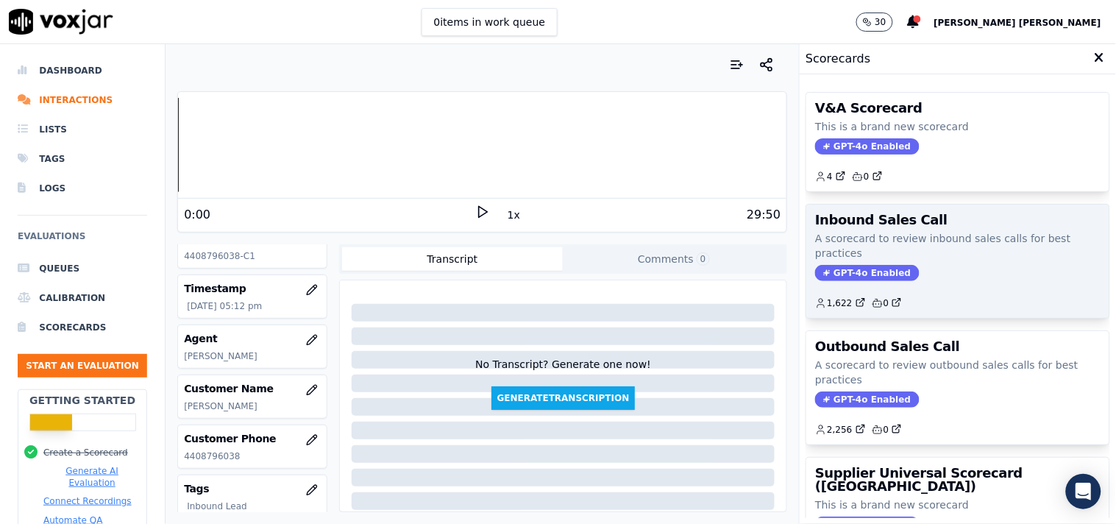
click at [855, 274] on span "GPT-4o Enabled" at bounding box center [867, 273] width 104 height 16
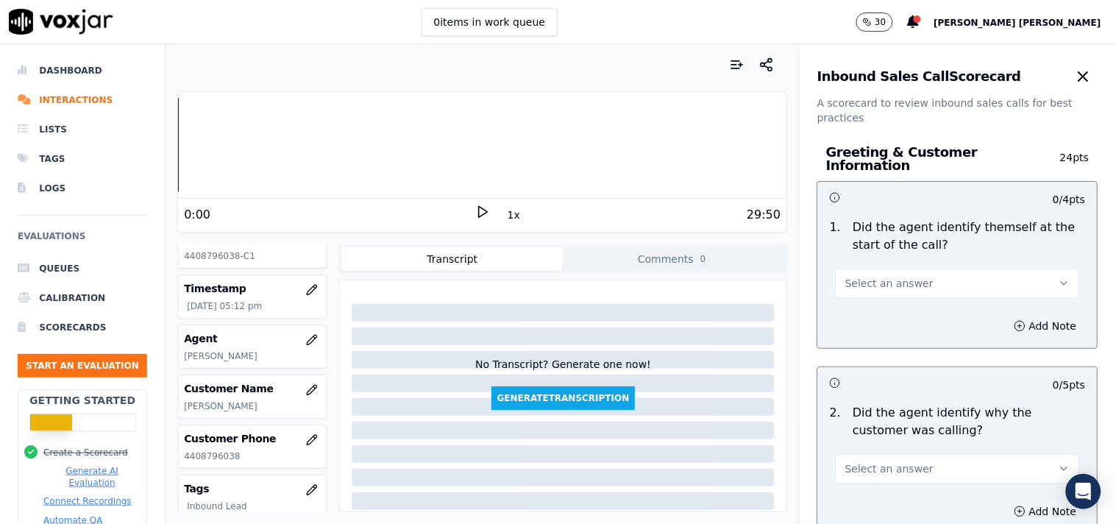
click at [877, 288] on button "Select an answer" at bounding box center [957, 282] width 244 height 29
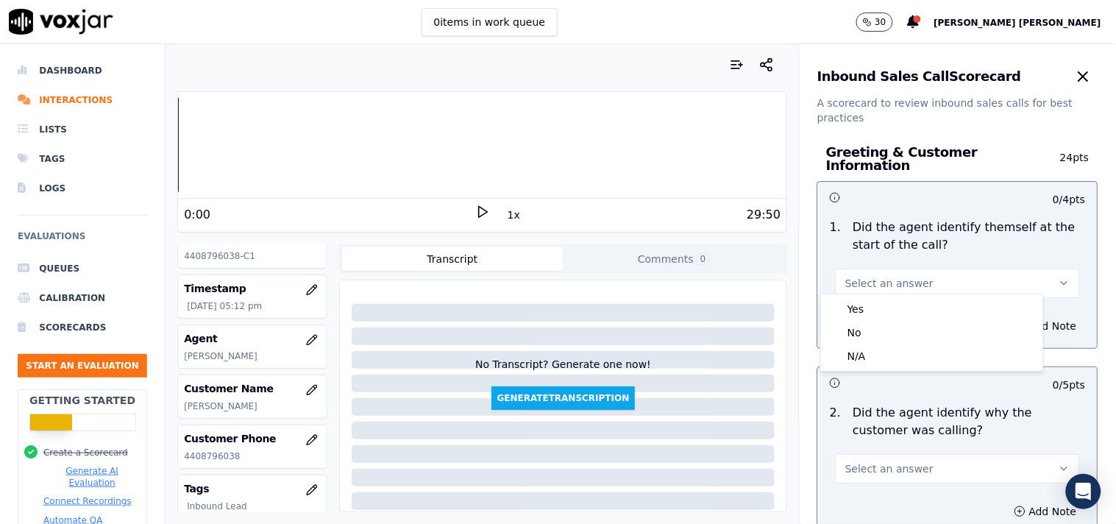
click at [861, 311] on div "Yes" at bounding box center [932, 309] width 216 height 24
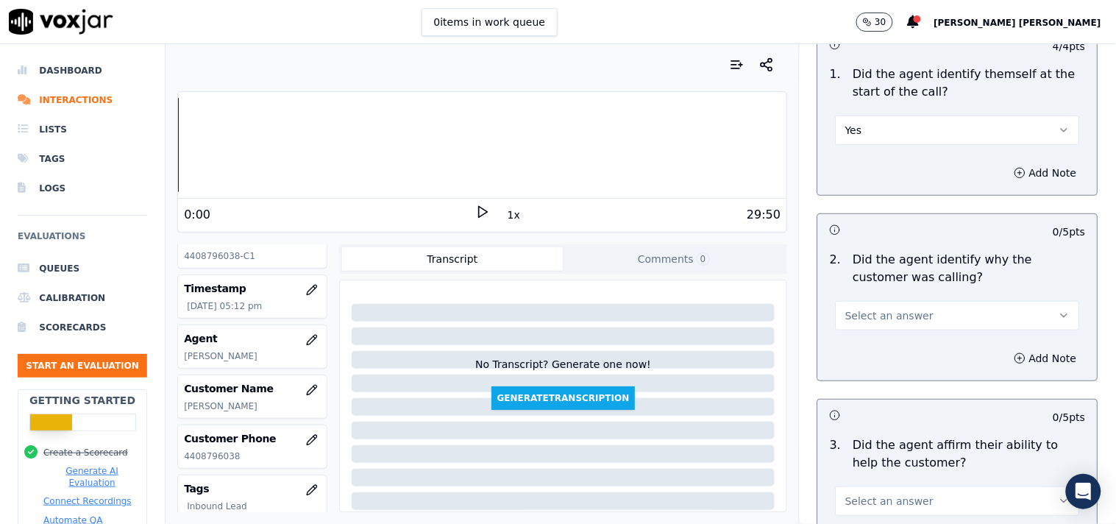
scroll to position [163, 0]
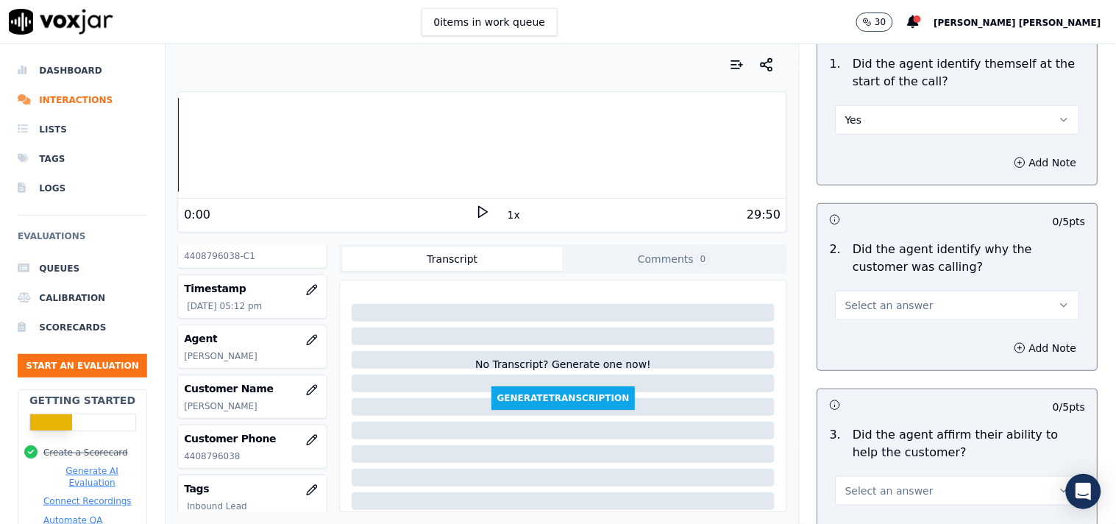
click at [873, 326] on div "Add Note" at bounding box center [957, 348] width 279 height 44
click at [884, 307] on button "Select an answer" at bounding box center [957, 305] width 244 height 29
click at [881, 343] on div "No" at bounding box center [932, 355] width 216 height 24
click at [886, 300] on button "No" at bounding box center [957, 305] width 244 height 29
click at [880, 331] on div "Yes" at bounding box center [932, 331] width 216 height 24
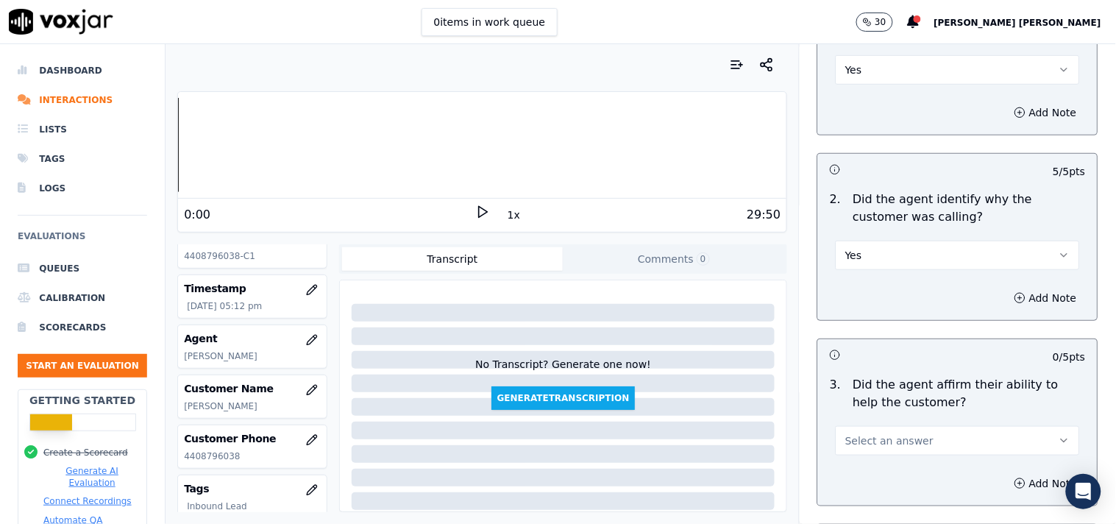
scroll to position [245, 0]
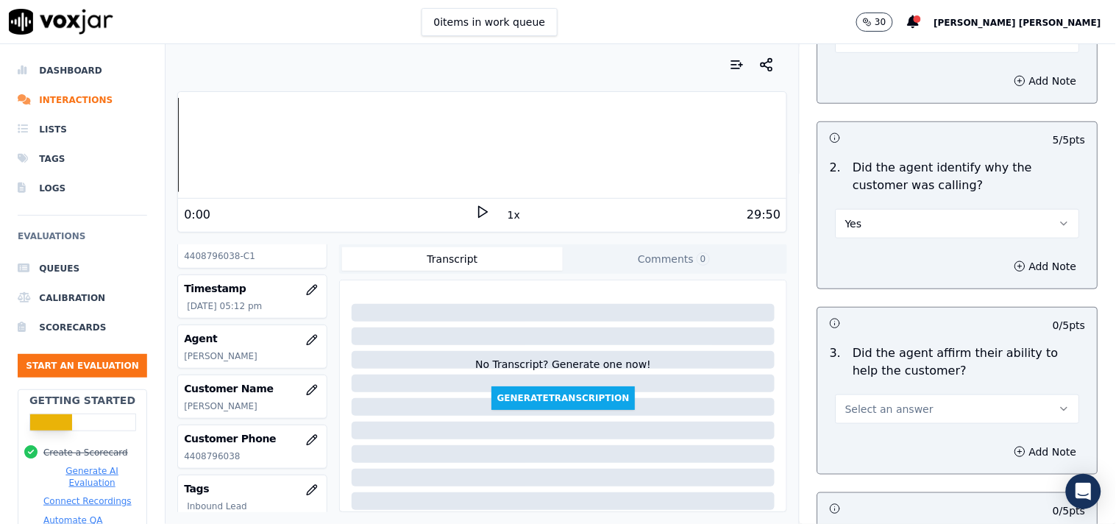
click at [875, 407] on span "Select an answer" at bounding box center [889, 409] width 88 height 15
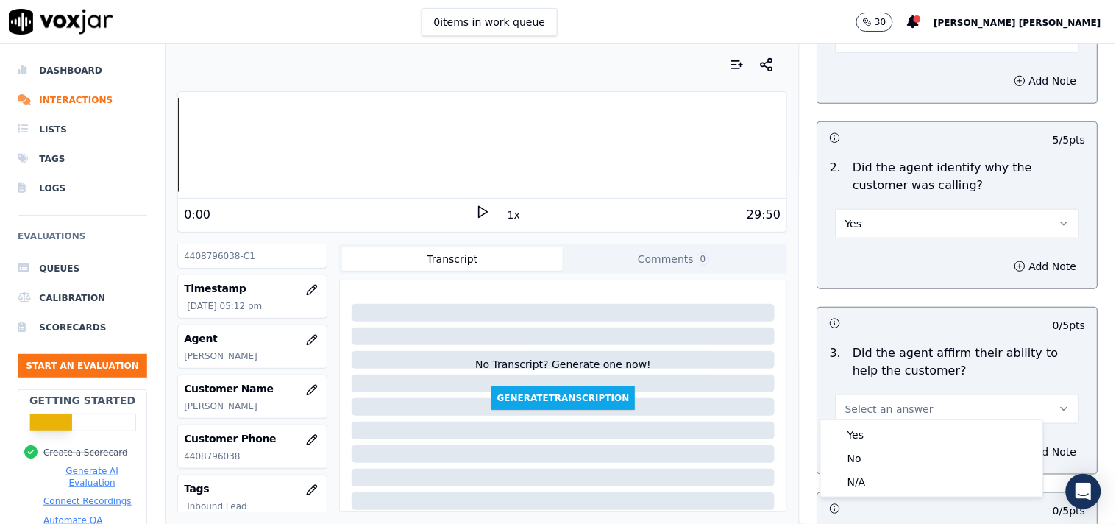
click at [865, 431] on div "Yes" at bounding box center [932, 435] width 216 height 24
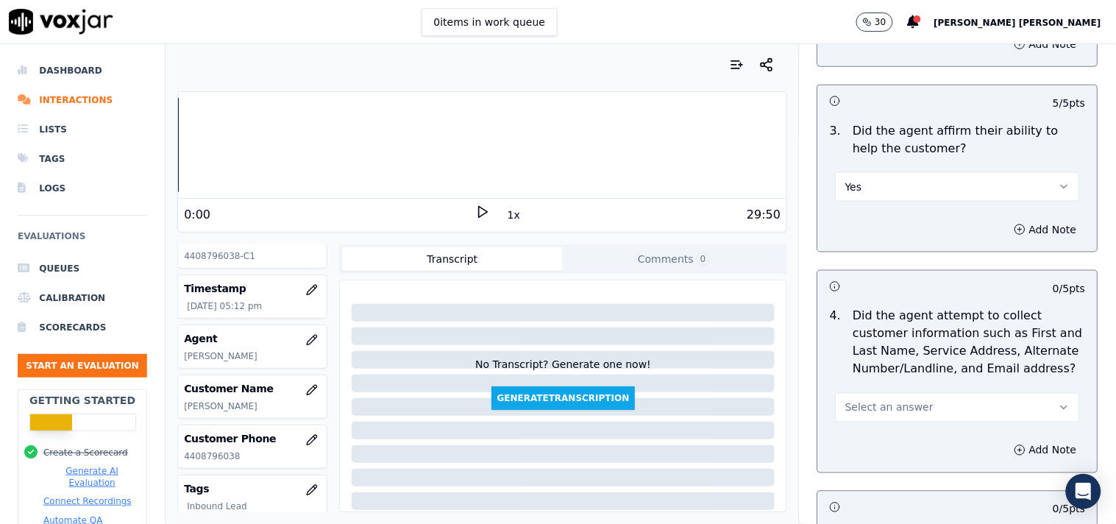
scroll to position [490, 0]
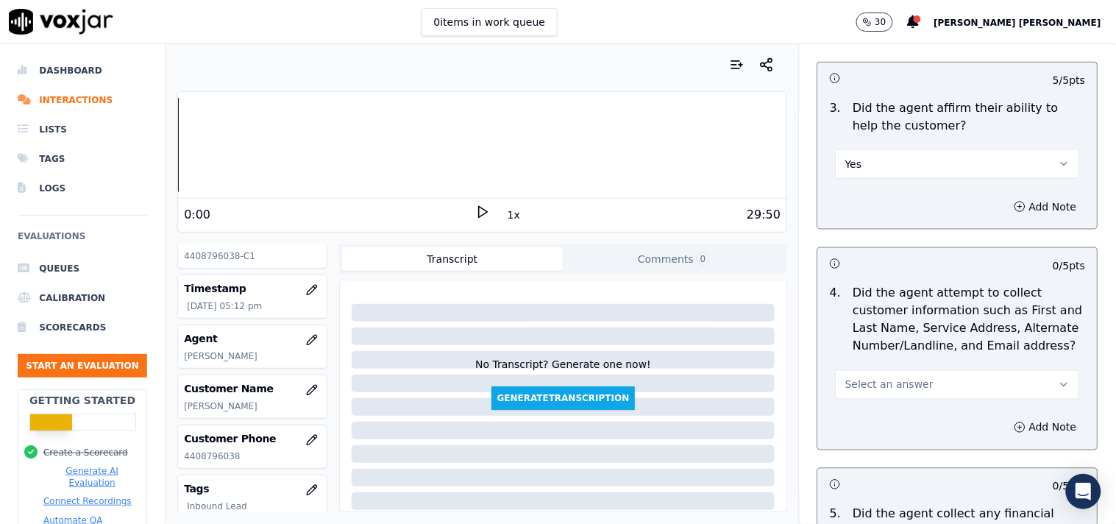
click at [883, 377] on span "Select an answer" at bounding box center [889, 384] width 88 height 15
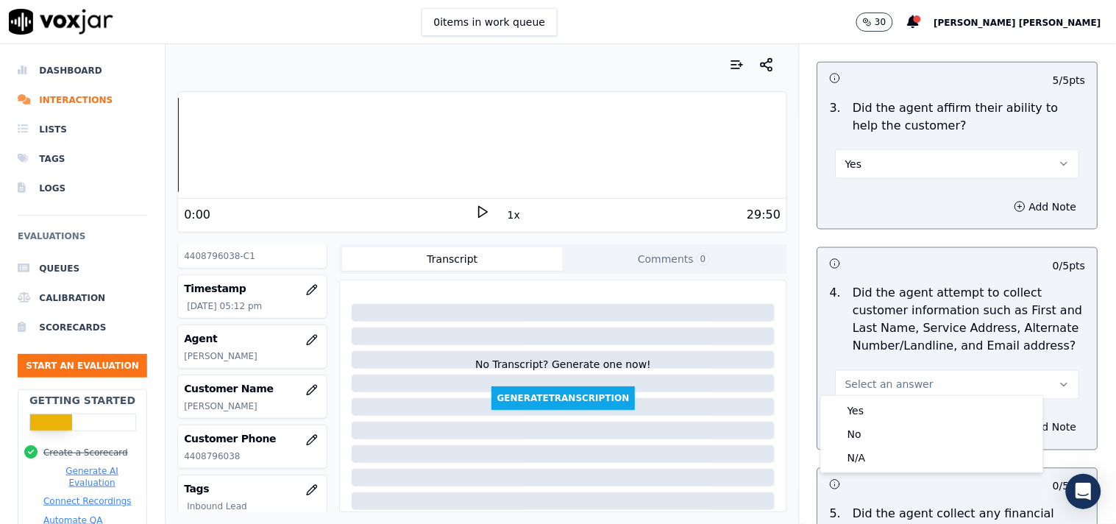
click at [880, 397] on div "Yes No N/A" at bounding box center [932, 434] width 222 height 76
click at [880, 410] on div "Yes" at bounding box center [932, 411] width 216 height 24
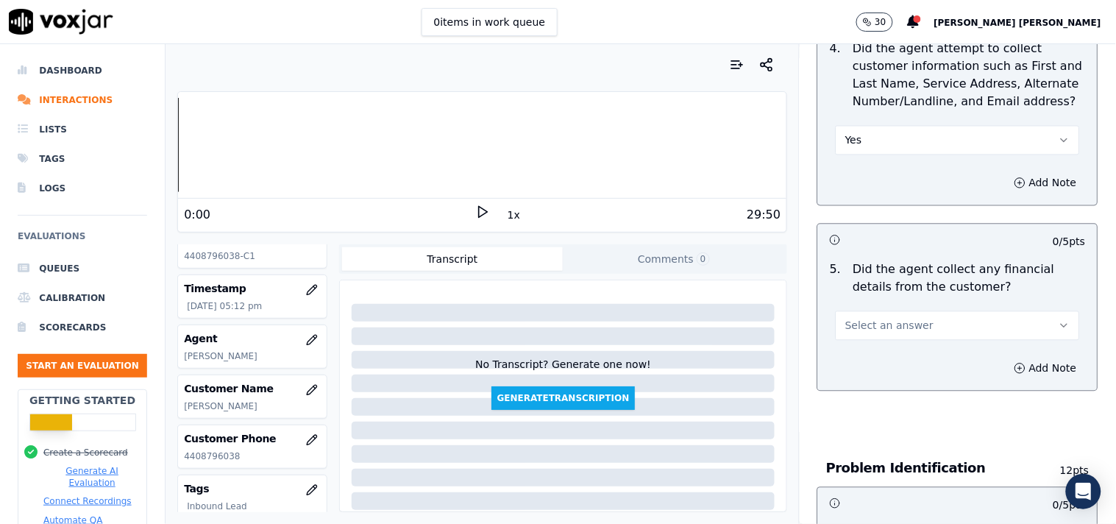
scroll to position [735, 0]
click at [903, 317] on span "Select an answer" at bounding box center [889, 324] width 88 height 15
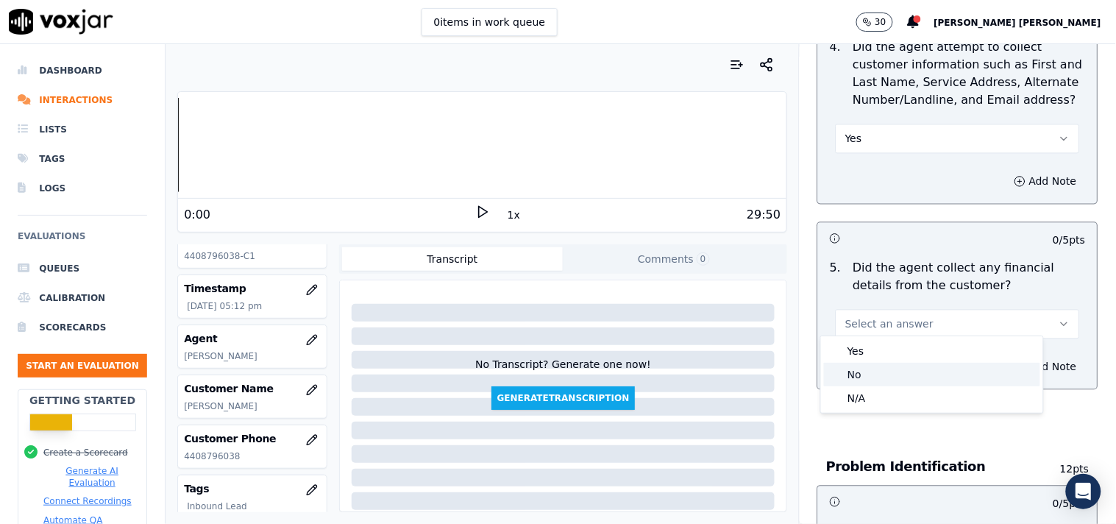
click at [872, 375] on div "No" at bounding box center [932, 375] width 216 height 24
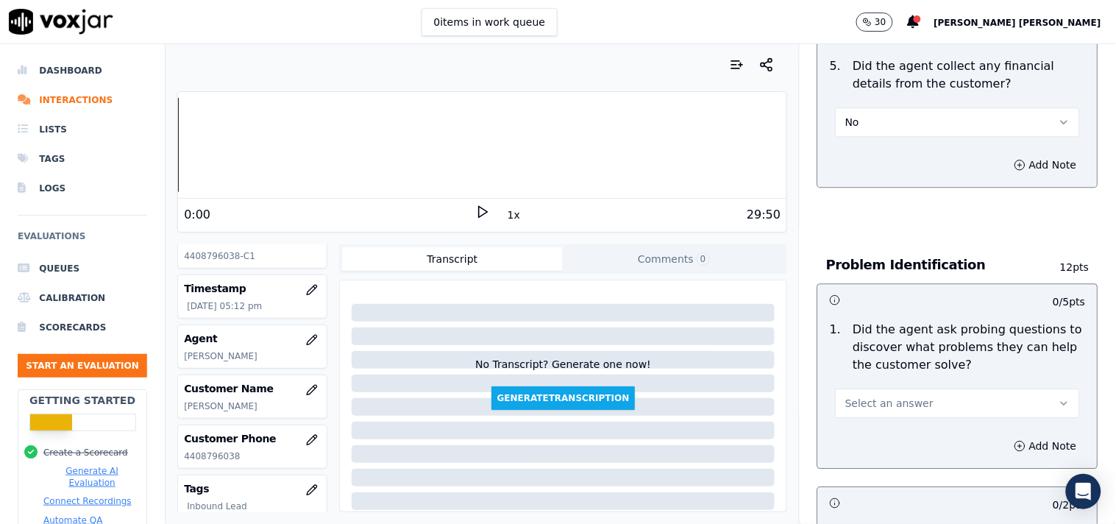
scroll to position [980, 0]
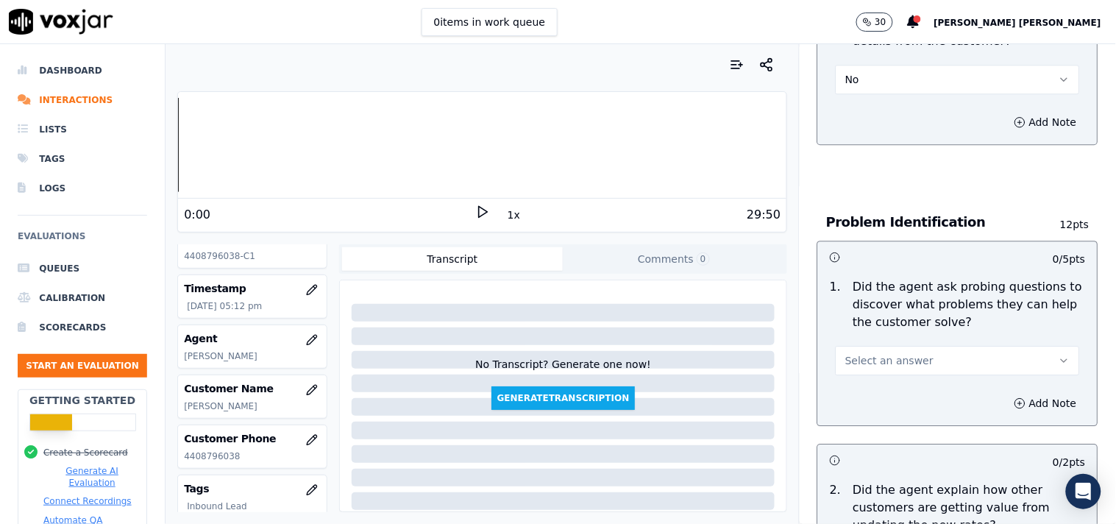
click at [884, 353] on span "Select an answer" at bounding box center [889, 360] width 88 height 15
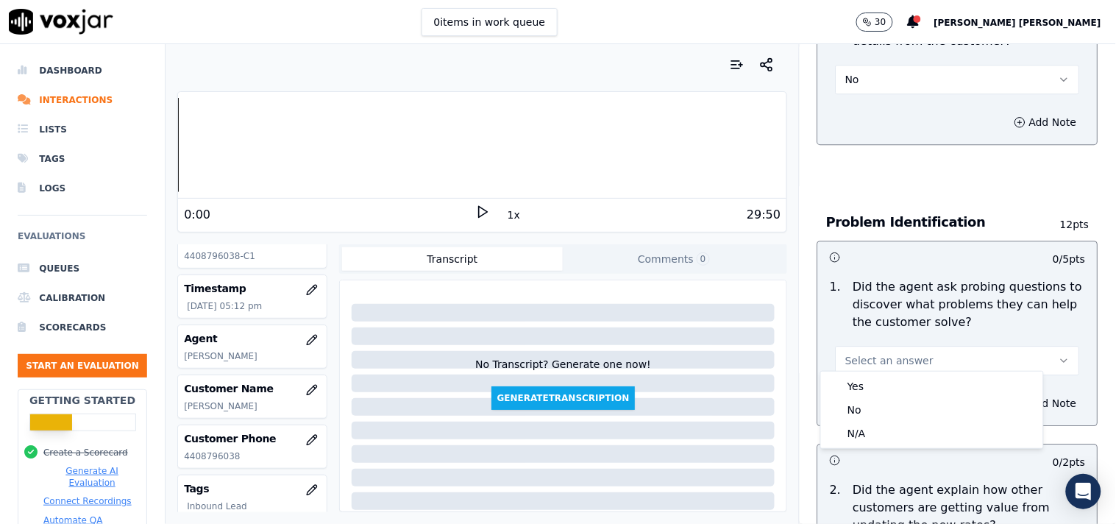
click at [878, 446] on div "Yes No N/A" at bounding box center [932, 409] width 222 height 76
click at [880, 439] on div "N/A" at bounding box center [932, 433] width 216 height 24
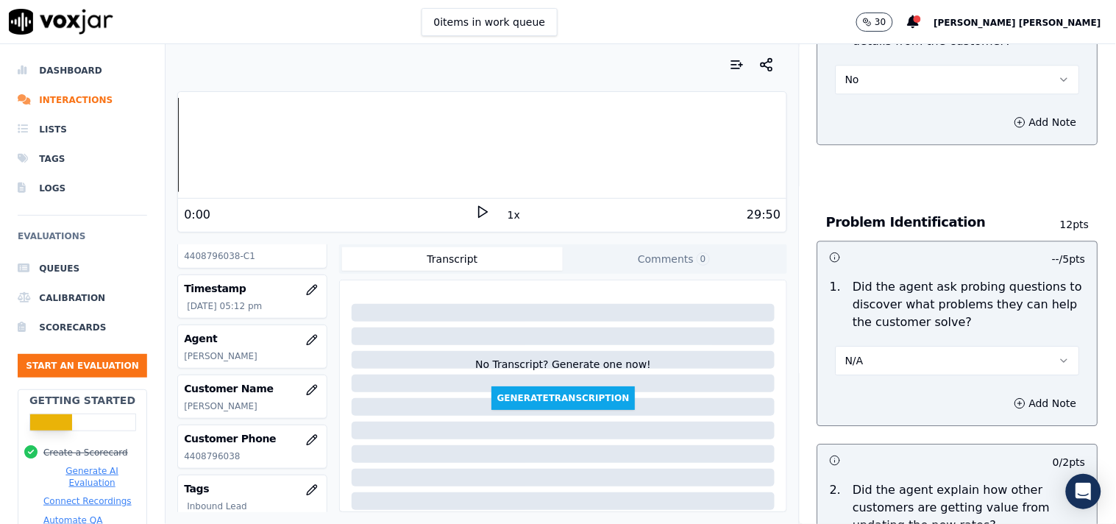
click at [902, 351] on button "N/A" at bounding box center [957, 360] width 244 height 29
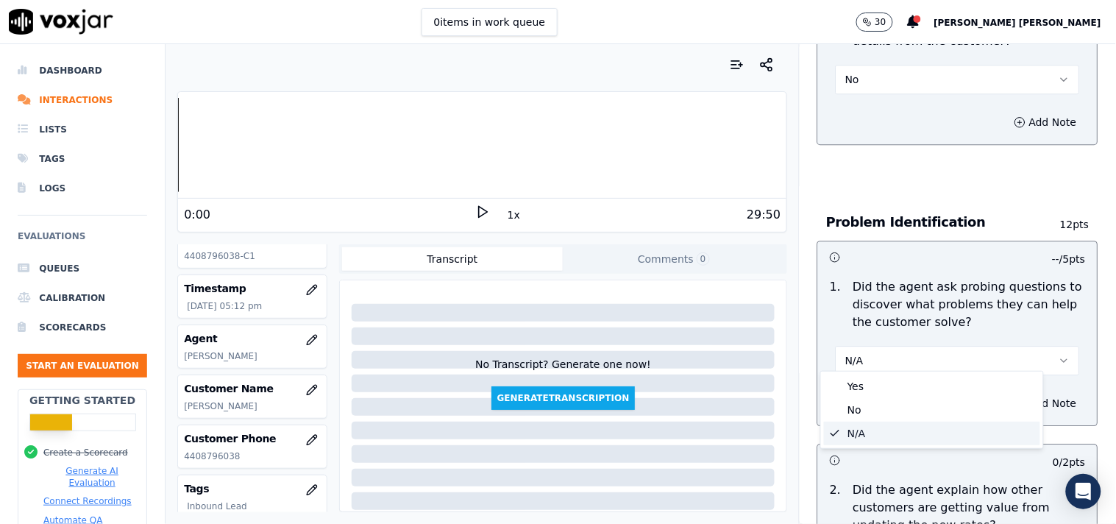
click at [884, 373] on div "Yes No N/A" at bounding box center [932, 409] width 222 height 76
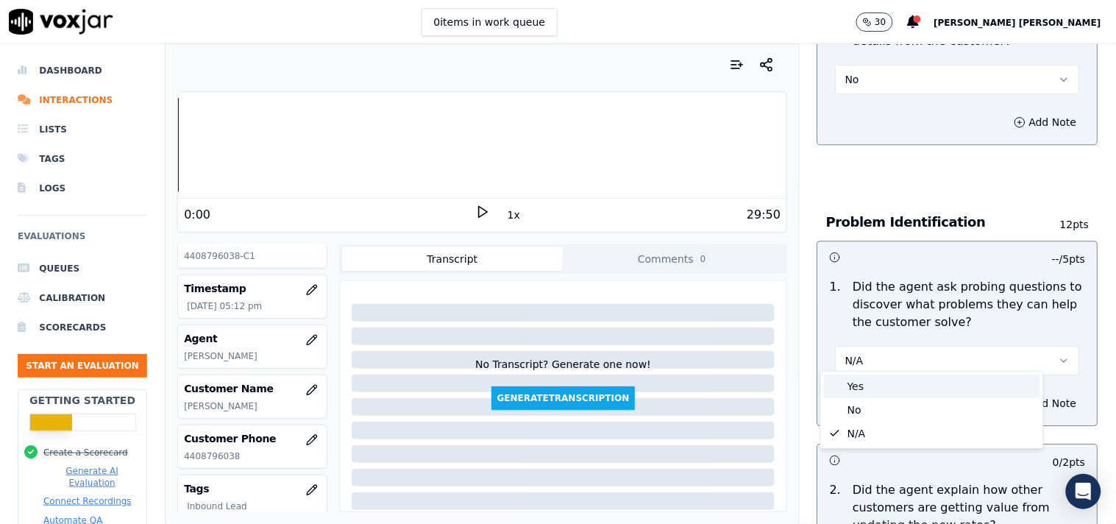
click at [883, 380] on div "Yes" at bounding box center [932, 386] width 216 height 24
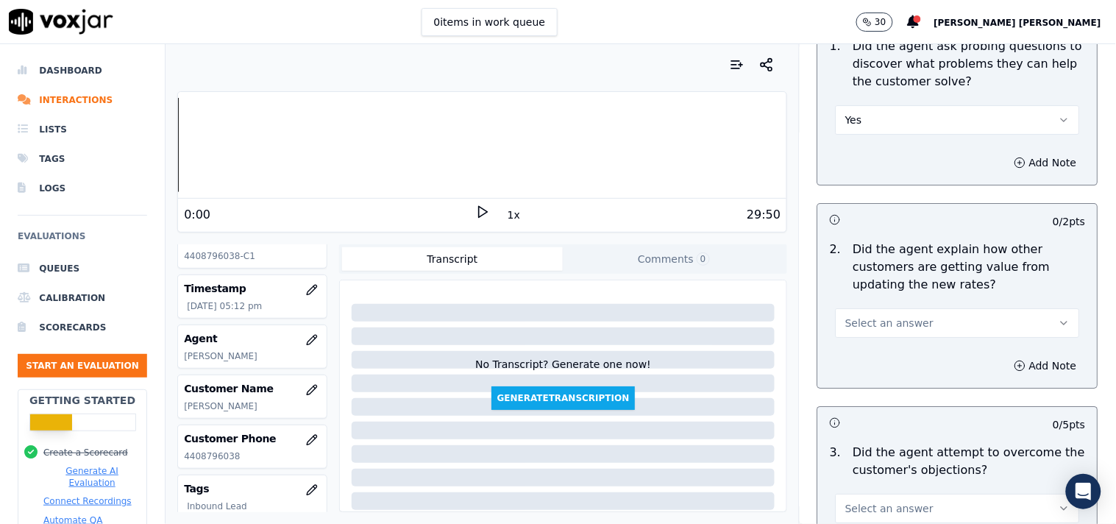
scroll to position [1225, 0]
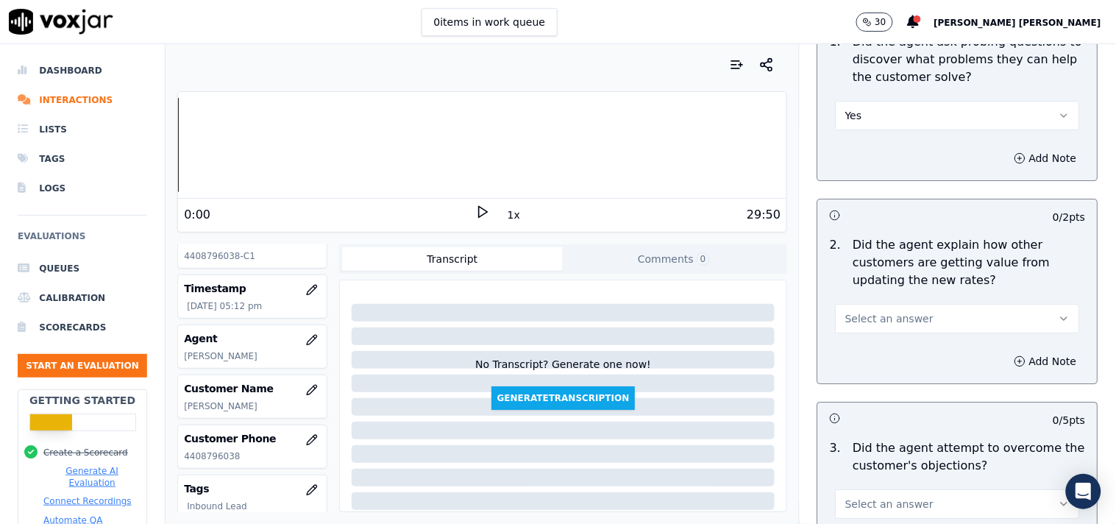
click at [910, 320] on button "Select an answer" at bounding box center [957, 318] width 244 height 29
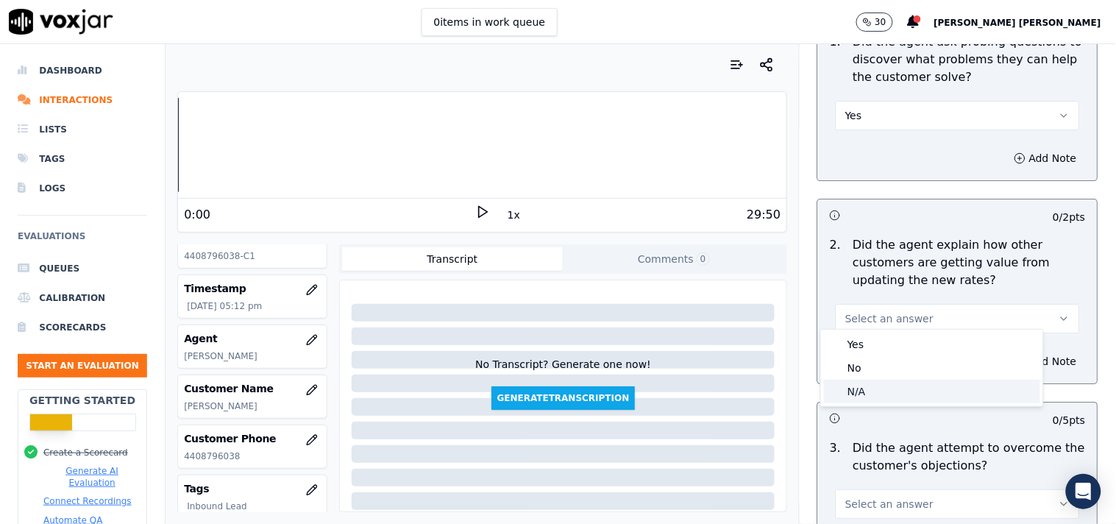
click at [899, 385] on div "N/A" at bounding box center [932, 392] width 216 height 24
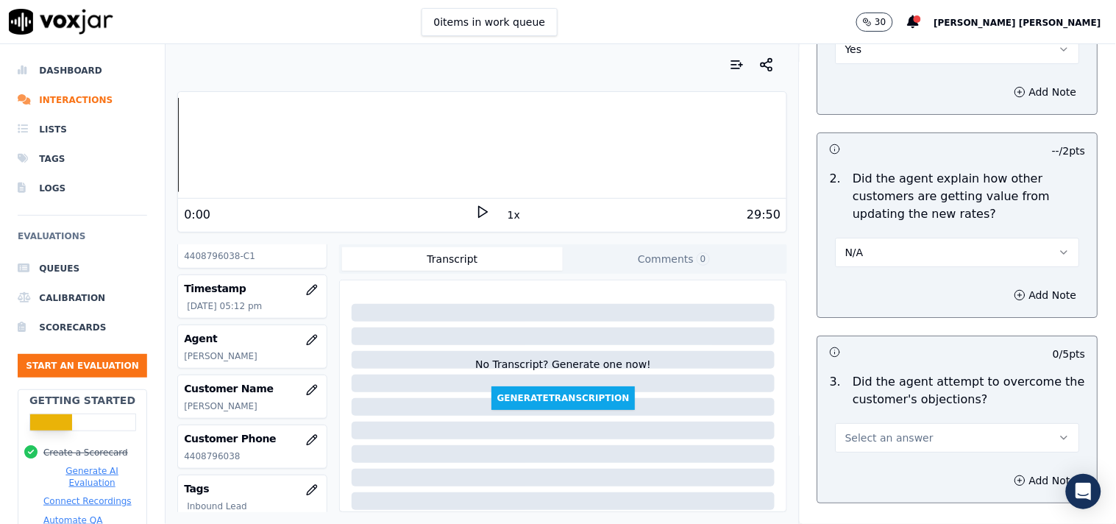
scroll to position [1389, 0]
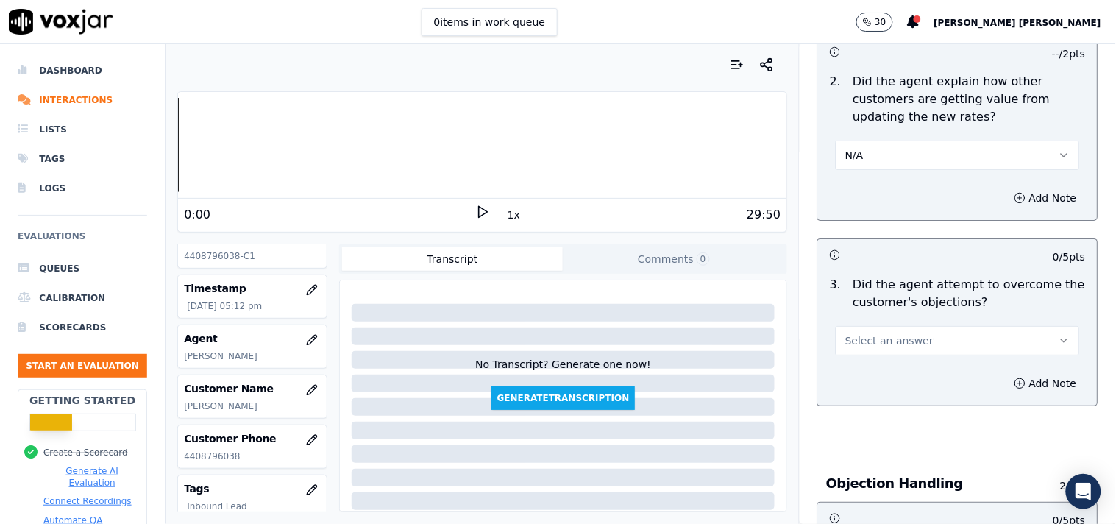
click at [922, 341] on button "Select an answer" at bounding box center [957, 340] width 244 height 29
click at [910, 363] on div "Yes" at bounding box center [932, 366] width 216 height 24
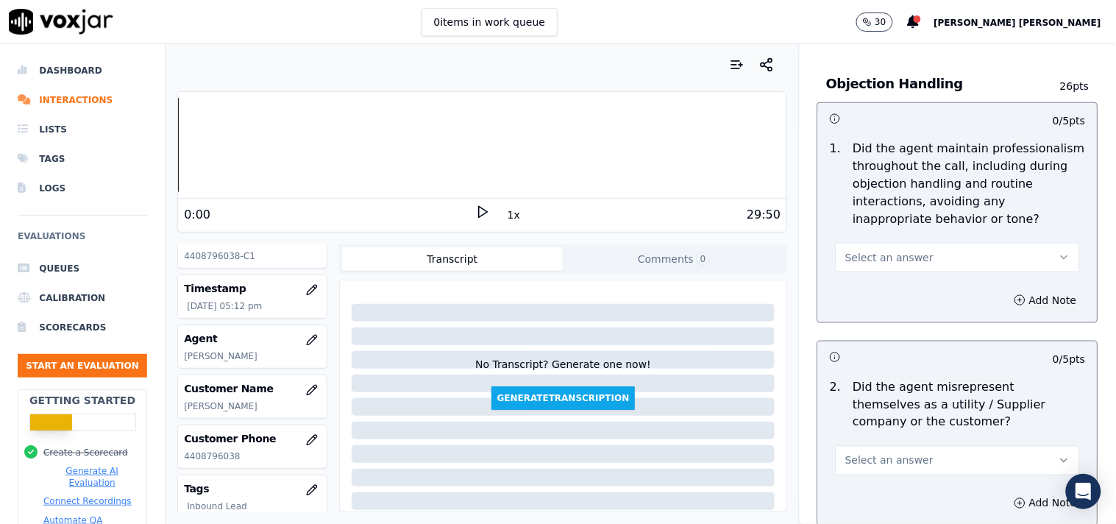
scroll to position [1797, 0]
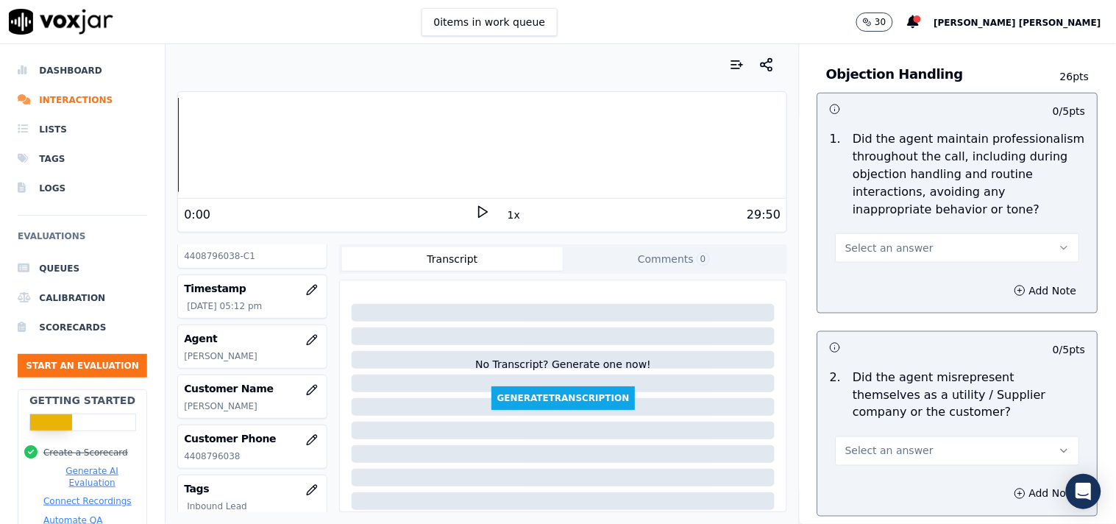
click at [894, 240] on span "Select an answer" at bounding box center [889, 247] width 88 height 15
click at [866, 291] on div "No" at bounding box center [932, 298] width 216 height 24
click at [880, 268] on div "Add Note" at bounding box center [957, 290] width 279 height 44
click at [888, 246] on button "No" at bounding box center [957, 247] width 244 height 29
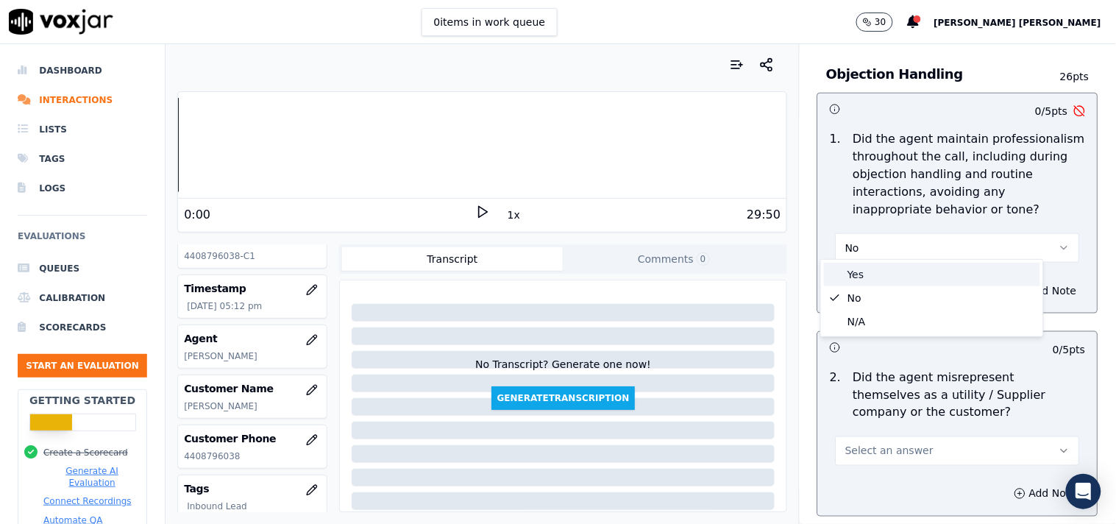
click at [862, 269] on div "Yes" at bounding box center [932, 275] width 216 height 24
click at [879, 436] on button "Select an answer" at bounding box center [957, 450] width 244 height 29
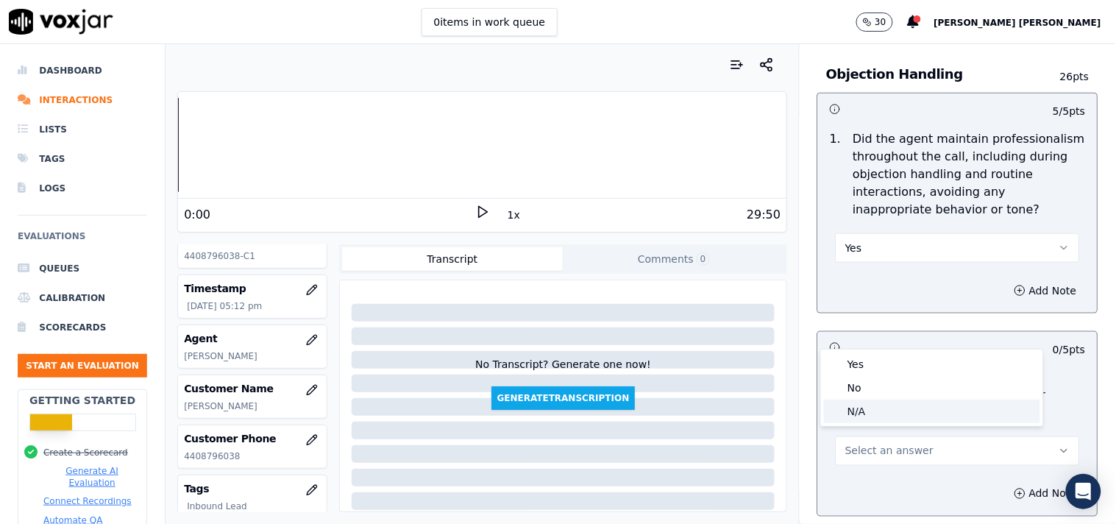
click at [887, 348] on body "0 items in work queue 30 [PERSON_NAME] [PERSON_NAME] Dashboard Interactions Lis…" at bounding box center [558, 262] width 1116 height 524
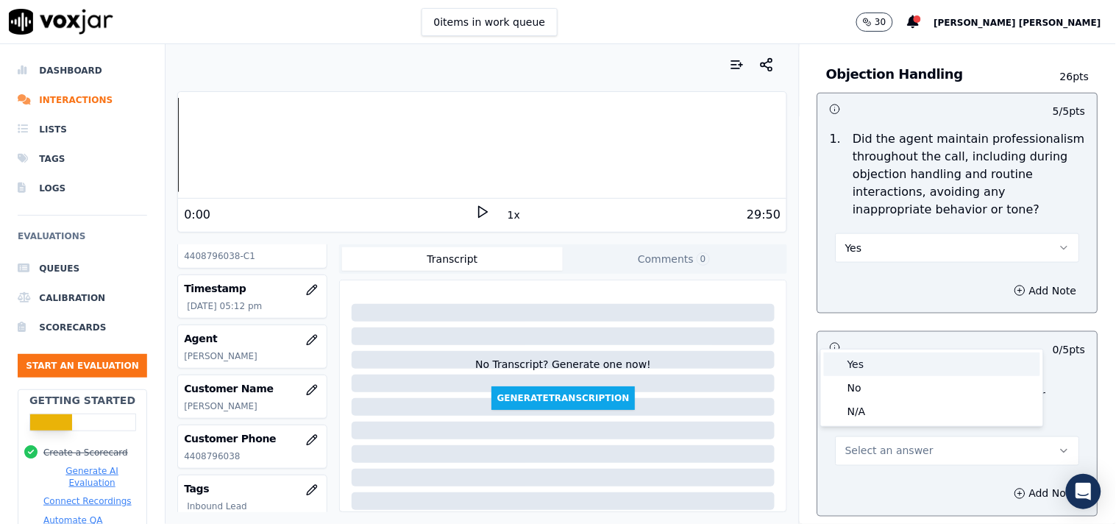
click at [883, 364] on div "Yes" at bounding box center [932, 364] width 216 height 24
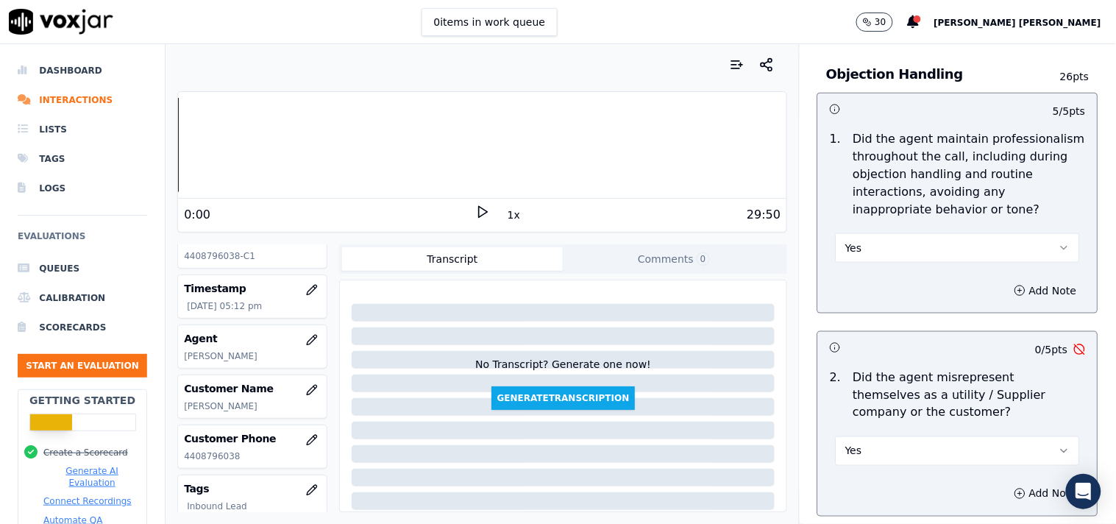
click at [888, 436] on button "Yes" at bounding box center [957, 450] width 244 height 29
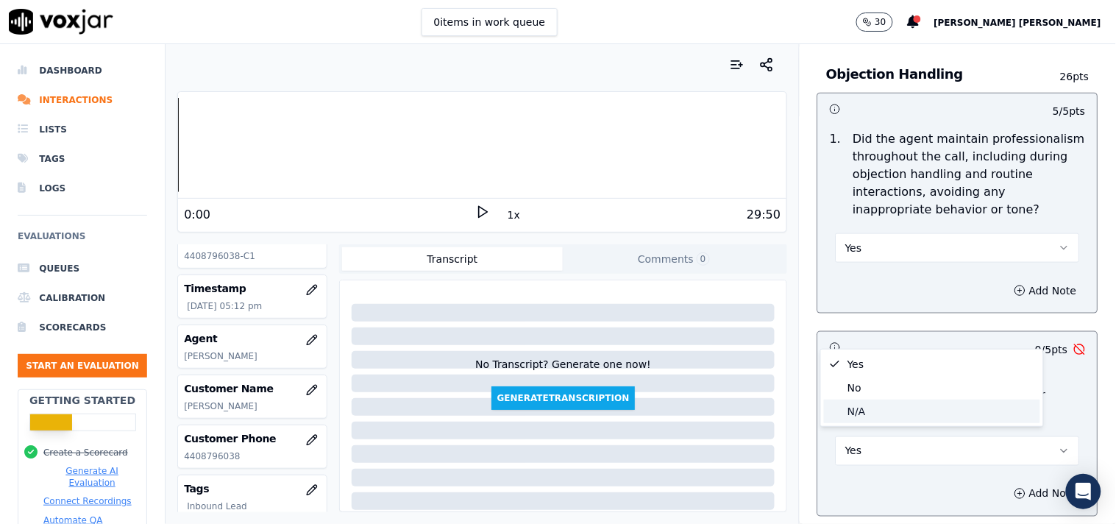
click at [884, 418] on div "N/A" at bounding box center [932, 411] width 216 height 24
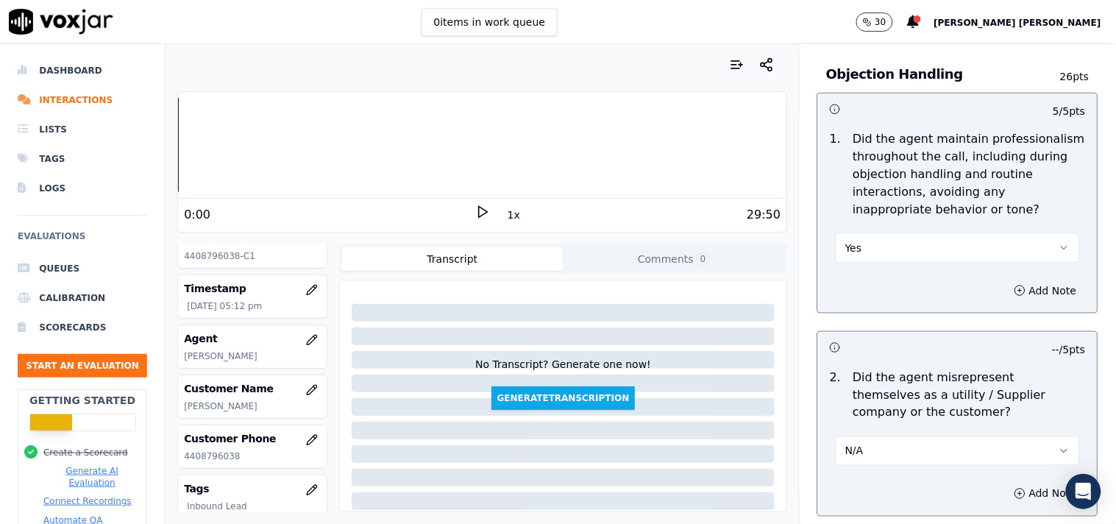
click at [875, 436] on button "N/A" at bounding box center [957, 450] width 244 height 29
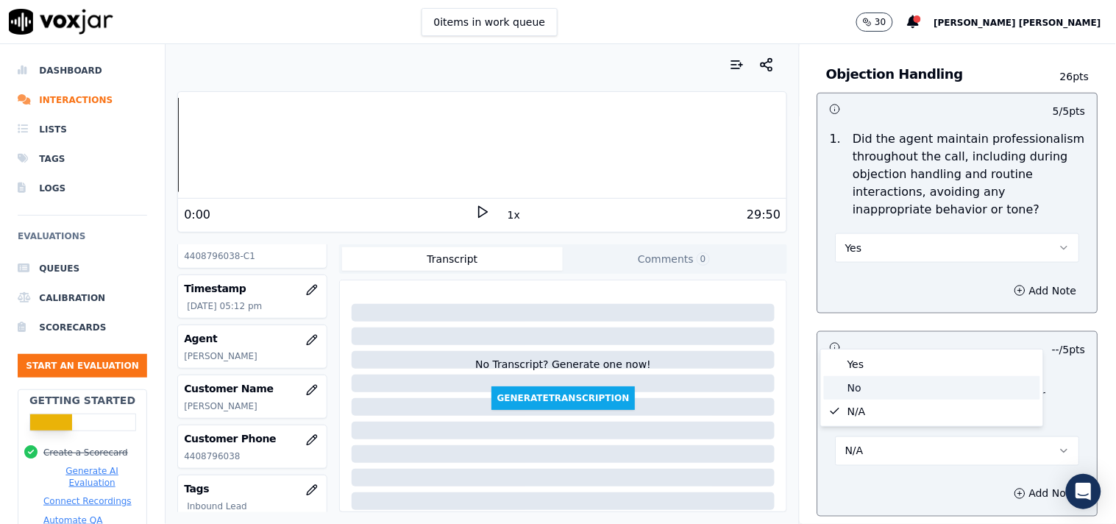
click at [879, 386] on div "No" at bounding box center [932, 388] width 216 height 24
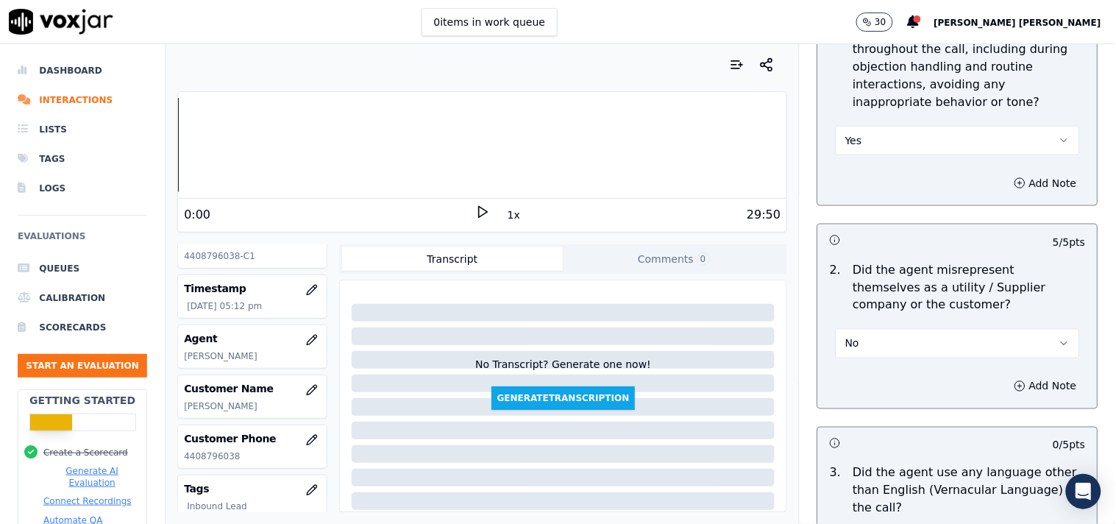
scroll to position [2124, 0]
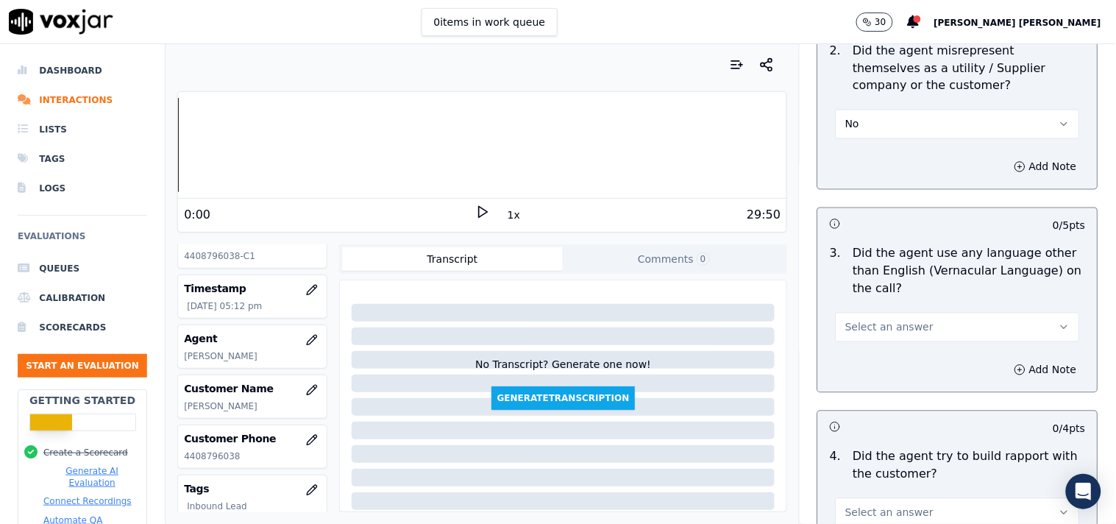
click at [883, 328] on button "Select an answer" at bounding box center [957, 327] width 244 height 29
click at [881, 373] on div "No" at bounding box center [932, 377] width 216 height 24
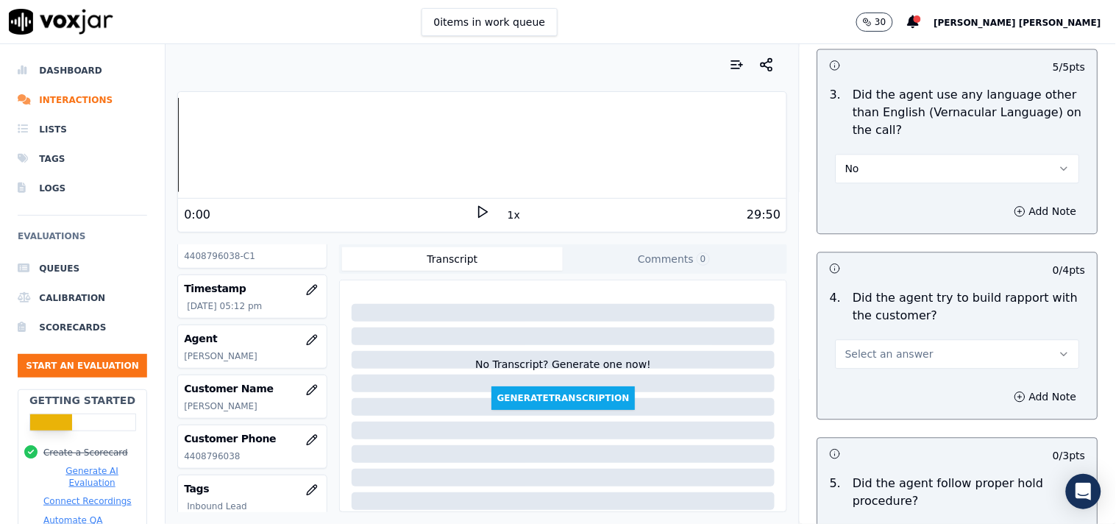
scroll to position [2288, 0]
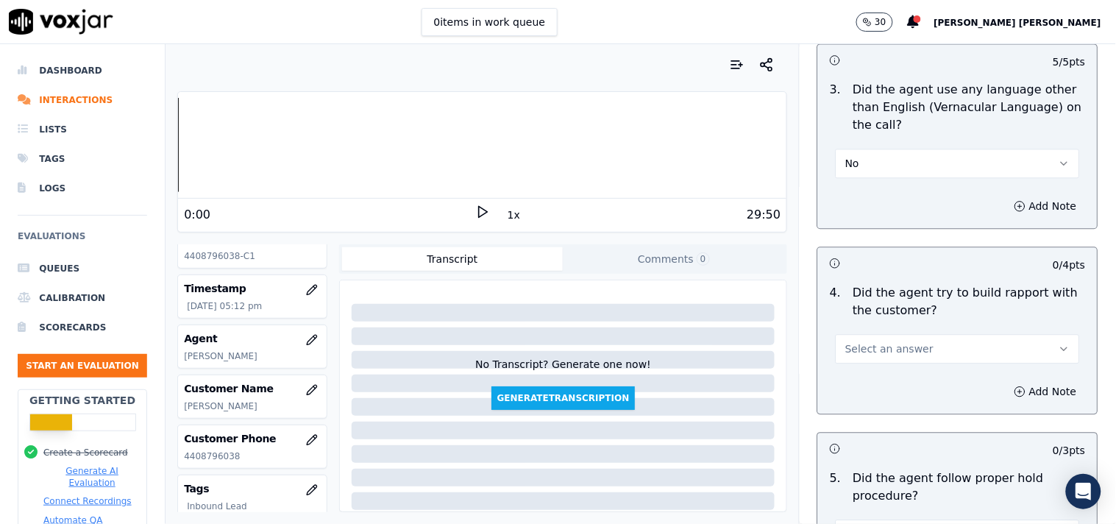
click at [903, 352] on button "Select an answer" at bounding box center [957, 348] width 244 height 29
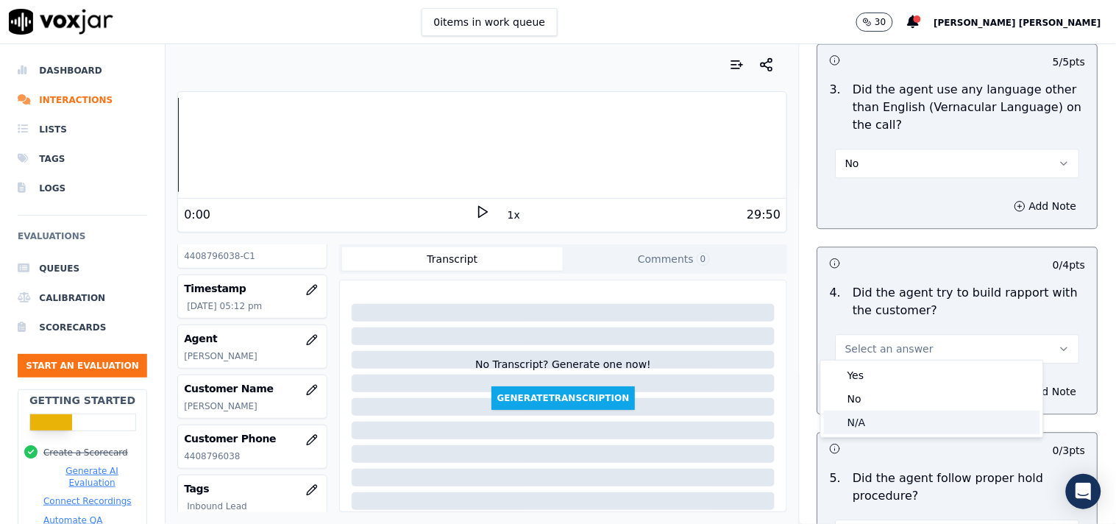
click at [870, 422] on div "N/A" at bounding box center [932, 422] width 216 height 24
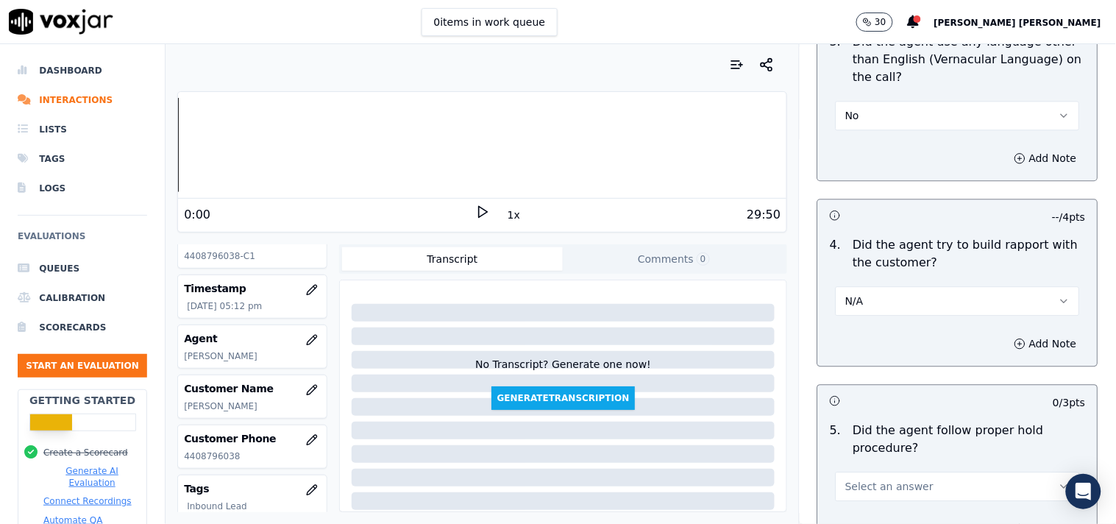
scroll to position [2370, 0]
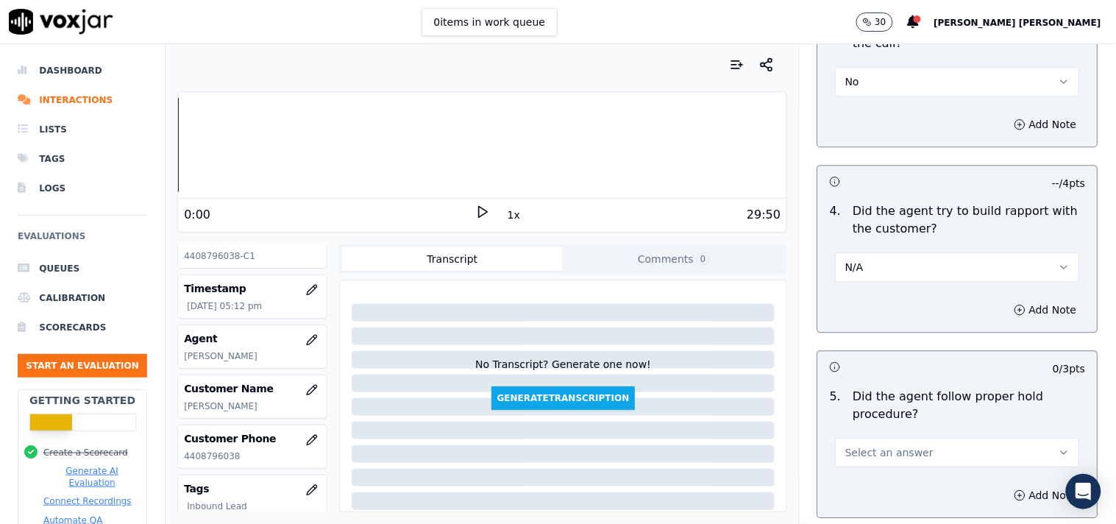
click at [886, 449] on span "Select an answer" at bounding box center [889, 452] width 88 height 15
click at [890, 363] on div "Yes" at bounding box center [932, 366] width 216 height 24
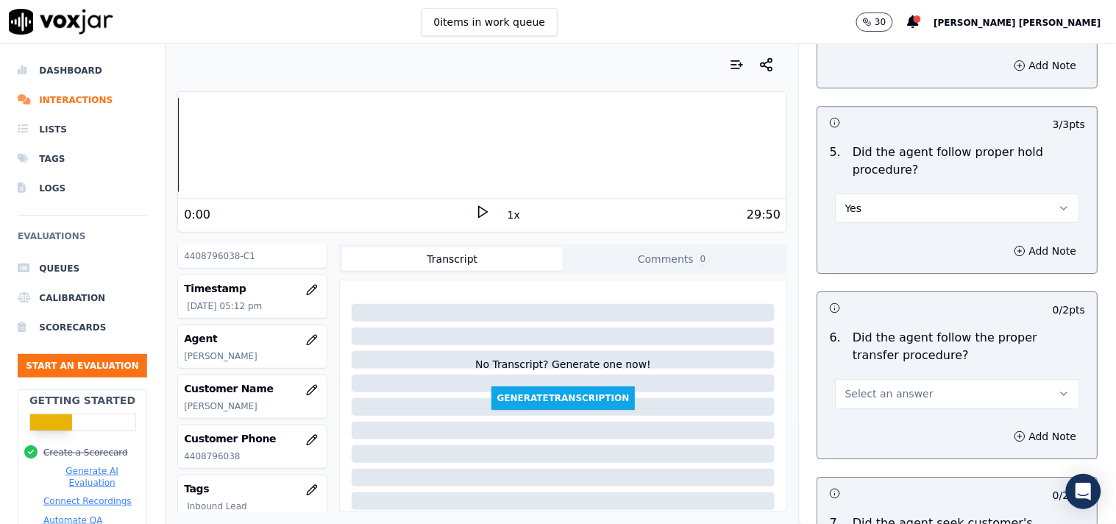
scroll to position [2615, 0]
click at [897, 386] on span "Select an answer" at bounding box center [889, 392] width 88 height 15
click at [870, 416] on div "Yes" at bounding box center [932, 419] width 216 height 24
click at [873, 381] on button "Yes" at bounding box center [957, 392] width 244 height 29
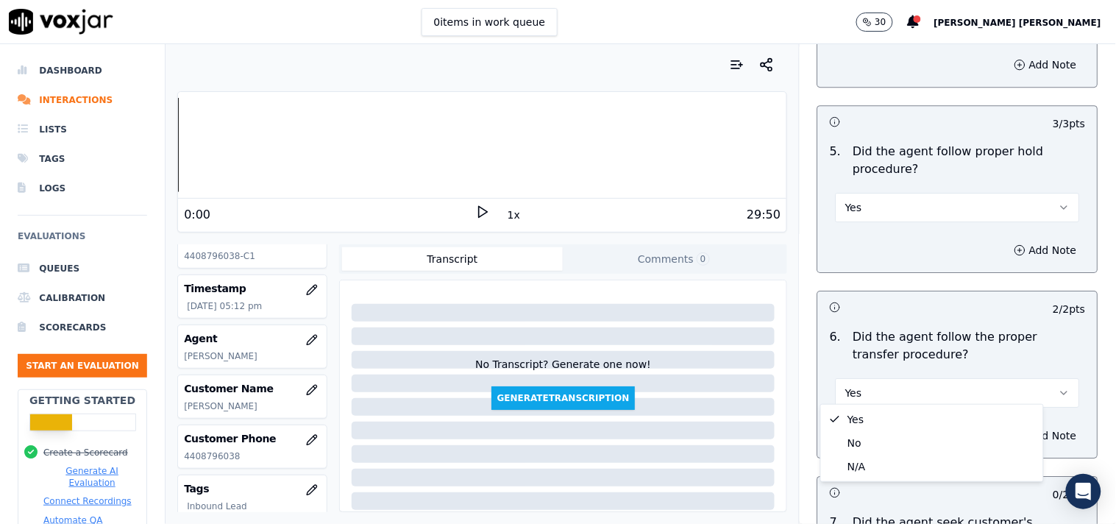
click at [921, 344] on p "Did the agent follow the proper transfer procedure?" at bounding box center [969, 345] width 232 height 35
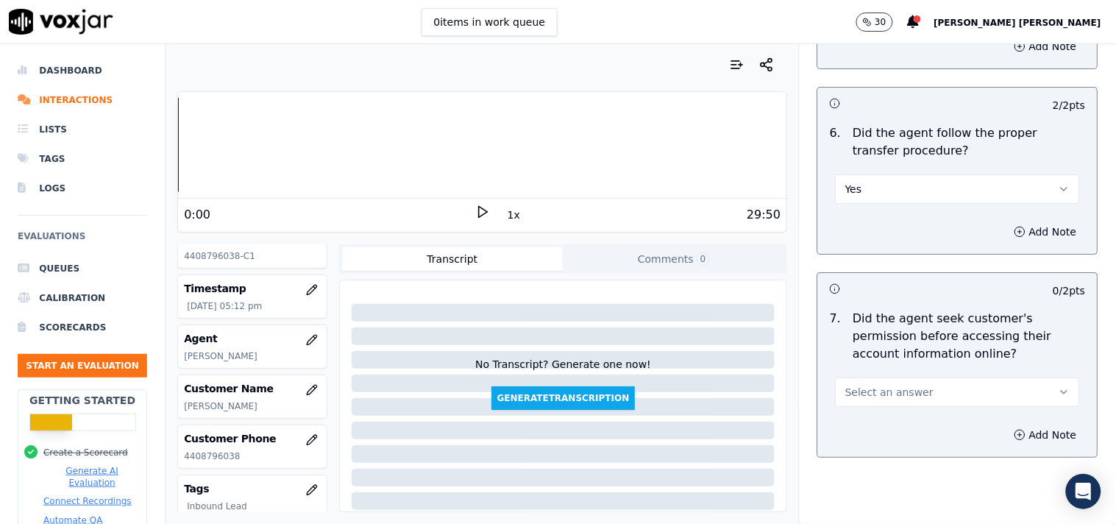
scroll to position [2860, 0]
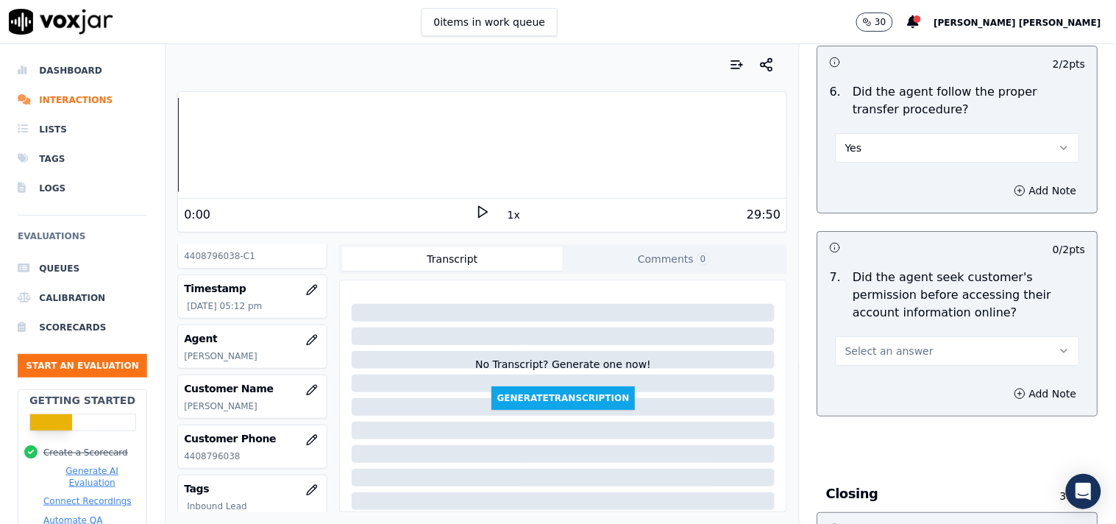
click at [918, 336] on button "Select an answer" at bounding box center [957, 350] width 244 height 29
click at [902, 368] on div "Yes" at bounding box center [932, 378] width 216 height 24
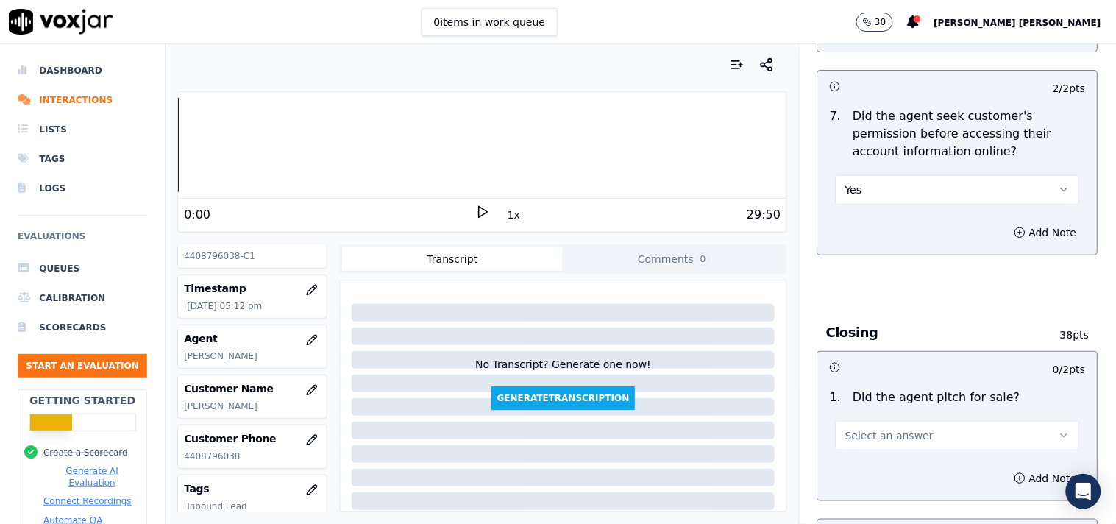
scroll to position [3024, 0]
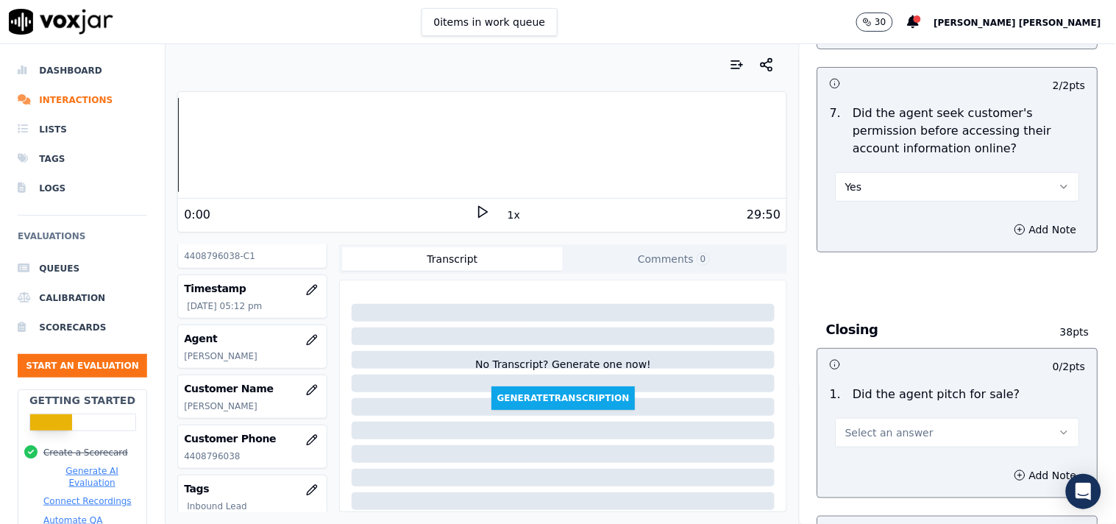
click at [878, 434] on button "Select an answer" at bounding box center [957, 432] width 244 height 29
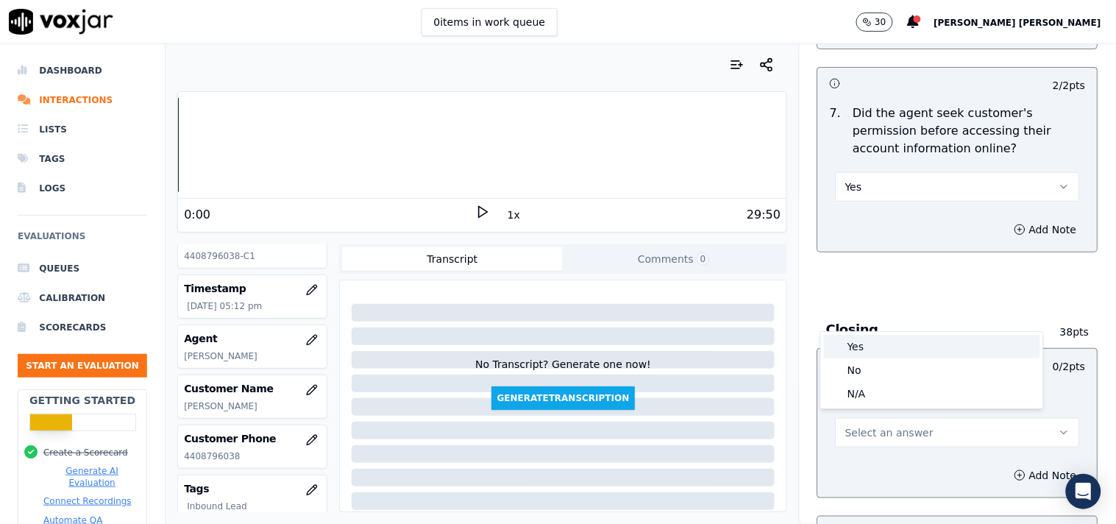
drag, startPoint x: 894, startPoint y: 350, endPoint x: 886, endPoint y: 371, distance: 22.8
click at [894, 352] on div "Yes" at bounding box center [932, 347] width 216 height 24
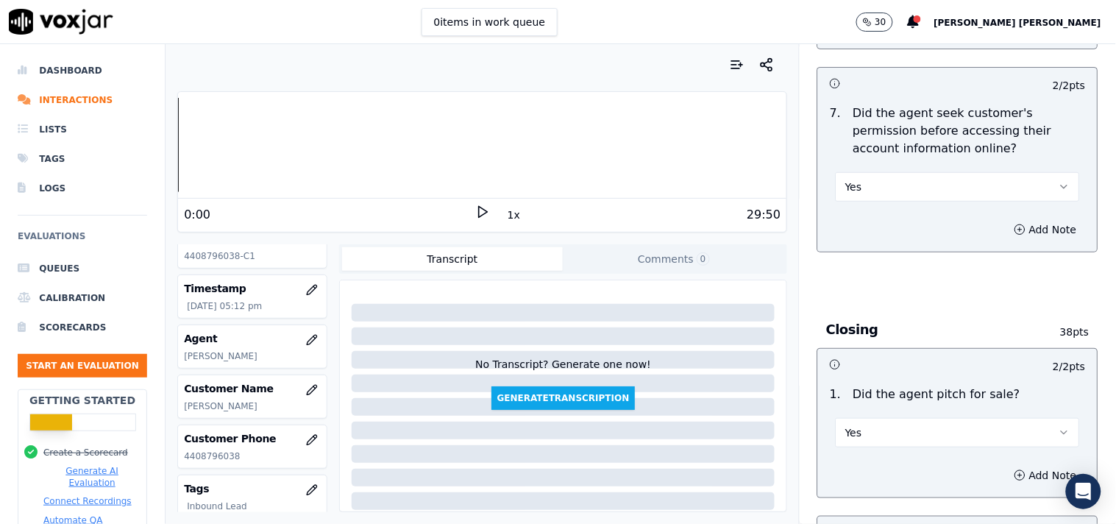
click at [884, 458] on div "Add Note" at bounding box center [957, 475] width 279 height 44
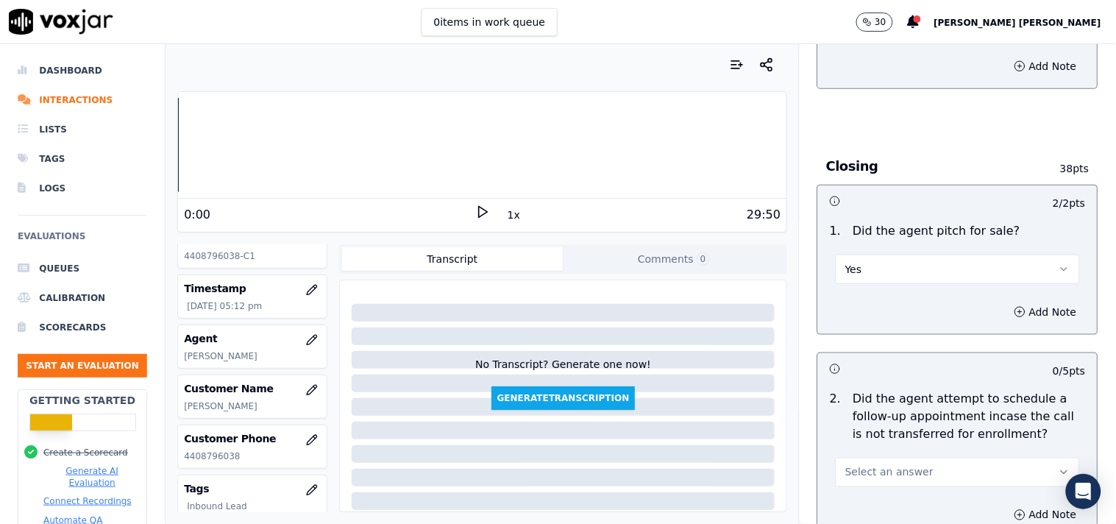
click at [884, 465] on span "Select an answer" at bounding box center [889, 472] width 88 height 15
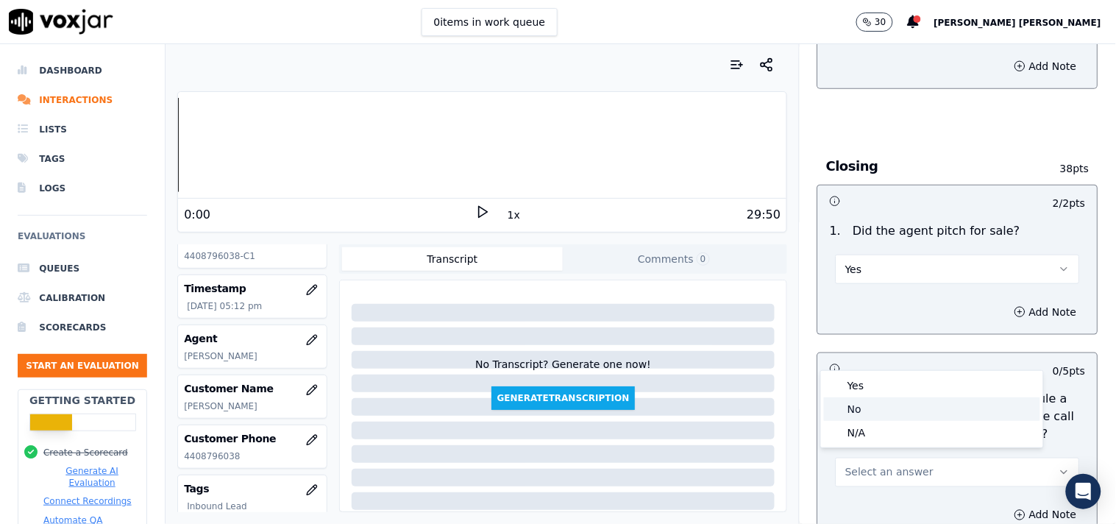
click at [894, 413] on div "No" at bounding box center [932, 409] width 216 height 24
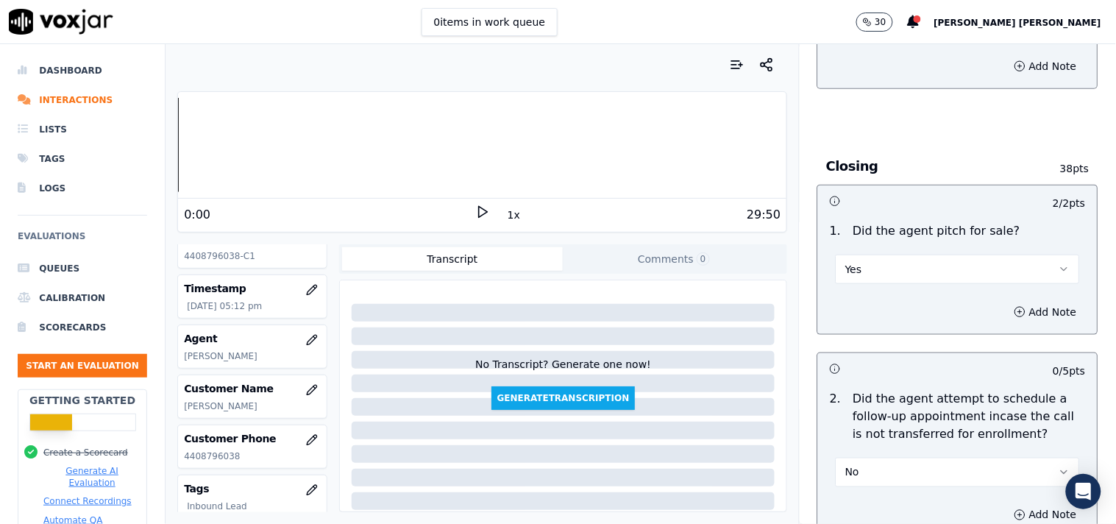
click at [880, 463] on button "No" at bounding box center [957, 471] width 244 height 29
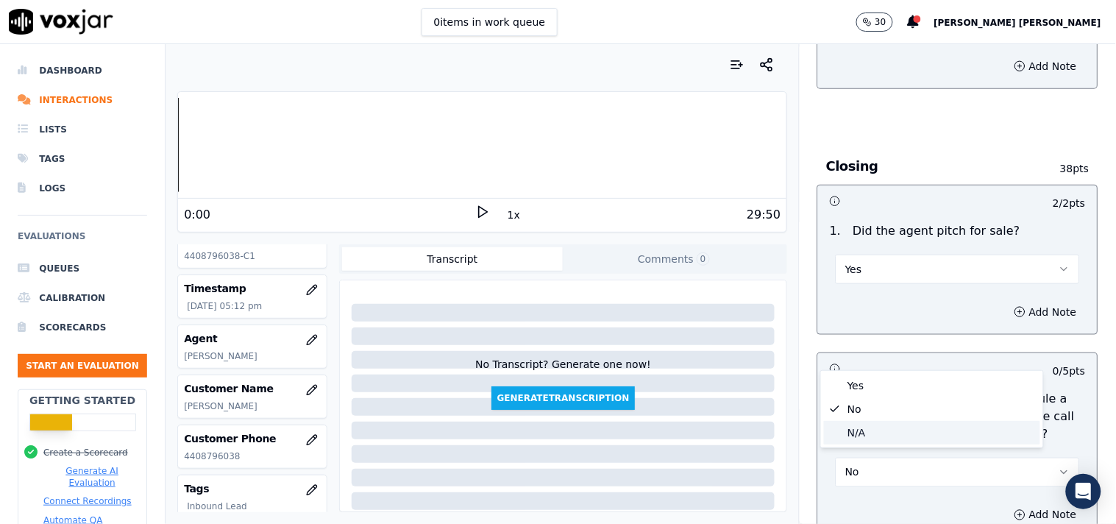
click at [886, 432] on div "N/A" at bounding box center [932, 433] width 216 height 24
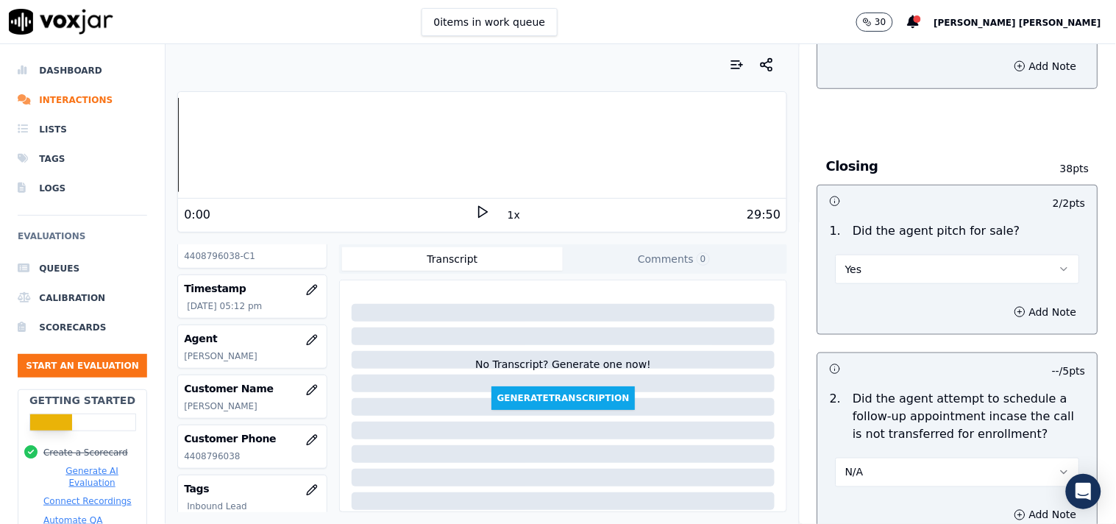
click at [884, 457] on button "N/A" at bounding box center [957, 471] width 244 height 29
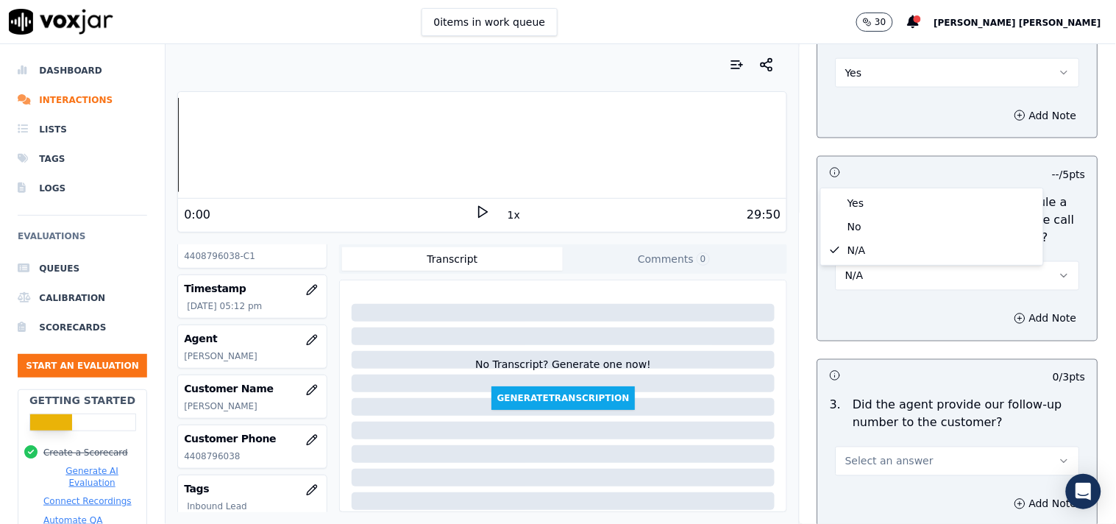
scroll to position [3513, 0]
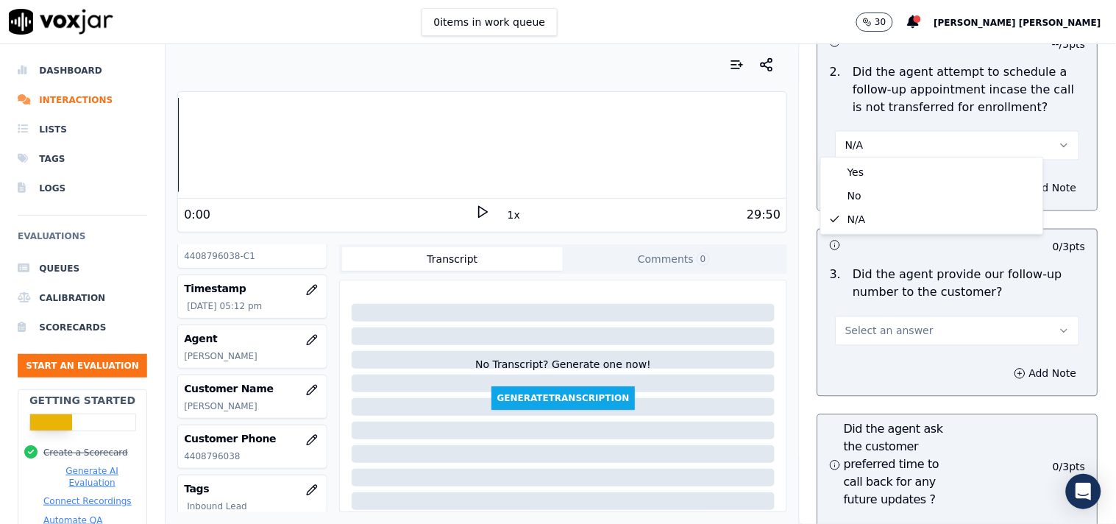
click at [892, 324] on span "Select an answer" at bounding box center [889, 331] width 88 height 15
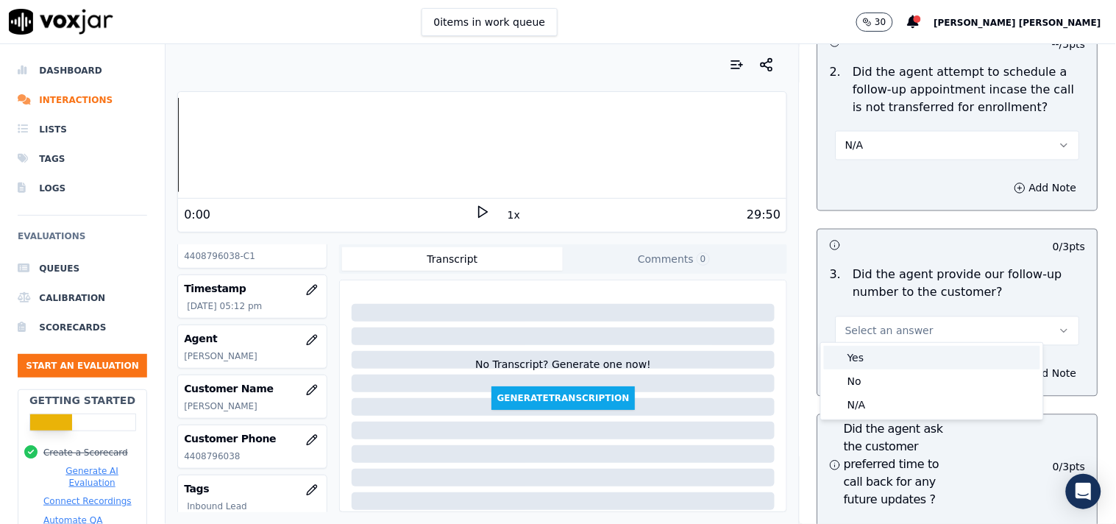
click at [877, 363] on div "Yes" at bounding box center [932, 358] width 216 height 24
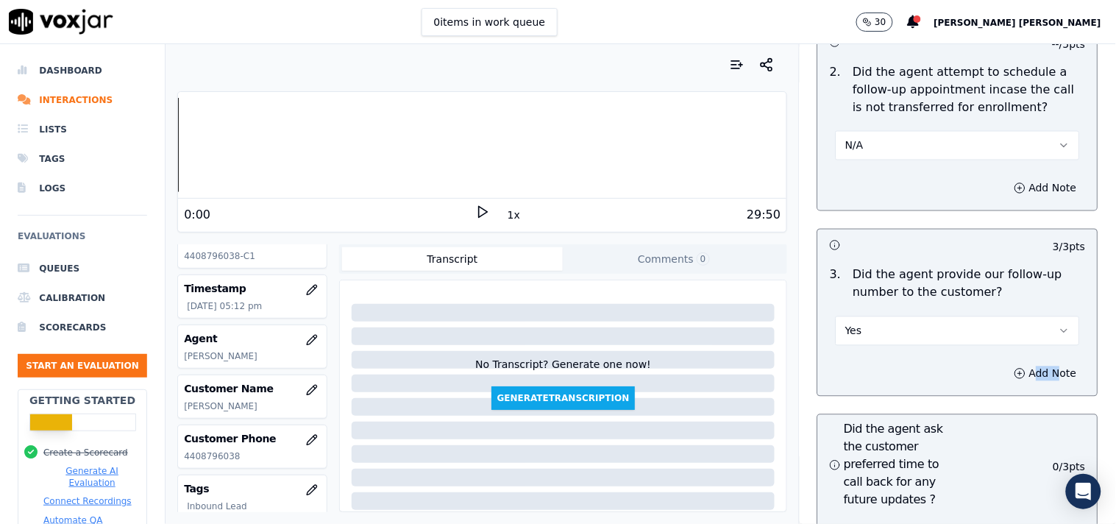
click at [877, 363] on div "Add Note" at bounding box center [957, 374] width 279 height 44
click at [894, 321] on button "Yes" at bounding box center [957, 330] width 244 height 29
click at [872, 379] on div "No" at bounding box center [932, 381] width 216 height 24
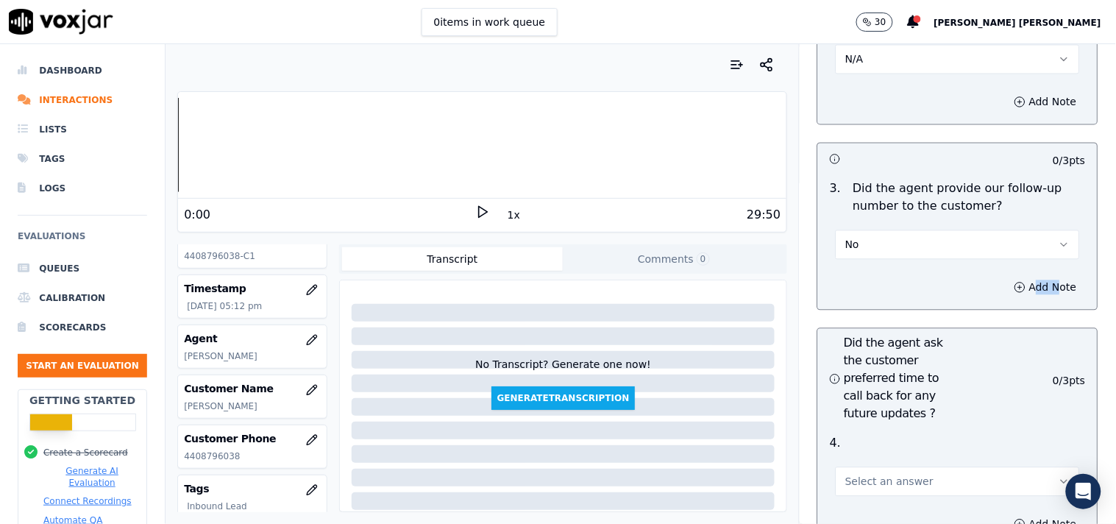
scroll to position [3841, 0]
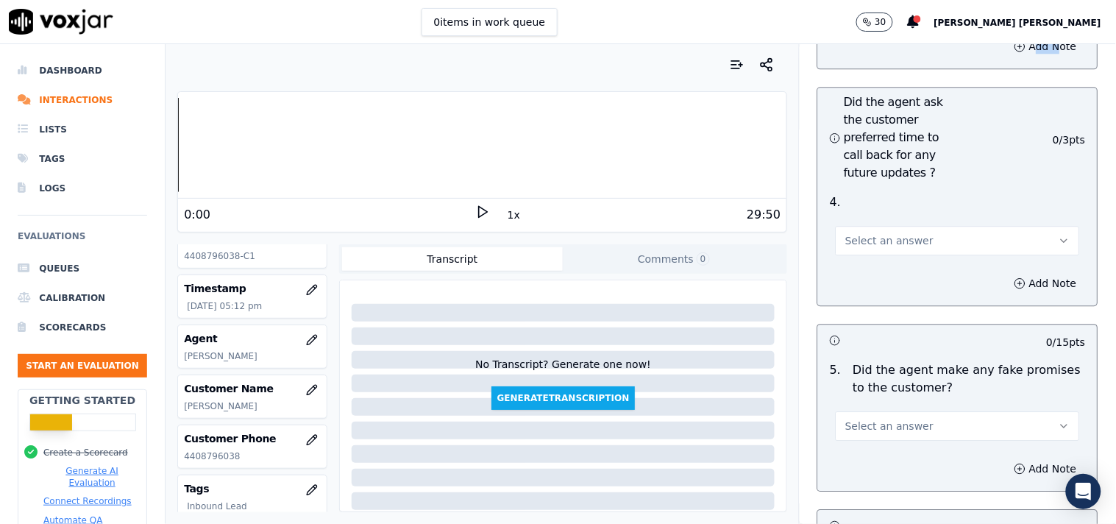
click at [855, 239] on span "Select an answer" at bounding box center [889, 240] width 88 height 15
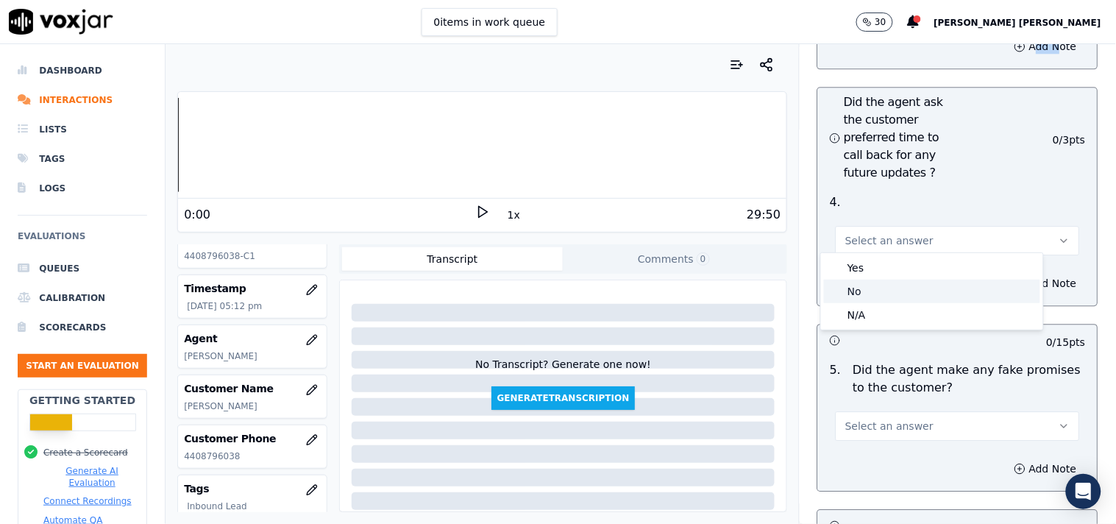
click at [857, 302] on div "No" at bounding box center [932, 291] width 216 height 24
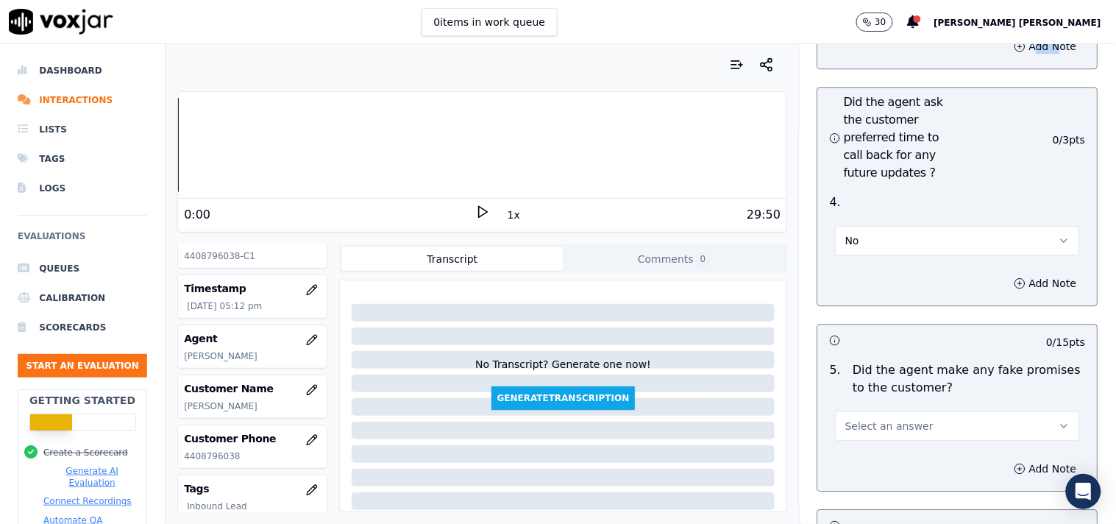
click at [877, 235] on button "No" at bounding box center [957, 240] width 244 height 29
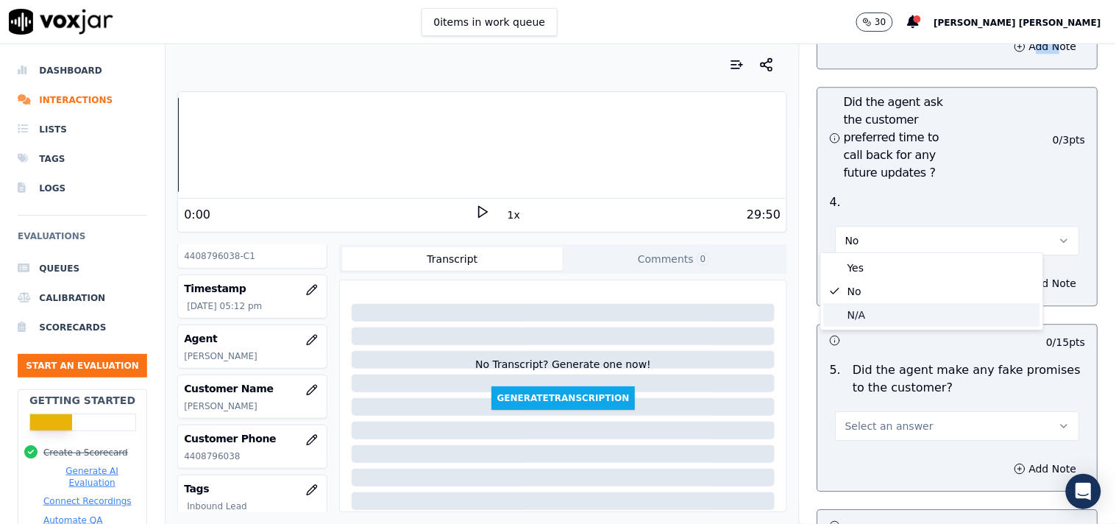
click at [868, 318] on div "N/A" at bounding box center [932, 315] width 216 height 24
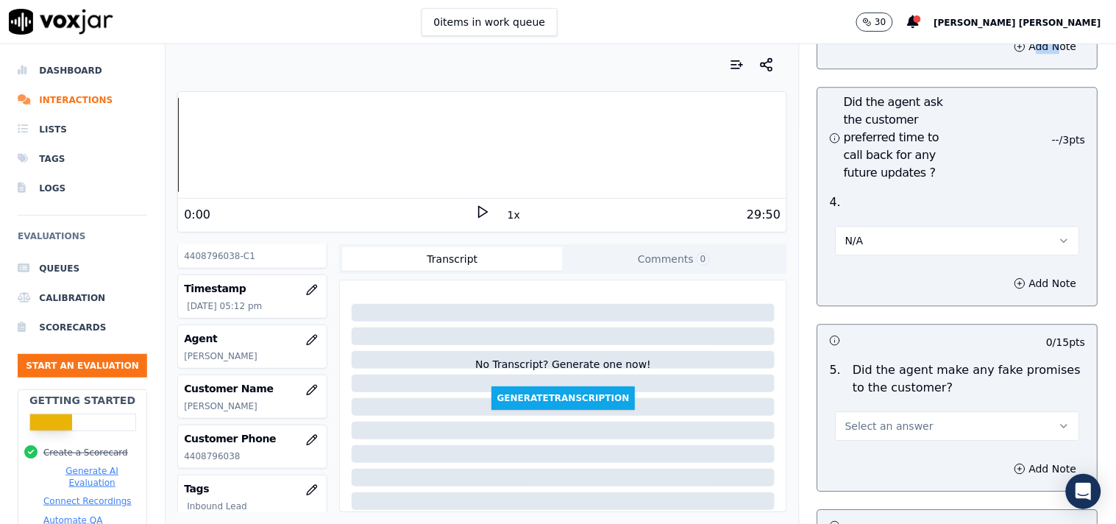
scroll to position [3922, 0]
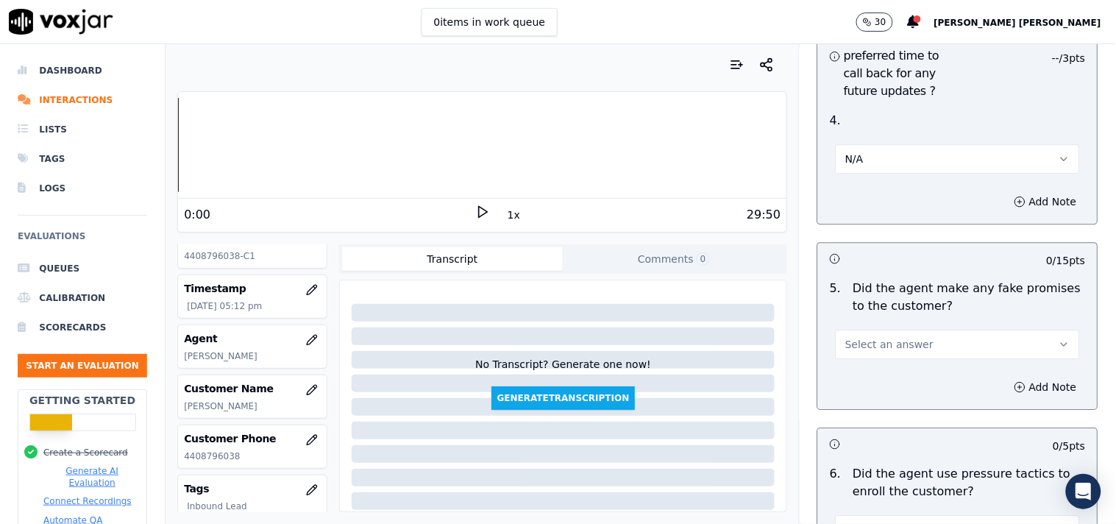
click at [880, 337] on span "Select an answer" at bounding box center [889, 344] width 88 height 15
click at [872, 394] on div "No" at bounding box center [932, 395] width 216 height 24
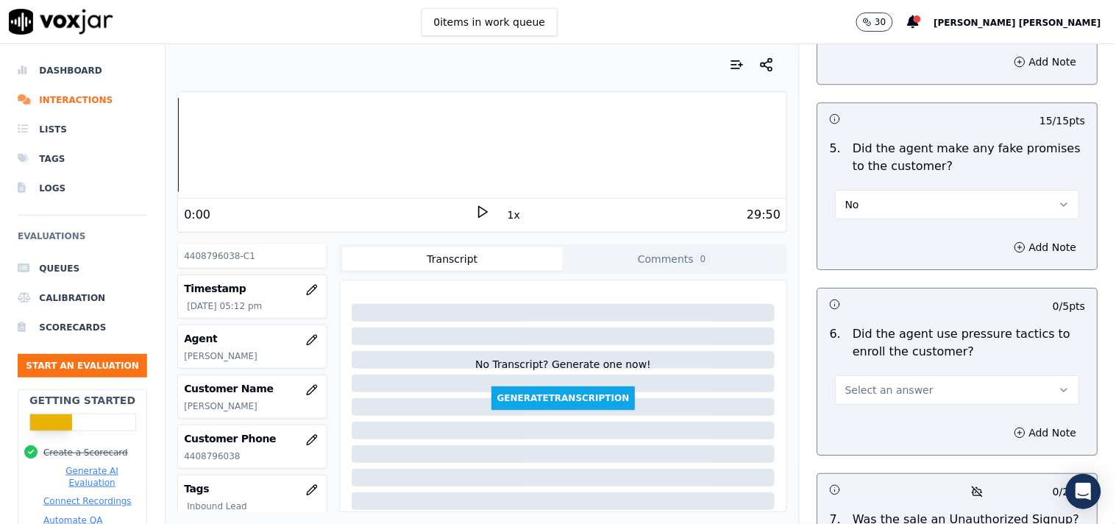
scroll to position [4086, 0]
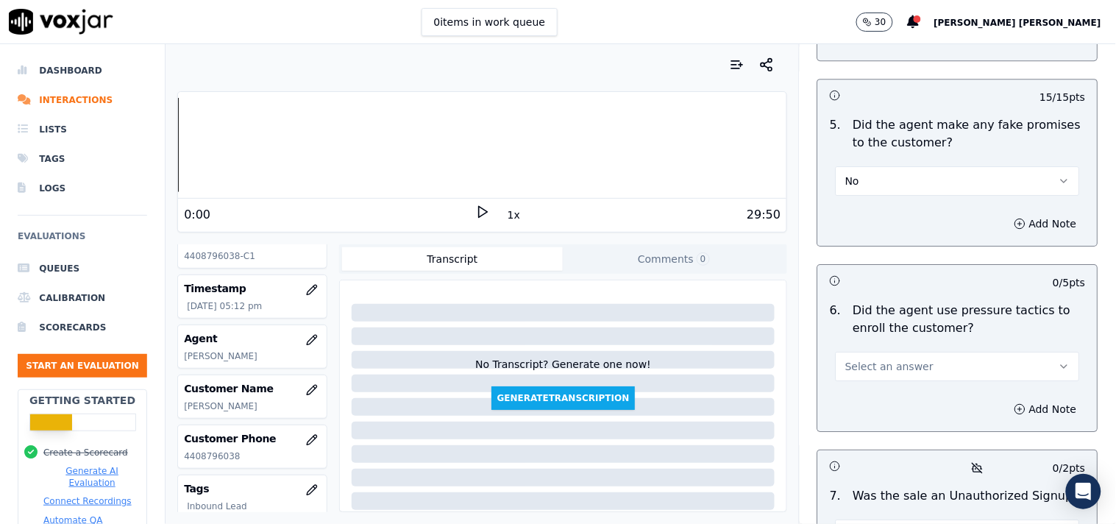
click at [892, 359] on span "Select an answer" at bounding box center [889, 366] width 88 height 15
click at [878, 391] on div "Yes" at bounding box center [932, 394] width 216 height 24
click at [963, 357] on button "Yes" at bounding box center [957, 366] width 244 height 29
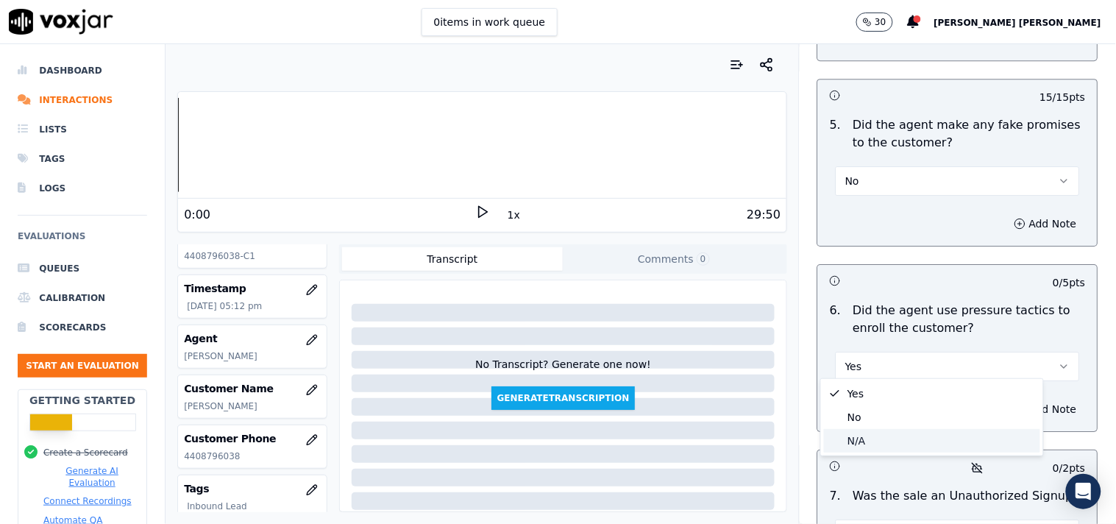
click at [910, 430] on div "N/A" at bounding box center [932, 441] width 216 height 24
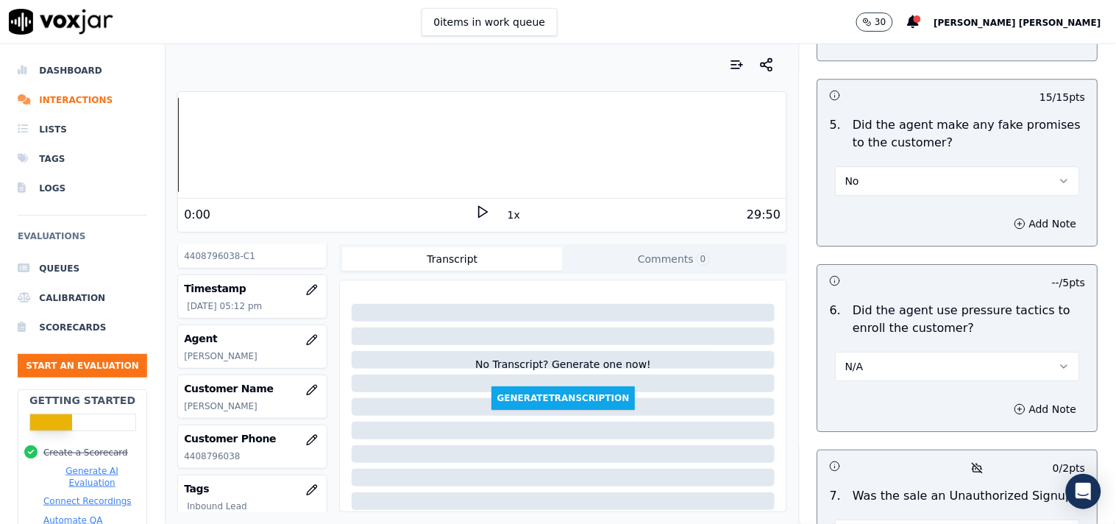
scroll to position [4413, 0]
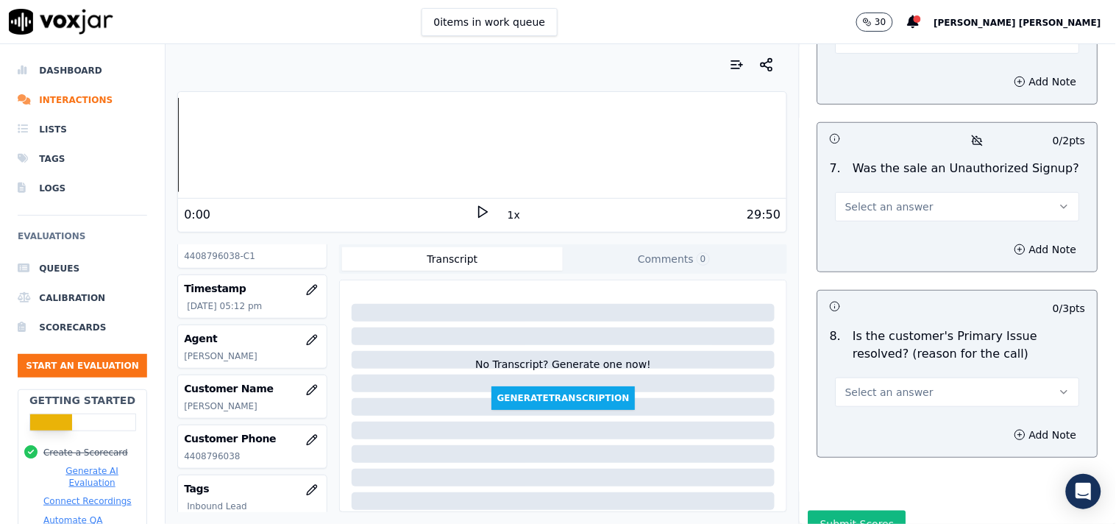
click at [939, 193] on button "Select an answer" at bounding box center [957, 206] width 244 height 29
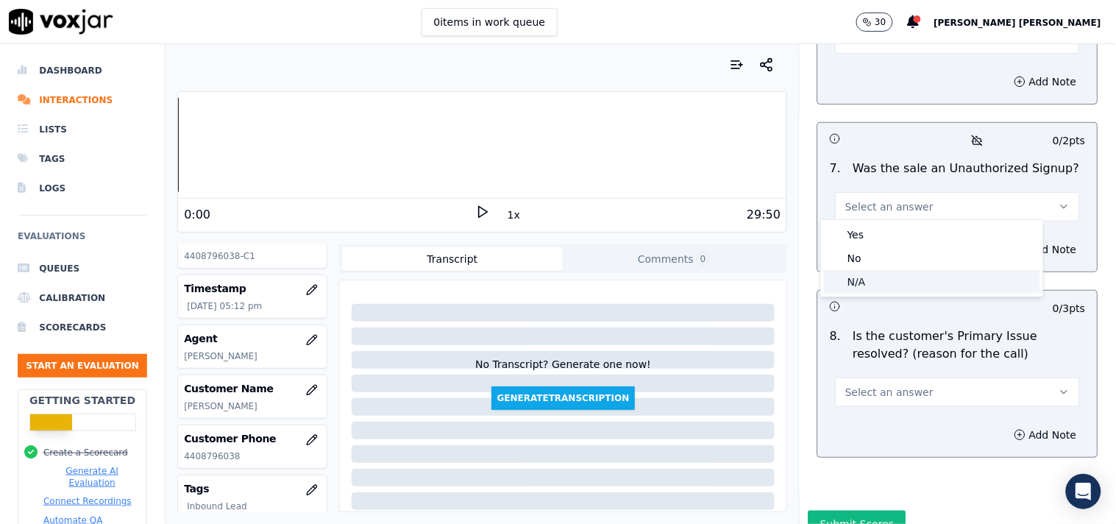
click at [924, 276] on div "N/A" at bounding box center [932, 282] width 216 height 24
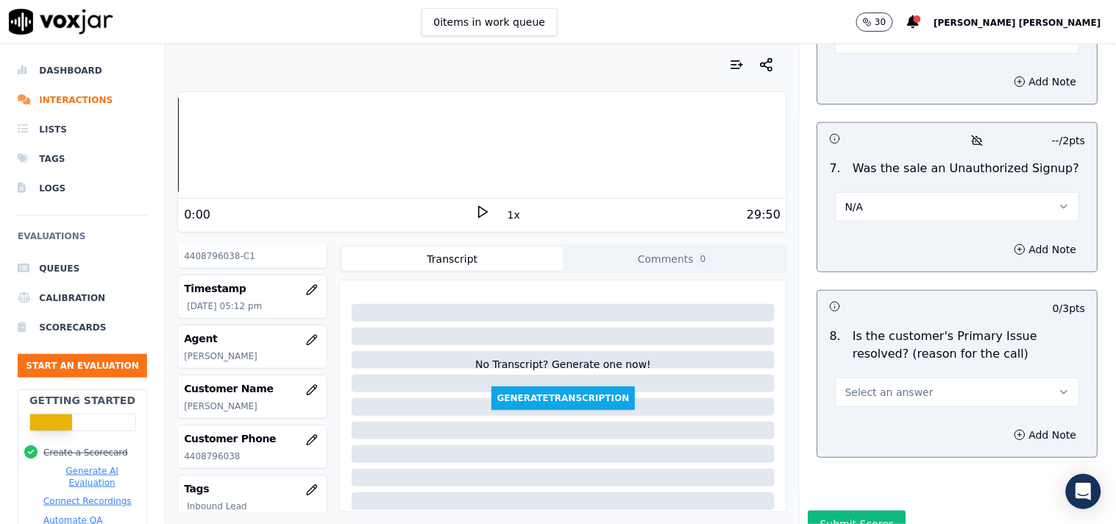
click at [942, 390] on button "Select an answer" at bounding box center [957, 391] width 244 height 29
click at [917, 423] on div "Yes" at bounding box center [932, 420] width 216 height 24
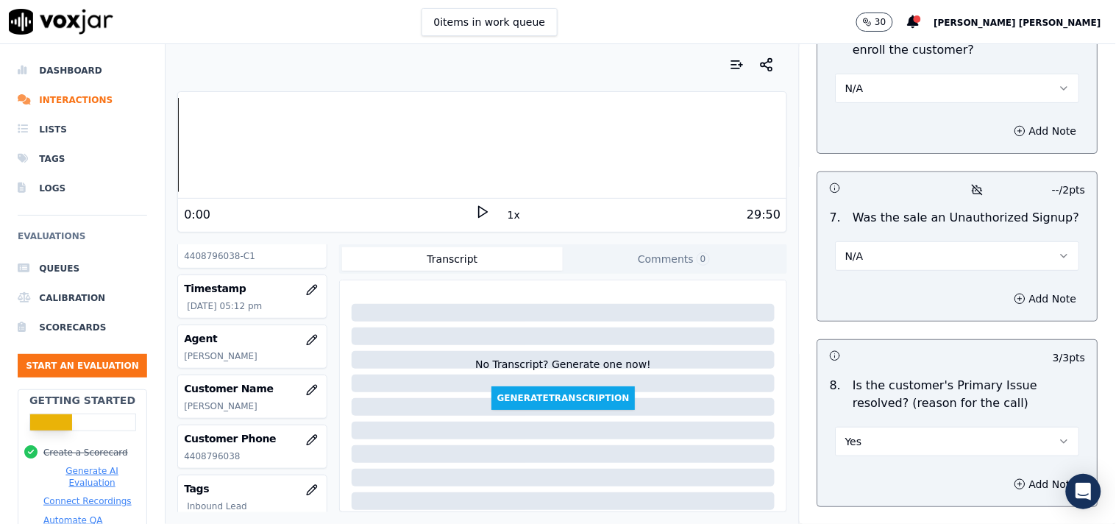
scroll to position [4330, 0]
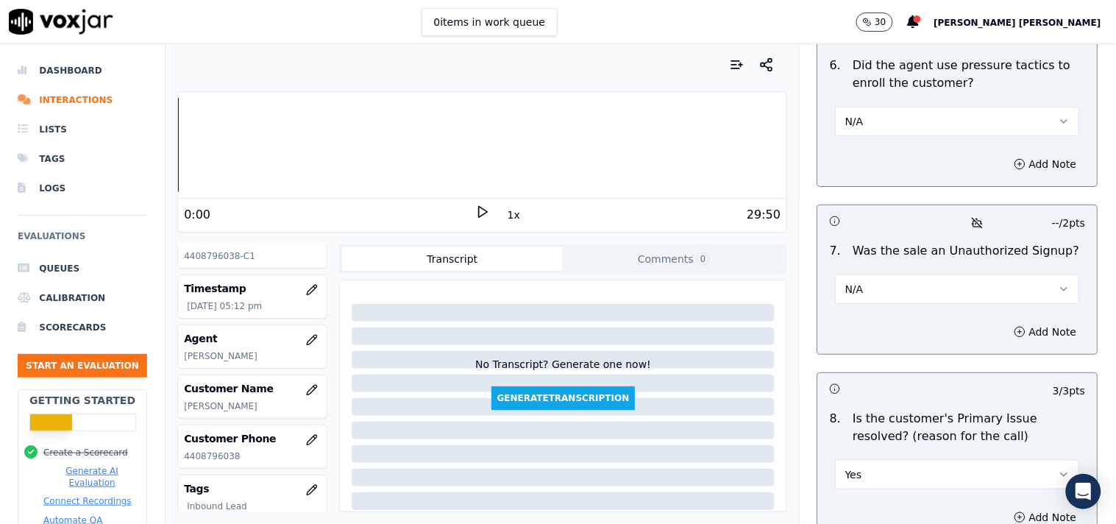
click at [956, 291] on button "N/A" at bounding box center [957, 288] width 244 height 29
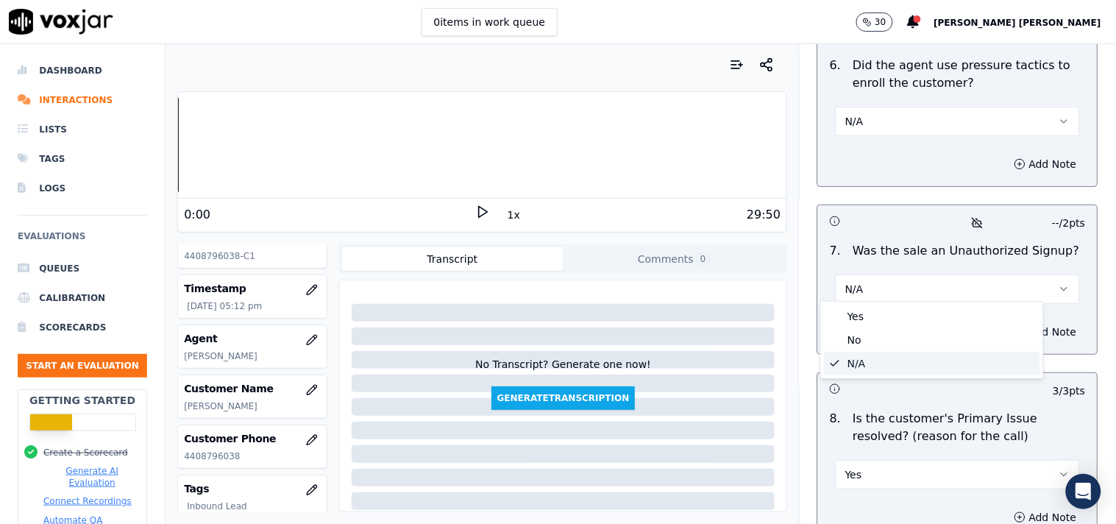
click at [927, 359] on div "N/A" at bounding box center [932, 364] width 216 height 24
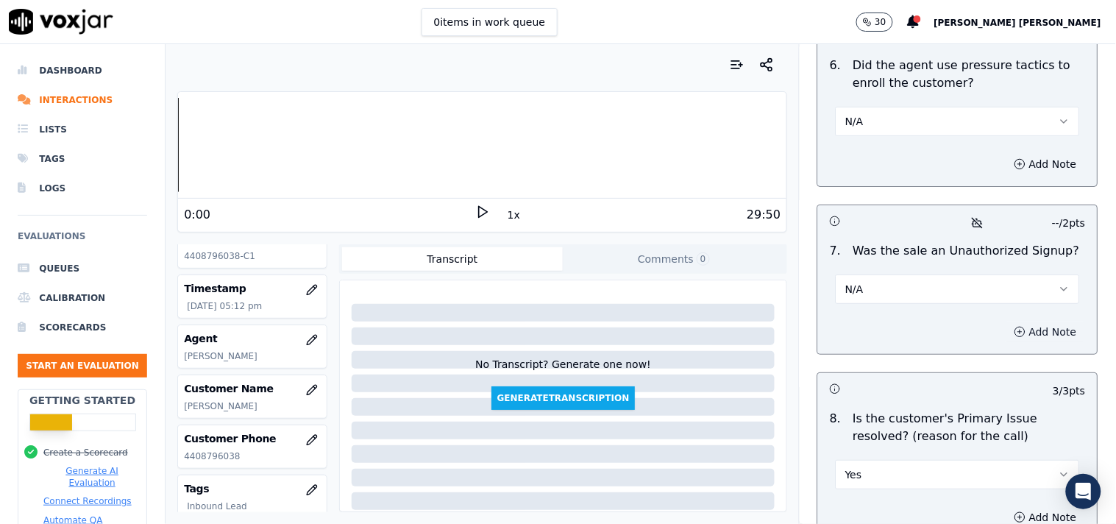
click at [1014, 327] on icon "button" at bounding box center [1020, 332] width 12 height 12
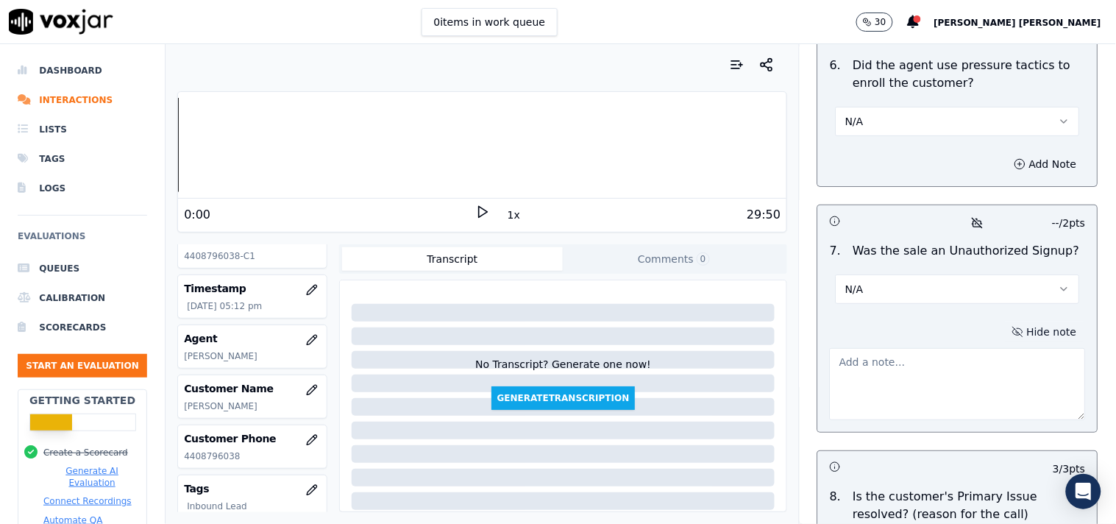
click at [963, 371] on textarea at bounding box center [958, 384] width 256 height 72
paste textarea "Drop Reason- While doing CTS verification ,verifier said Now the last step is a…"
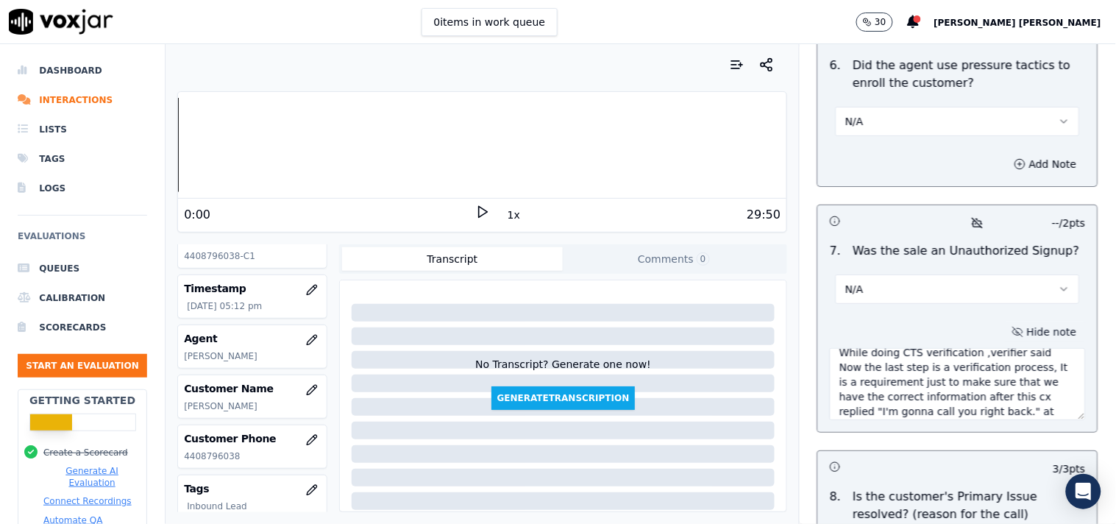
scroll to position [0, 0]
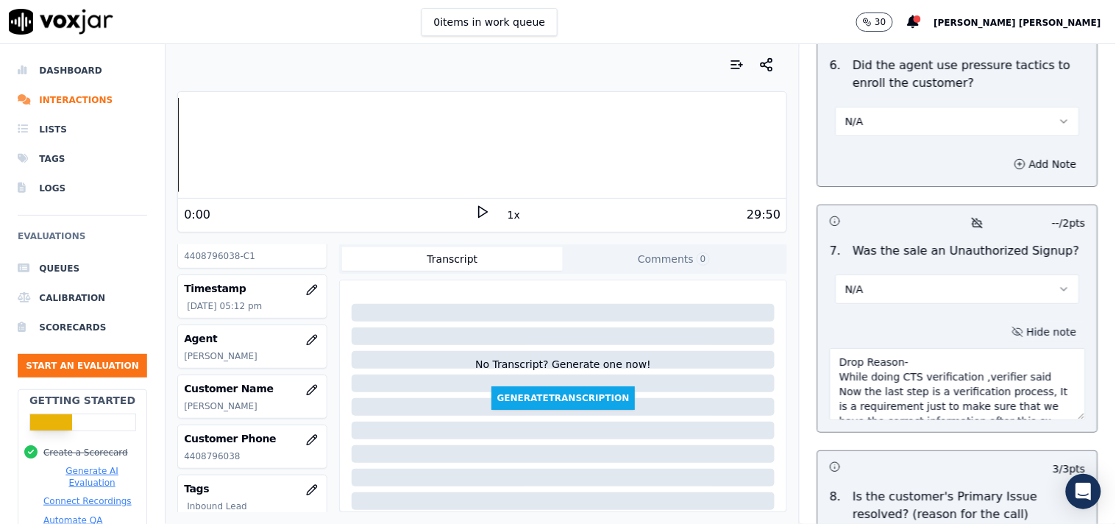
drag, startPoint x: 886, startPoint y: 351, endPoint x: 789, endPoint y: 356, distance: 97.2
paste textarea "Call id- 20250912-105135"
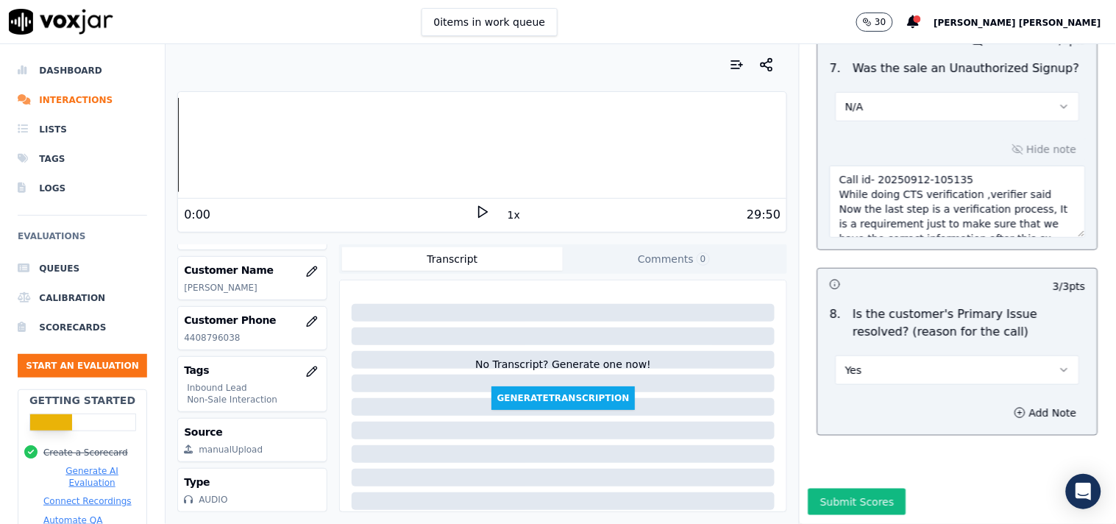
scroll to position [238, 0]
type textarea "Call id- 20250912-105135 While doing CTS verification ,verifier said Now the la…"
click at [820, 488] on button "Submit Scores" at bounding box center [857, 501] width 98 height 26
